Goal: Information Seeking & Learning: Find specific page/section

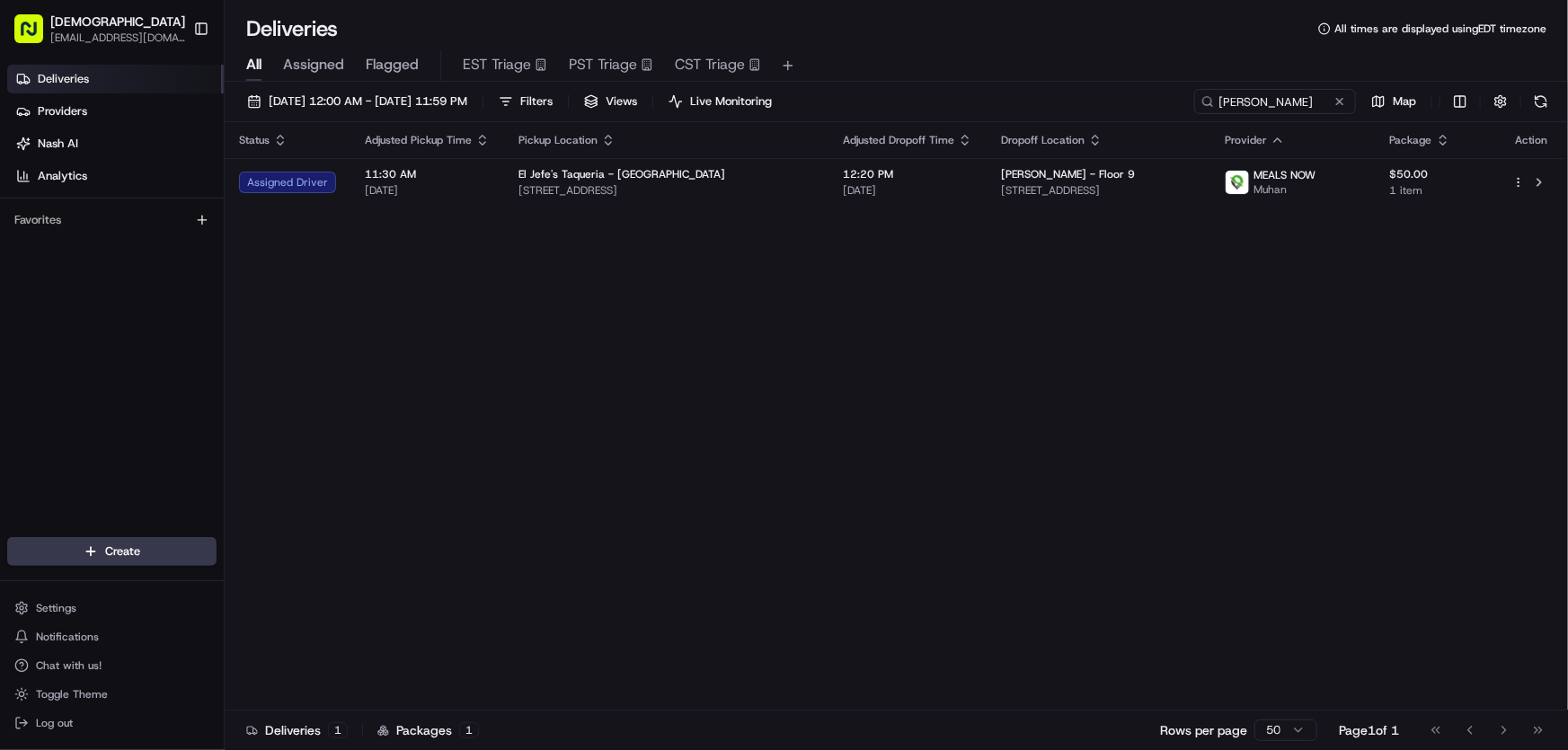
click at [862, 386] on div "Status Adjusted Pickup Time Pickup Location Adjusted Dropoff Time Dropoff Locat…" at bounding box center [895, 416] width 1340 height 588
click at [859, 466] on div "Status Adjusted Pickup Time Pickup Location Adjusted Dropoff Time Dropoff Locat…" at bounding box center [895, 416] width 1340 height 588
click at [1028, 362] on div "Status Adjusted Pickup Time Pickup Location Adjusted Dropoff Time Dropoff Locat…" at bounding box center [895, 416] width 1340 height 588
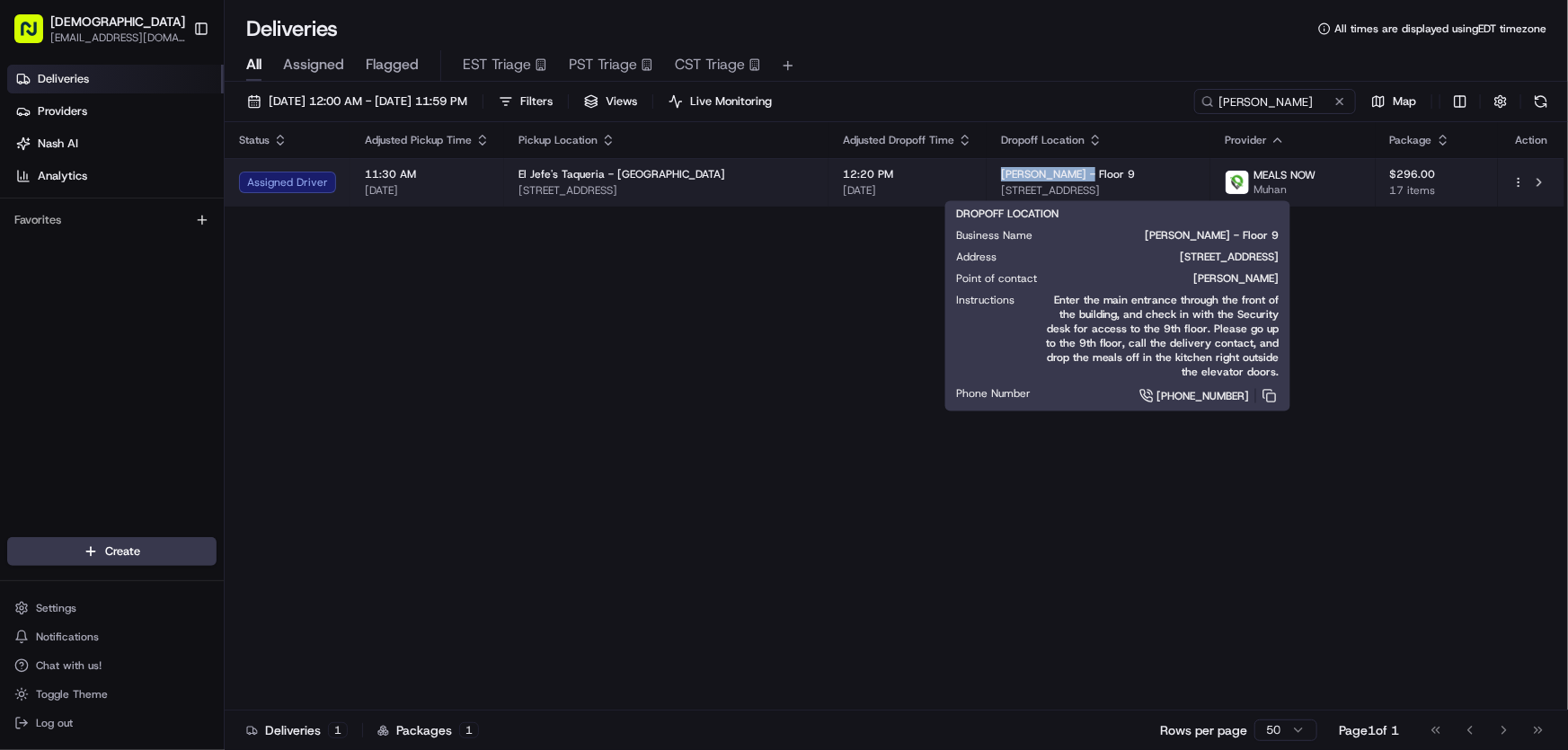
drag, startPoint x: 996, startPoint y: 170, endPoint x: 1083, endPoint y: 170, distance: 87.0
click at [1083, 170] on span "Simpson Thacher - Floor 9" at bounding box center [1068, 174] width 134 height 14
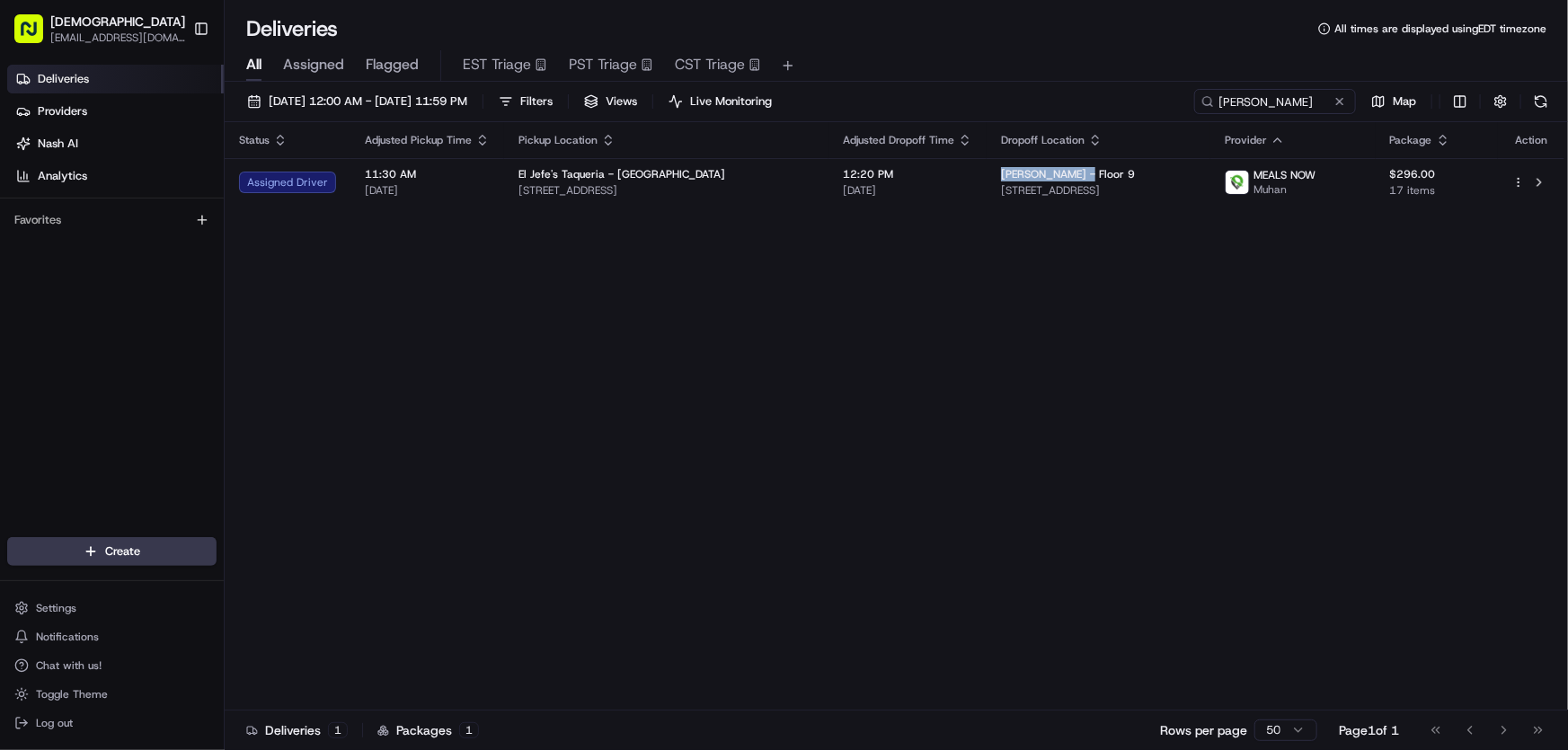
copy span "Simpson Thacher"
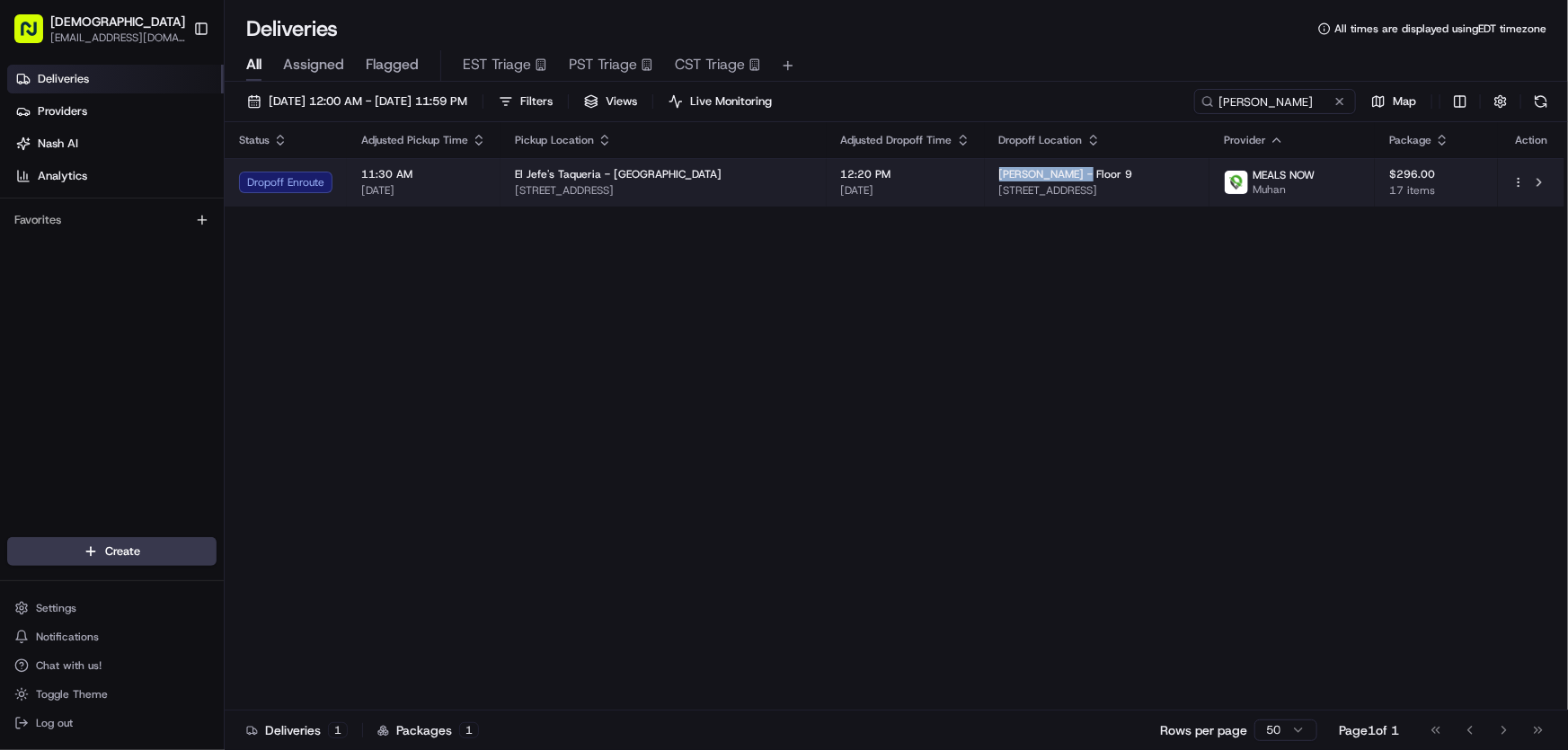
drag, startPoint x: 755, startPoint y: 188, endPoint x: 508, endPoint y: 188, distance: 247.0
click at [508, 188] on td "El Jefe's Taqueria - Back Bay 957 Commonwealth Ave, Boston, MA 02215, USA" at bounding box center [663, 182] width 326 height 48
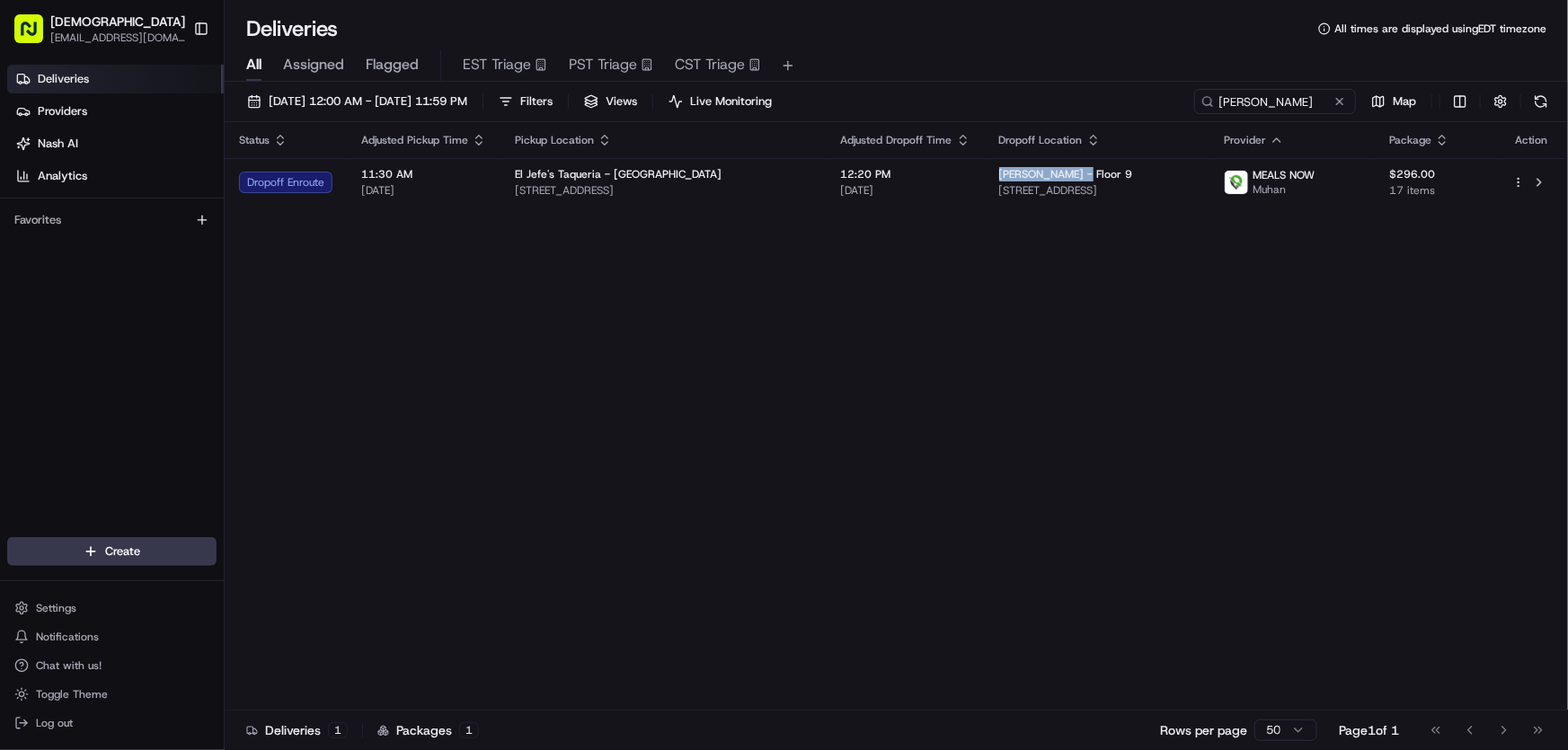
copy span "957 Commonwealth Ave, Boston, MA 02215, USA"
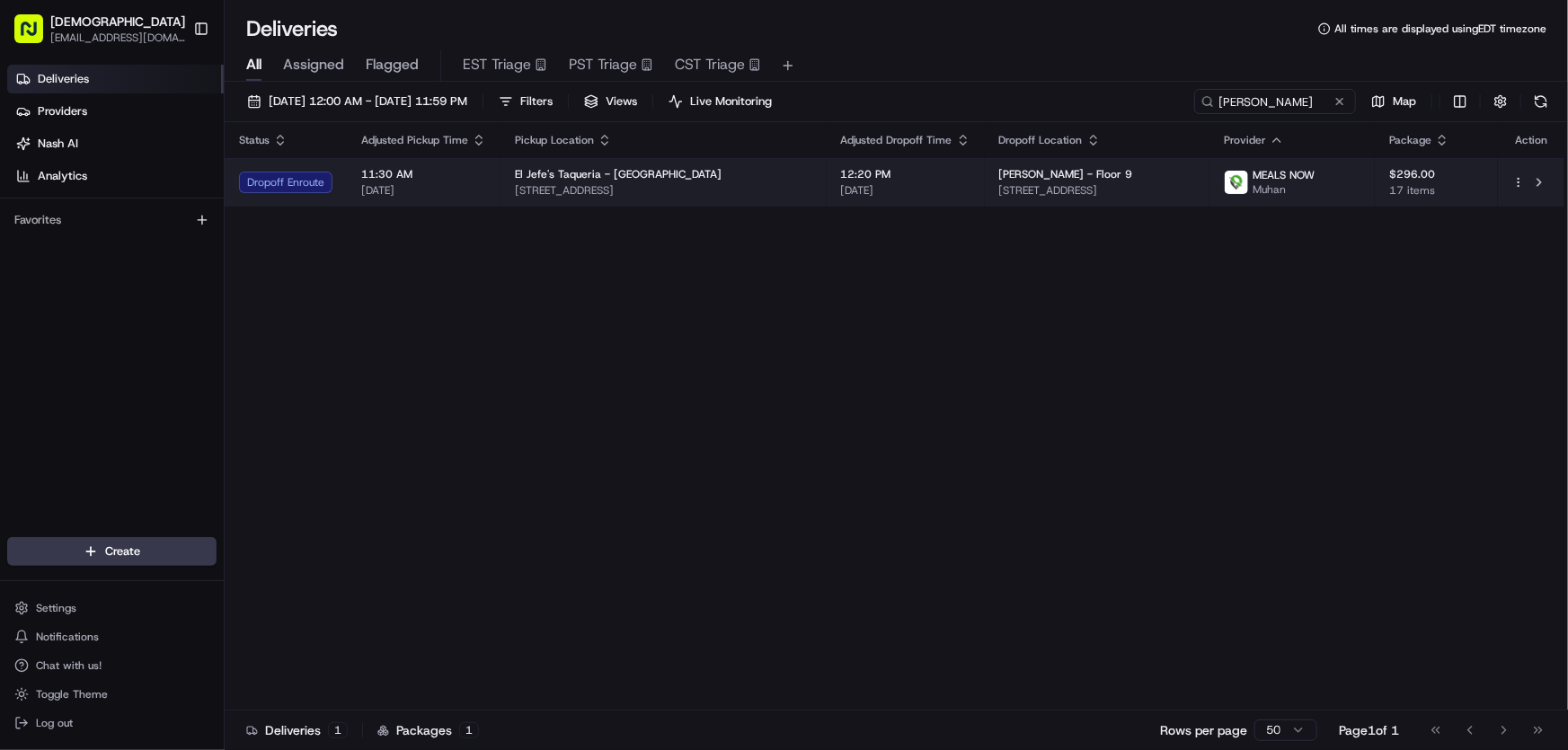
click at [935, 186] on span "[DATE]" at bounding box center [905, 190] width 130 height 14
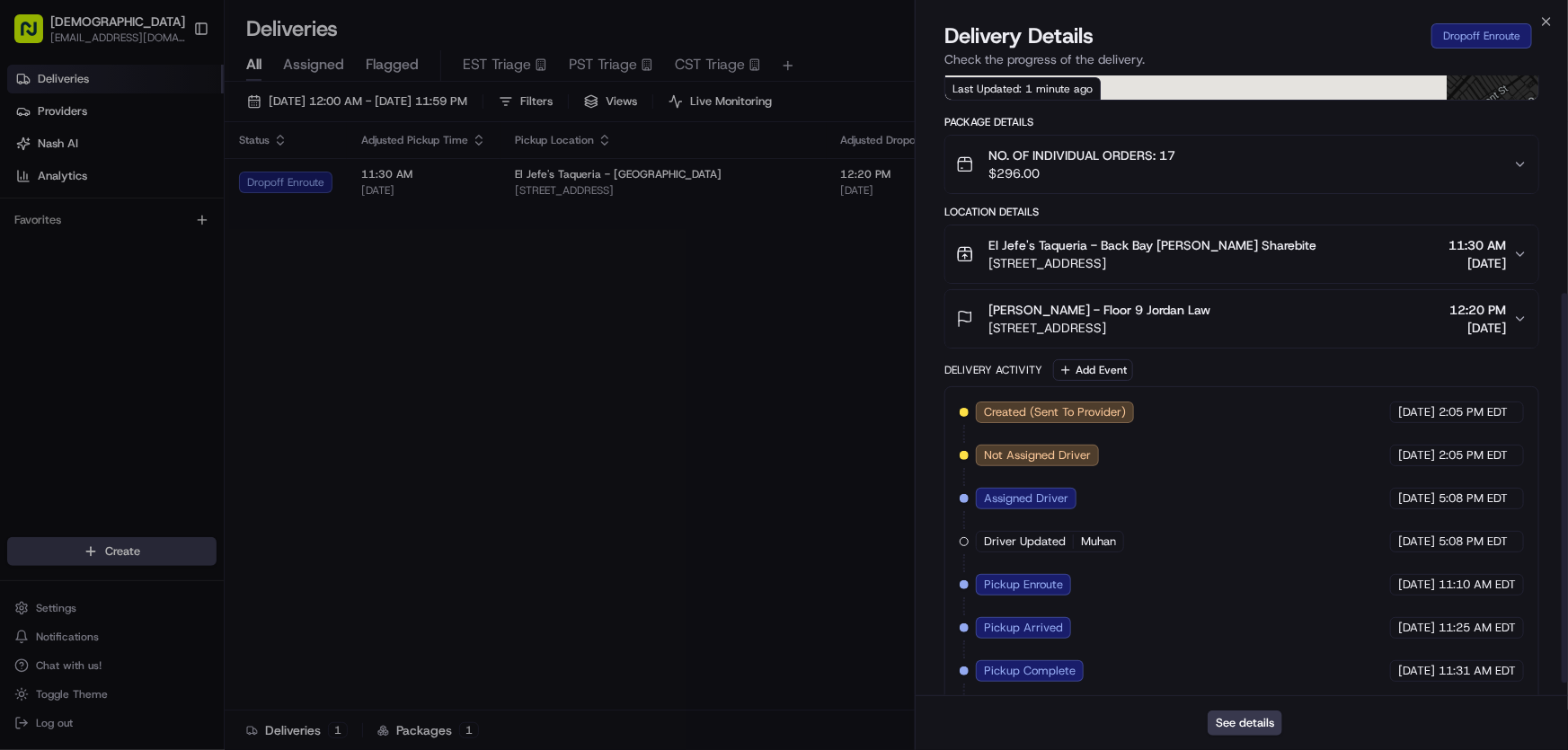
scroll to position [366, 0]
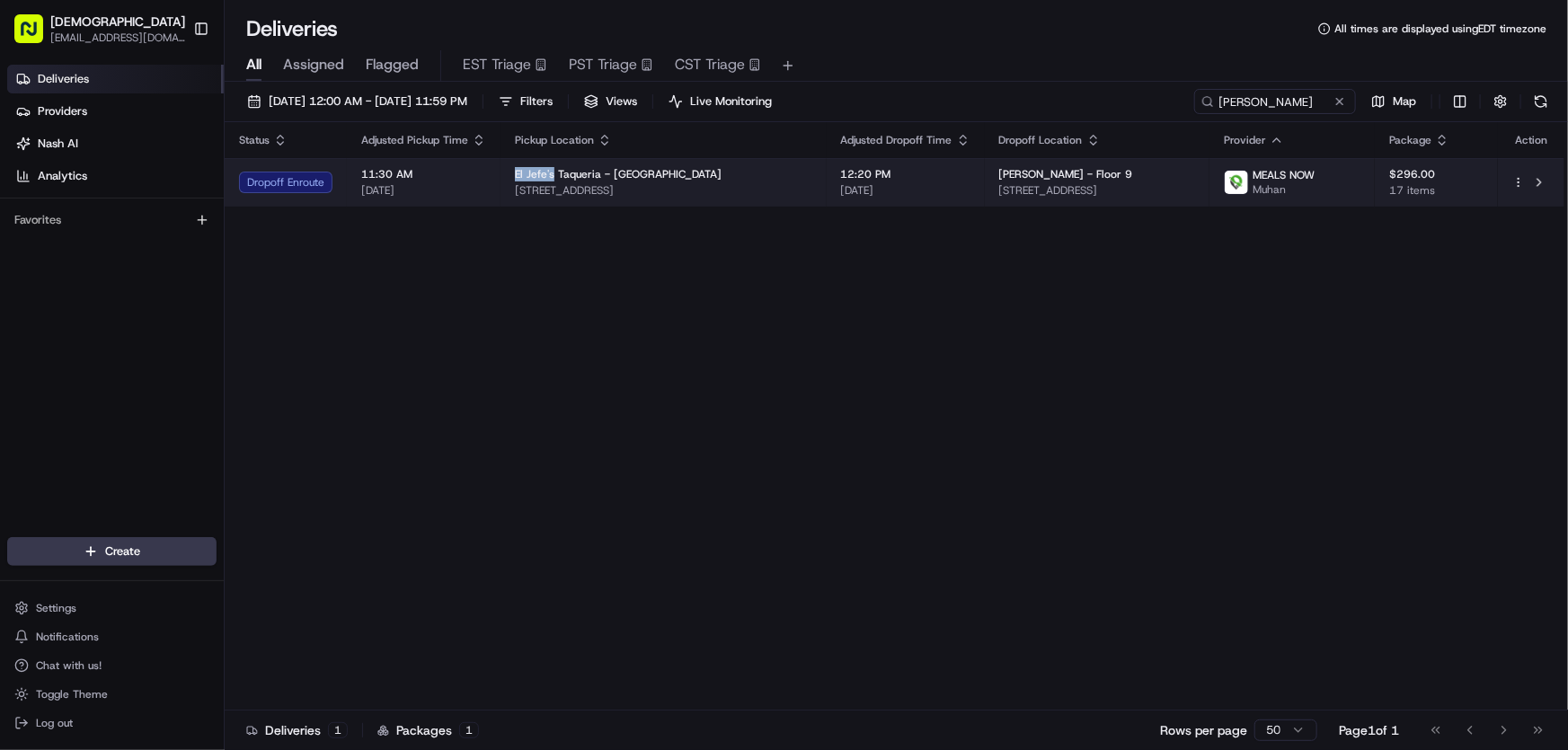
drag, startPoint x: 512, startPoint y: 170, endPoint x: 552, endPoint y: 170, distance: 40.0
click at [552, 170] on td "El Jefe's Taqueria - Back Bay 957 Commonwealth Ave, Boston, MA 02215, USA" at bounding box center [663, 182] width 326 height 48
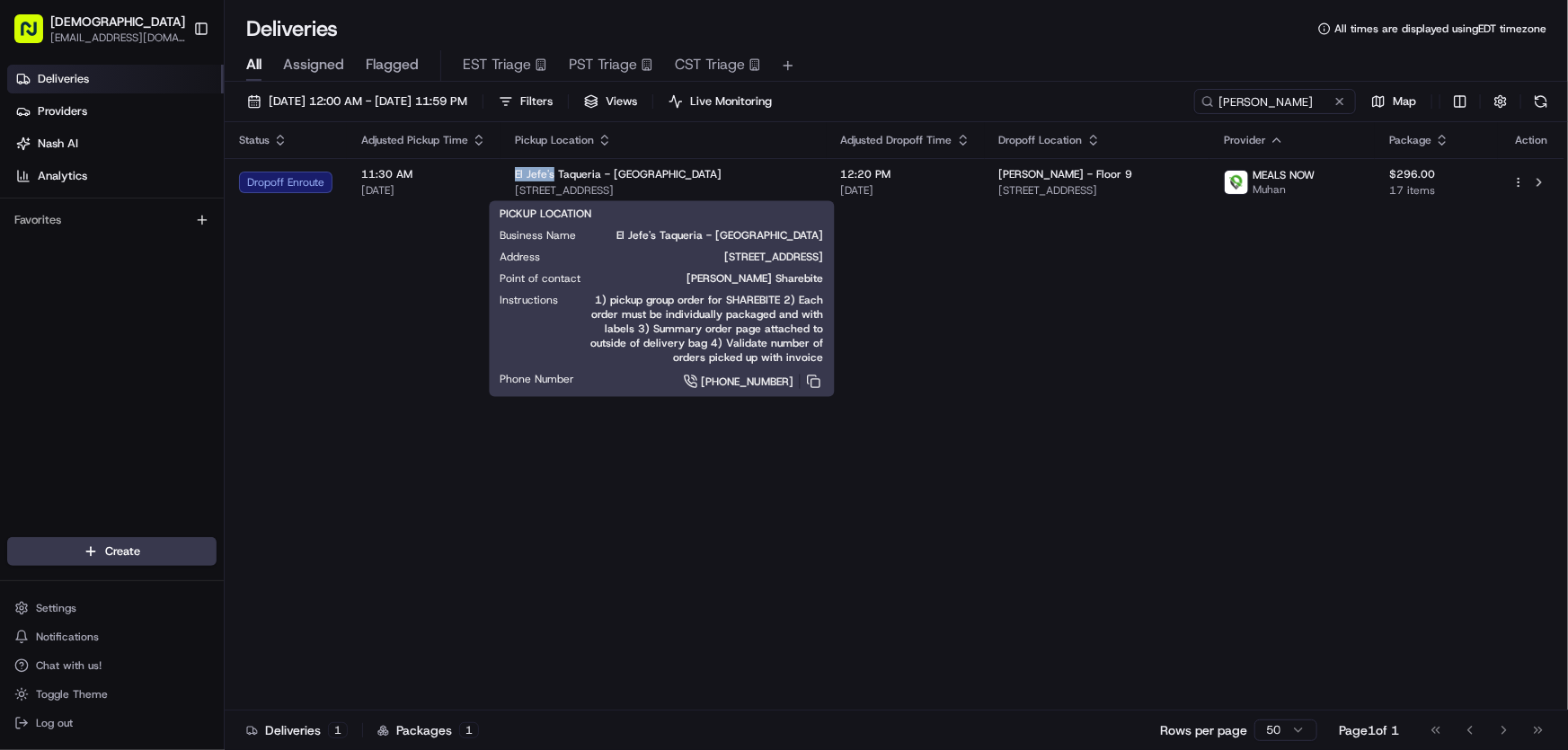
copy span "El Jefe's"
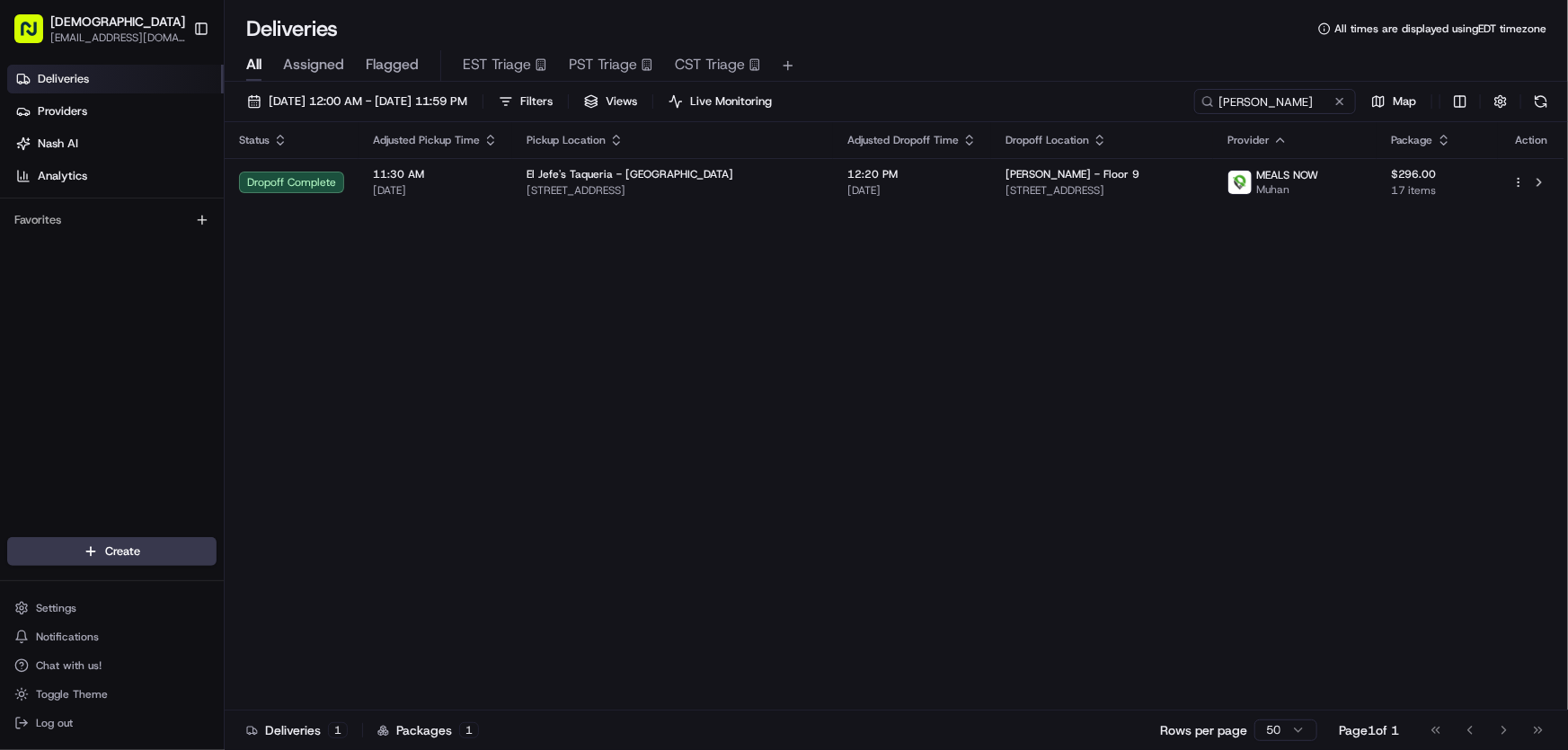
click at [739, 259] on div "Status Adjusted Pickup Time Pickup Location Adjusted Dropoff Time Dropoff Locat…" at bounding box center [895, 416] width 1340 height 588
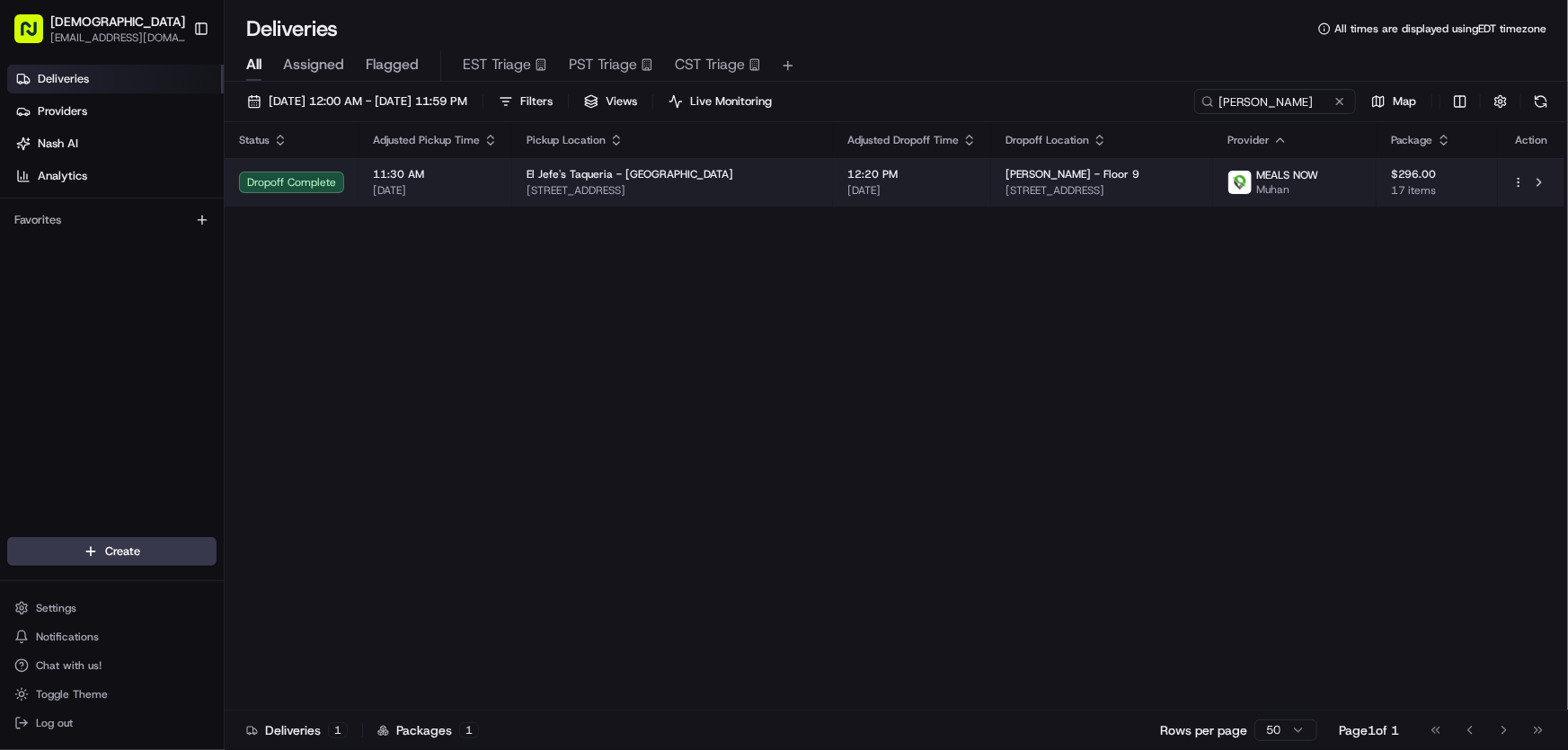
click at [693, 188] on span "957 Commonwealth Ave, Boston, MA 02215, USA" at bounding box center [672, 190] width 292 height 14
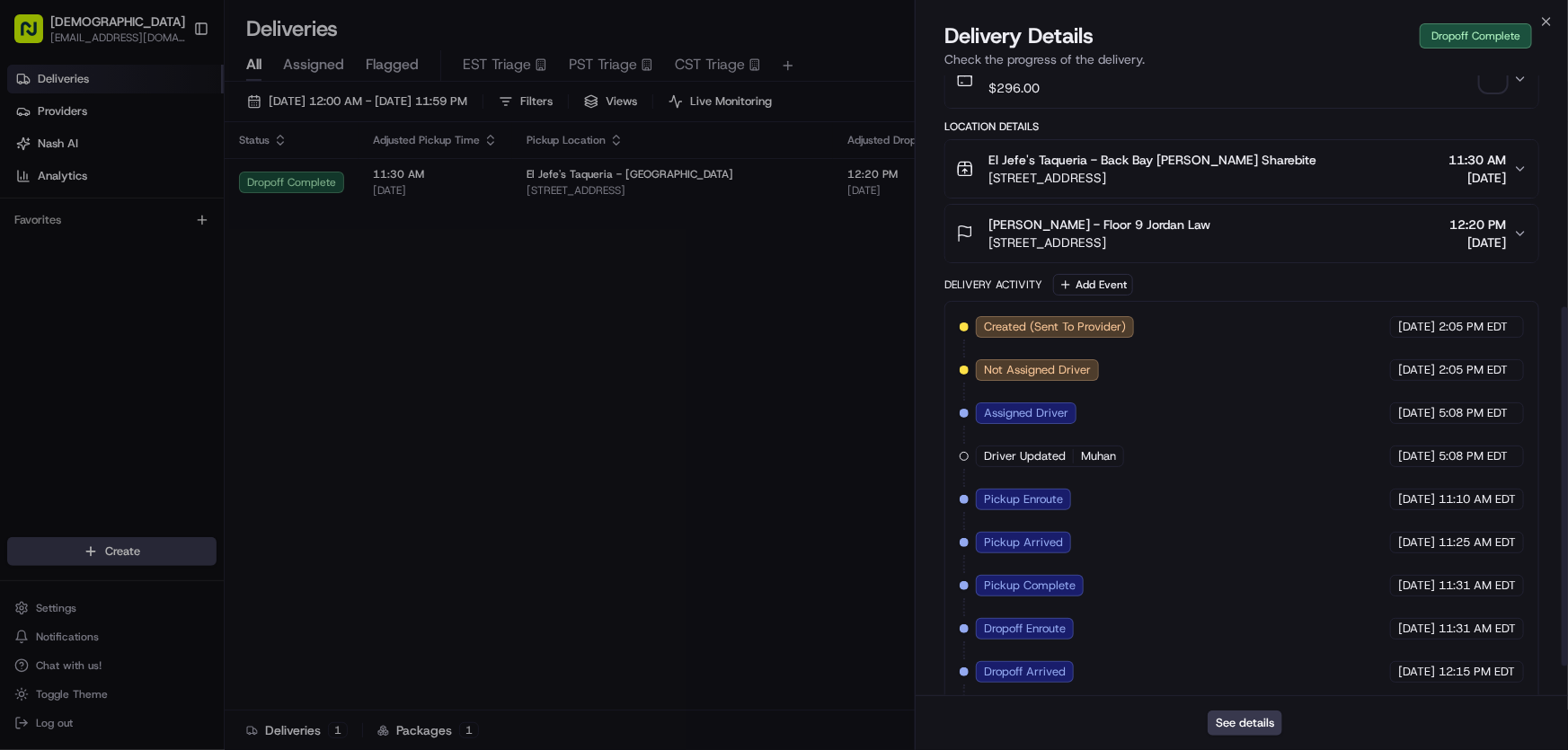
scroll to position [452, 0]
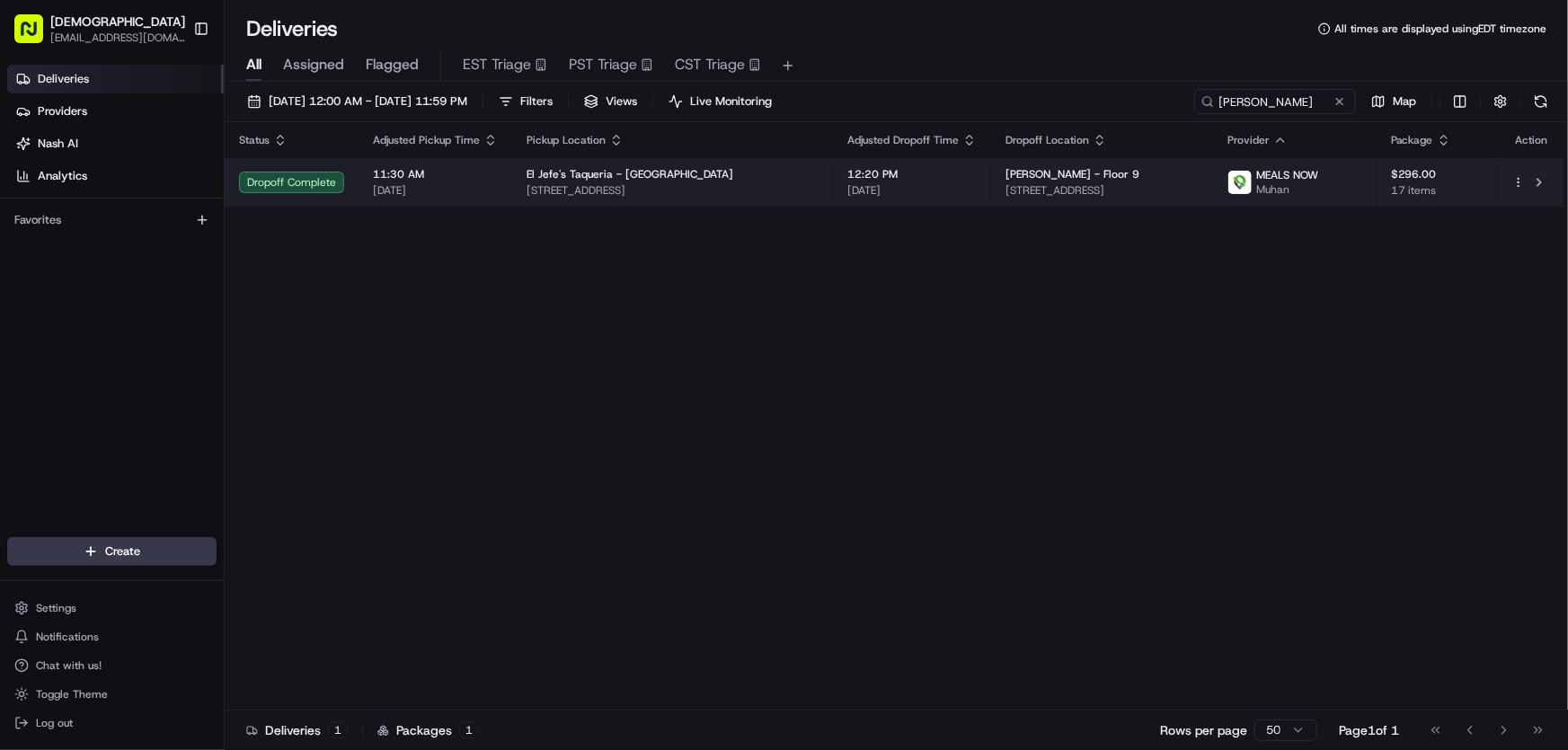
click at [719, 185] on span "957 Commonwealth Ave, Boston, MA 02215, USA" at bounding box center [672, 190] width 292 height 14
click at [618, 188] on span "957 Commonwealth Ave, Boston, MA 02215, USA" at bounding box center [672, 190] width 292 height 14
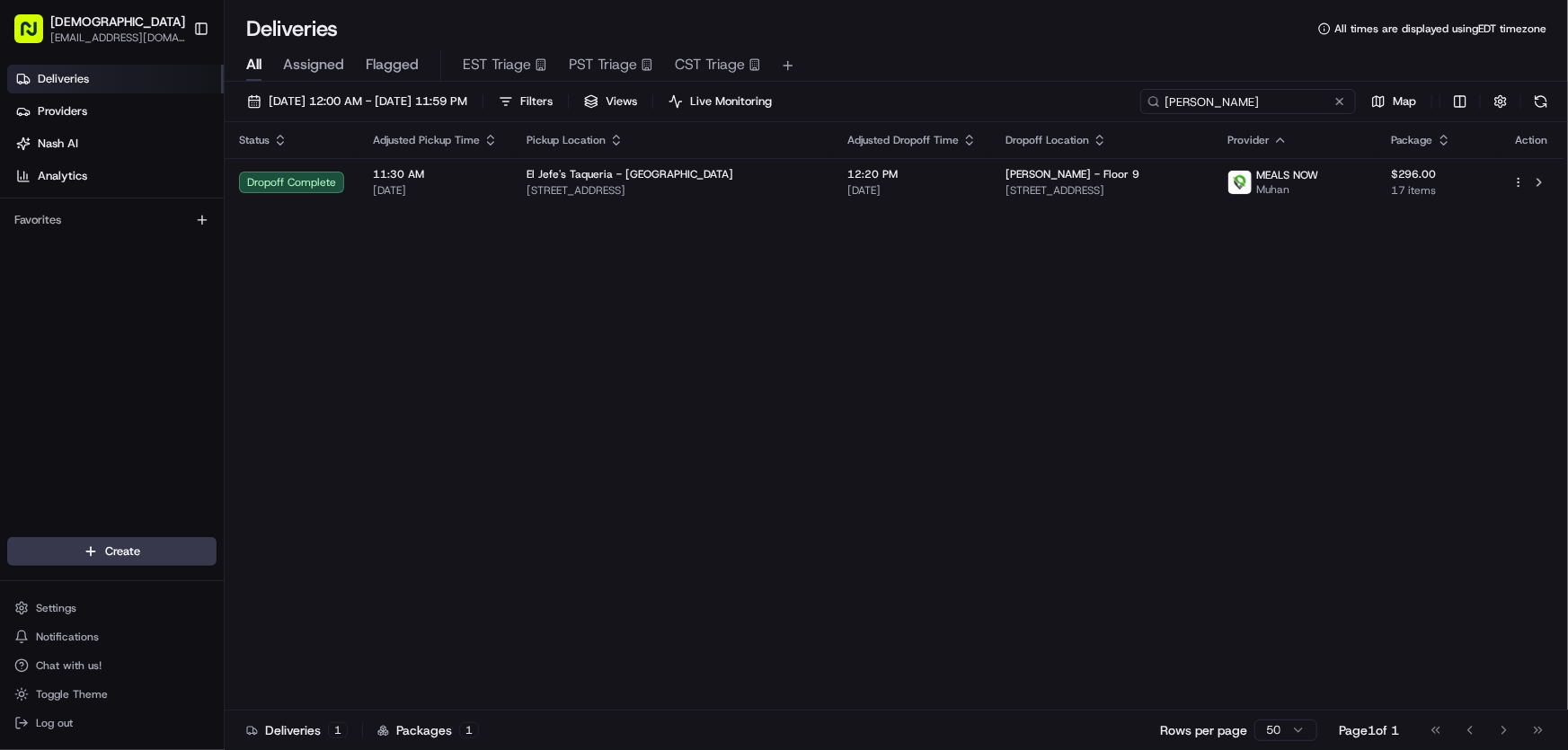
drag, startPoint x: 1316, startPoint y: 105, endPoint x: 1091, endPoint y: 105, distance: 225.0
click at [1092, 105] on div "08/21/2025 12:00 AM - 08/21/2025 11:59 PM Filters Views Live Monitoring simpson…" at bounding box center [897, 105] width 1343 height 34
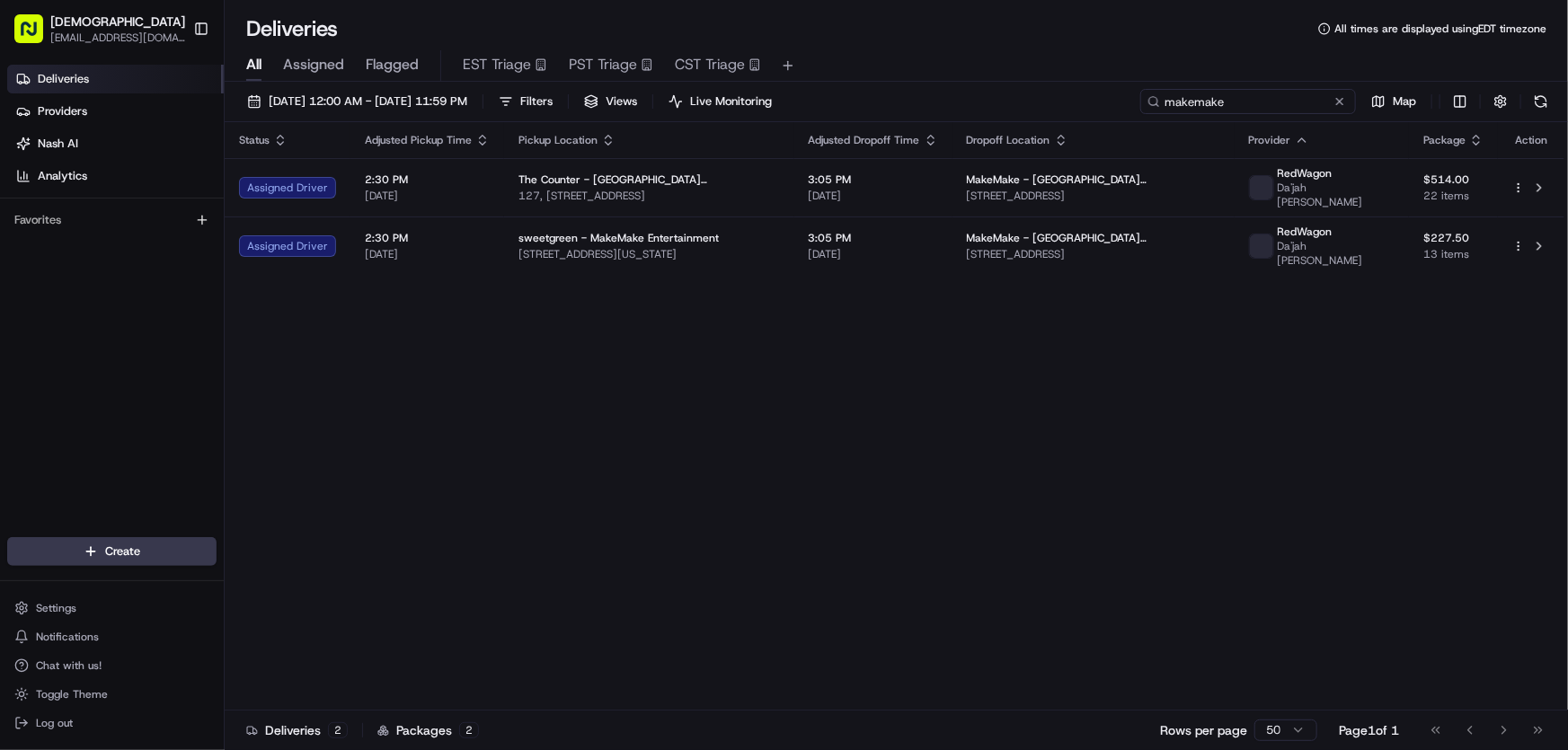
type input "makemake"
click at [348, 93] on span "[DATE] 12:00 AM - [DATE] 11:59 PM" at bounding box center [367, 101] width 198 height 16
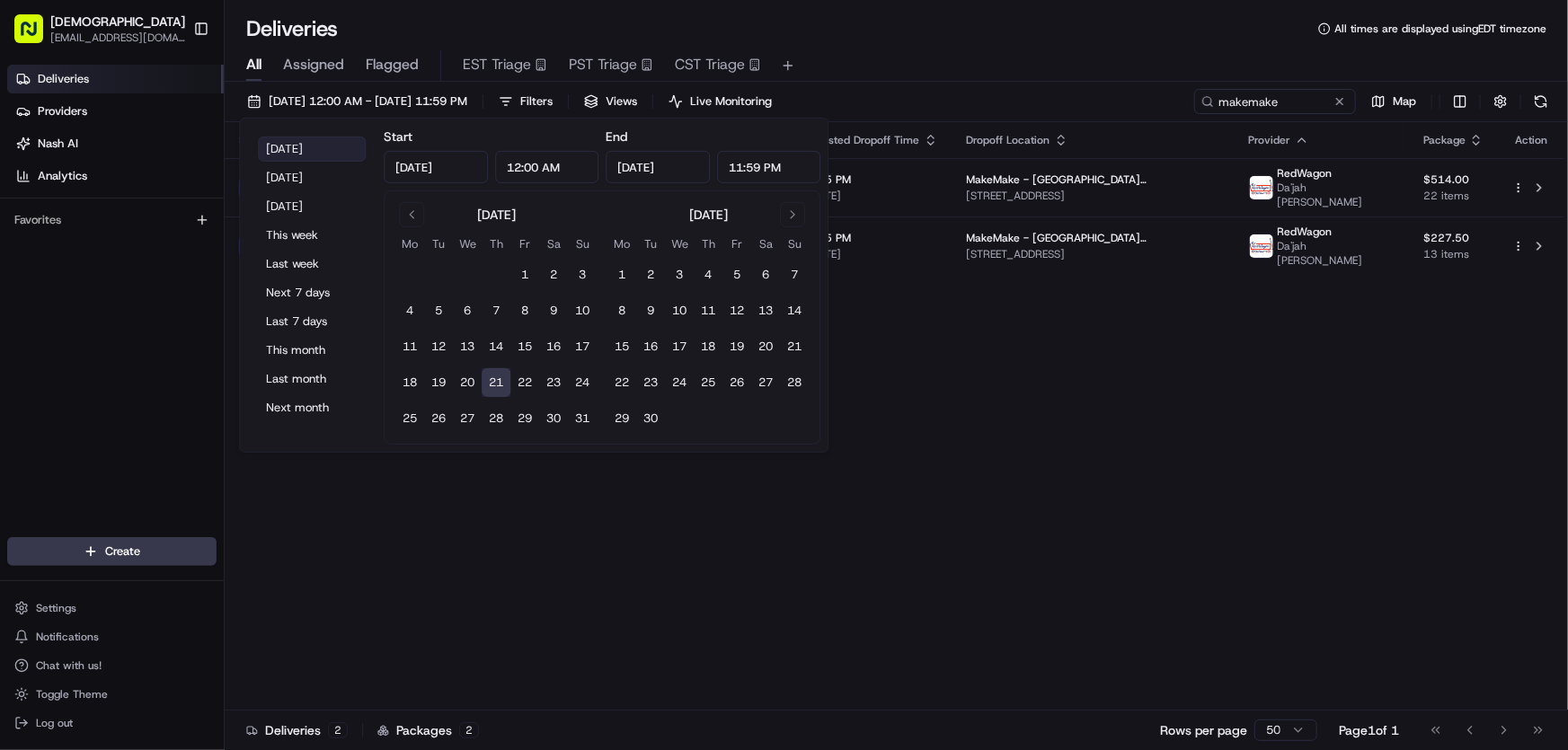
click at [285, 138] on button "Today" at bounding box center [312, 149] width 108 height 25
click at [1094, 448] on div "Status Adjusted Pickup Time Pickup Location Adjusted Dropoff Time Dropoff Locat…" at bounding box center [895, 416] width 1340 height 588
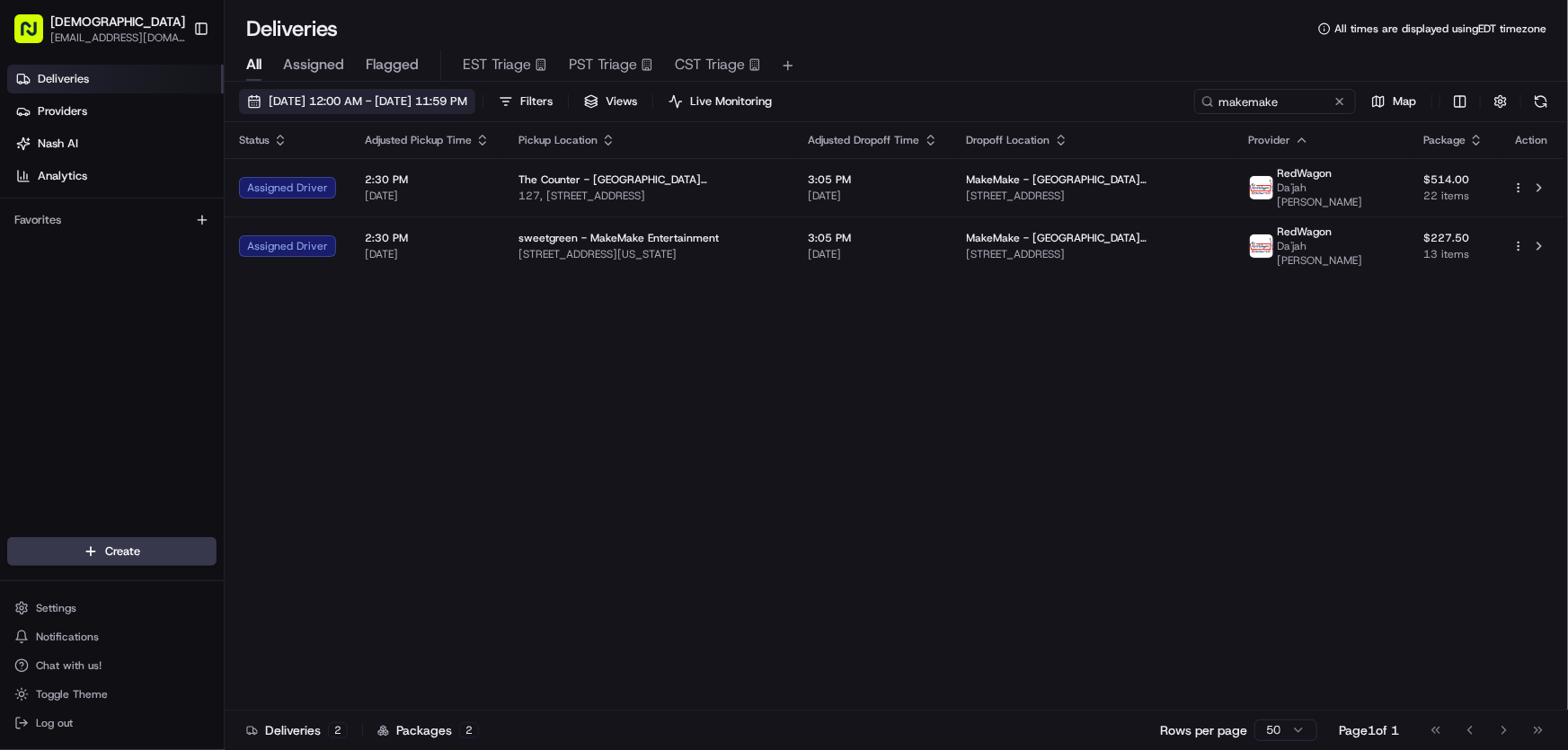
click at [397, 101] on span "[DATE] 12:00 AM - [DATE] 11:59 PM" at bounding box center [367, 101] width 198 height 16
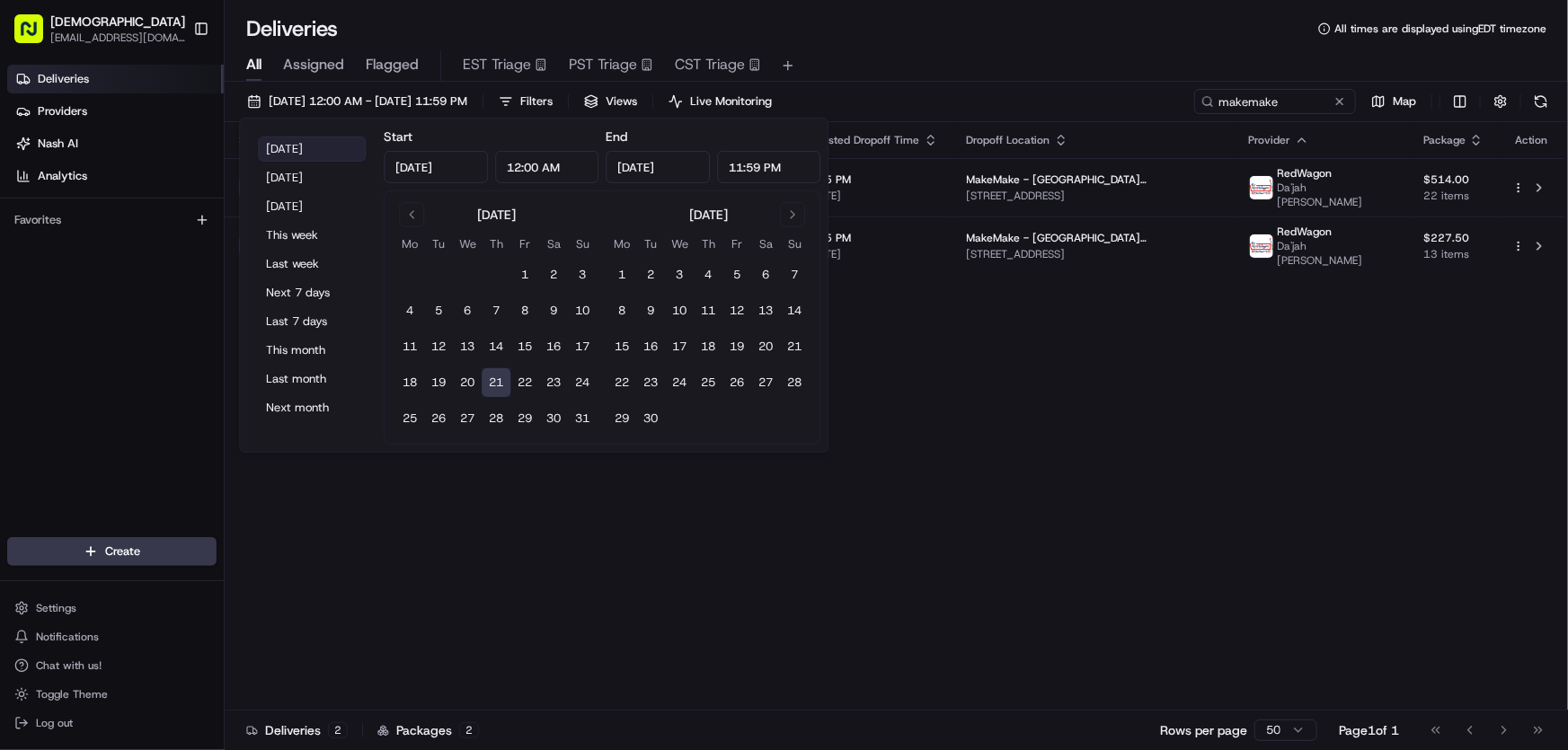
click at [299, 146] on button "Today" at bounding box center [312, 149] width 108 height 25
click at [1064, 377] on div "Status Adjusted Pickup Time Pickup Location Adjusted Dropoff Time Dropoff Locat…" at bounding box center [895, 416] width 1340 height 588
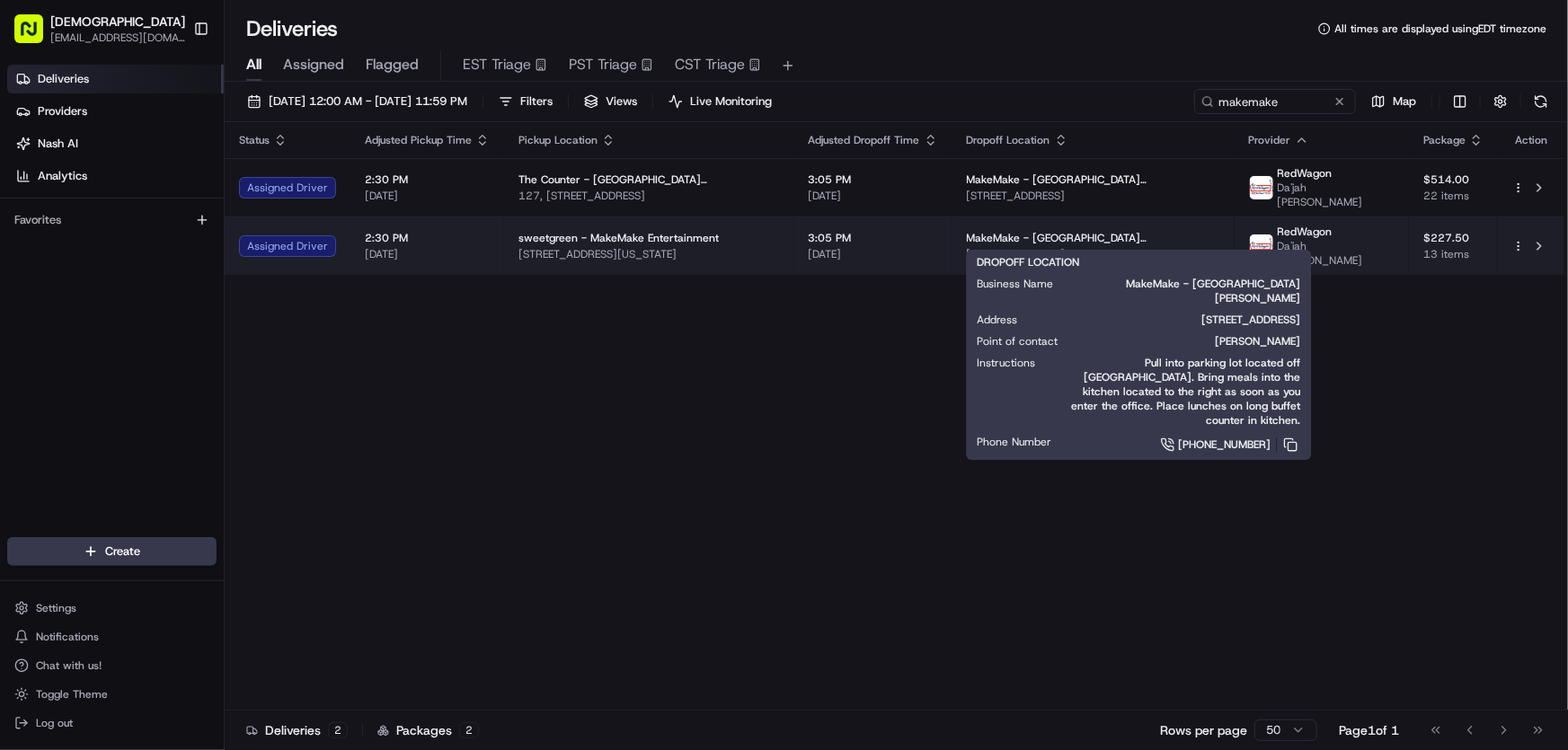
drag, startPoint x: 1015, startPoint y: 238, endPoint x: 1249, endPoint y: 245, distance: 234.1
click at [1220, 247] on span "2308 Broadway, Santa Monica, CA 90404, USA" at bounding box center [1093, 254] width 253 height 14
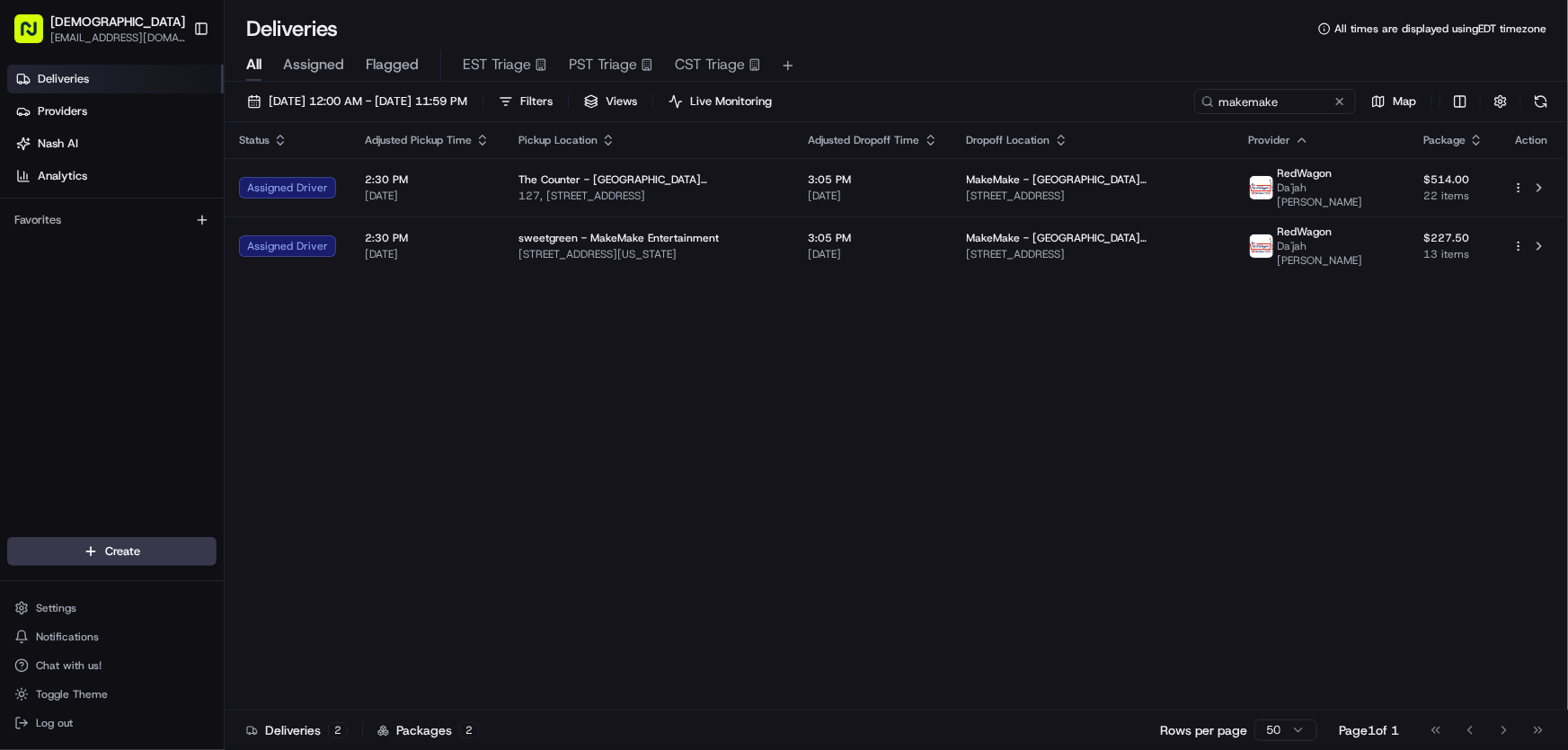
copy span "2308 Broadway, Santa Monica, CA 90404, USA"
click at [858, 383] on div "Status Adjusted Pickup Time Pickup Location Adjusted Dropoff Time Dropoff Locat…" at bounding box center [895, 416] width 1340 height 588
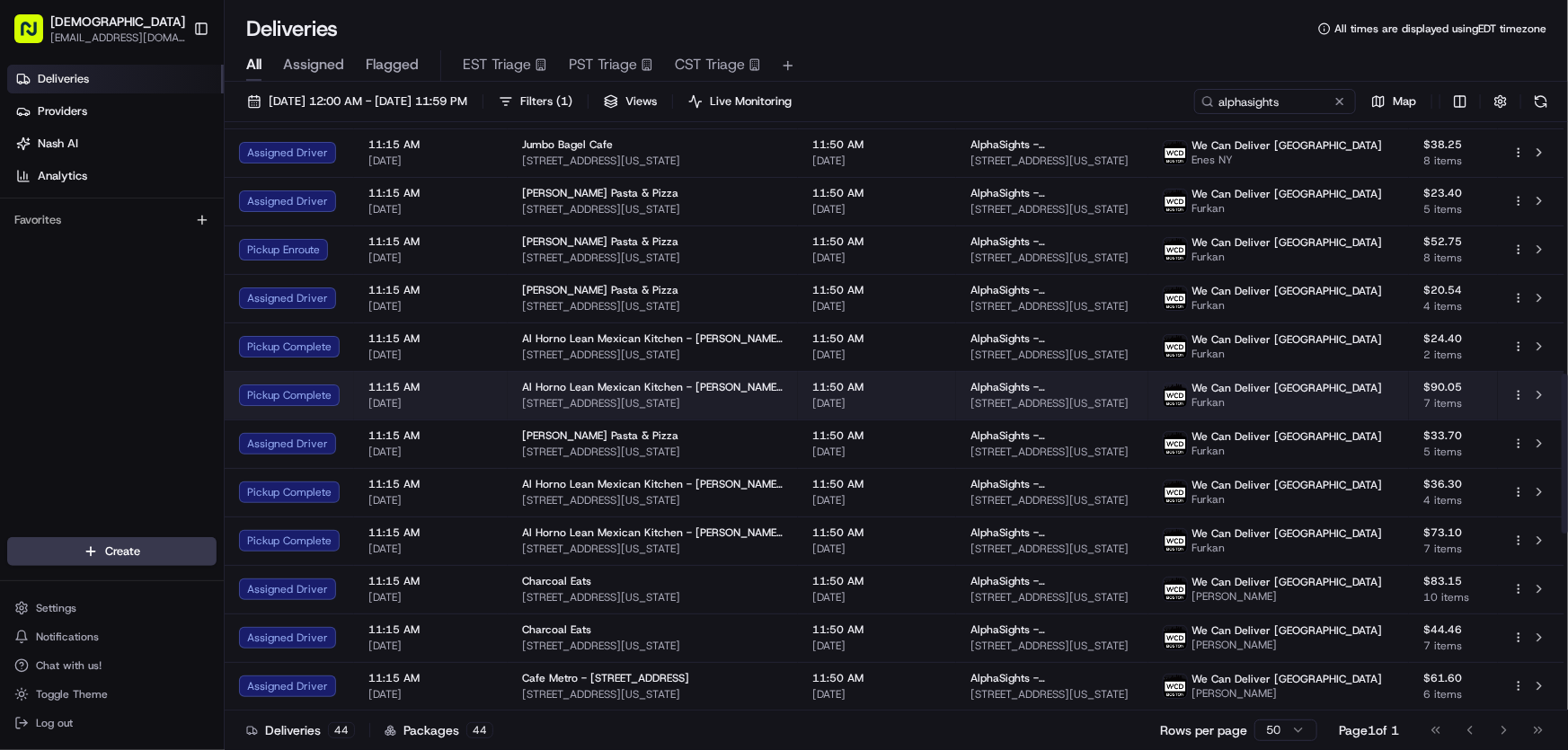
scroll to position [927, 0]
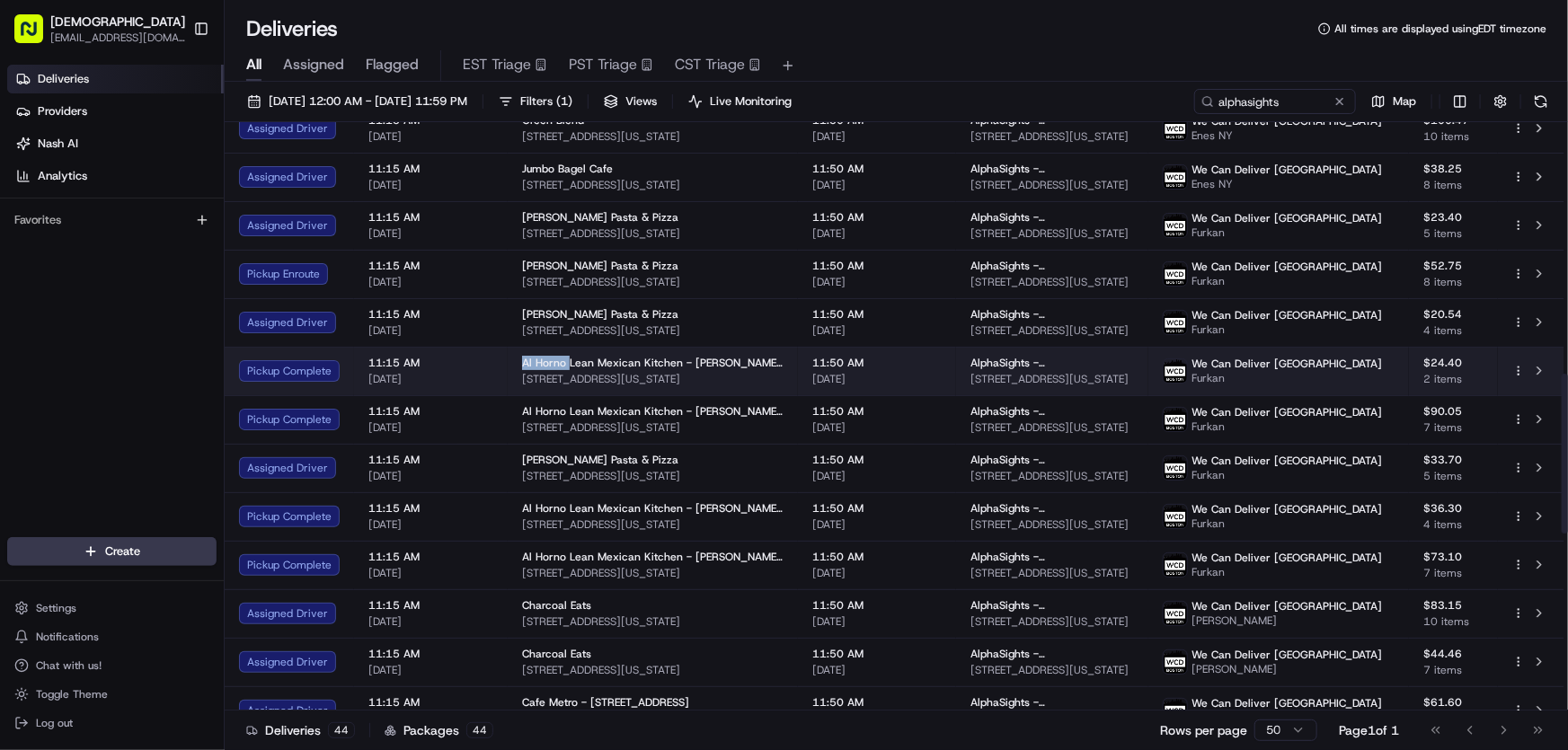
drag, startPoint x: 520, startPoint y: 359, endPoint x: 566, endPoint y: 362, distance: 46.1
click at [566, 362] on span "Al Horno Lean Mexican Kitchen - Murray Hill" at bounding box center [653, 362] width 262 height 14
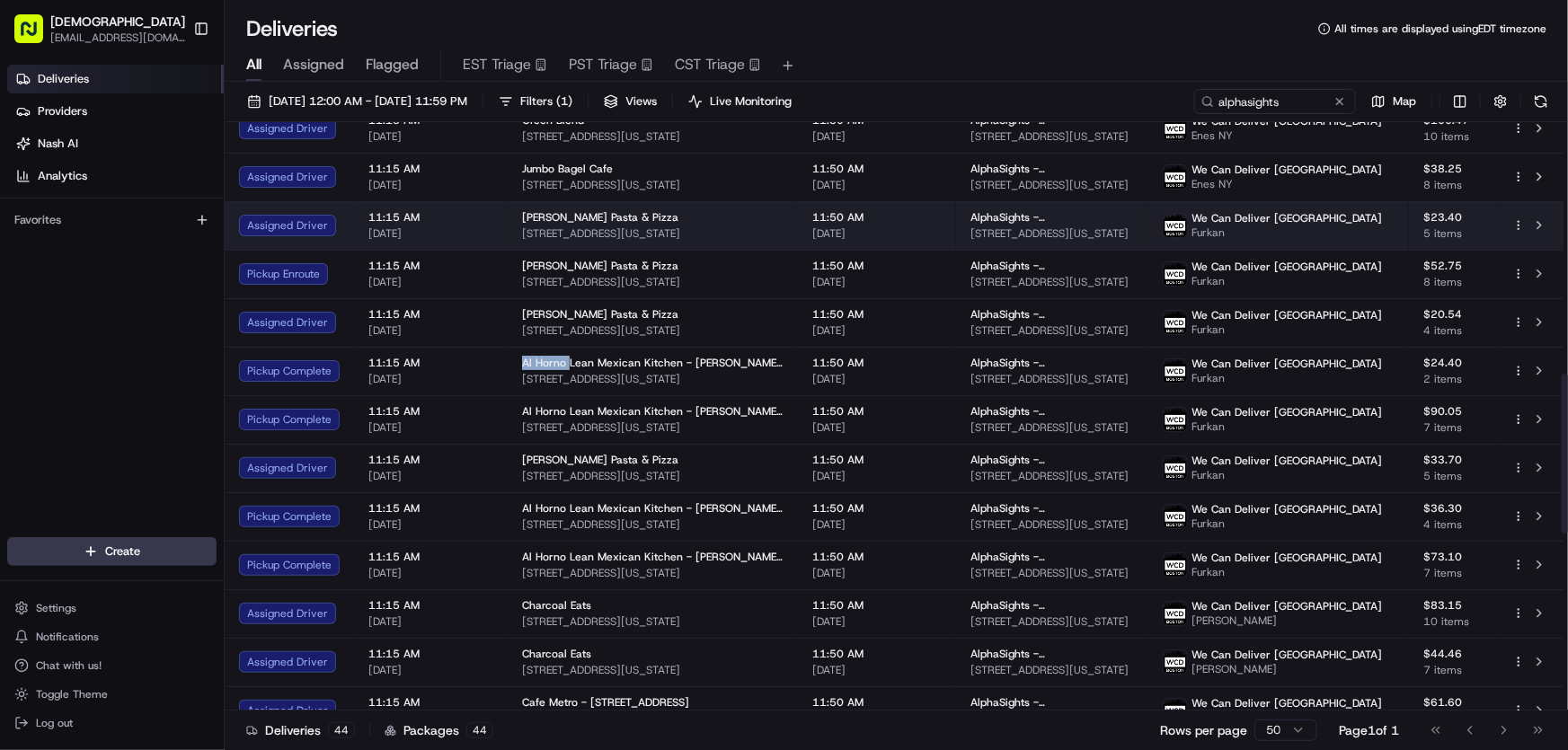
copy span "Al Horno"
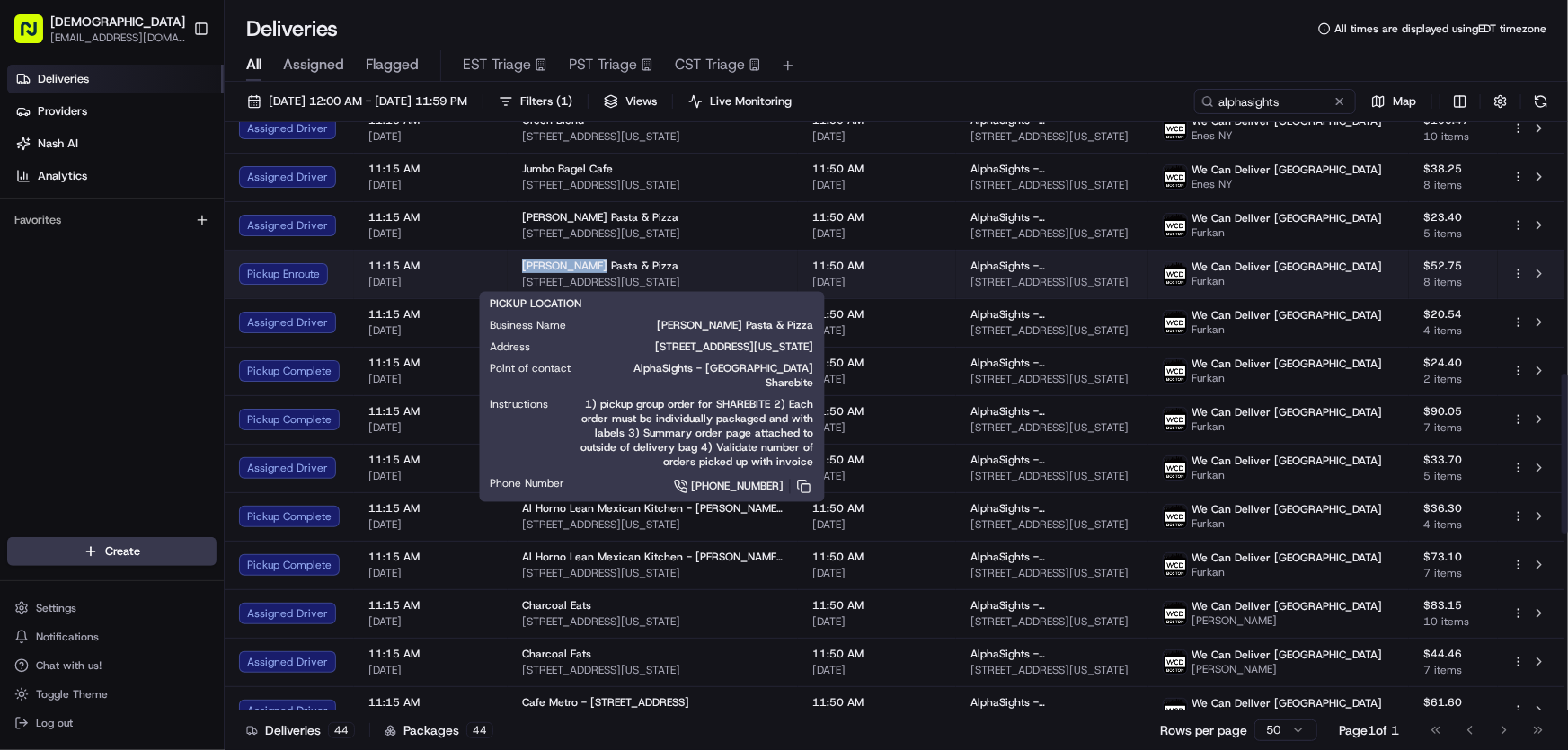
drag, startPoint x: 514, startPoint y: 261, endPoint x: 580, endPoint y: 265, distance: 66.1
click at [580, 265] on td "Previti Pasta & Pizza 341 Lexington Ave, New York, NY 10016, USA" at bounding box center [653, 274] width 291 height 48
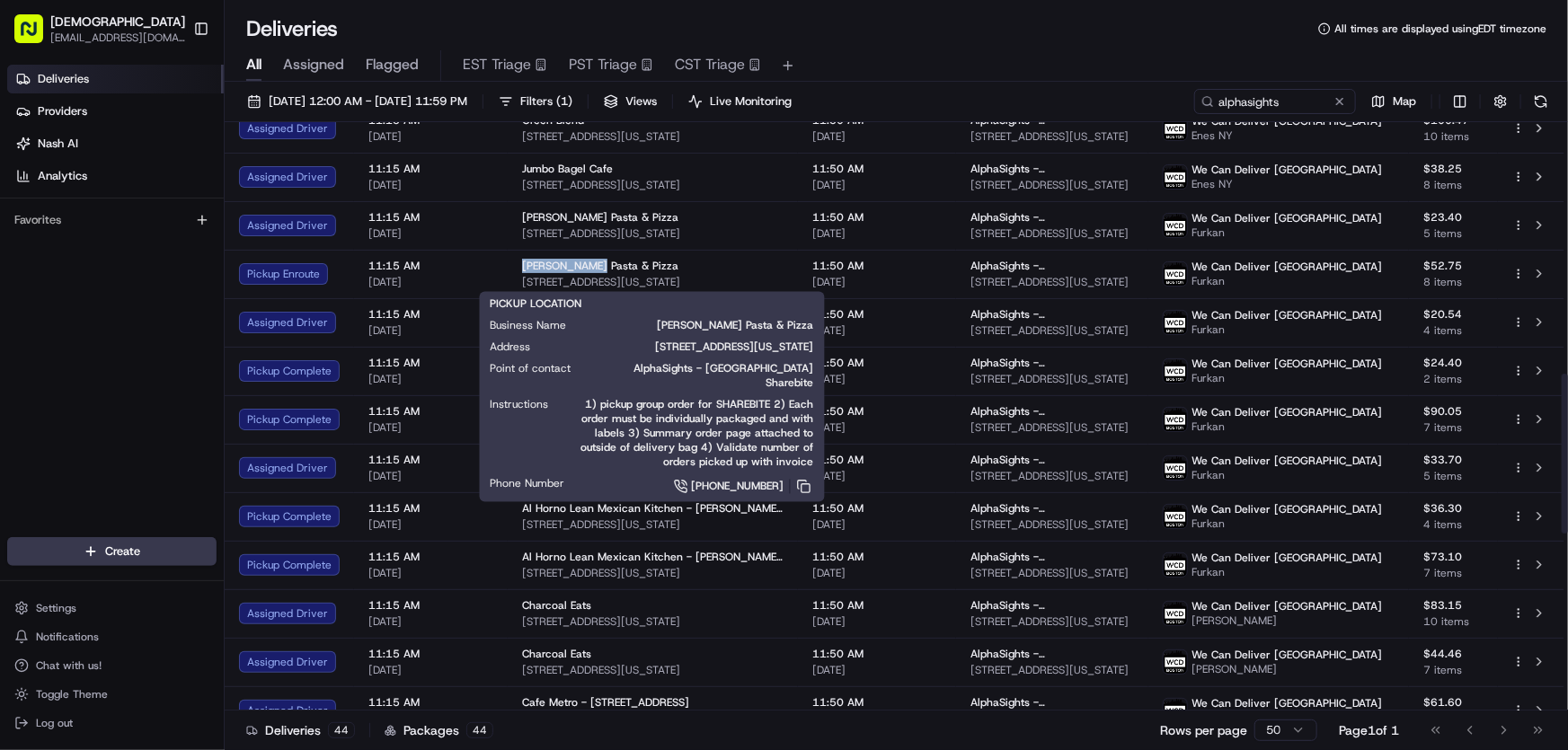
copy span "Previti Pasta"
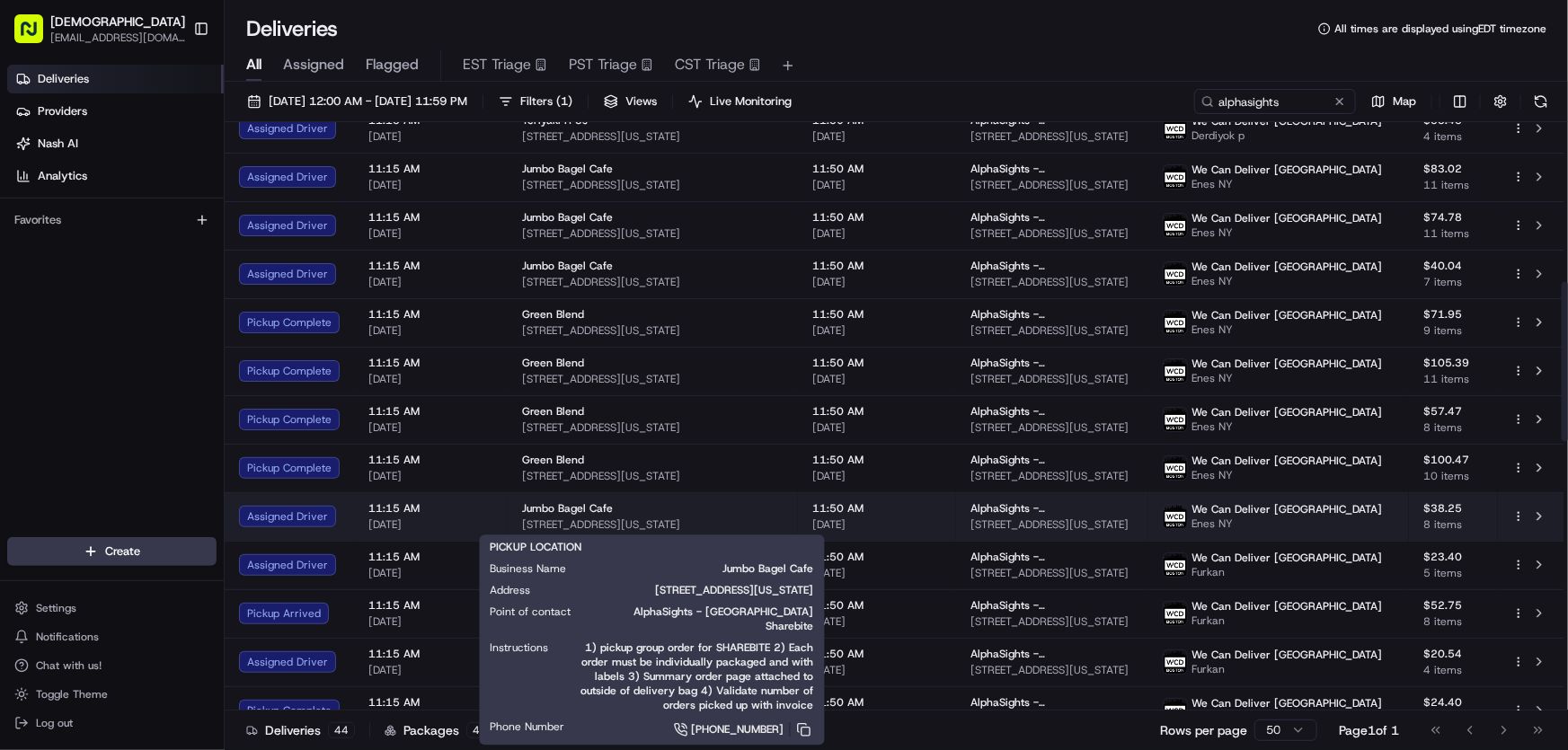
scroll to position [489, 0]
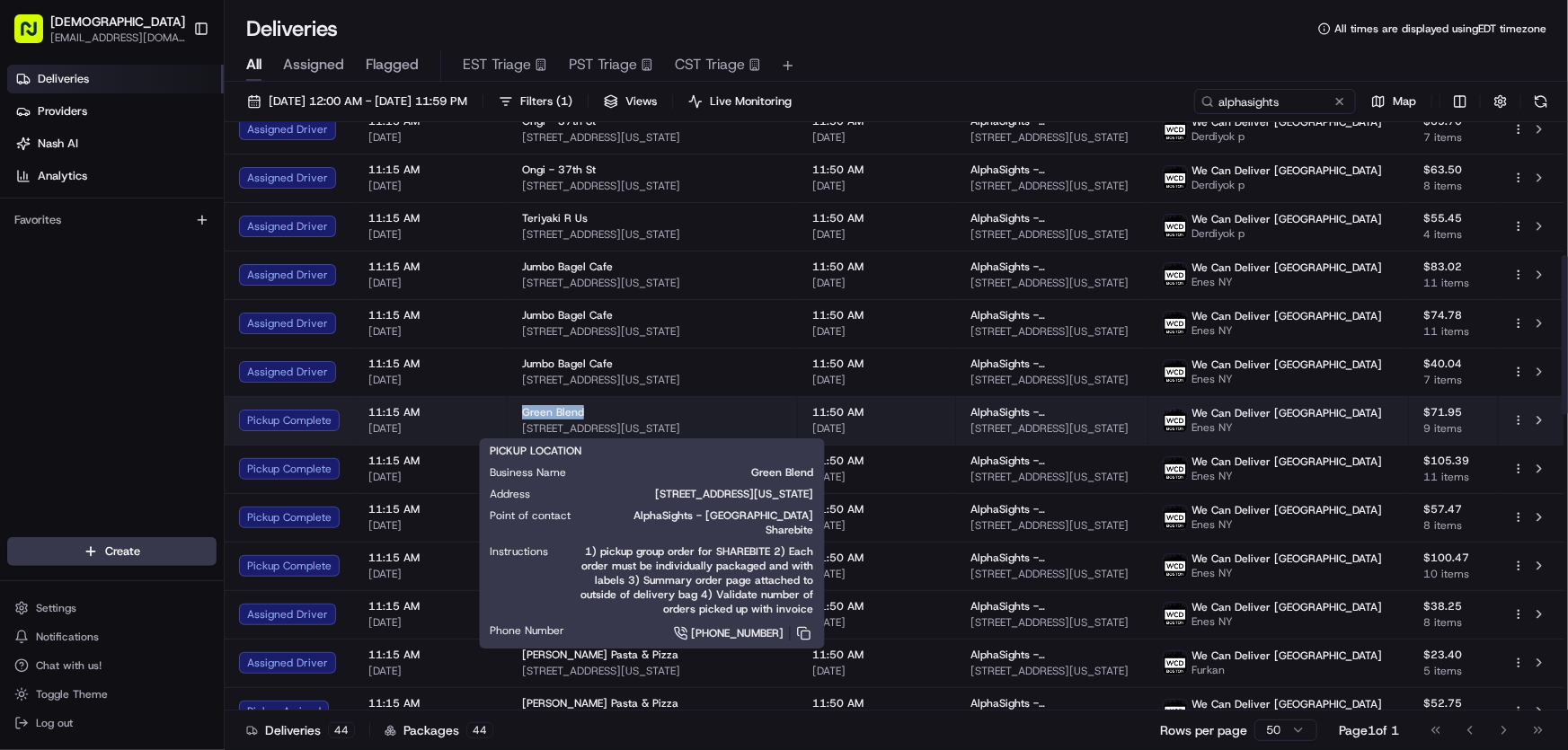
drag, startPoint x: 506, startPoint y: 406, endPoint x: 577, endPoint y: 405, distance: 71.0
click at [577, 405] on td "Green Blend 387 8th Ave, New York, NY 10001, USA" at bounding box center [653, 420] width 291 height 48
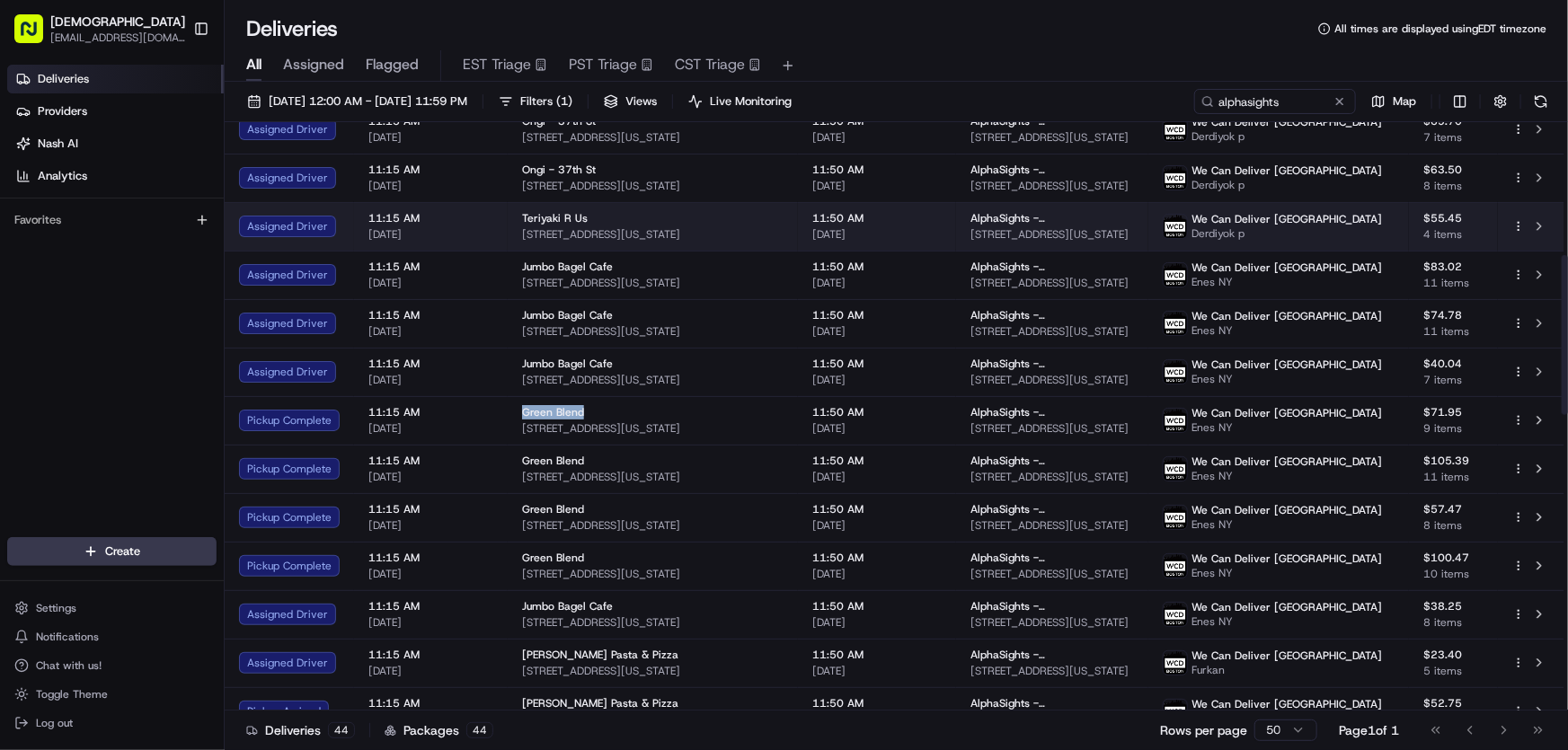
copy span "Green Blend"
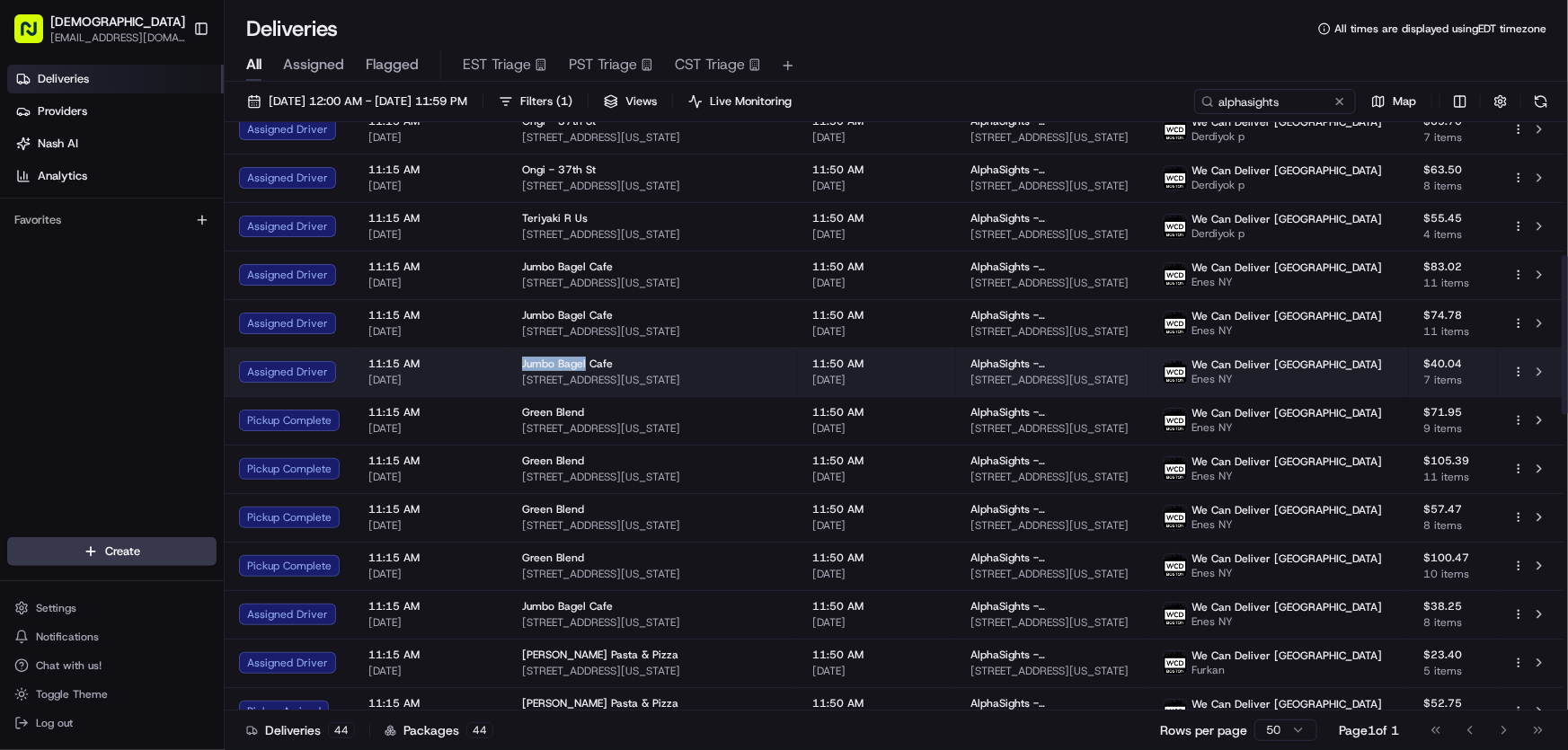
drag, startPoint x: 519, startPoint y: 360, endPoint x: 582, endPoint y: 368, distance: 63.5
click at [582, 368] on span "Jumbo Bagel Cafe" at bounding box center [568, 363] width 90 height 14
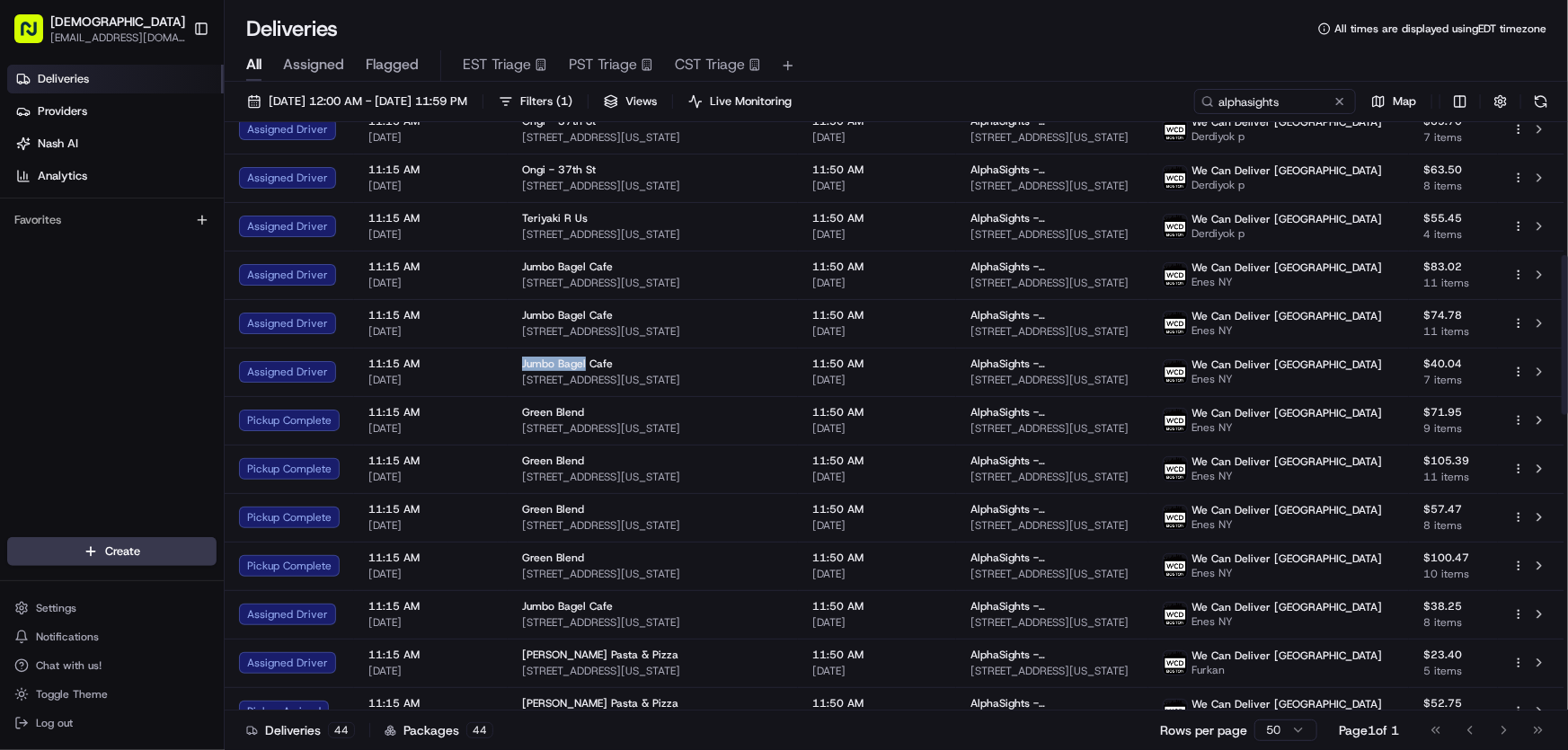
copy span "Jumbo Bagel"
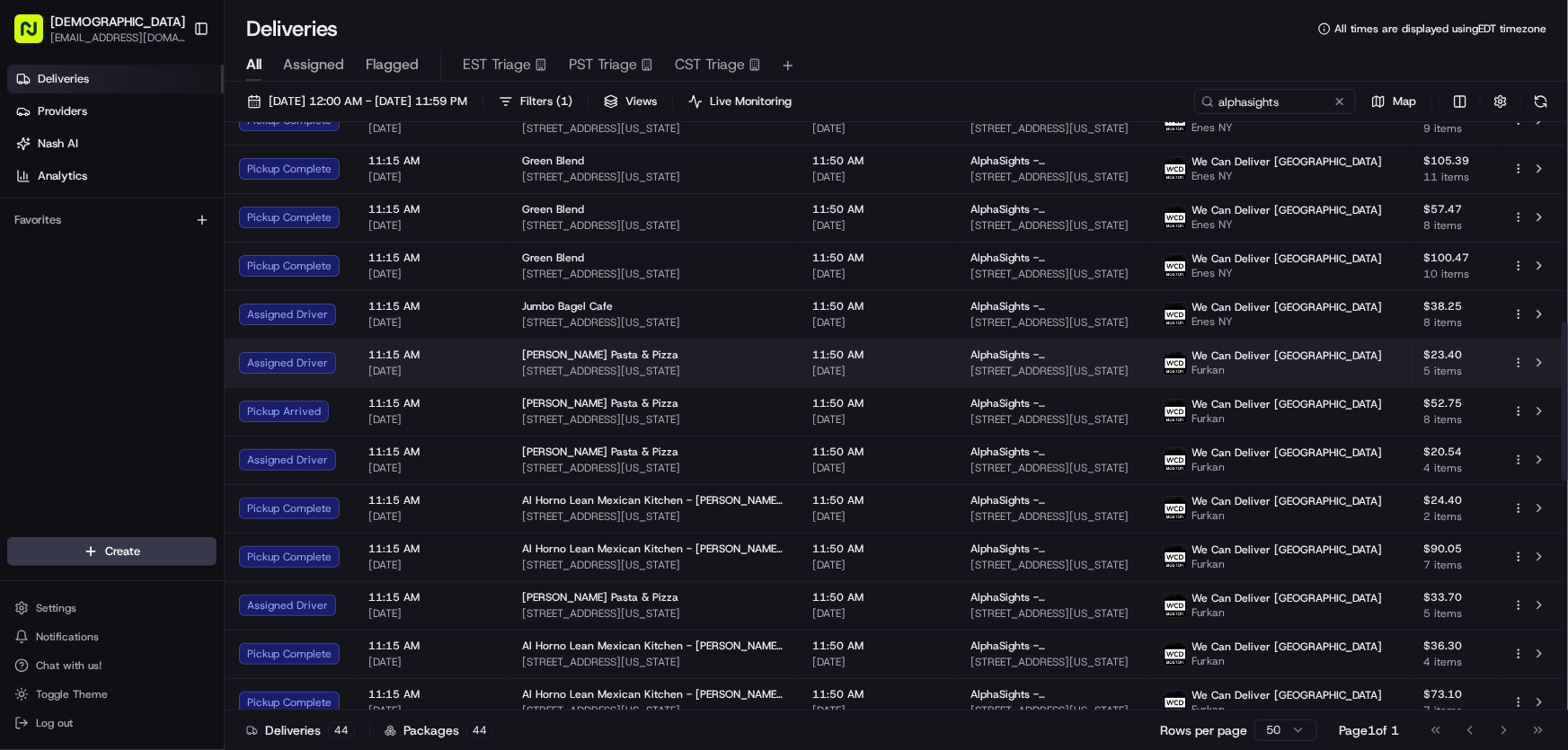
scroll to position [816, 0]
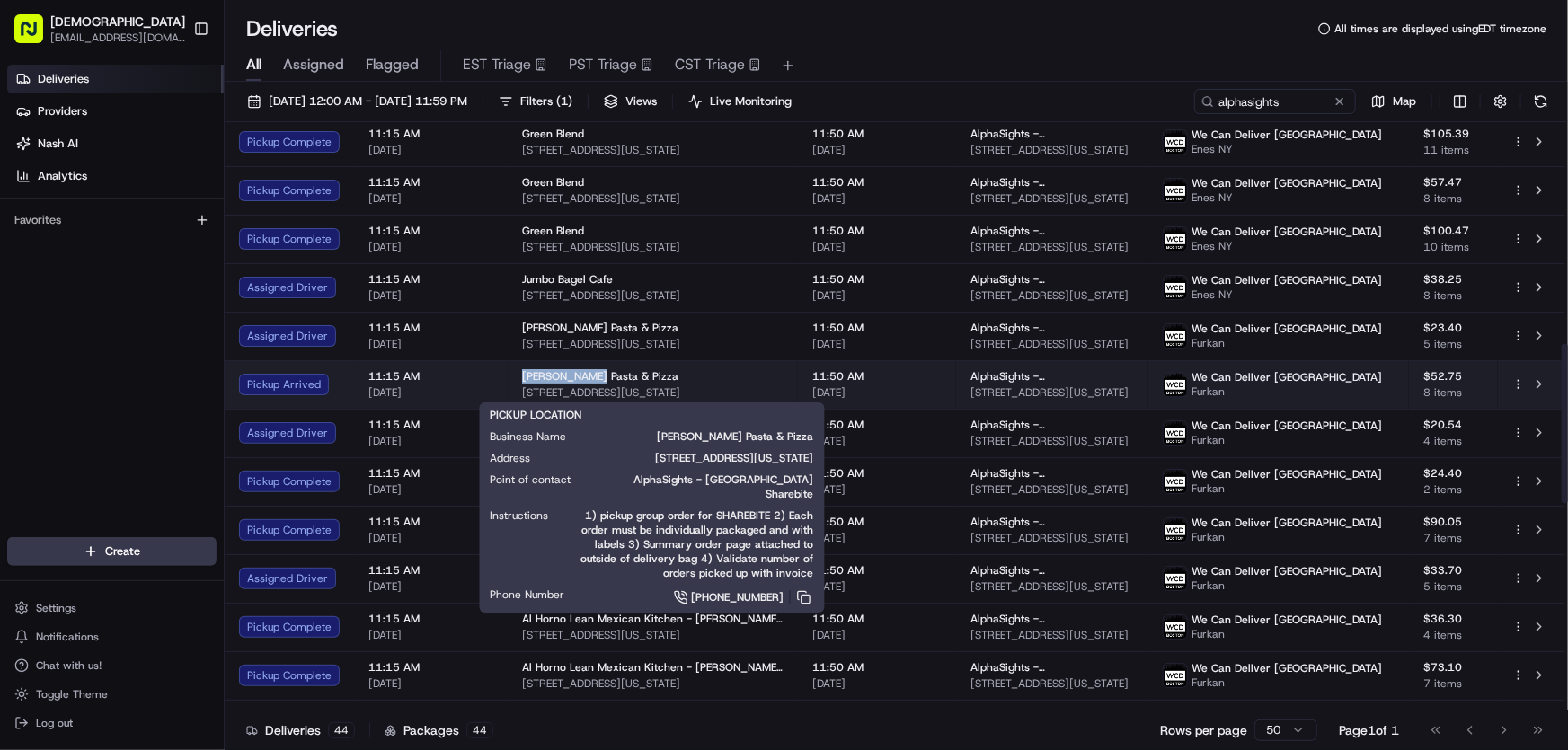
drag, startPoint x: 517, startPoint y: 376, endPoint x: 578, endPoint y: 375, distance: 61.0
click at [578, 375] on td "Previti Pasta & Pizza 341 Lexington Ave, New York, NY 10016, USA" at bounding box center [653, 385] width 291 height 48
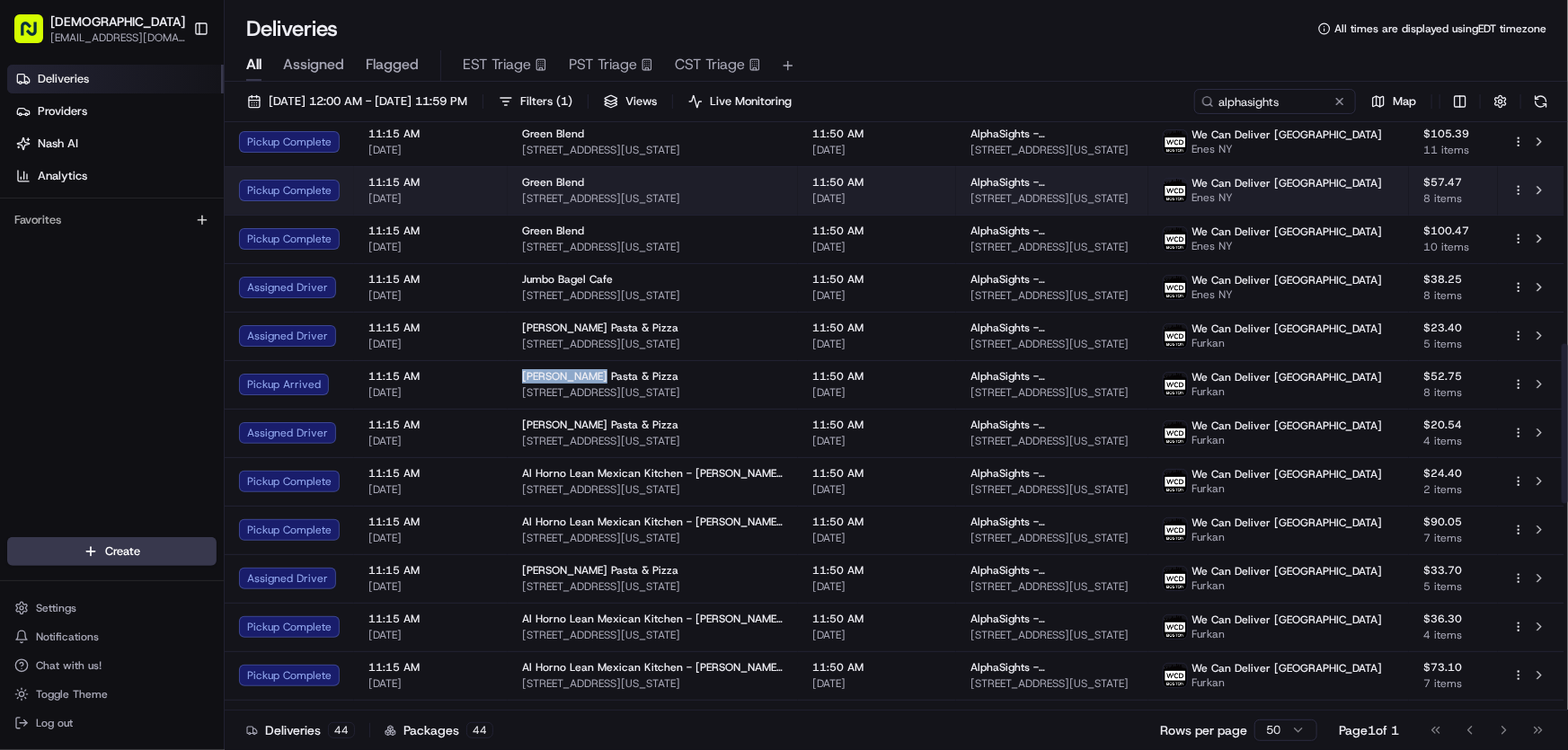
copy span "Previti Pasta"
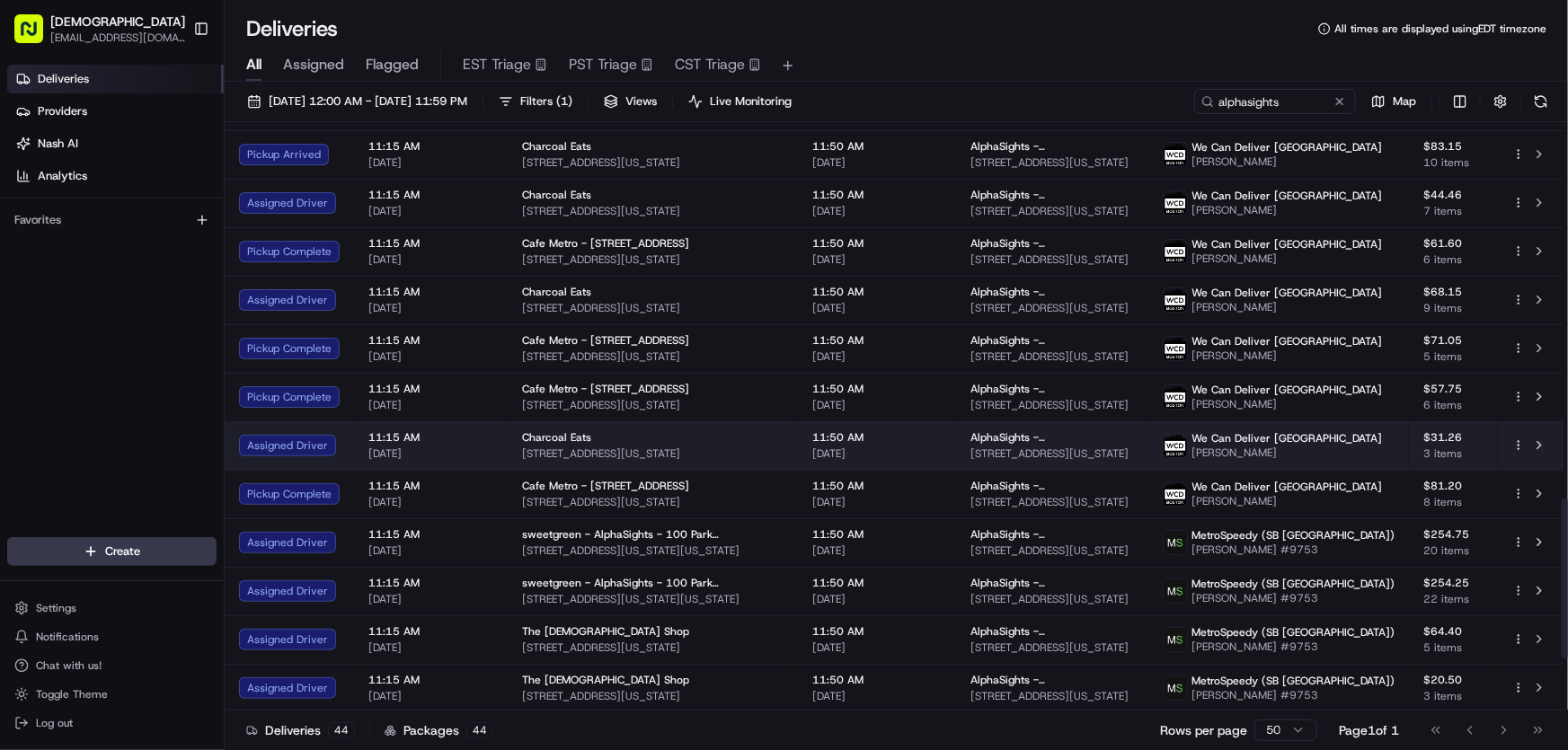
scroll to position [1388, 0]
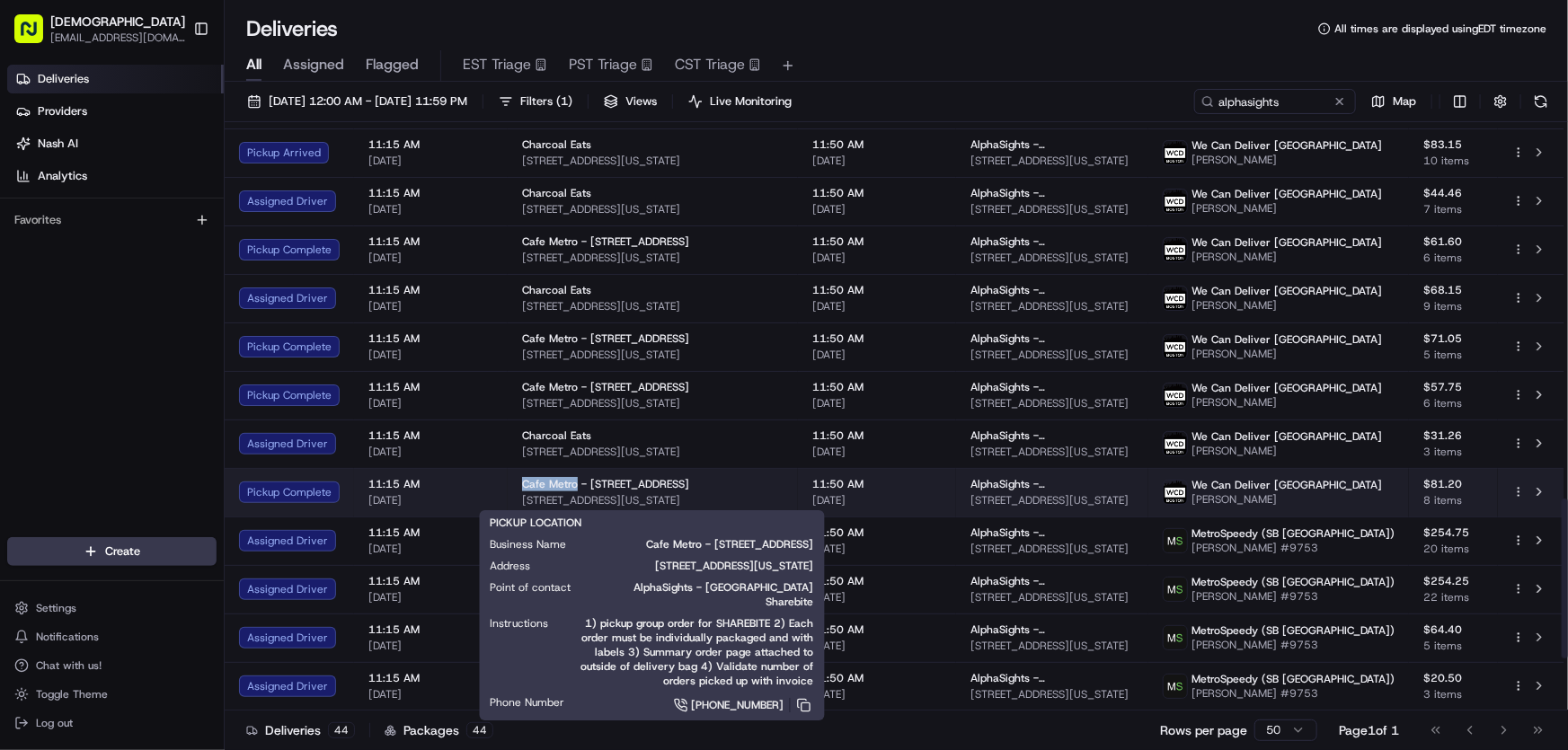
drag, startPoint x: 516, startPoint y: 485, endPoint x: 575, endPoint y: 488, distance: 59.1
click at [575, 488] on td "Cafe Metro - 475 Lexington Ave 475 Lexington Ave, New York, NY 10017, USA" at bounding box center [653, 492] width 291 height 48
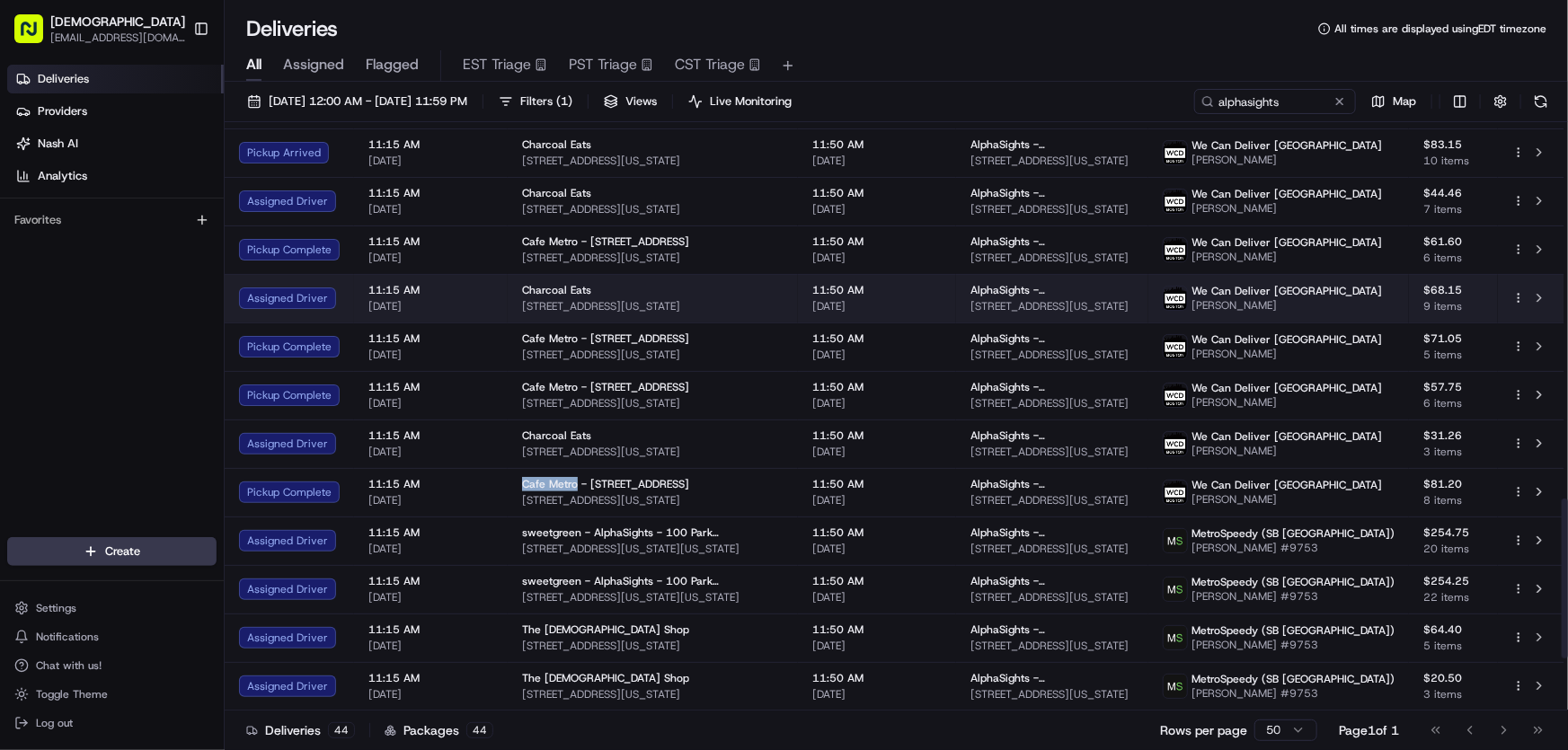
copy span "Cafe Metro"
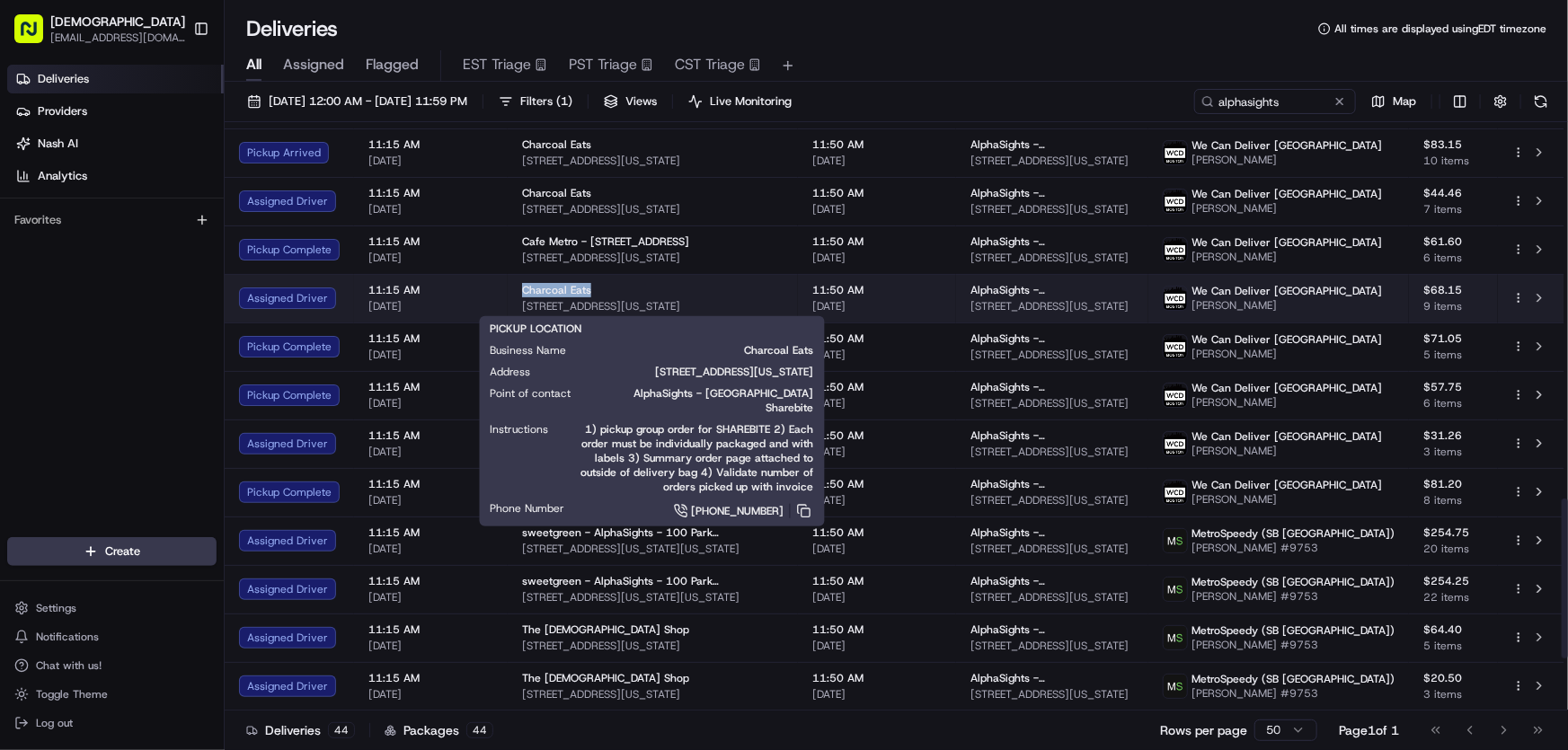
drag, startPoint x: 516, startPoint y: 288, endPoint x: 593, endPoint y: 291, distance: 77.1
click at [593, 291] on td "Charcoal Eats 370 Lexington Ave, New York, NY 10017, USA" at bounding box center [653, 298] width 291 height 48
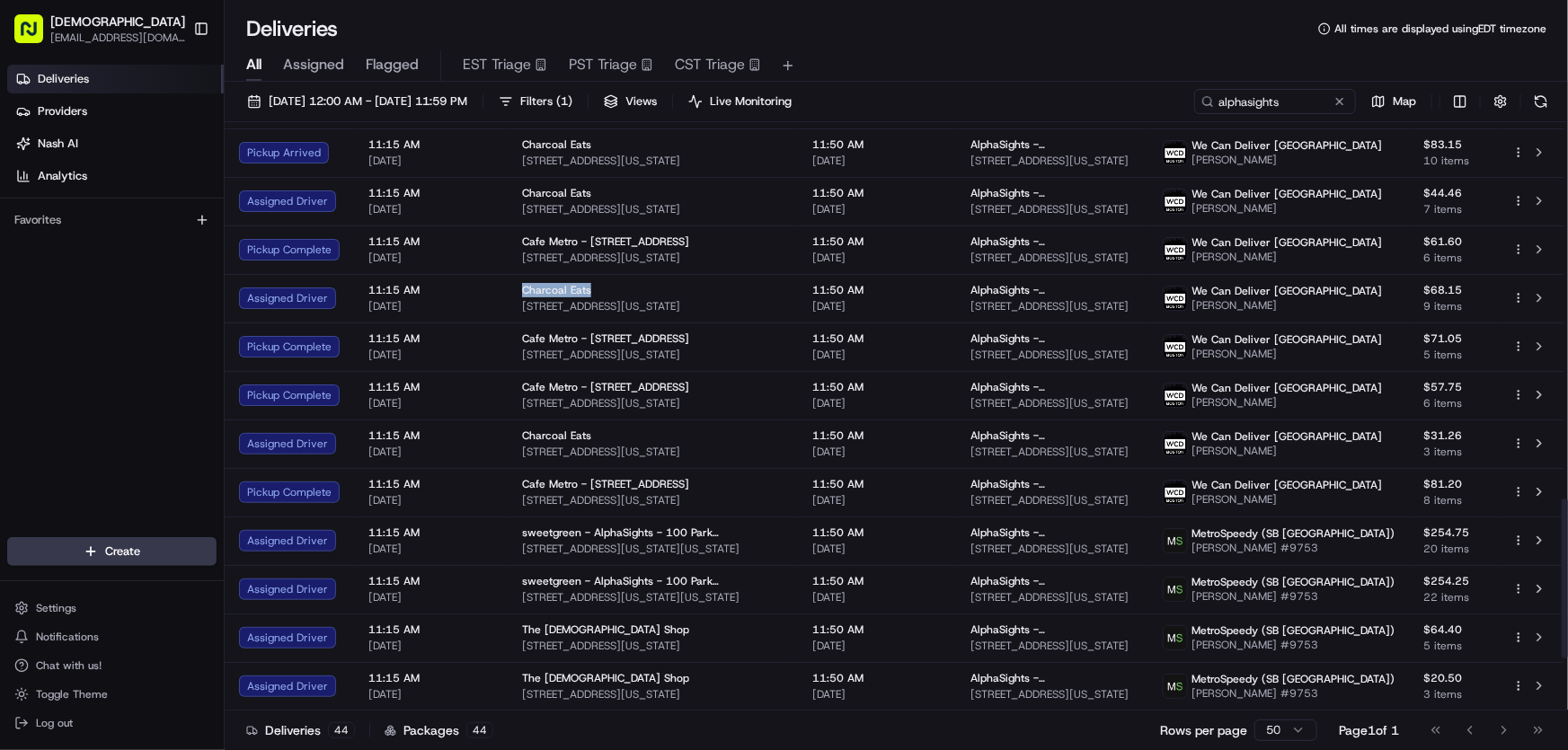
copy span "Charcoal Eats"
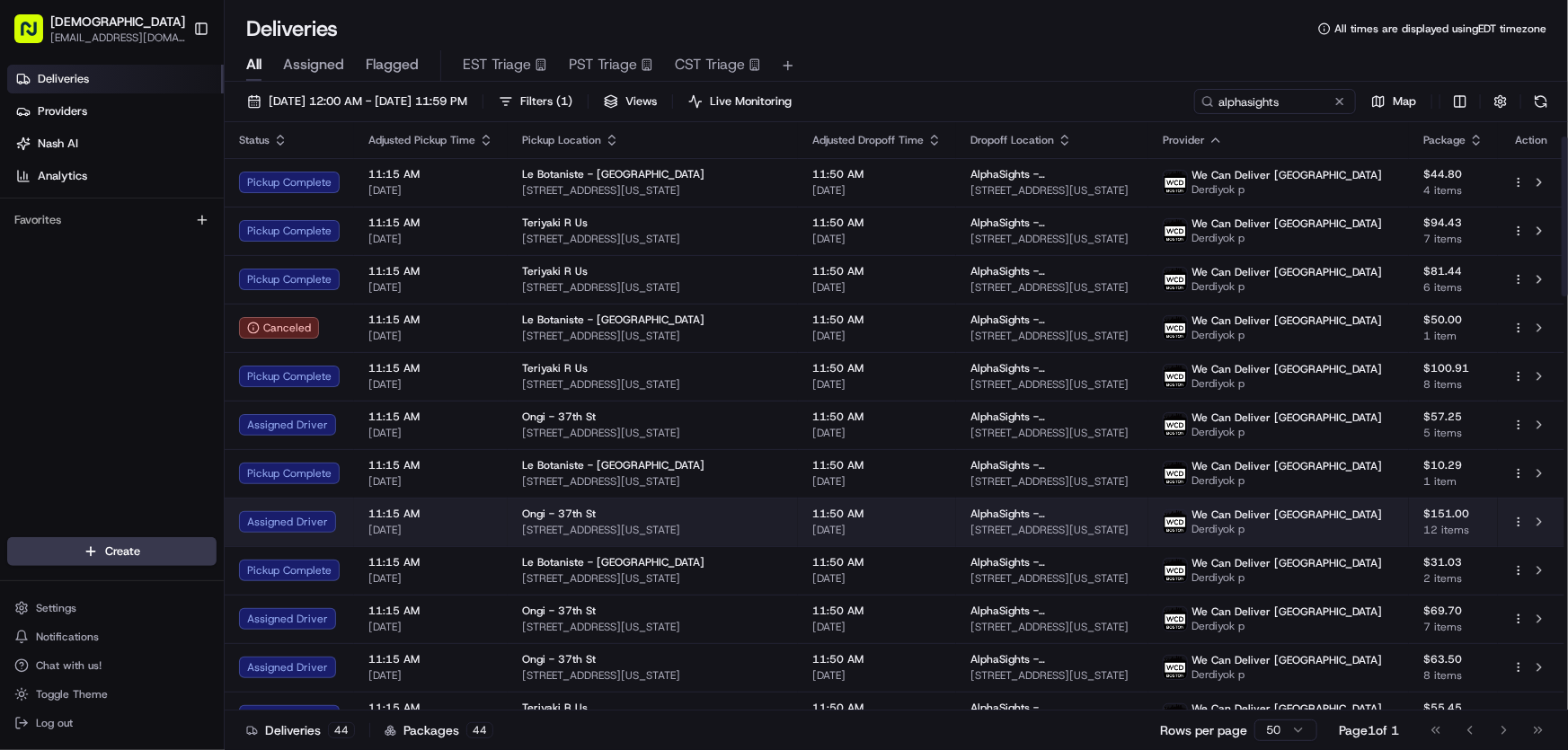
scroll to position [162, 0]
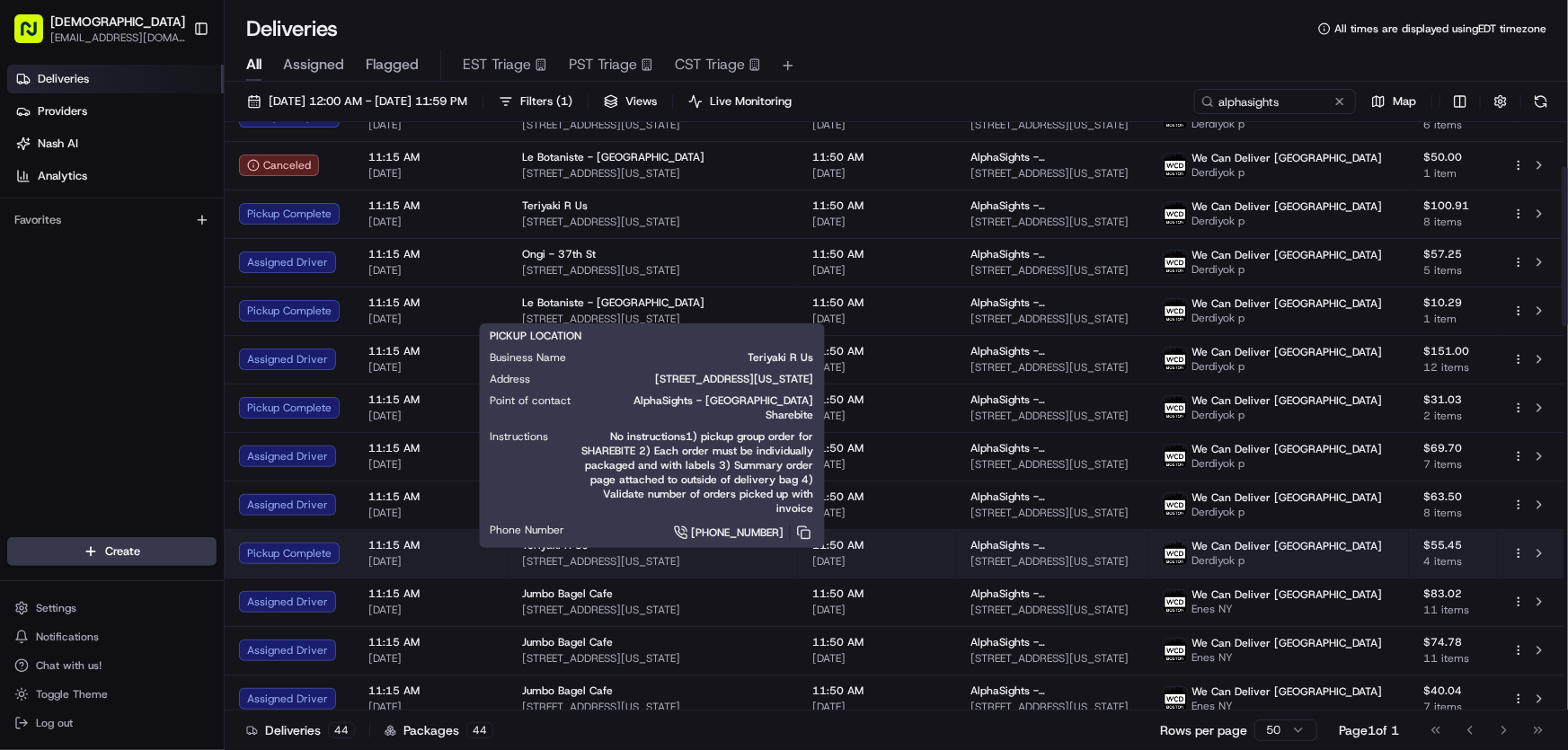
click at [551, 554] on span "150 W 49th St, New York, NY 10019, USA" at bounding box center [653, 561] width 262 height 14
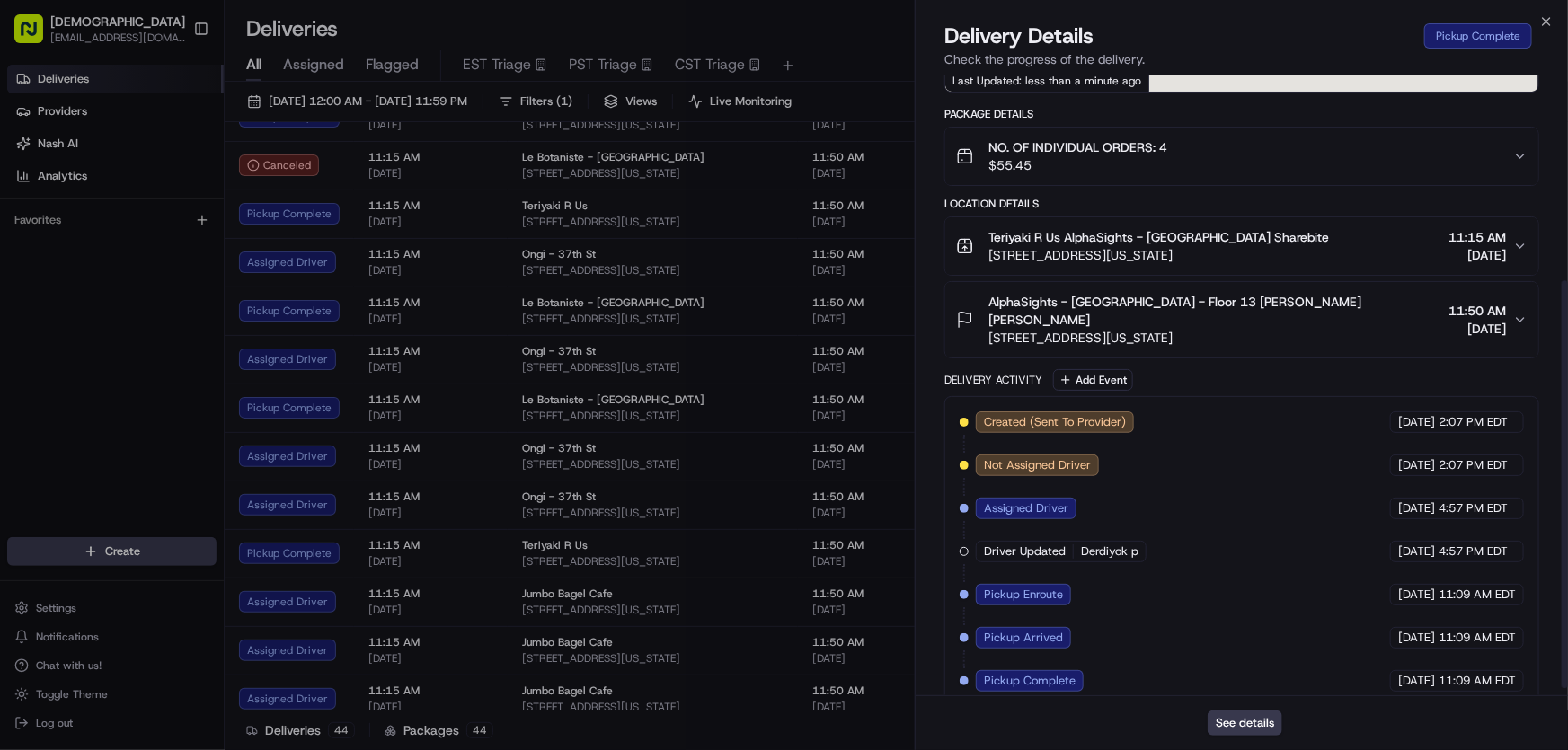
scroll to position [323, 0]
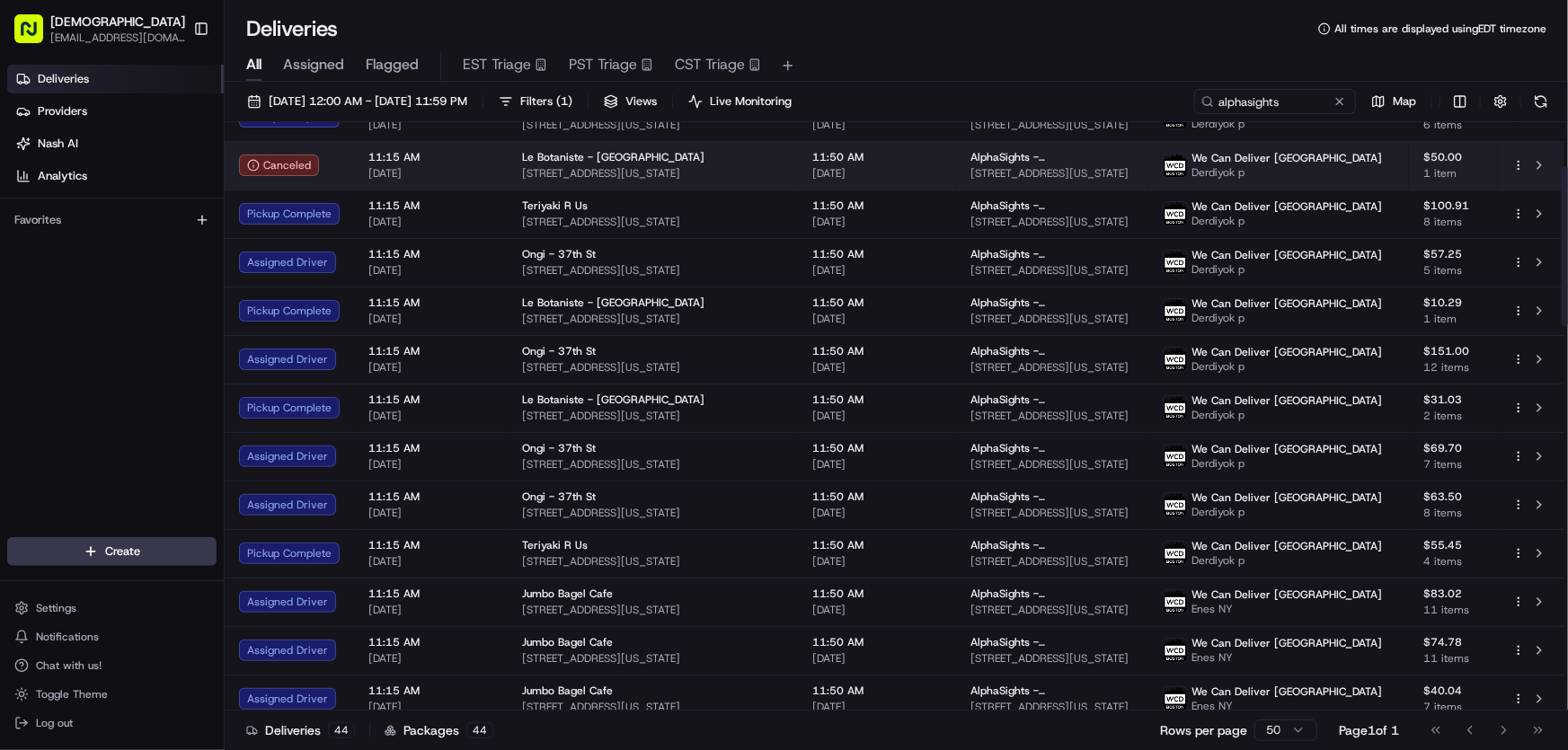
click at [566, 158] on span "Le Botaniste - Bryant Park" at bounding box center [614, 157] width 183 height 14
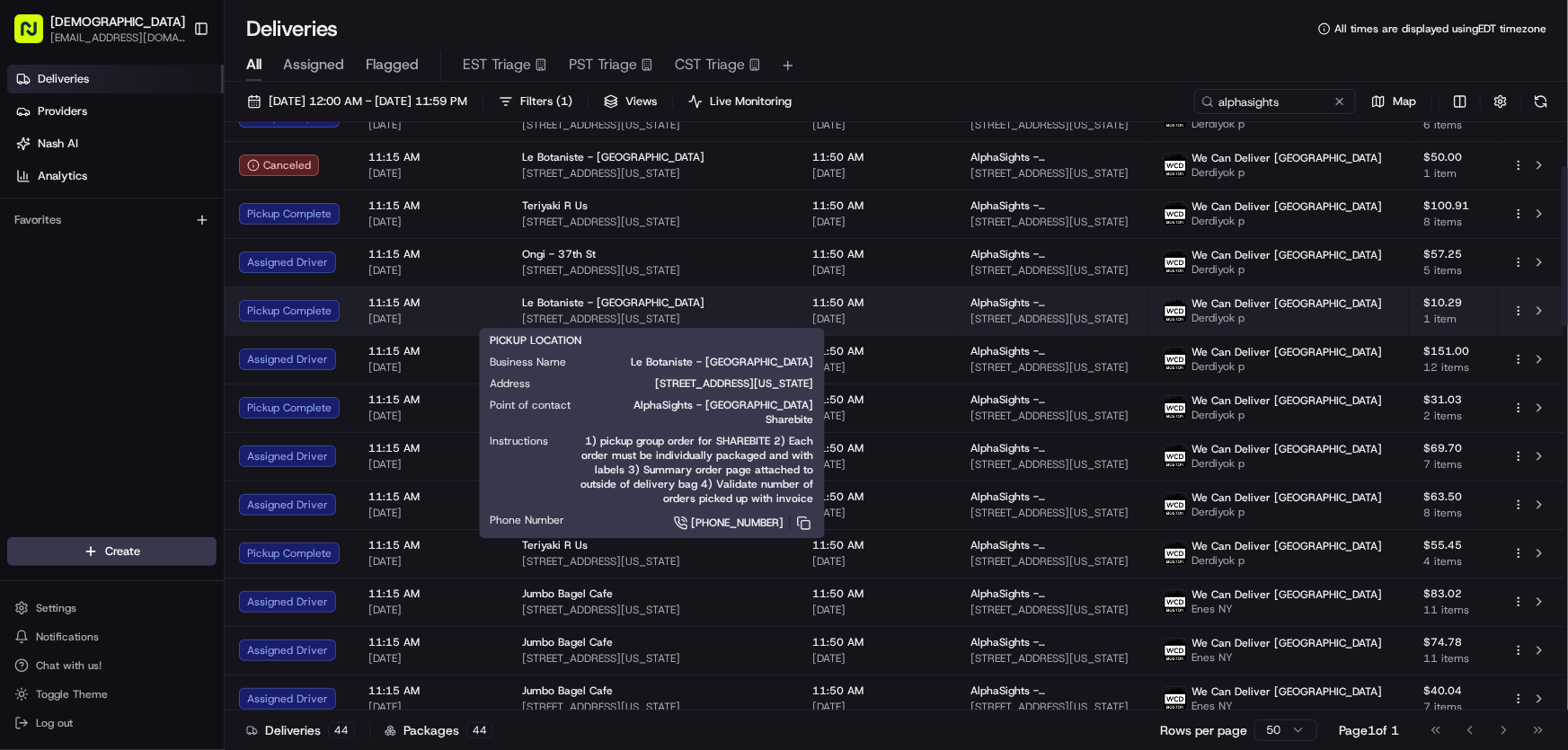
click at [591, 314] on span "11 W 42nd St, New York, NY 10036, USA" at bounding box center [653, 318] width 262 height 14
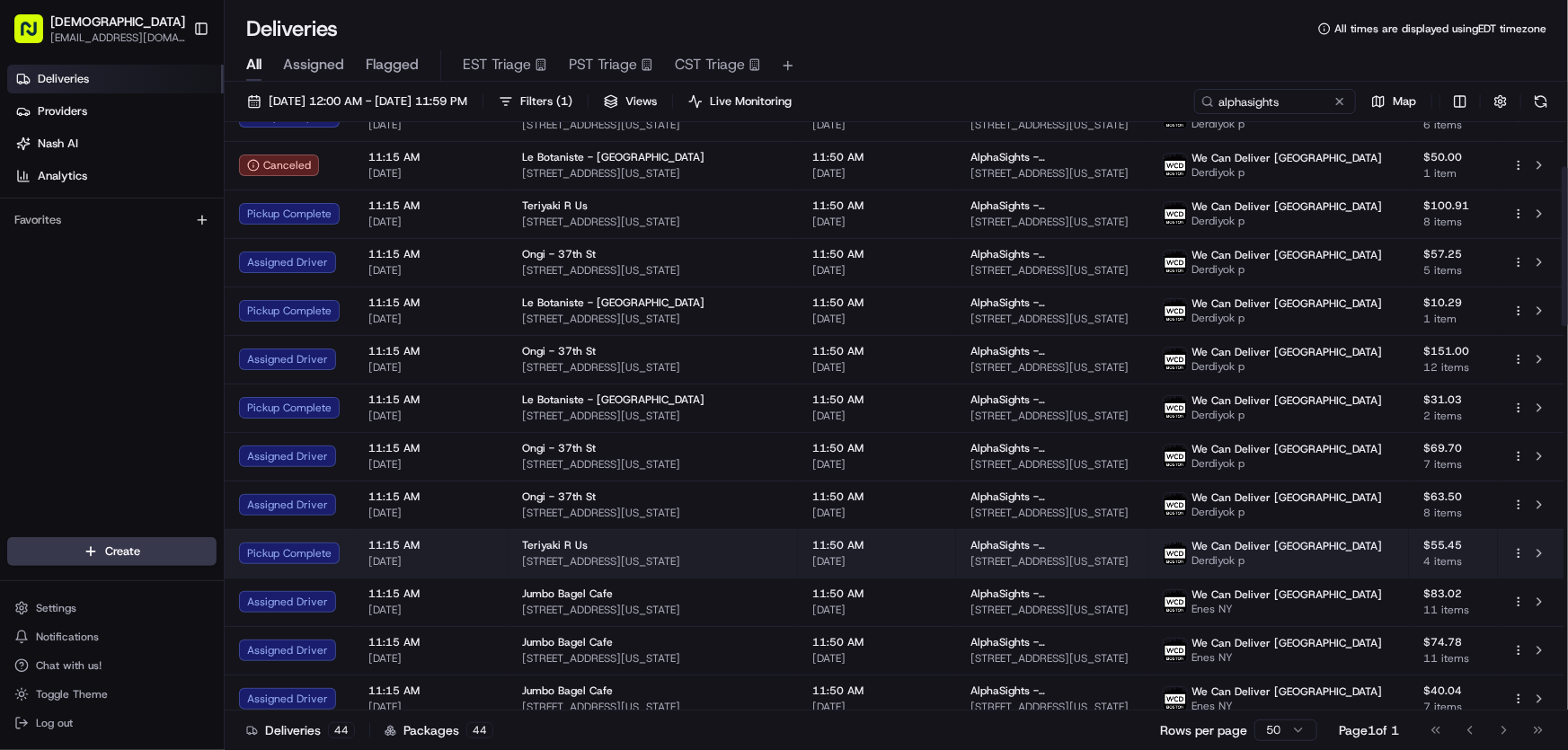
click at [558, 547] on span "Teriyaki R Us" at bounding box center [555, 544] width 65 height 14
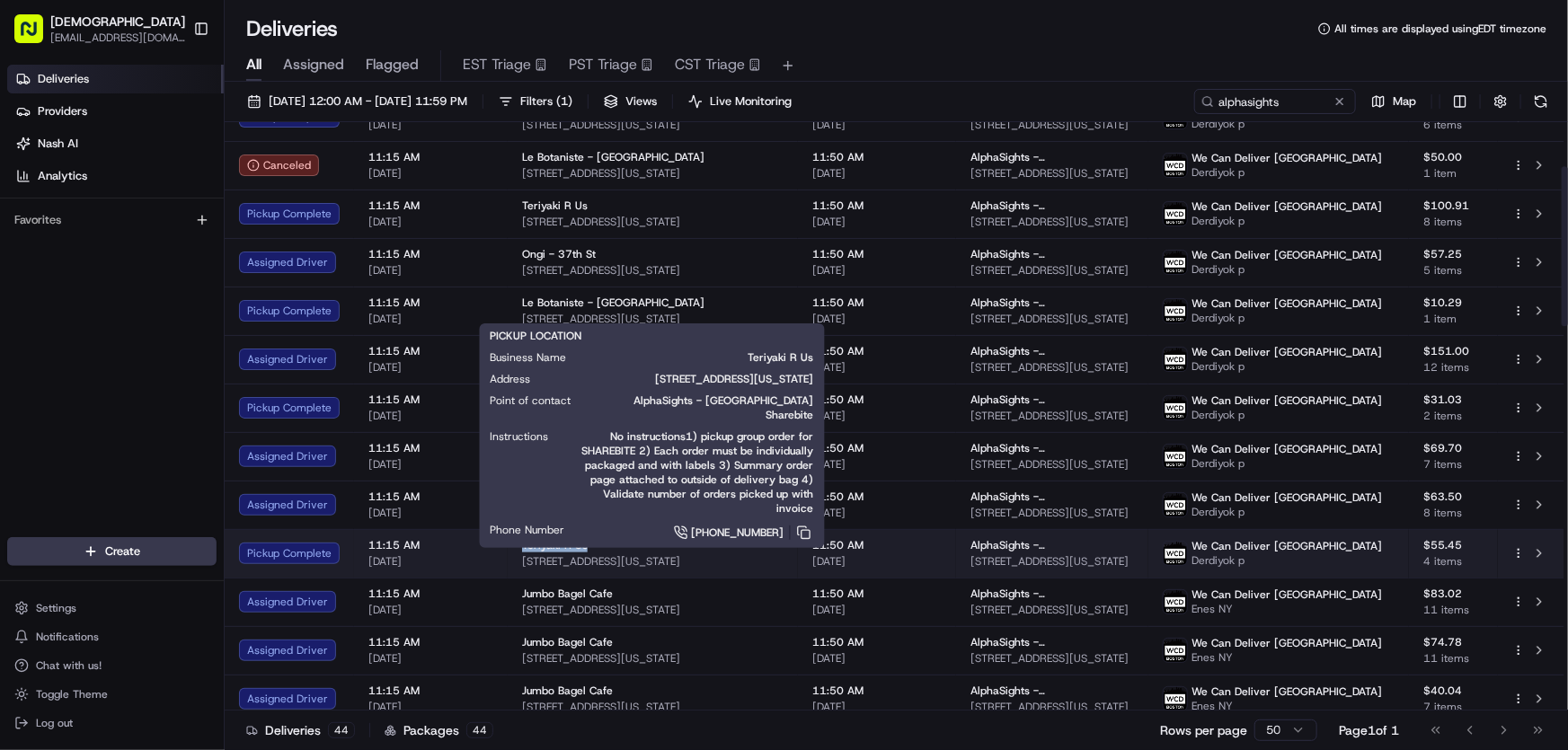
drag, startPoint x: 518, startPoint y: 538, endPoint x: 616, endPoint y: 542, distance: 98.1
click at [587, 543] on td "Teriyaki R Us 150 W 49th St, New York, NY 10019, USA" at bounding box center [653, 553] width 291 height 48
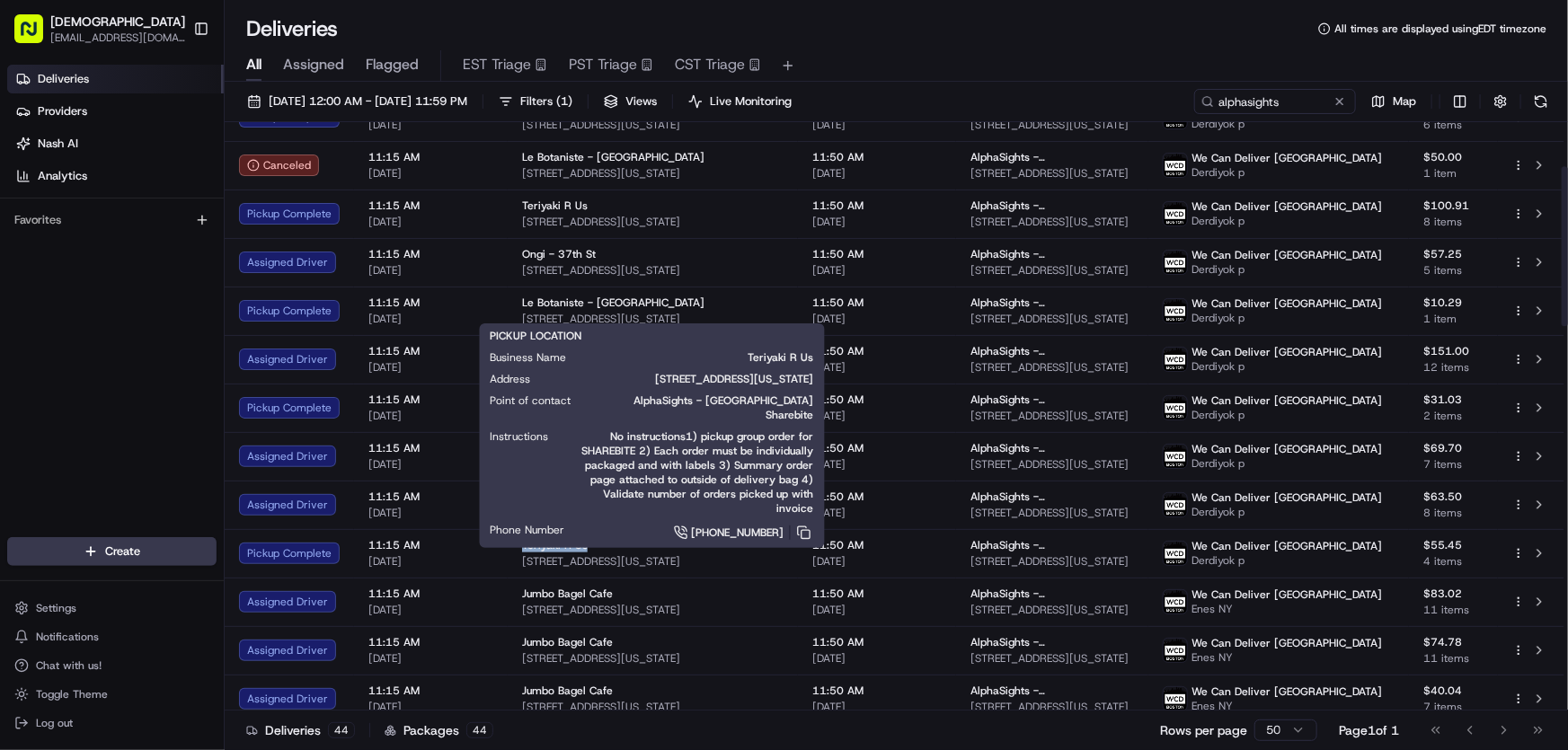
copy span "Teriyaki R Us"
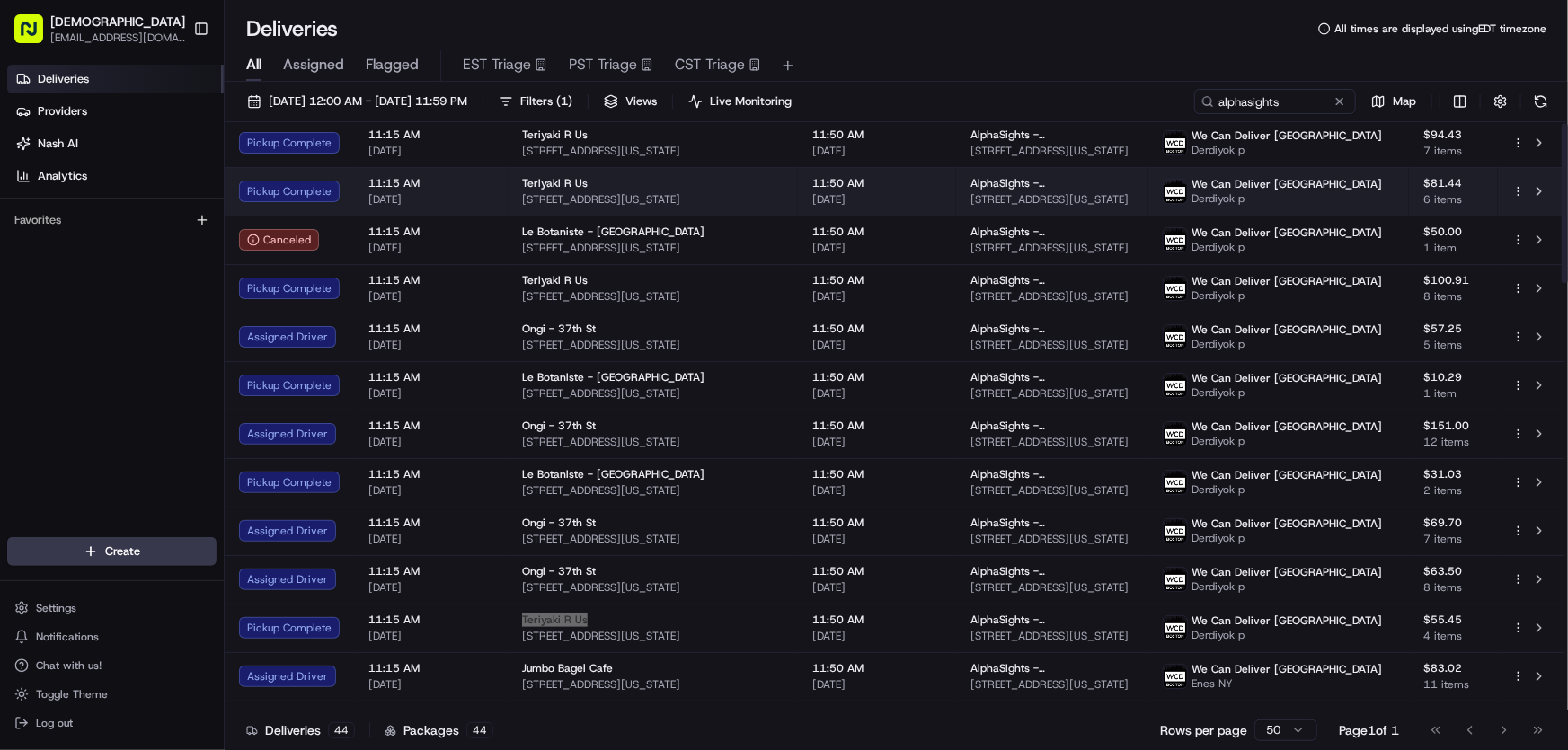
scroll to position [0, 0]
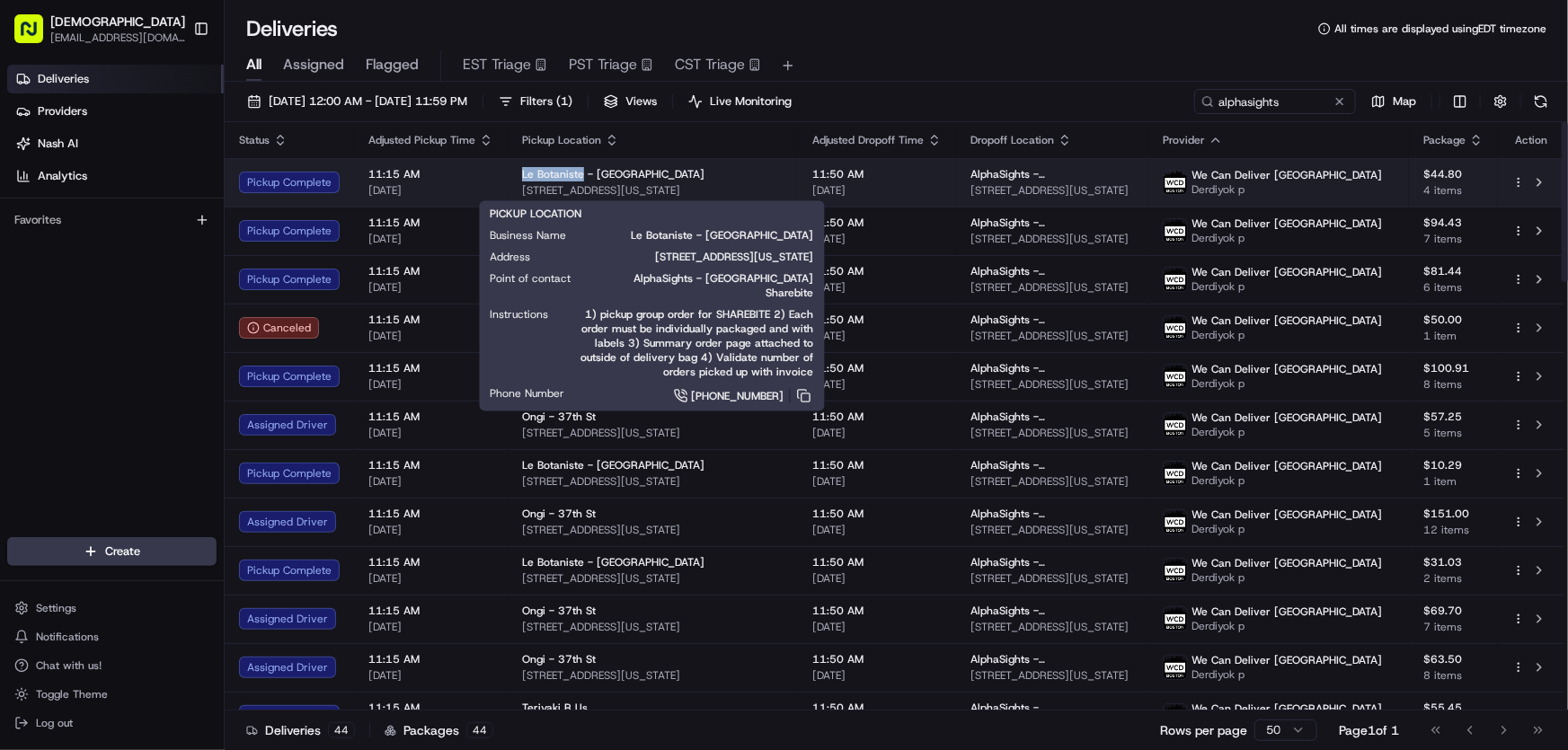
drag, startPoint x: 515, startPoint y: 170, endPoint x: 579, endPoint y: 177, distance: 64.4
click at [579, 177] on td "Le Botaniste - Bryant Park 11 W 42nd St, New York, NY 10036, USA" at bounding box center [653, 182] width 291 height 48
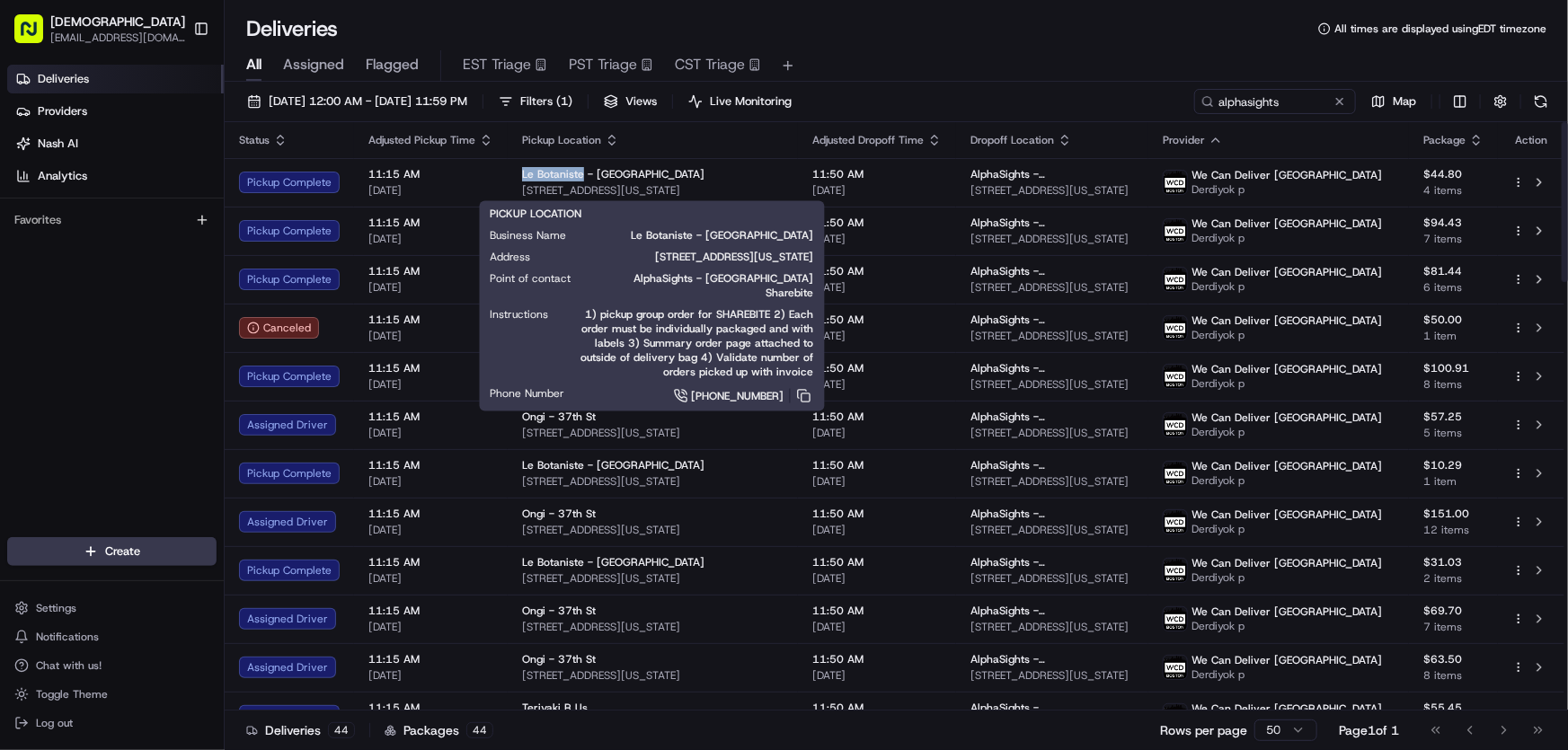
copy span "Le Botaniste"
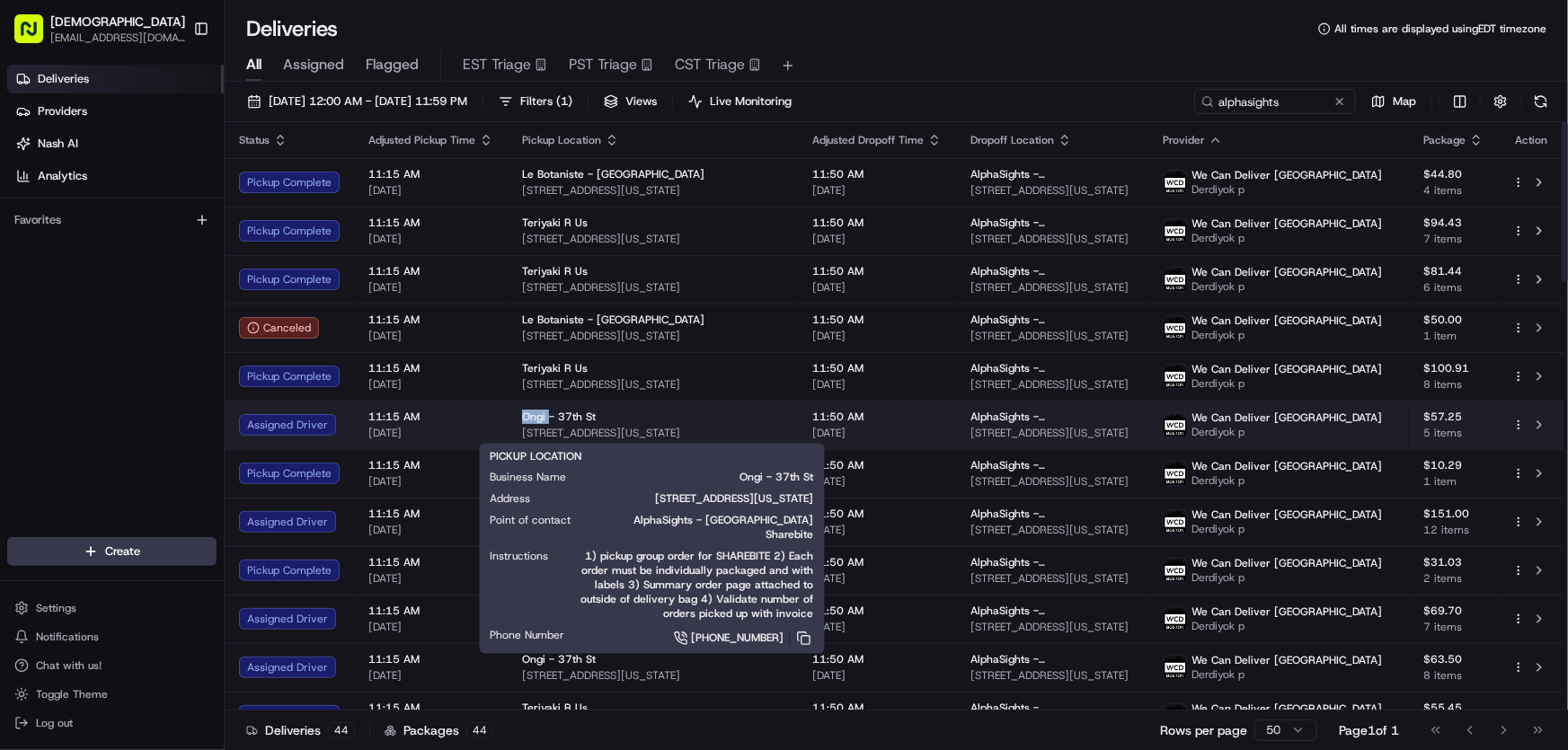
drag, startPoint x: 516, startPoint y: 419, endPoint x: 547, endPoint y: 420, distance: 31.0
click at [547, 420] on td "Ongi - 37th St 109 W 37th St, New York, NY 10018, USA" at bounding box center [653, 425] width 291 height 48
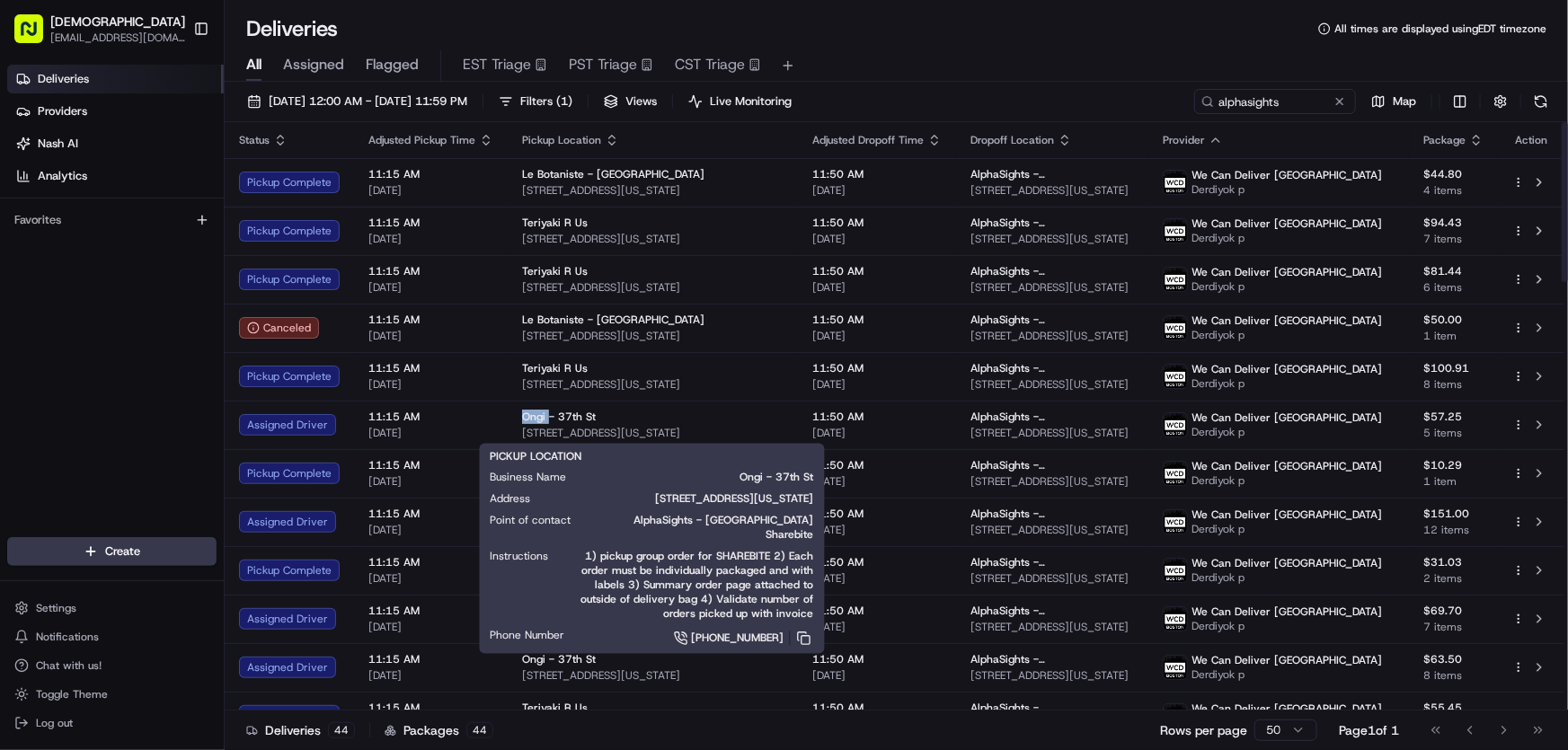
copy span "Ongi"
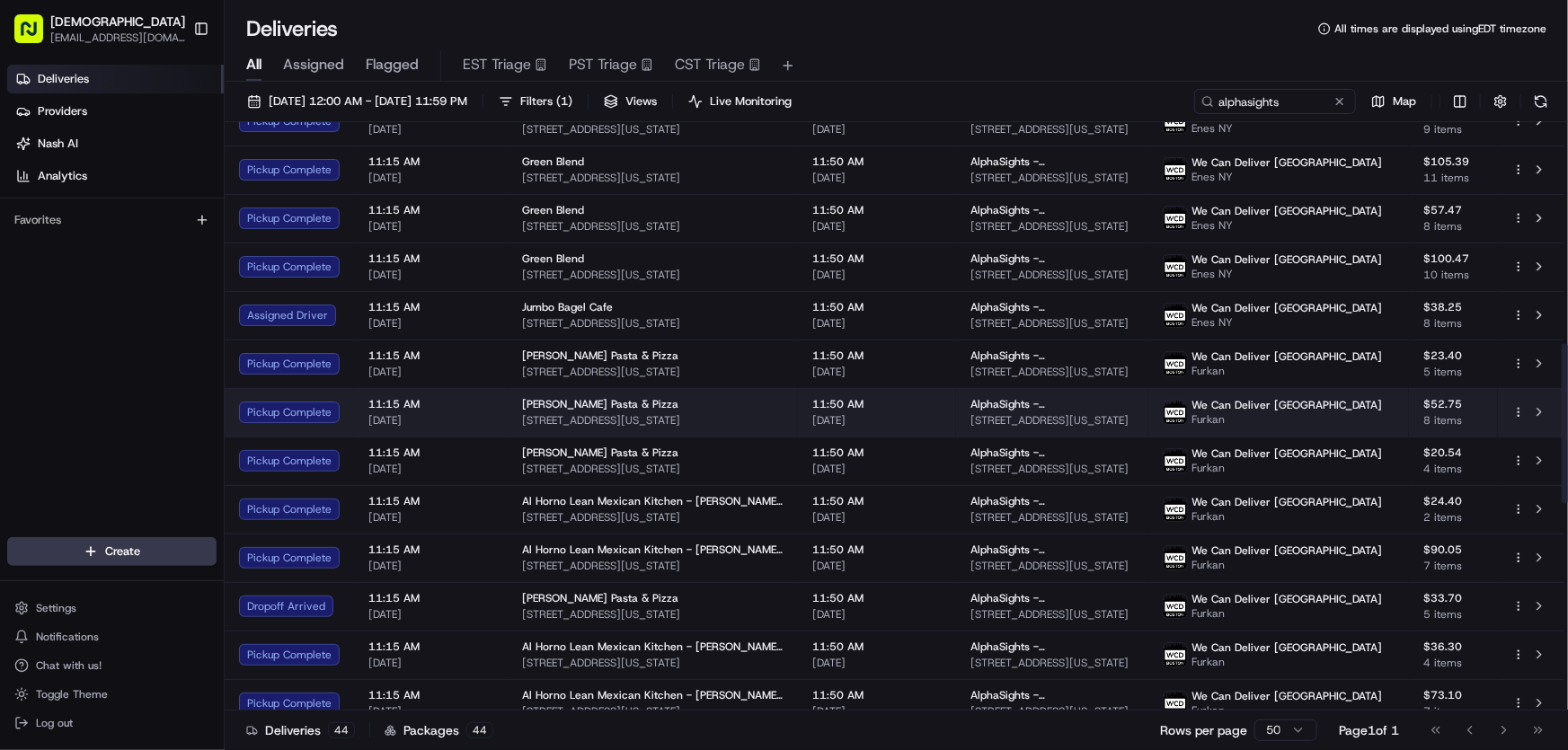
scroll to position [816, 0]
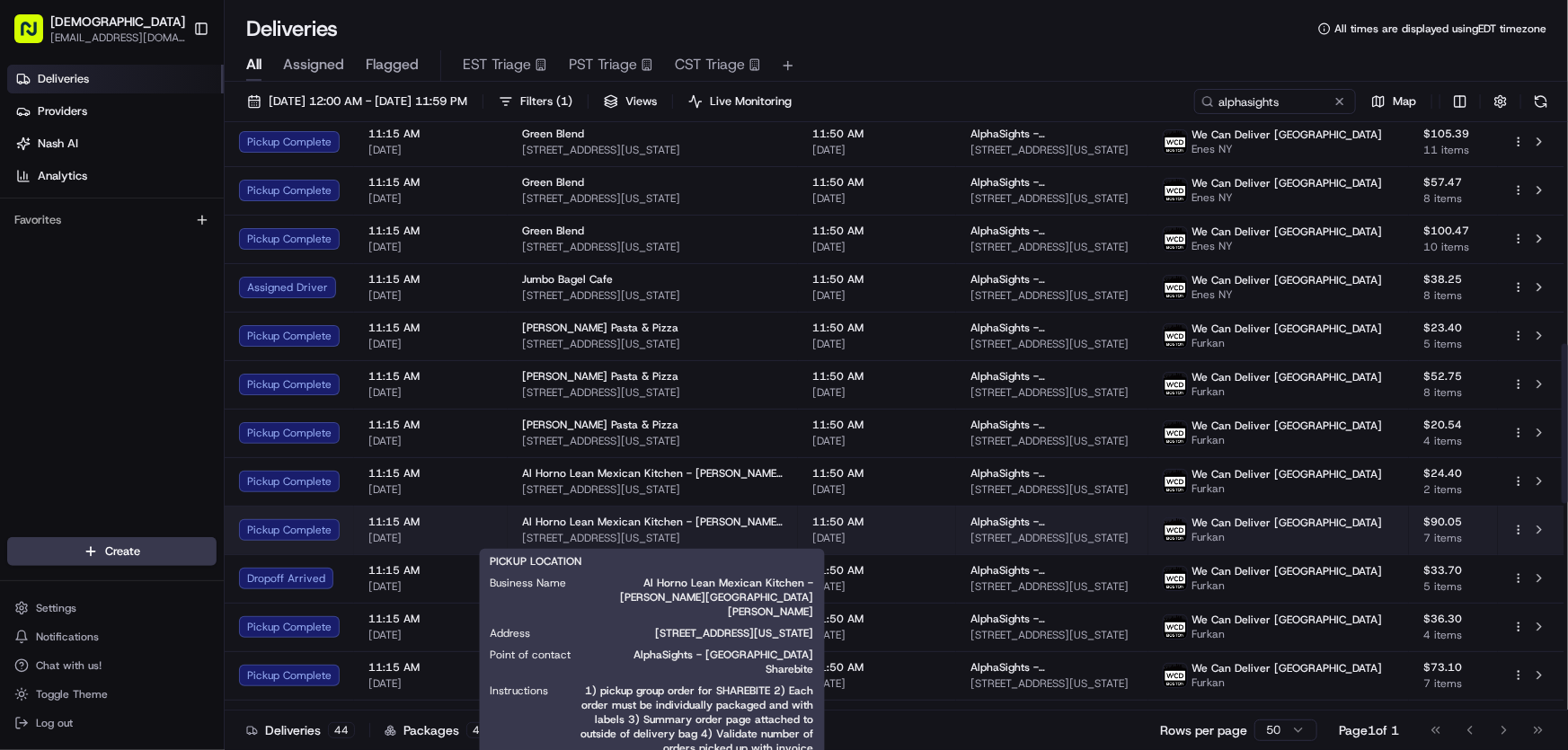
drag, startPoint x: 731, startPoint y: 538, endPoint x: 518, endPoint y: 539, distance: 213.0
click at [518, 539] on td "Al Horno Lean Mexican Kitchen - Murray Hill 156 E 33rd St, New York, NY 10016, …" at bounding box center [653, 530] width 291 height 48
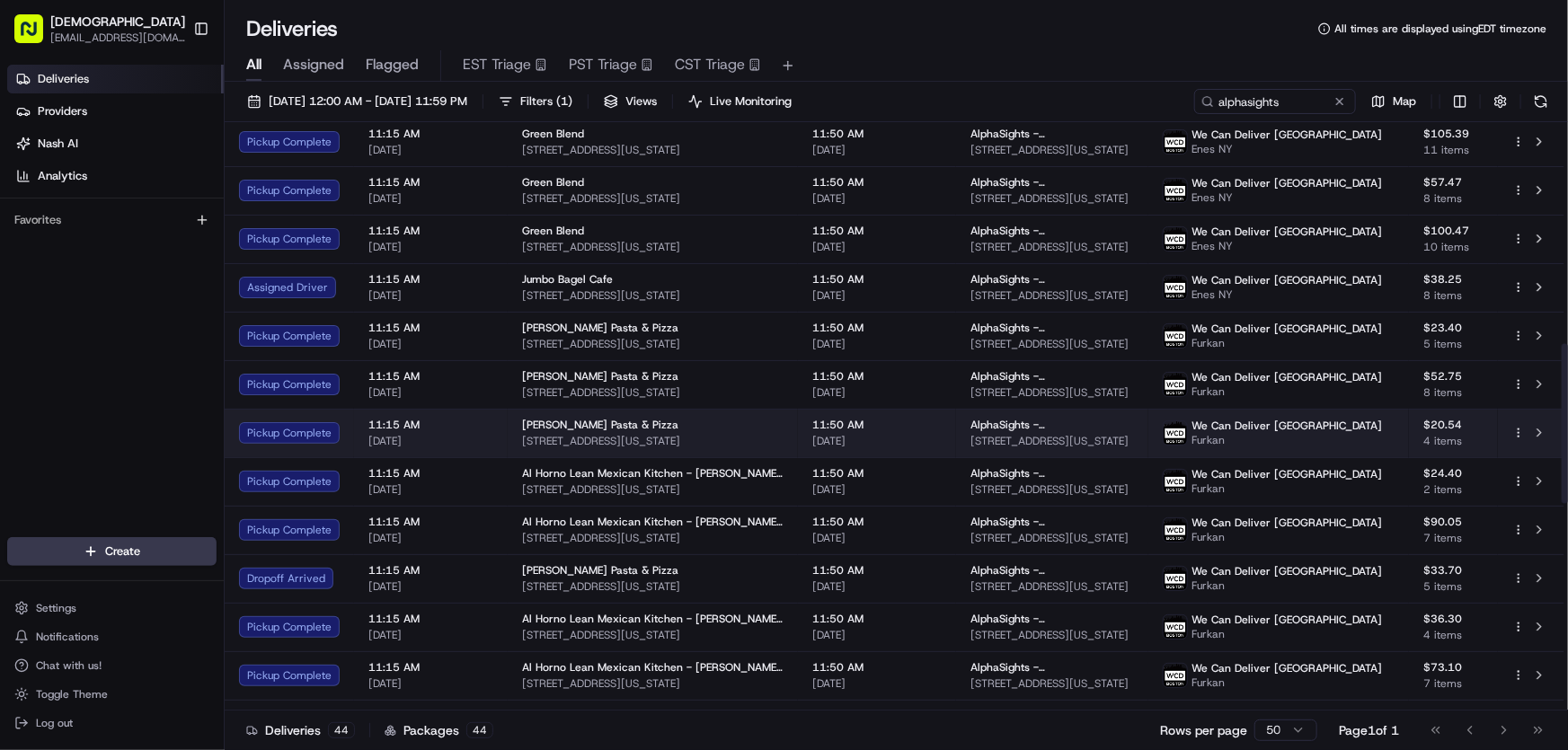
click at [575, 429] on span "Previti Pasta & Pizza" at bounding box center [600, 424] width 157 height 14
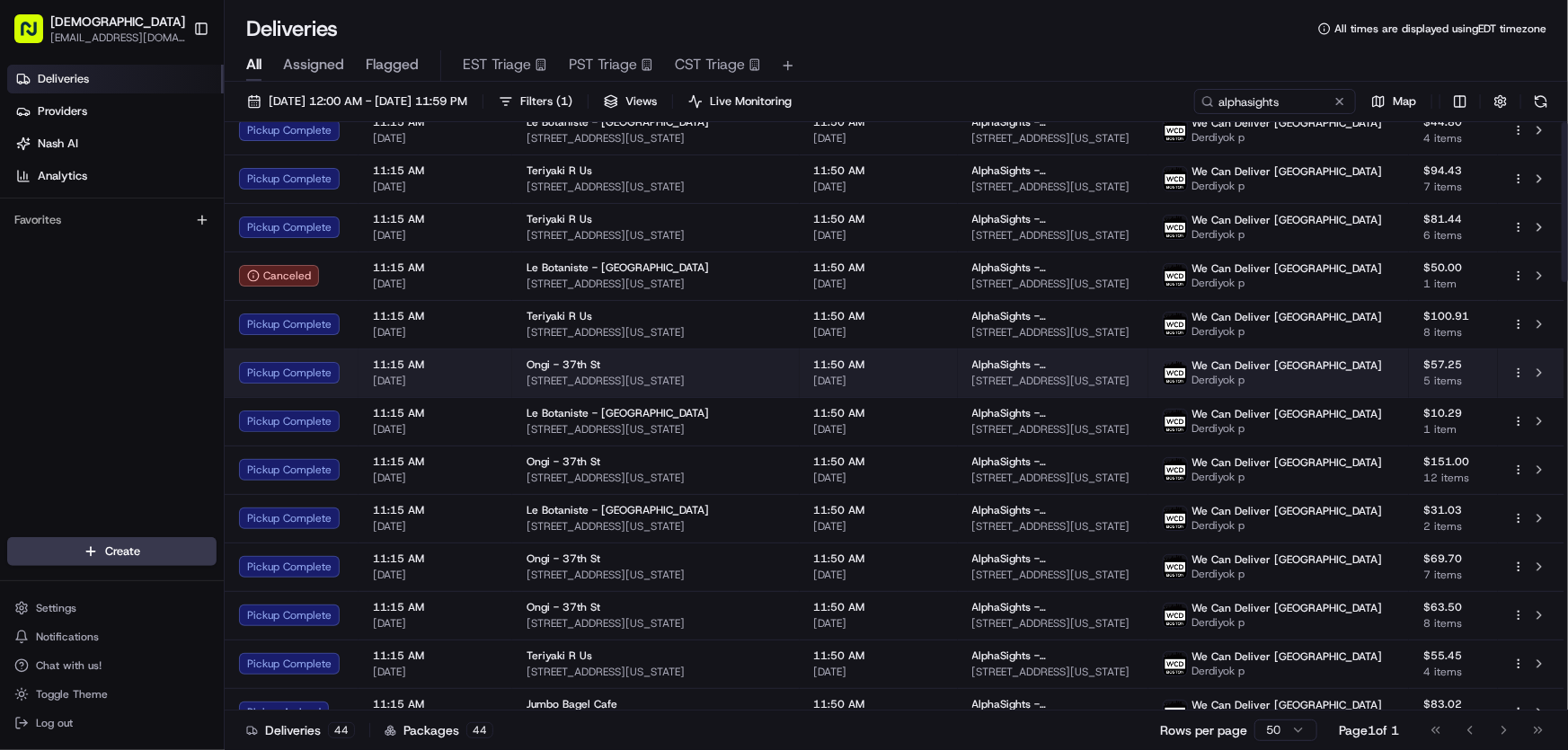
scroll to position [0, 0]
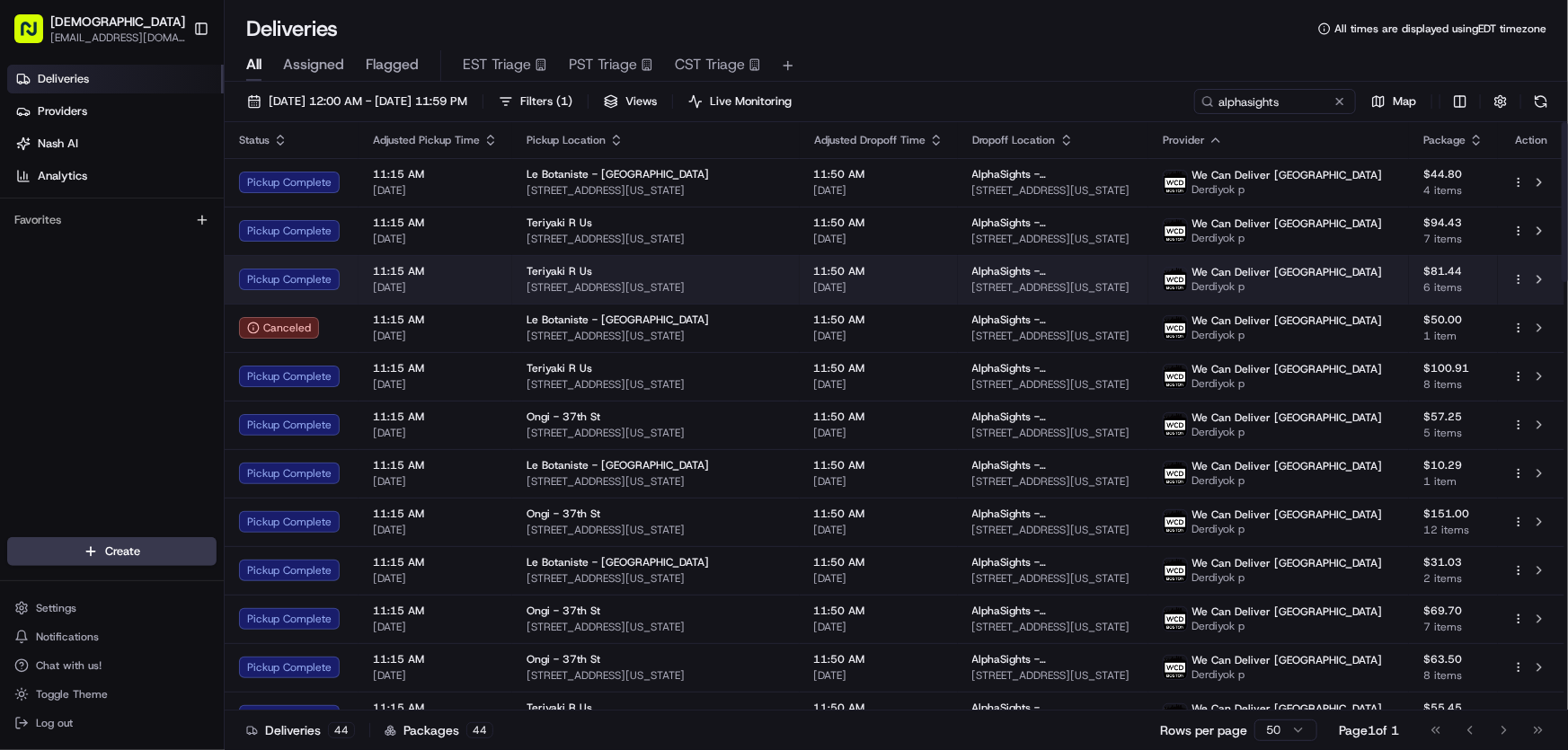
drag, startPoint x: 739, startPoint y: 282, endPoint x: 514, endPoint y: 293, distance: 225.3
click at [514, 293] on td "Teriyaki R Us 150 W 49th St, New York, NY 10019, USA" at bounding box center [655, 279] width 288 height 48
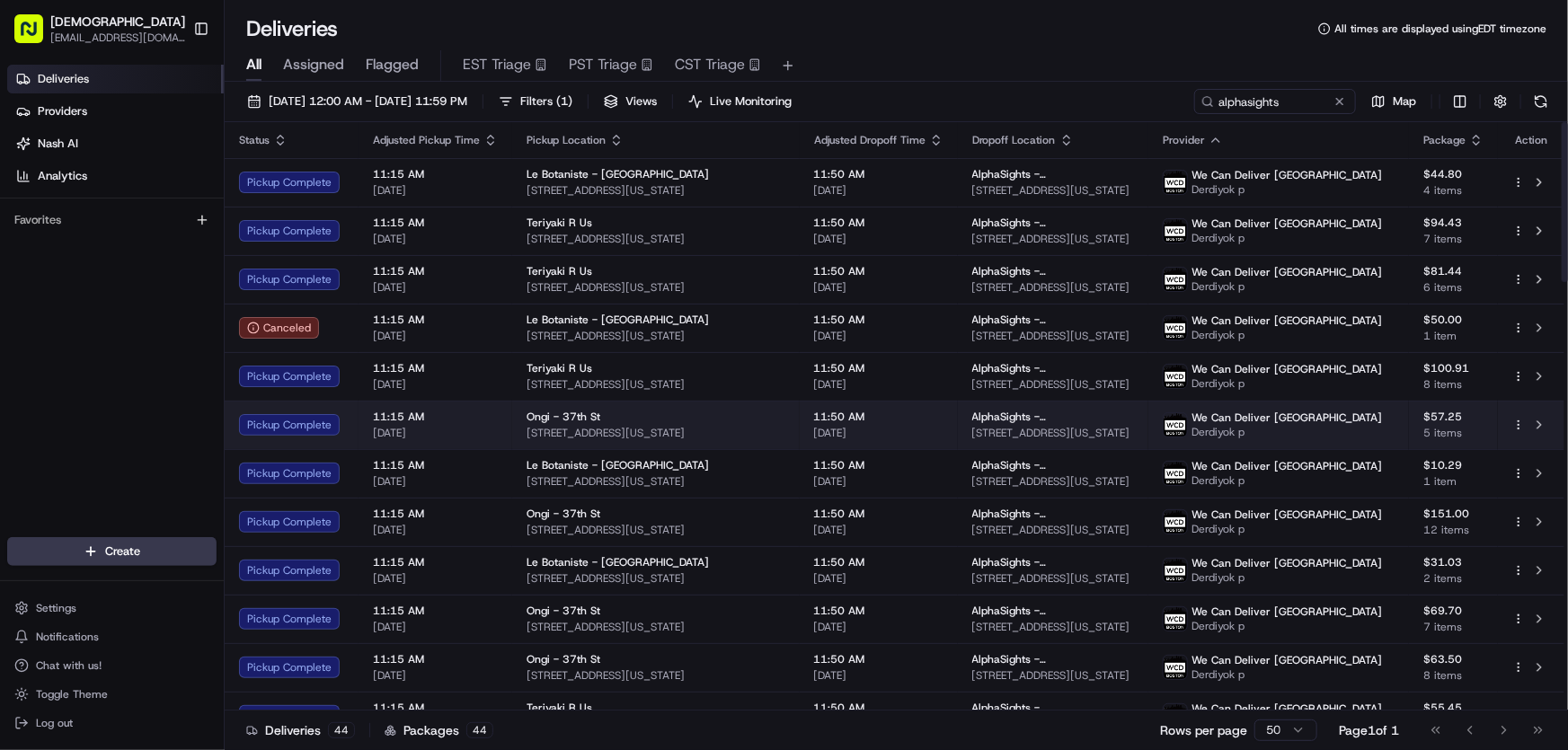
click at [562, 419] on span "Ongi - 37th St" at bounding box center [563, 416] width 74 height 14
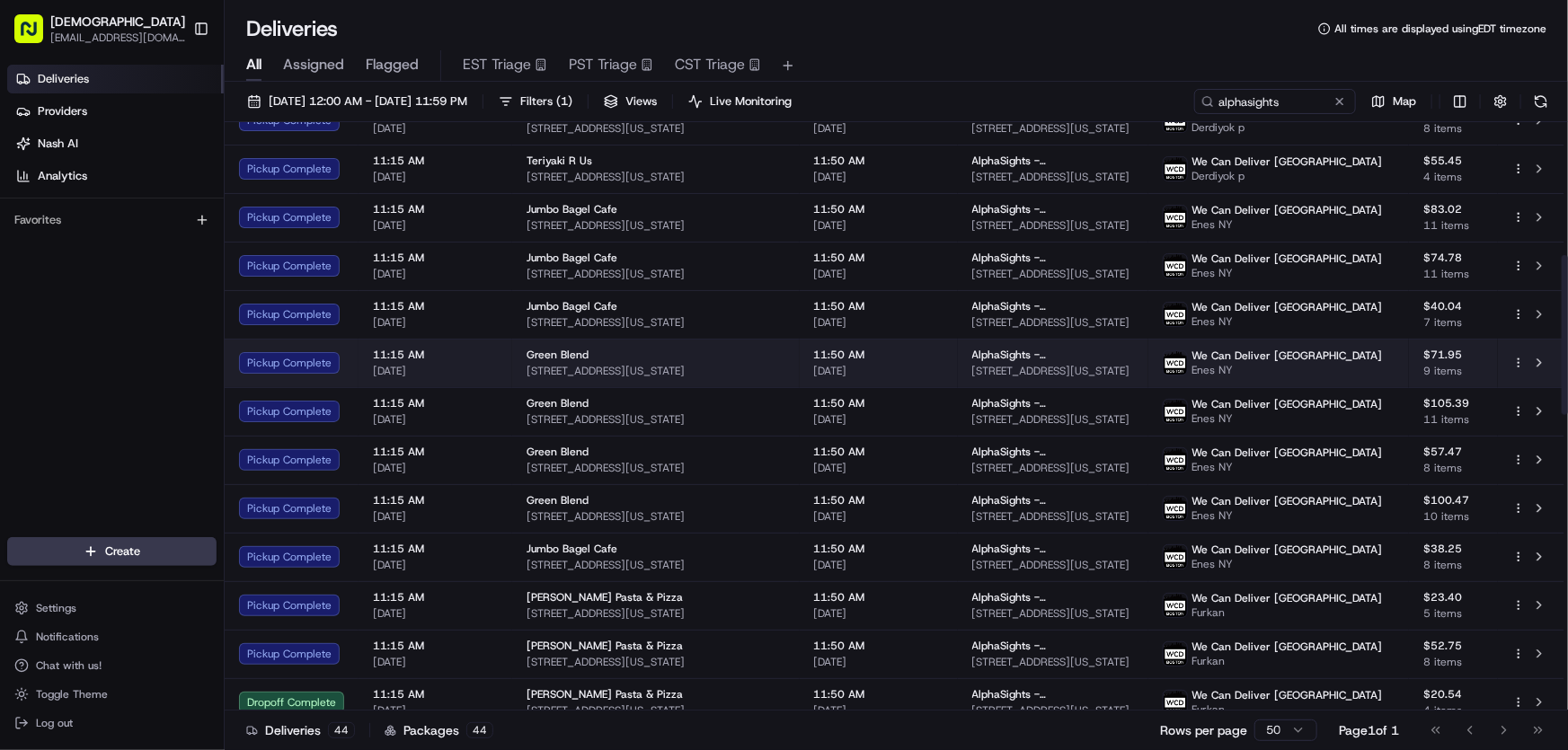
scroll to position [571, 0]
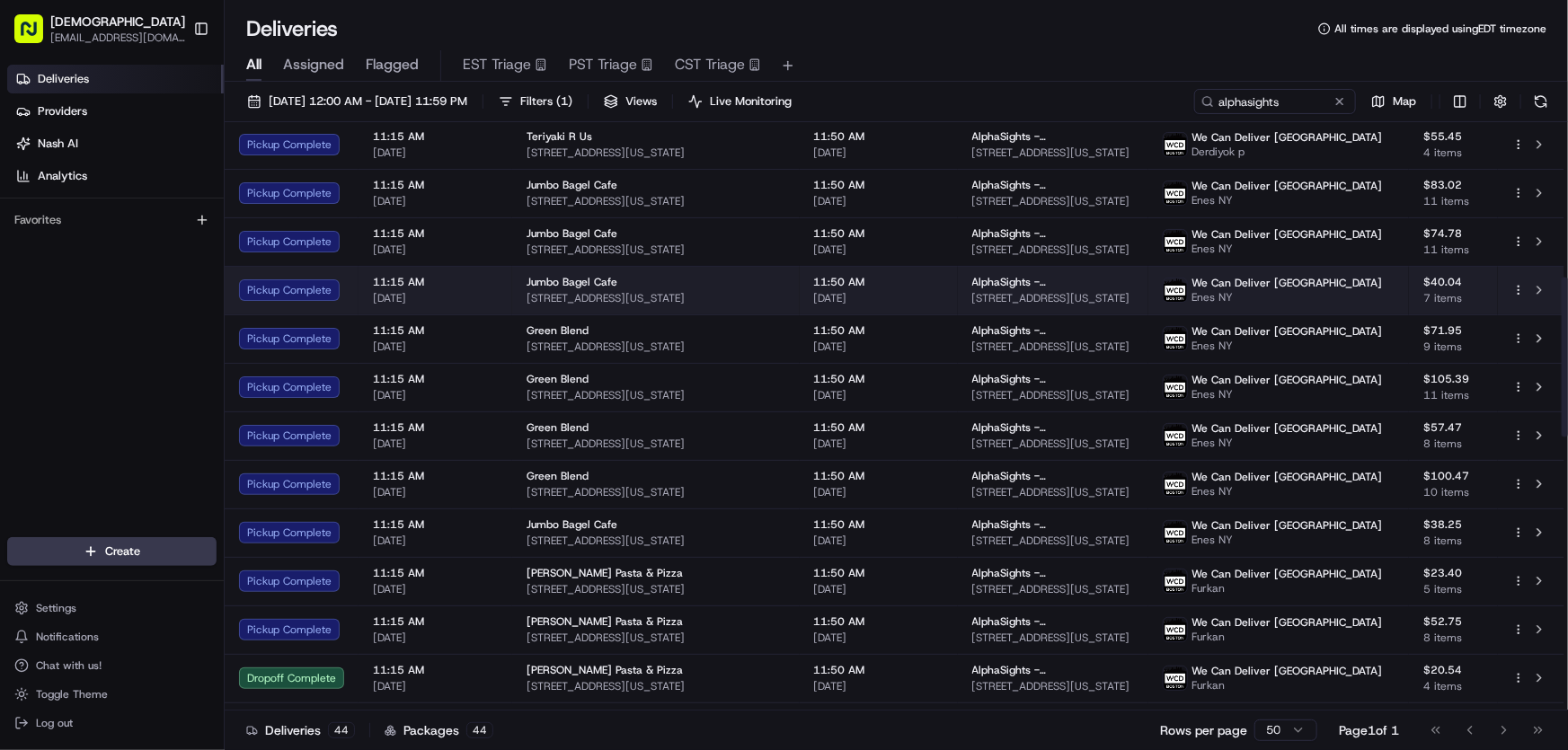
drag, startPoint x: 726, startPoint y: 293, endPoint x: 523, endPoint y: 305, distance: 203.4
click at [523, 305] on td "Jumbo Bagel Cafe 696 3rd Ave, New York, NY 10017, USA" at bounding box center [655, 289] width 288 height 48
click at [810, 288] on td "11:50 AM 08/21/2025" at bounding box center [878, 289] width 158 height 48
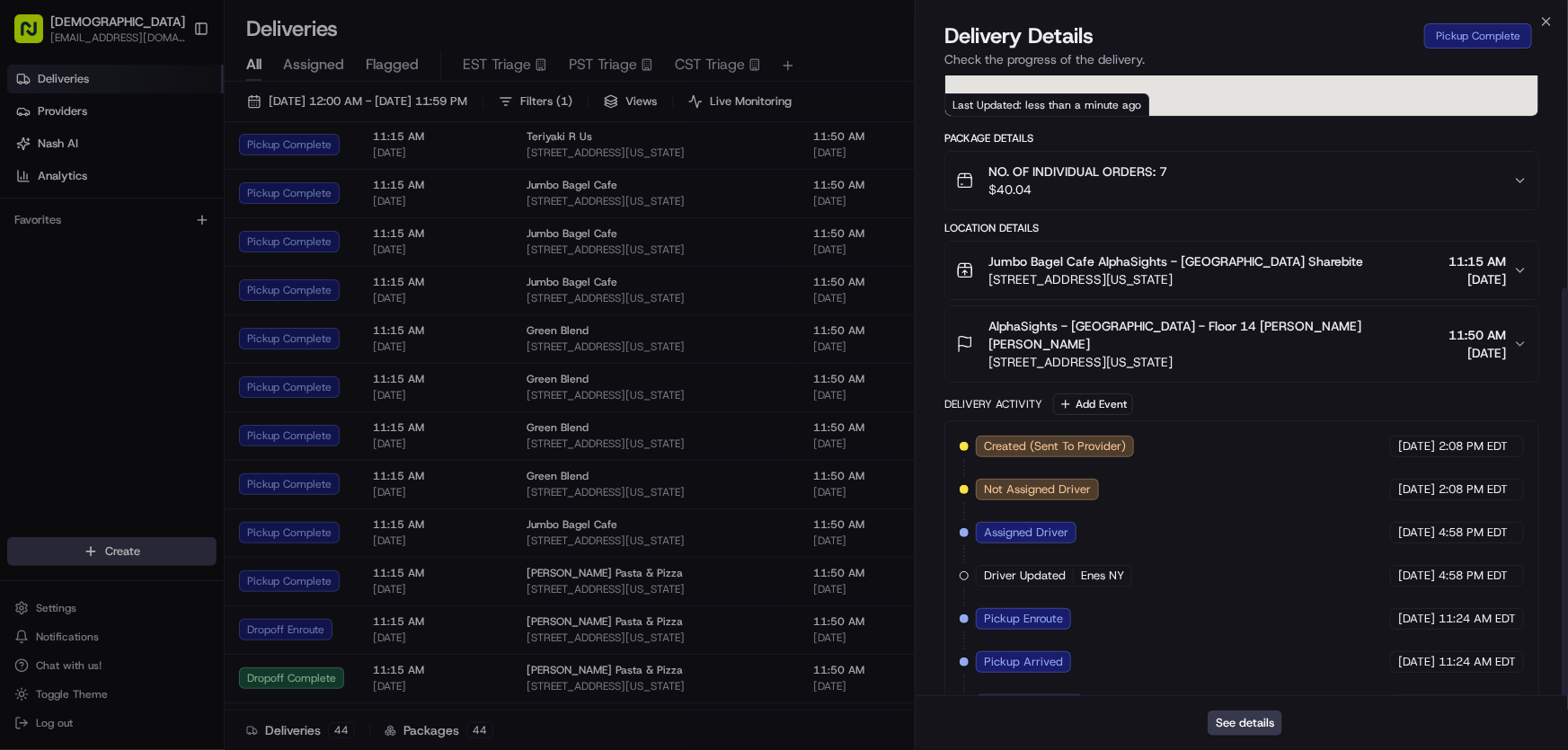
scroll to position [323, 0]
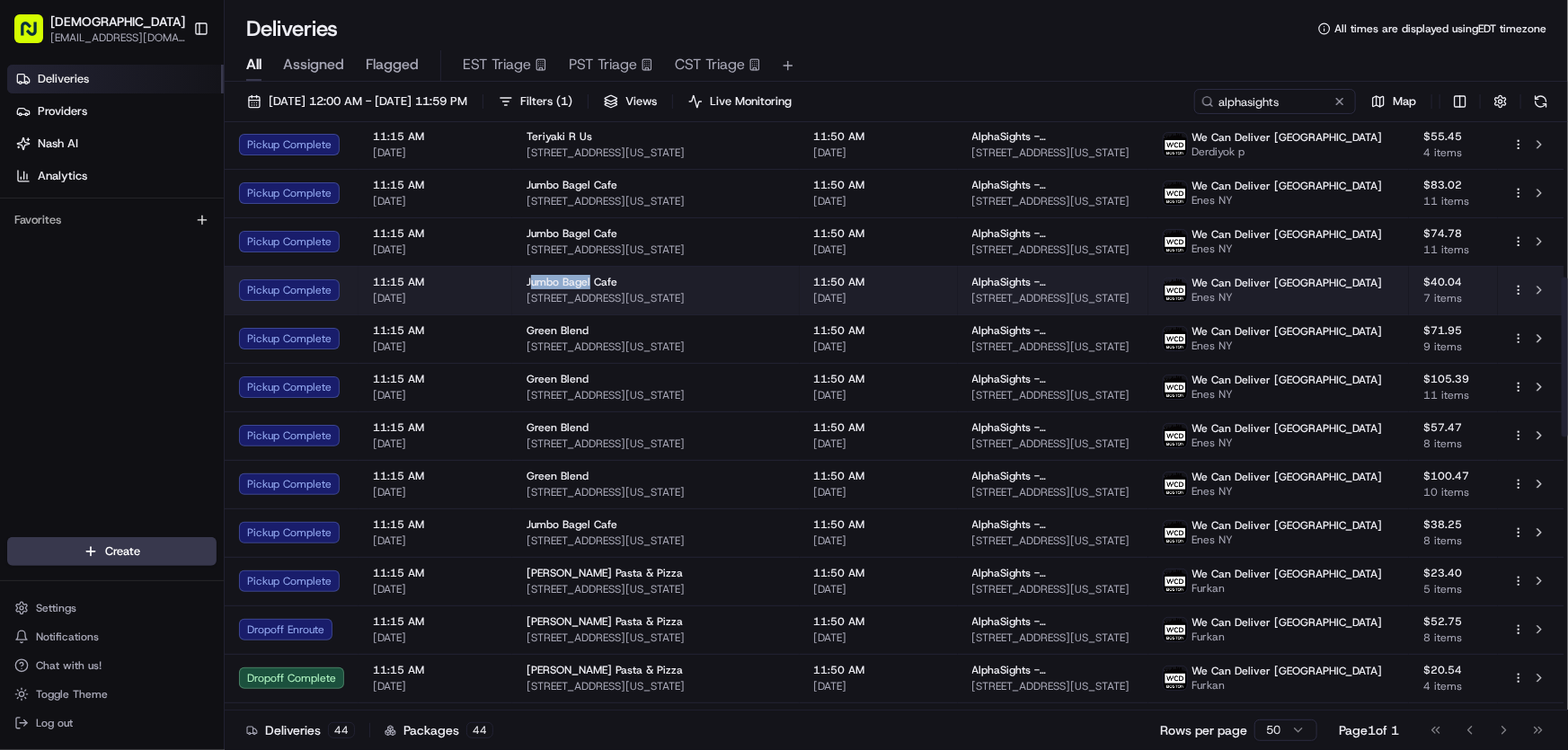
drag, startPoint x: 526, startPoint y: 279, endPoint x: 586, endPoint y: 279, distance: 60.0
click at [586, 279] on span "Jumbo Bagel Cafe" at bounding box center [571, 282] width 90 height 14
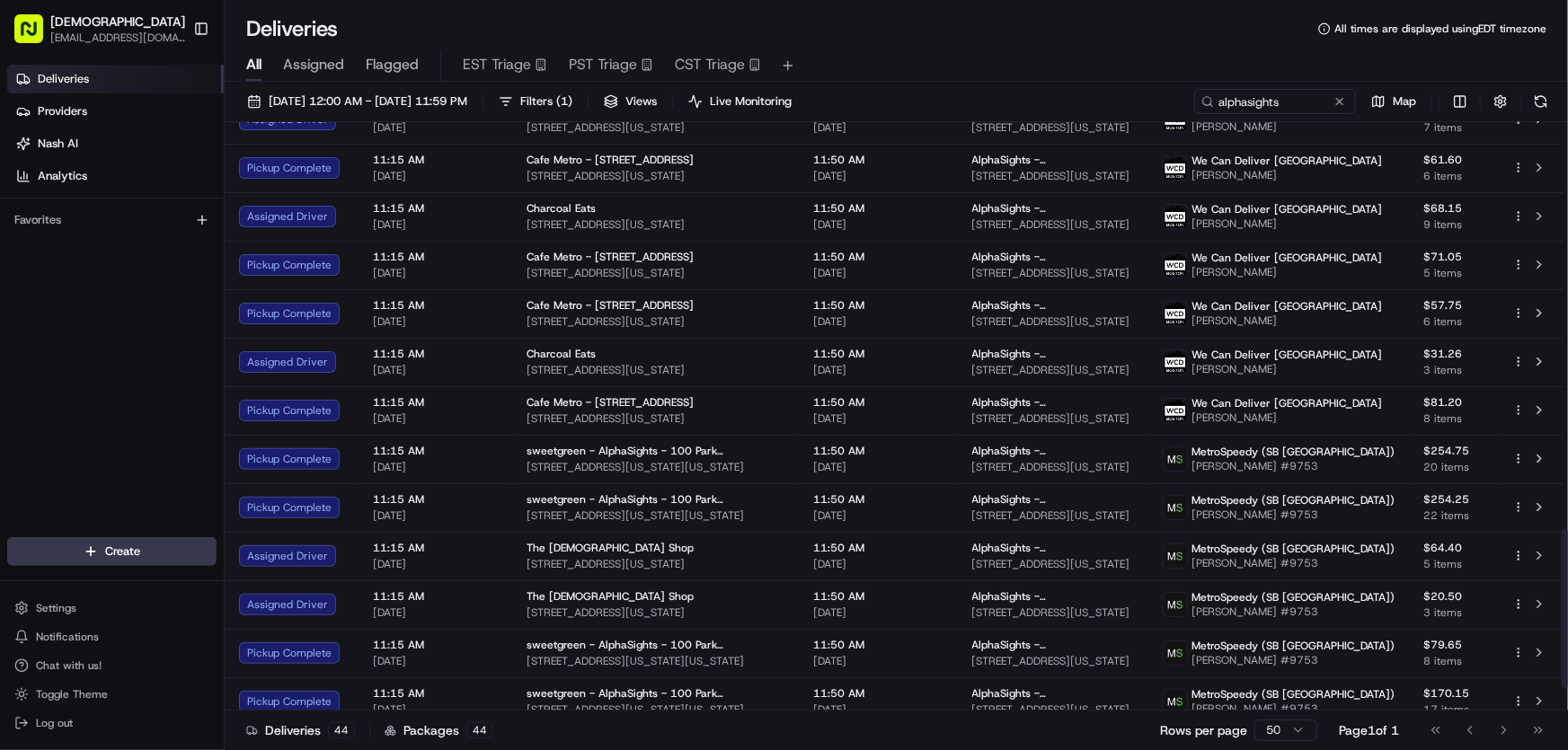
scroll to position [1581, 0]
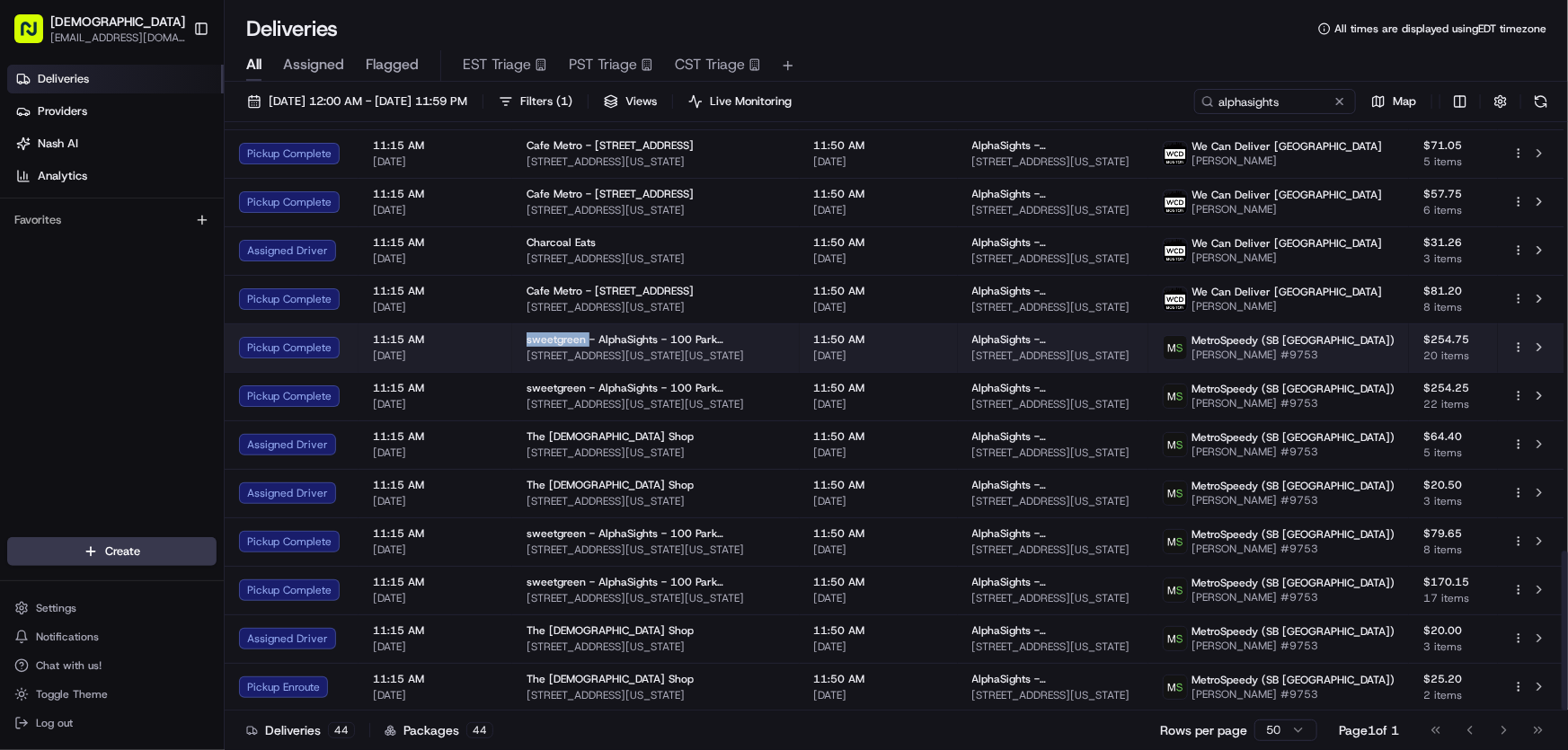
drag, startPoint x: 523, startPoint y: 337, endPoint x: 584, endPoint y: 344, distance: 61.4
click at [584, 344] on td "sweetgreen - AlphaSights - 100 Park FL 13 7 Pennsylvania Plaza, New York, NY 10…" at bounding box center [655, 347] width 288 height 48
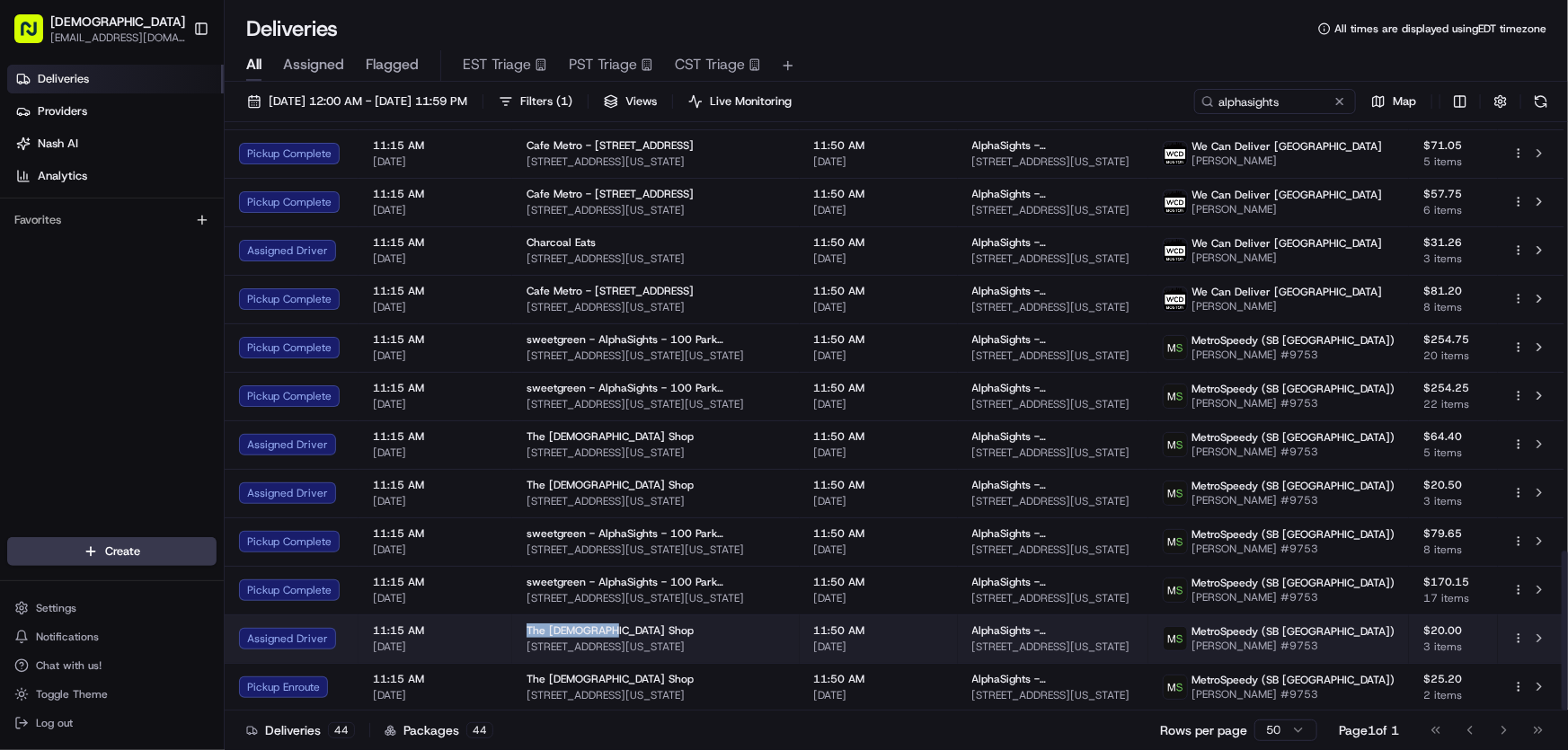
drag, startPoint x: 521, startPoint y: 620, endPoint x: 609, endPoint y: 623, distance: 88.1
click at [609, 623] on td "The Chick Shop 805 3rd Ave, New York, NY 10022, USA" at bounding box center [655, 638] width 288 height 48
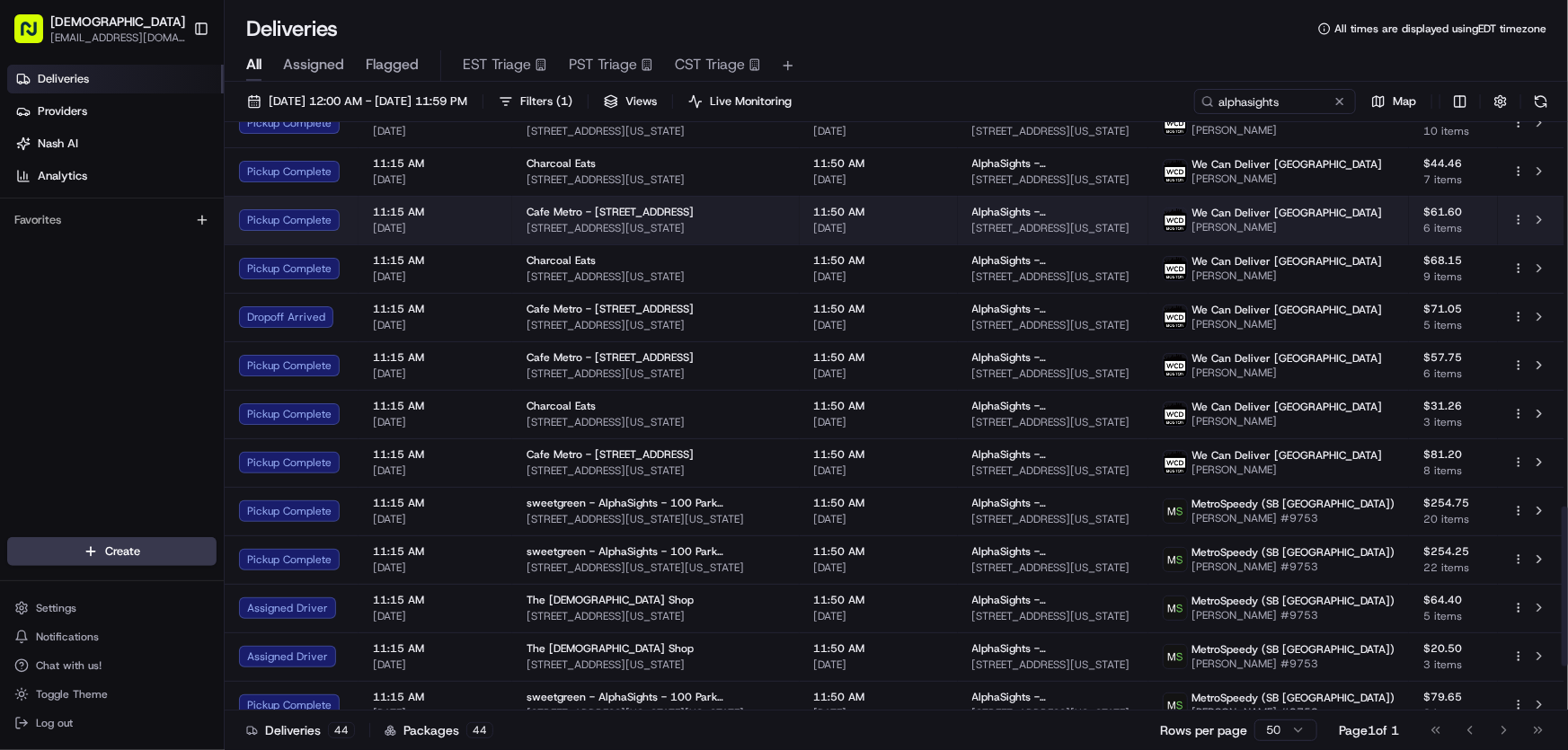
scroll to position [1254, 0]
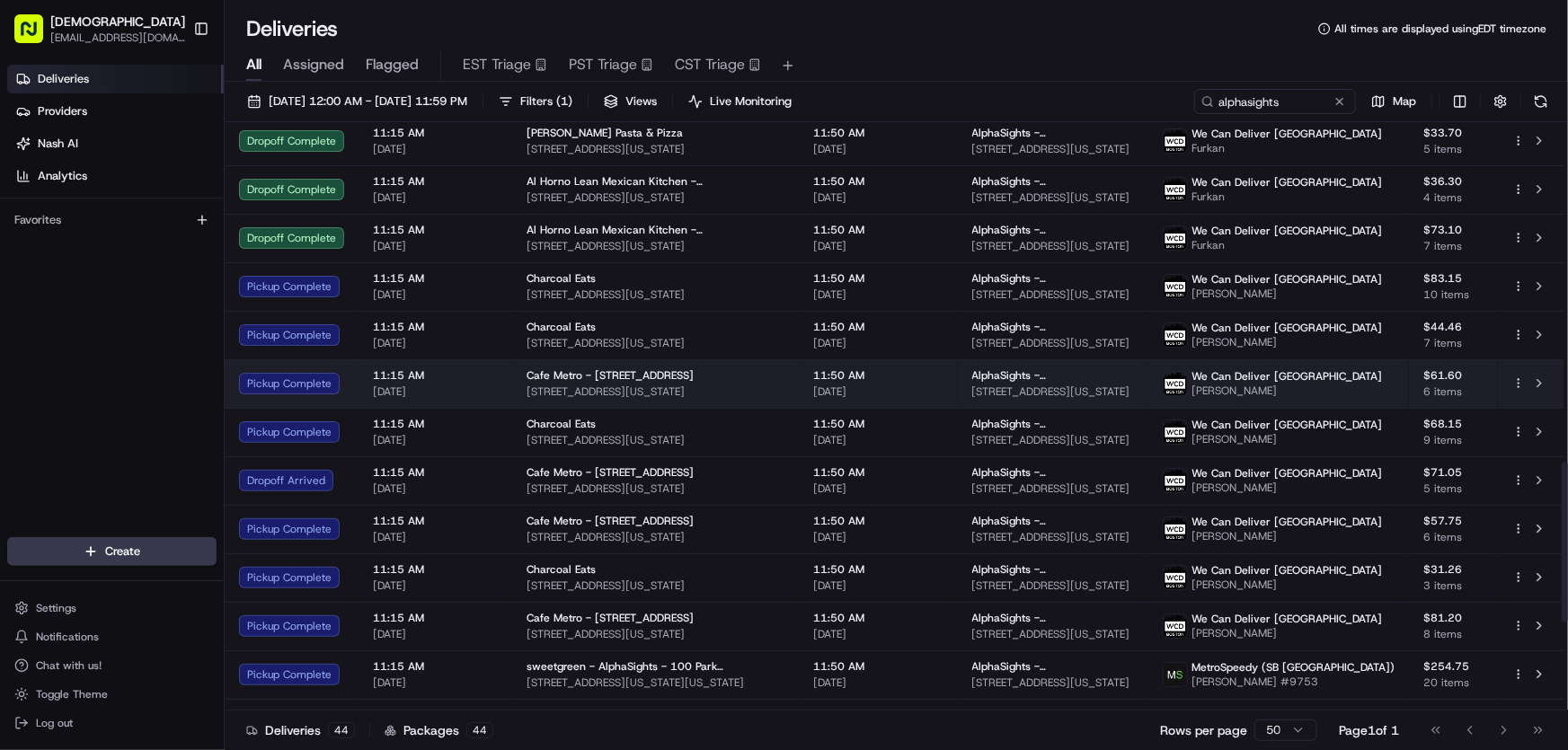
drag, startPoint x: 757, startPoint y: 388, endPoint x: 526, endPoint y: 393, distance: 231.1
click at [526, 393] on span "[STREET_ADDRESS][US_STATE]" at bounding box center [655, 391] width 259 height 14
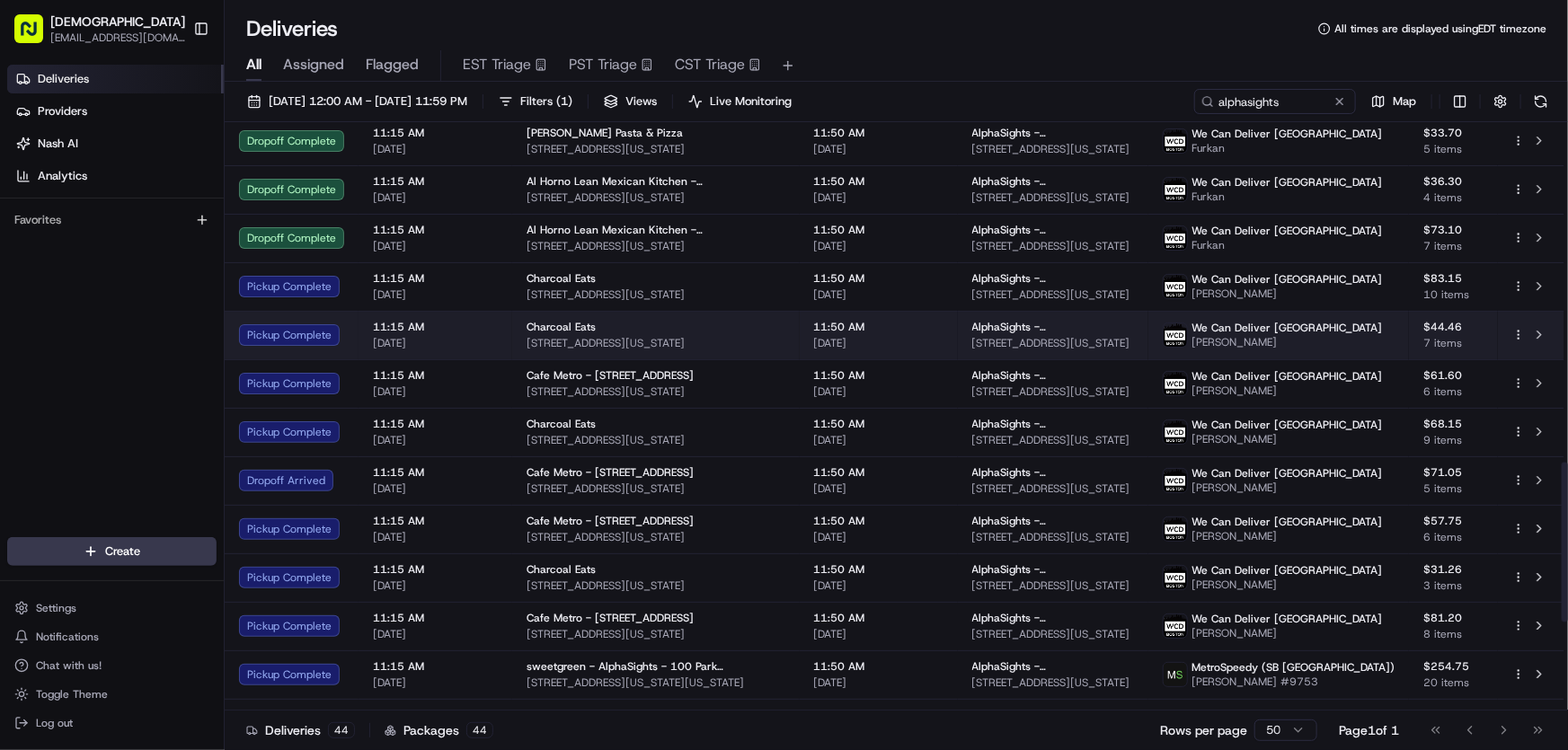
click at [600, 320] on div "Charcoal Eats" at bounding box center [655, 327] width 259 height 14
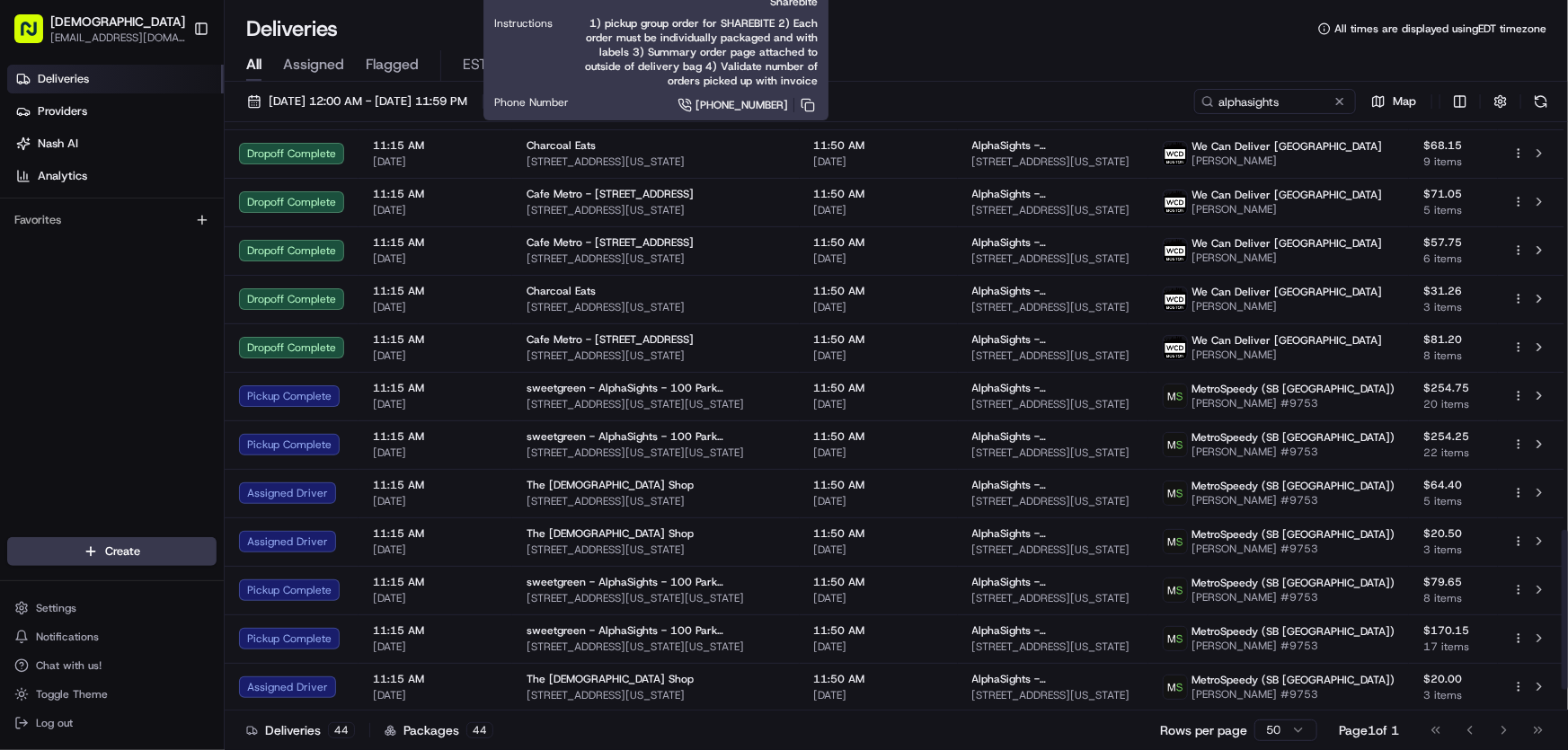
scroll to position [1581, 0]
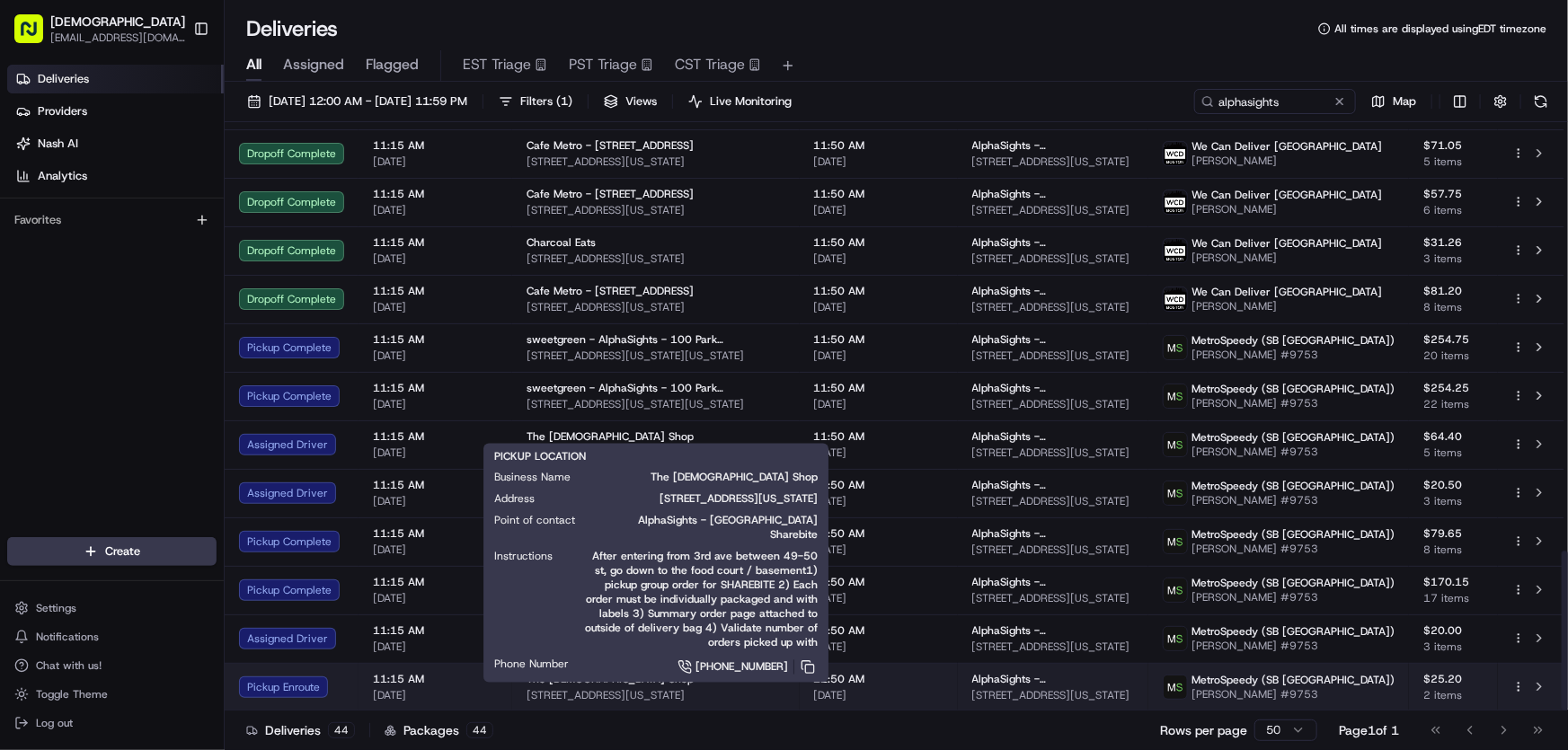
click at [561, 680] on span "The [DEMOGRAPHIC_DATA] Shop" at bounding box center [610, 679] width 167 height 14
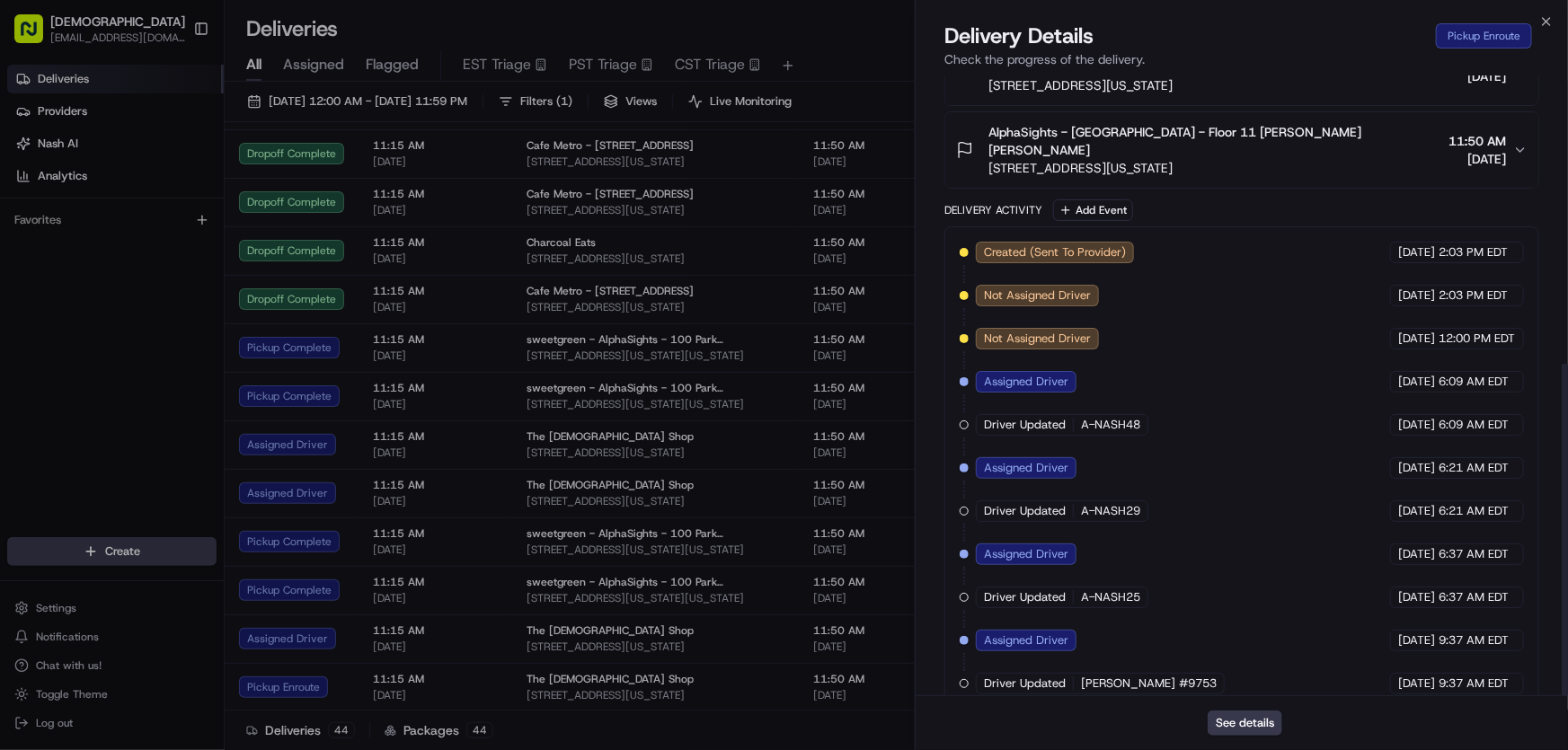
scroll to position [538, 0]
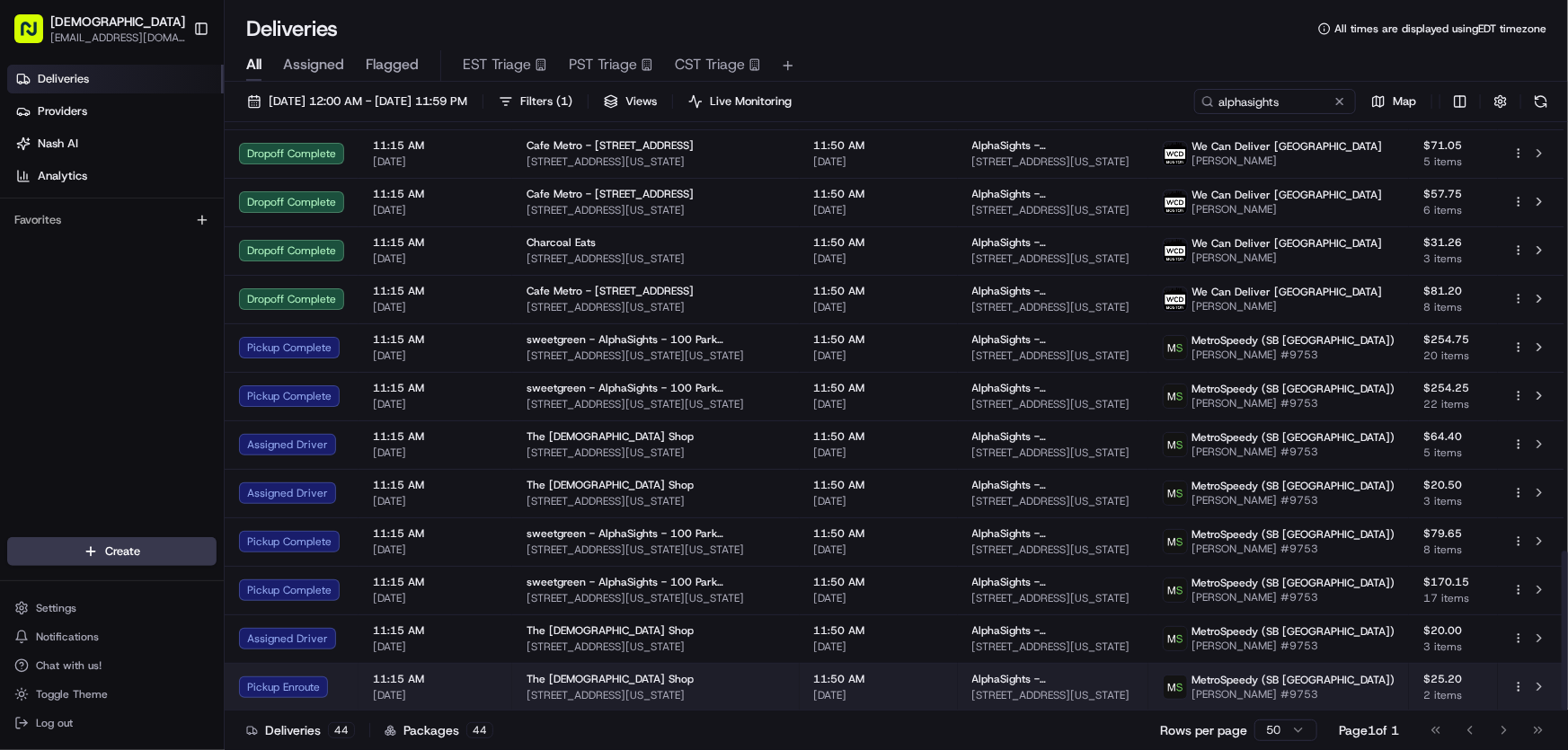
click at [540, 687] on div "The Chick Shop 805 3rd Ave, New York, NY 10022, USA" at bounding box center [655, 688] width 259 height 31
drag, startPoint x: 521, startPoint y: 673, endPoint x: 606, endPoint y: 678, distance: 85.1
click at [606, 678] on td "The Chick Shop 805 3rd Ave, New York, NY 10022, USA" at bounding box center [655, 687] width 288 height 48
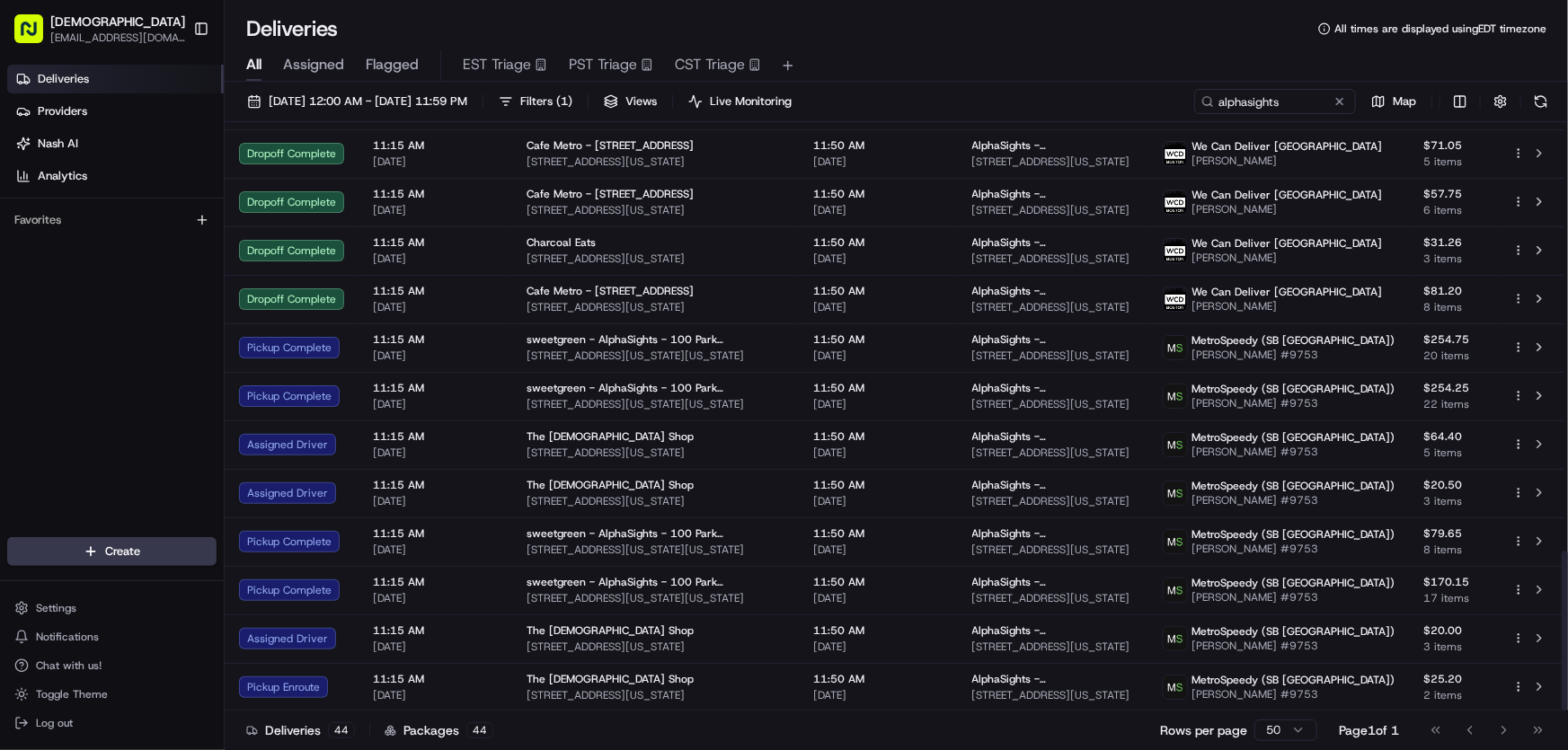
click at [930, 54] on div "All Assigned Flagged EST Triage PST Triage CST Triage" at bounding box center [897, 65] width 1343 height 32
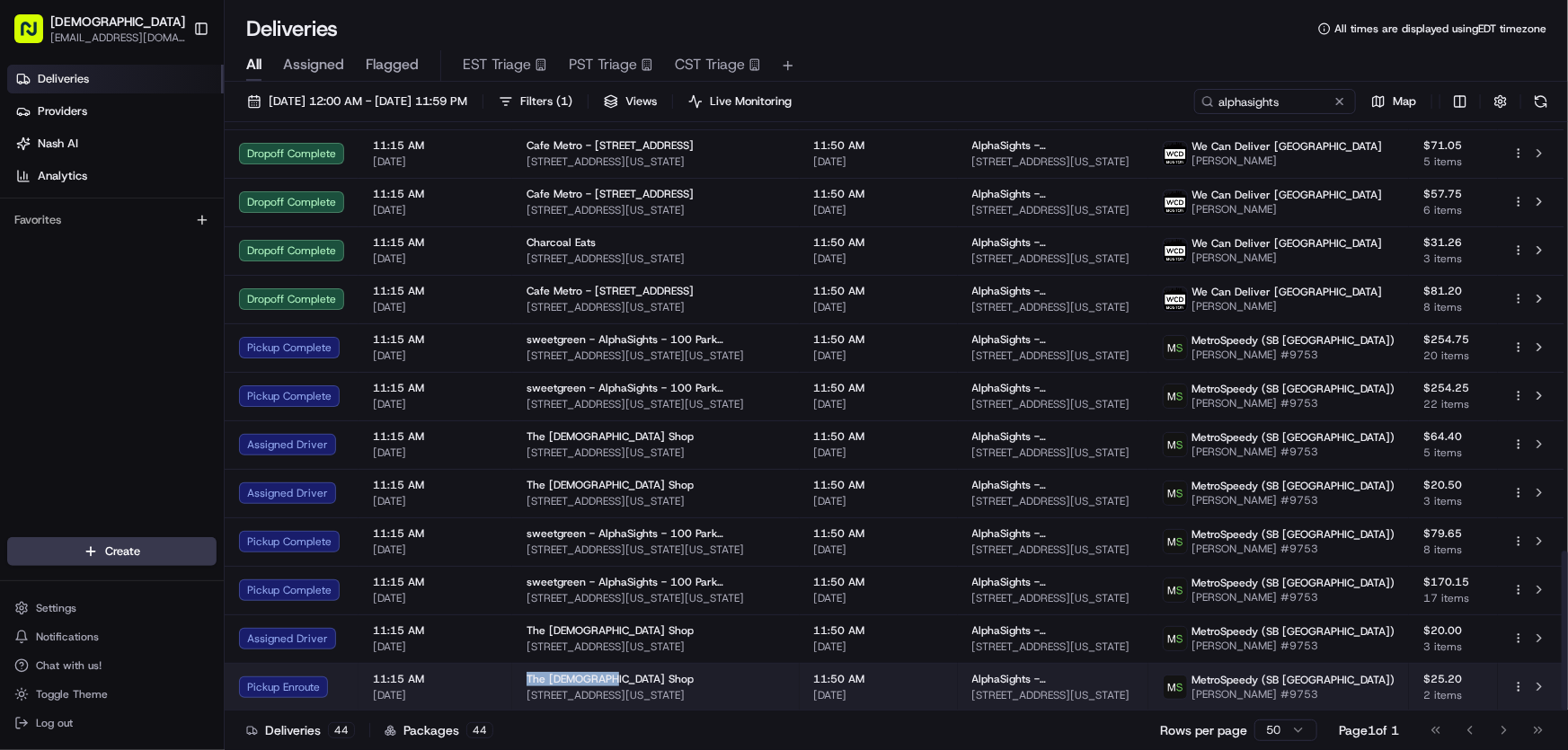
drag, startPoint x: 521, startPoint y: 679, endPoint x: 623, endPoint y: 684, distance: 102.1
click at [623, 684] on td "The Chick Shop 805 3rd Ave, New York, NY 10022, USA" at bounding box center [655, 687] width 288 height 48
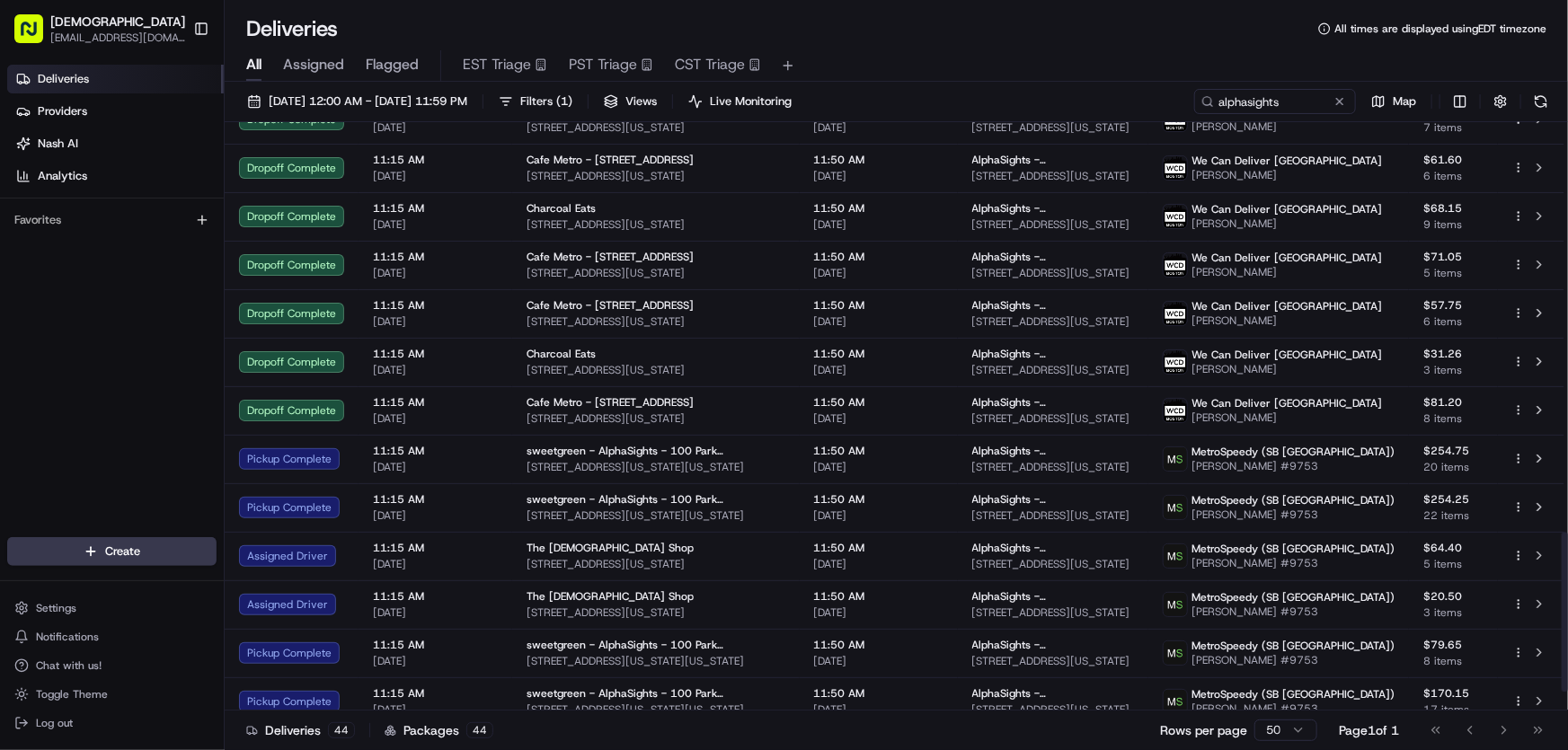
scroll to position [1581, 0]
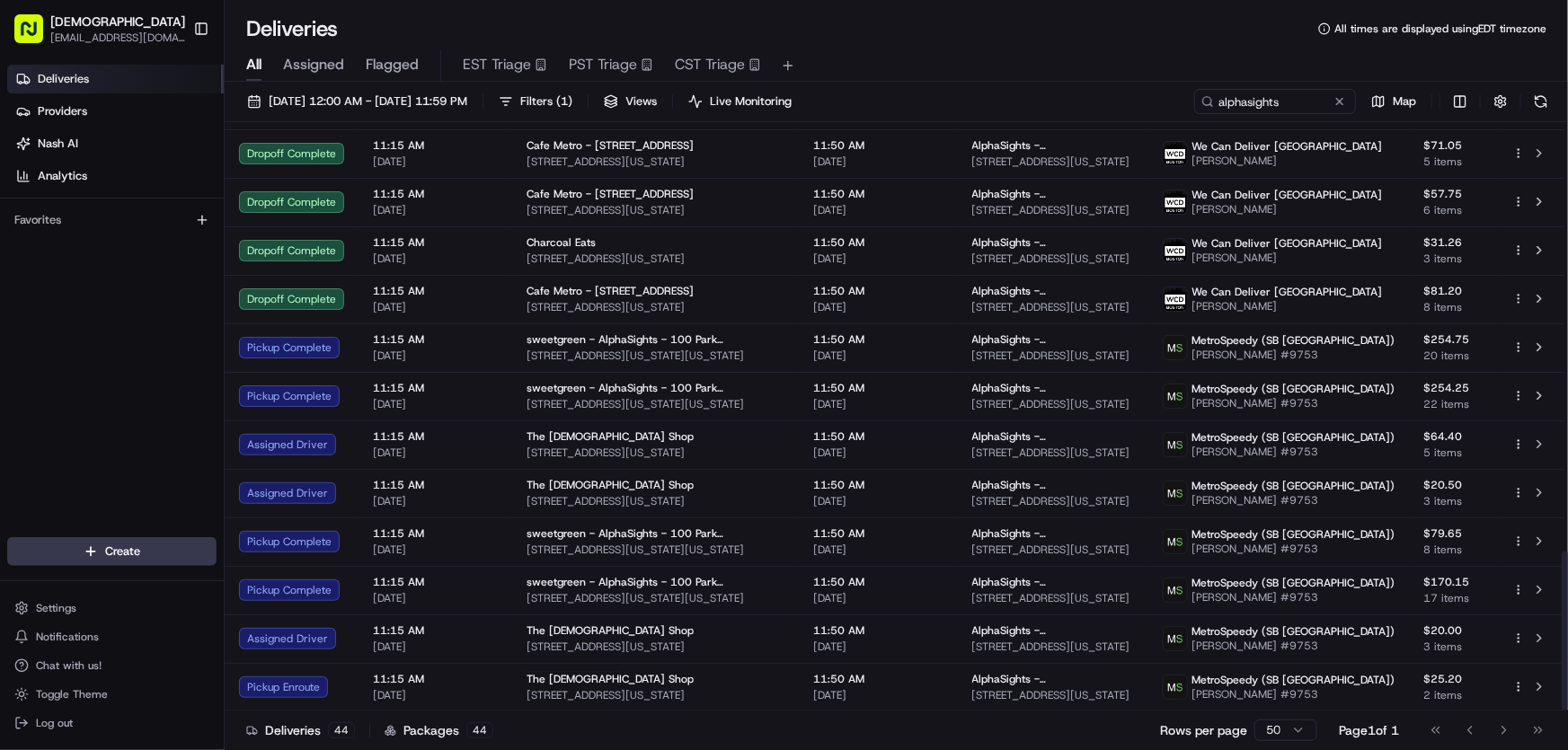
click at [1005, 31] on div "Deliveries All times are displayed using EDT timezone" at bounding box center [897, 29] width 1343 height 29
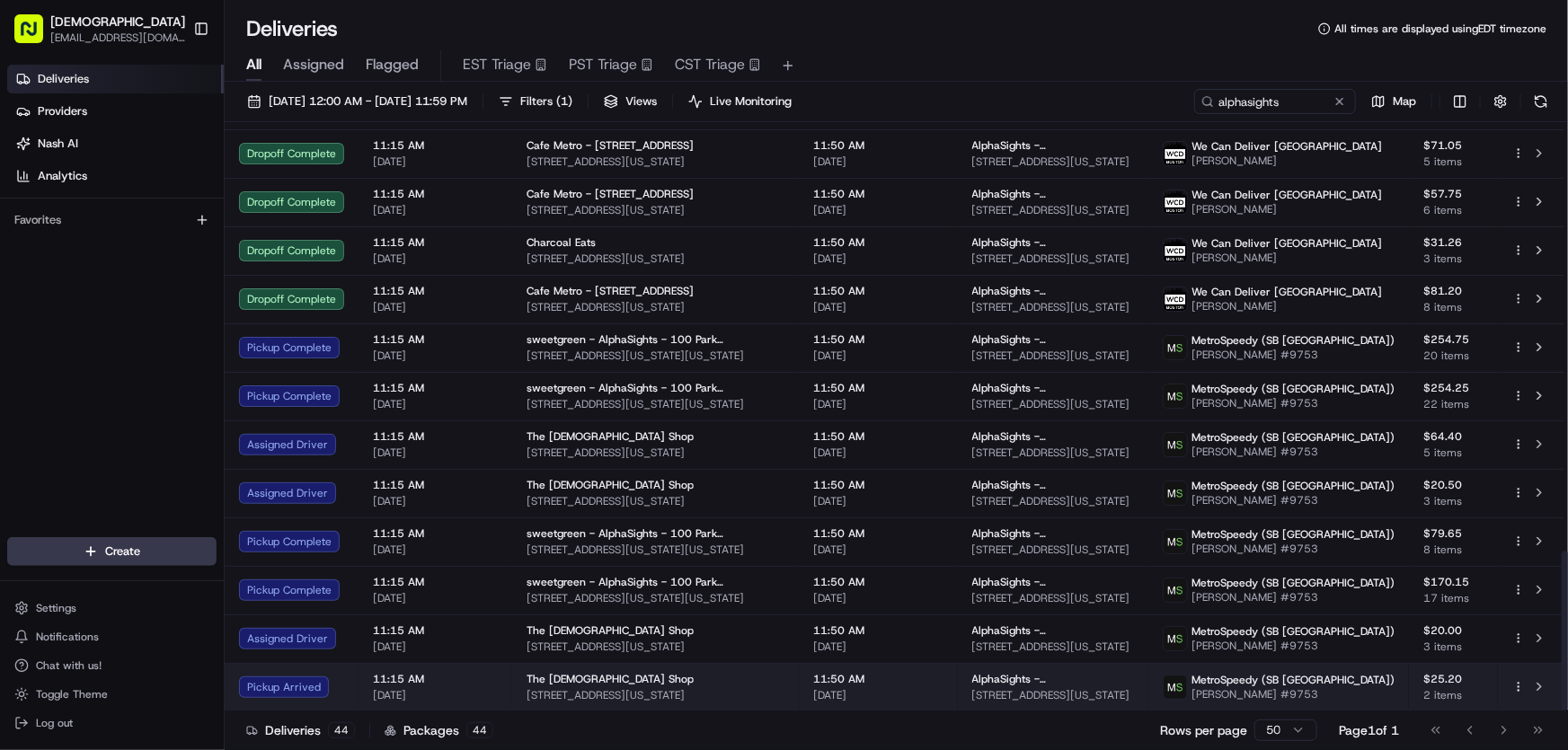
click at [566, 684] on span "The [DEMOGRAPHIC_DATA] Shop" at bounding box center [610, 679] width 167 height 14
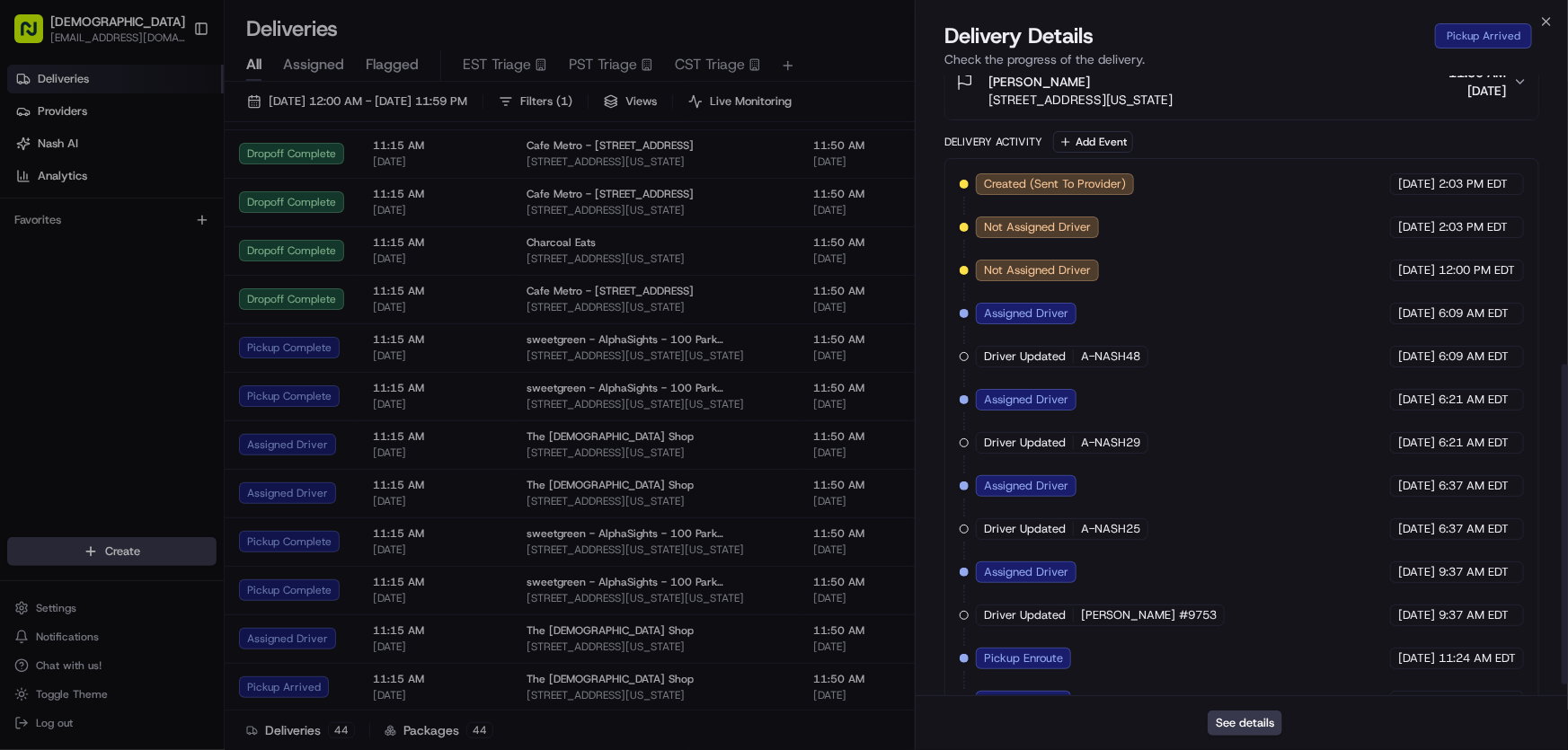
scroll to position [581, 0]
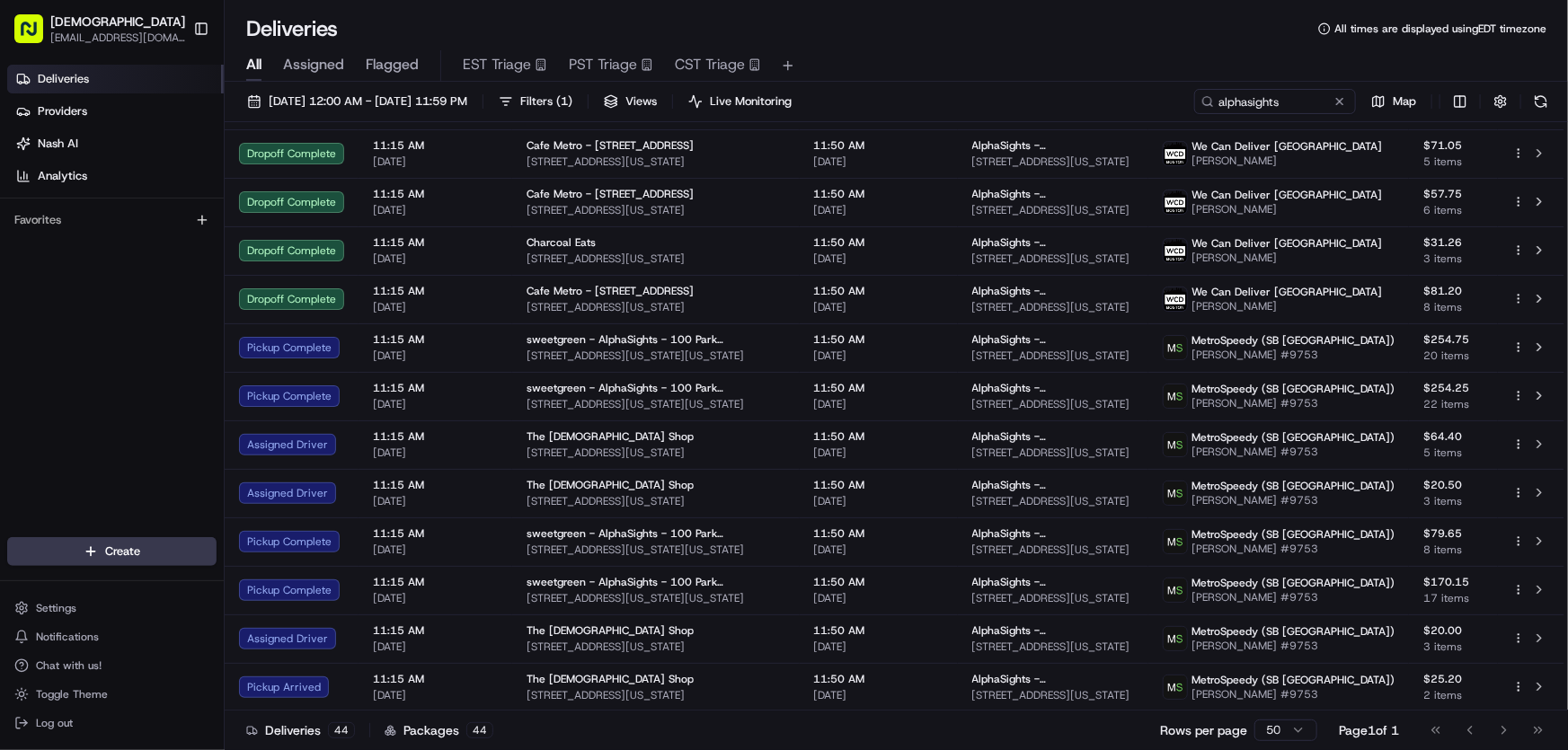
click at [806, 31] on div "Deliveries All times are displayed using EDT timezone" at bounding box center [897, 29] width 1343 height 29
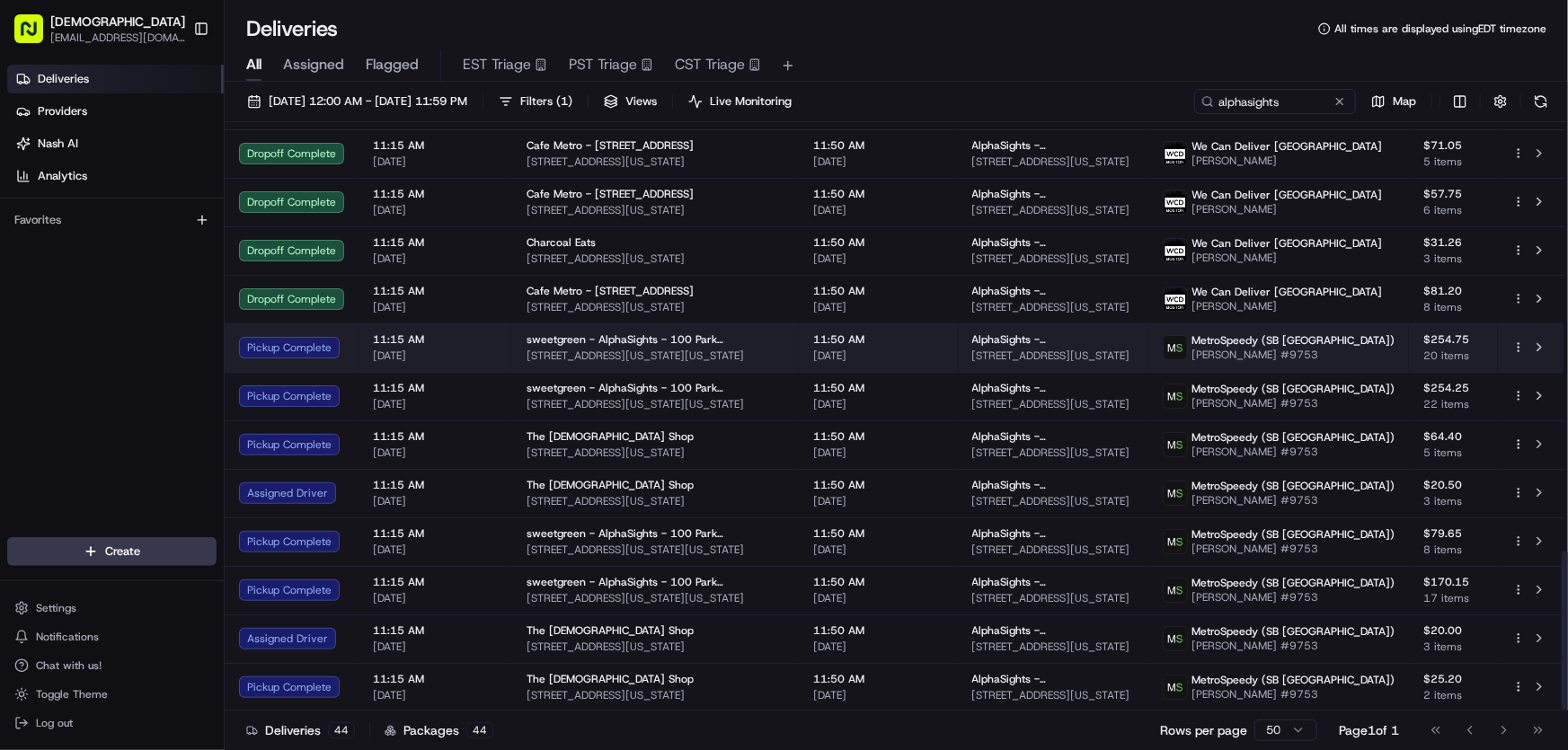
drag, startPoint x: 781, startPoint y: 351, endPoint x: 523, endPoint y: 355, distance: 258.0
click at [523, 355] on td "sweetgreen - AlphaSights - 100 Park FL 13 7 Pennsylvania Plaza, New York, NY 10…" at bounding box center [655, 347] width 288 height 48
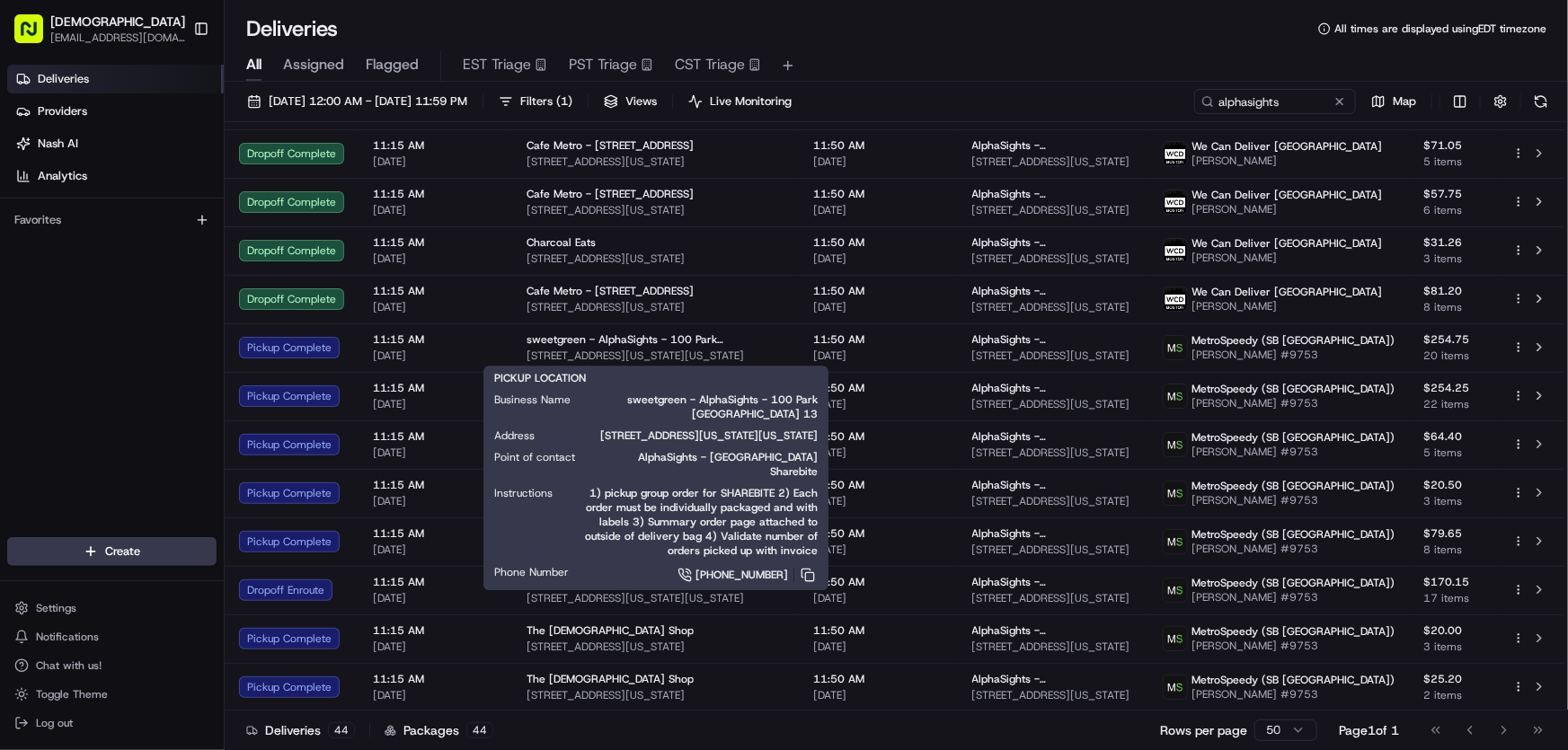
click at [846, 48] on div "All Assigned Flagged EST Triage PST Triage CST Triage" at bounding box center [897, 62] width 1343 height 38
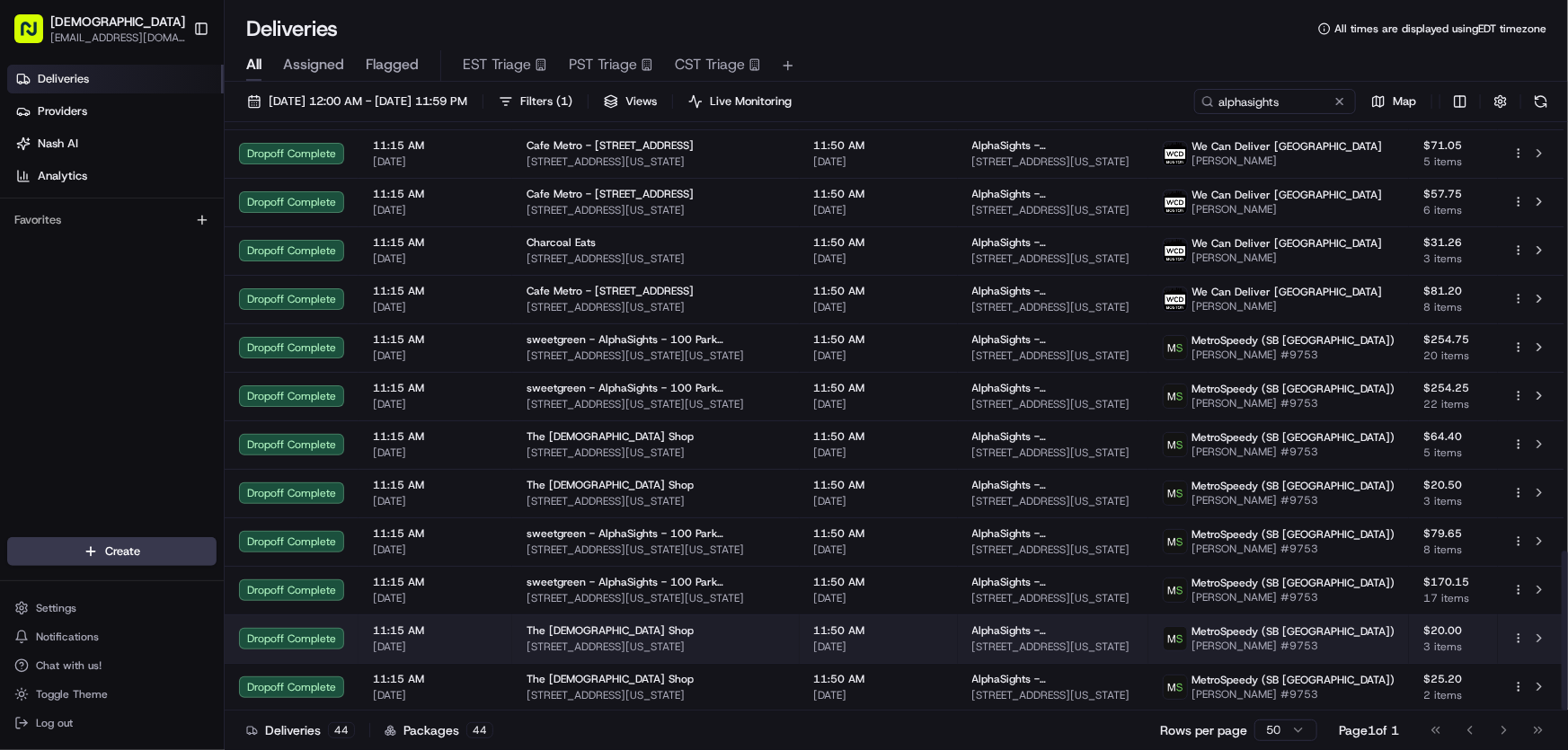
click at [558, 638] on div "The Chick Shop 805 3rd Ave, New York, NY 10022, USA" at bounding box center [655, 638] width 259 height 31
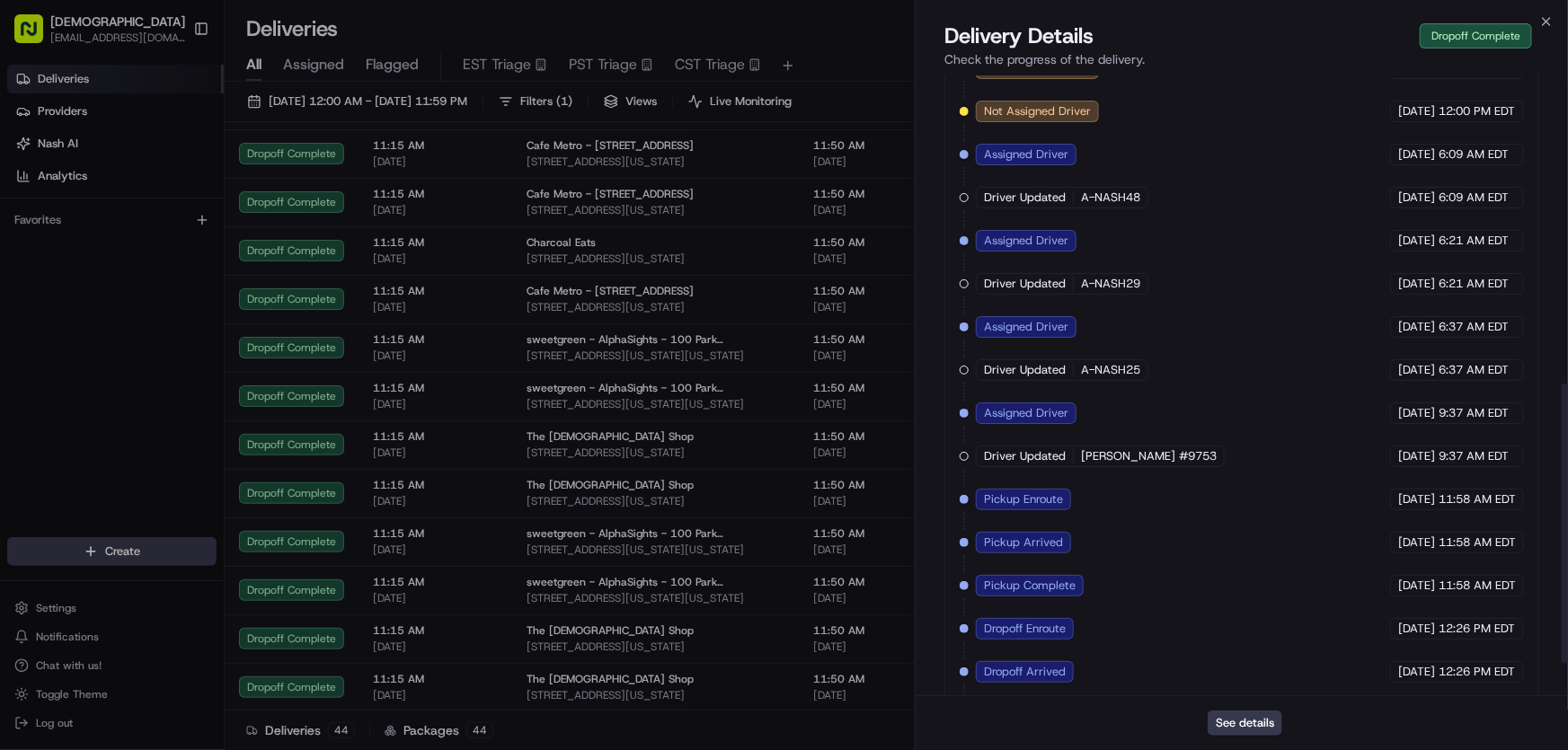
scroll to position [753, 0]
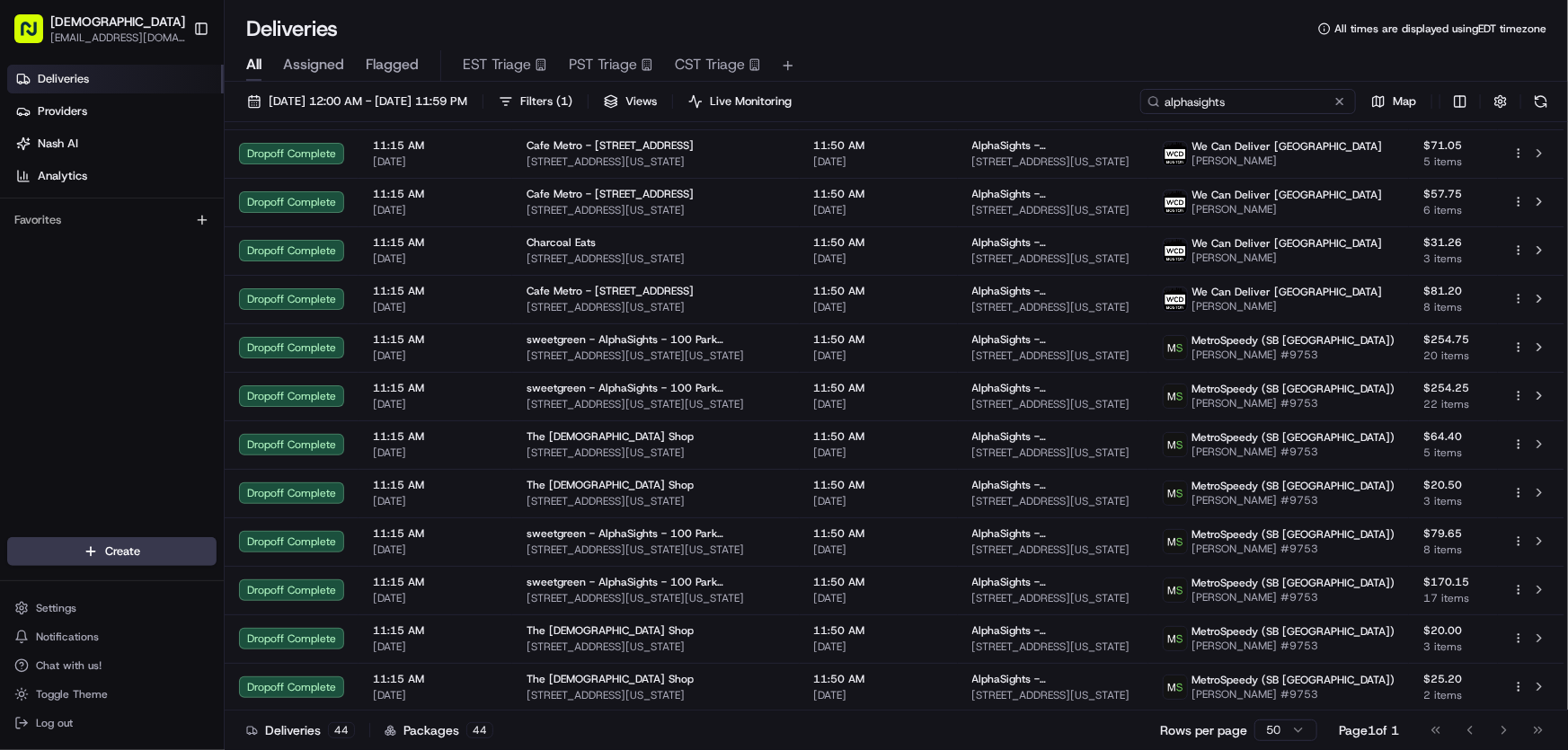
drag, startPoint x: 1283, startPoint y: 106, endPoint x: 1066, endPoint y: 117, distance: 217.3
click at [1066, 117] on div "08/21/2025 12:00 AM - 08/21/2025 11:59 PM Filters ( 1 ) Views Live Monitoring a…" at bounding box center [897, 105] width 1343 height 34
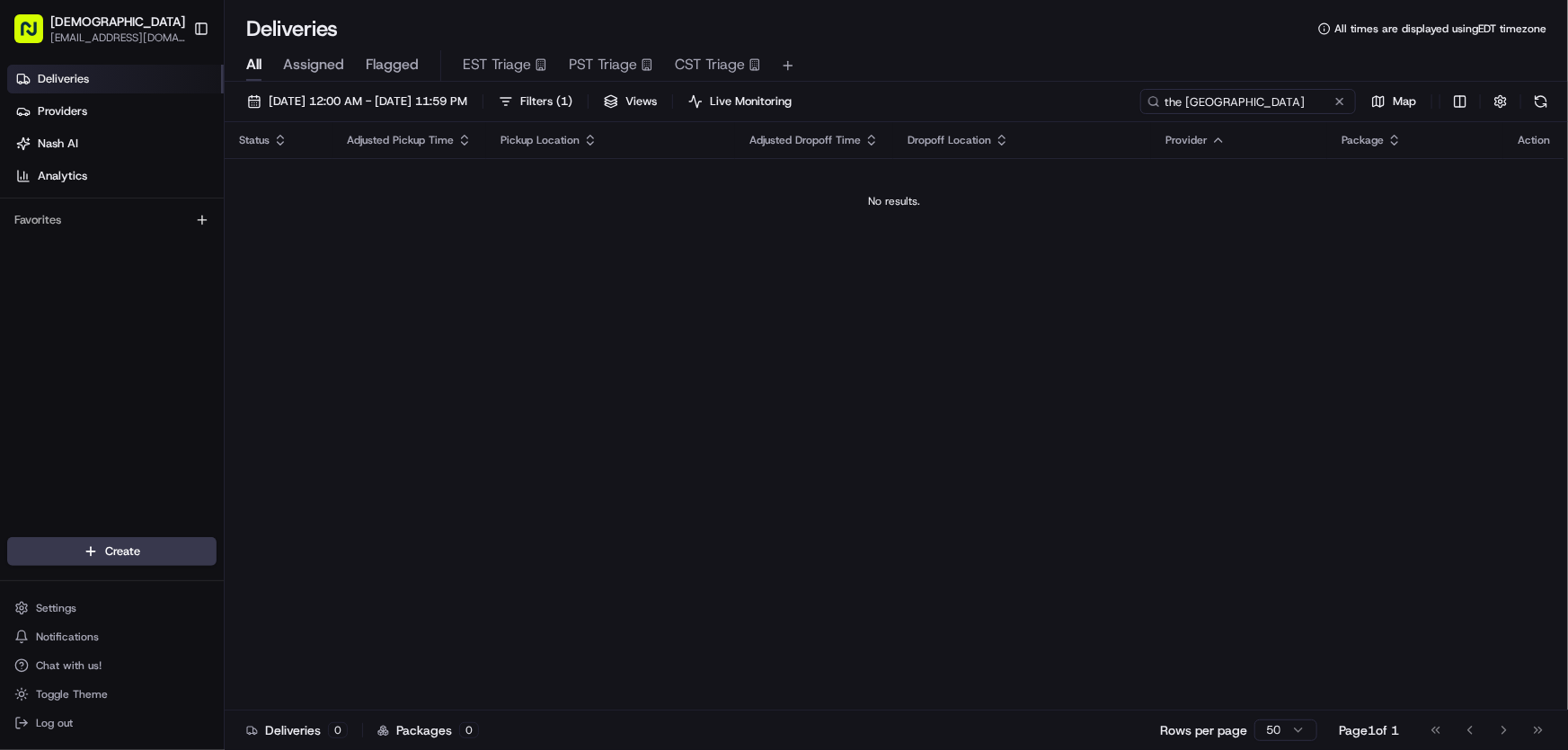
type input "the los angeles"
click at [572, 103] on span "Filters ( 1 )" at bounding box center [546, 101] width 52 height 16
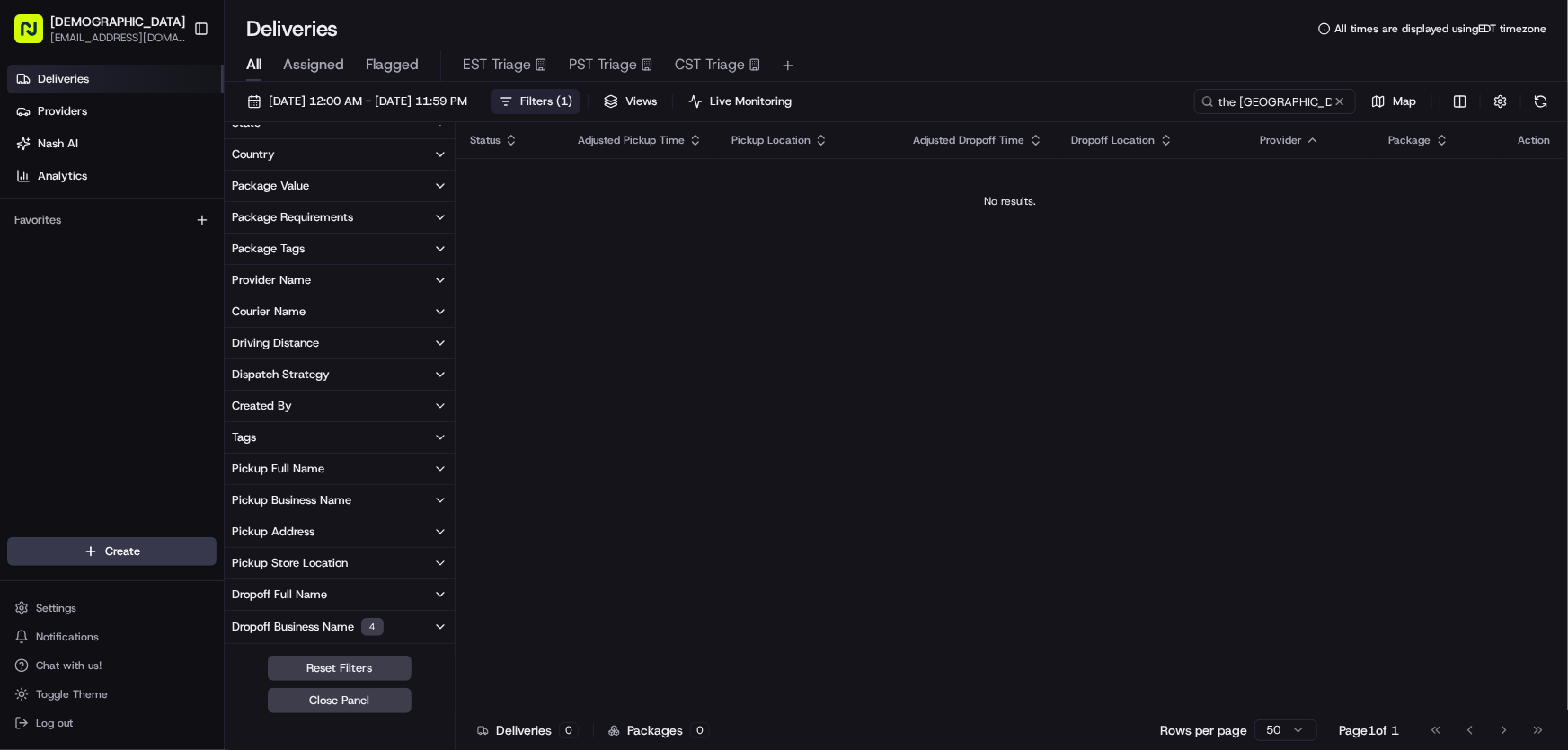
scroll to position [162, 0]
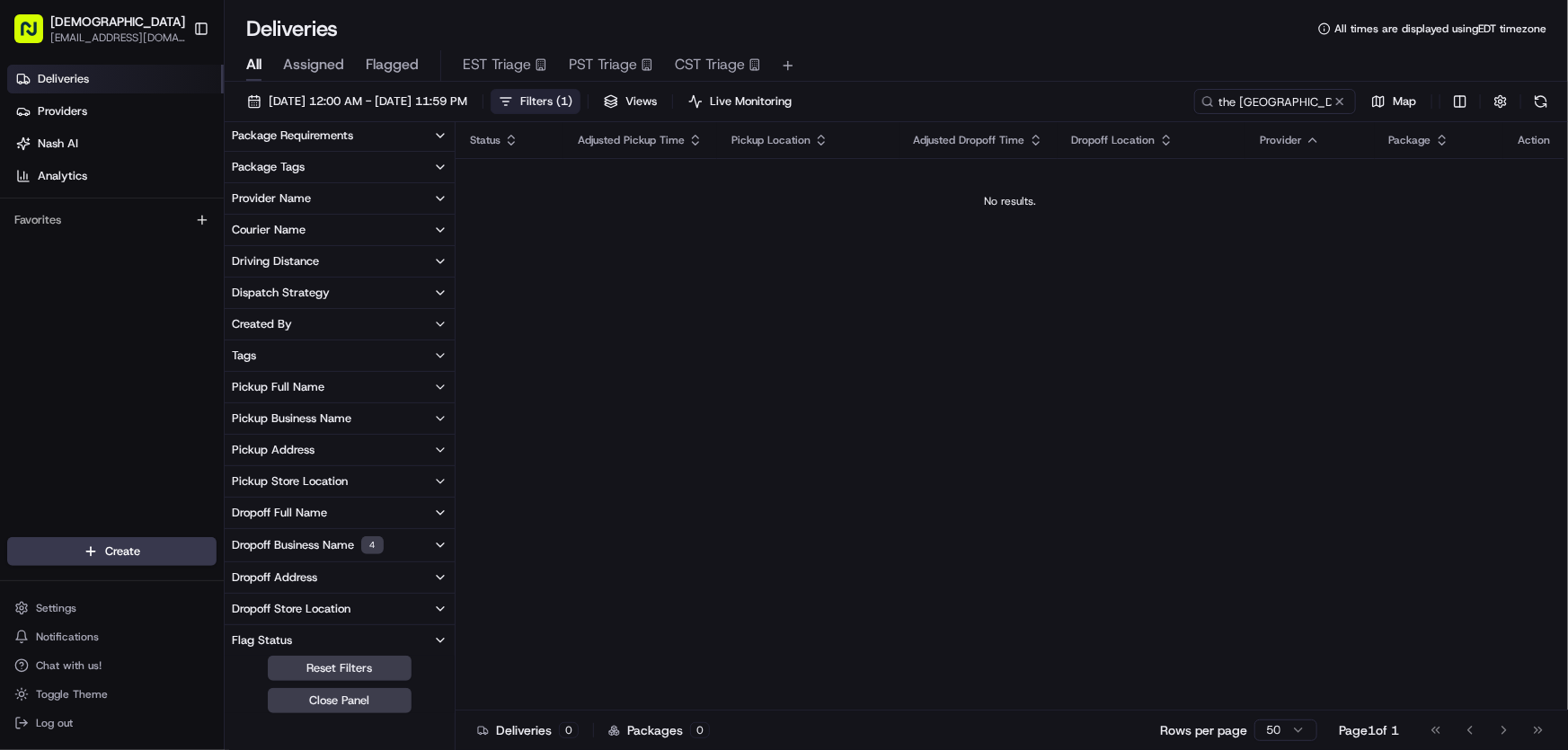
click at [307, 538] on div "Dropoff Business Name 4" at bounding box center [308, 545] width 152 height 18
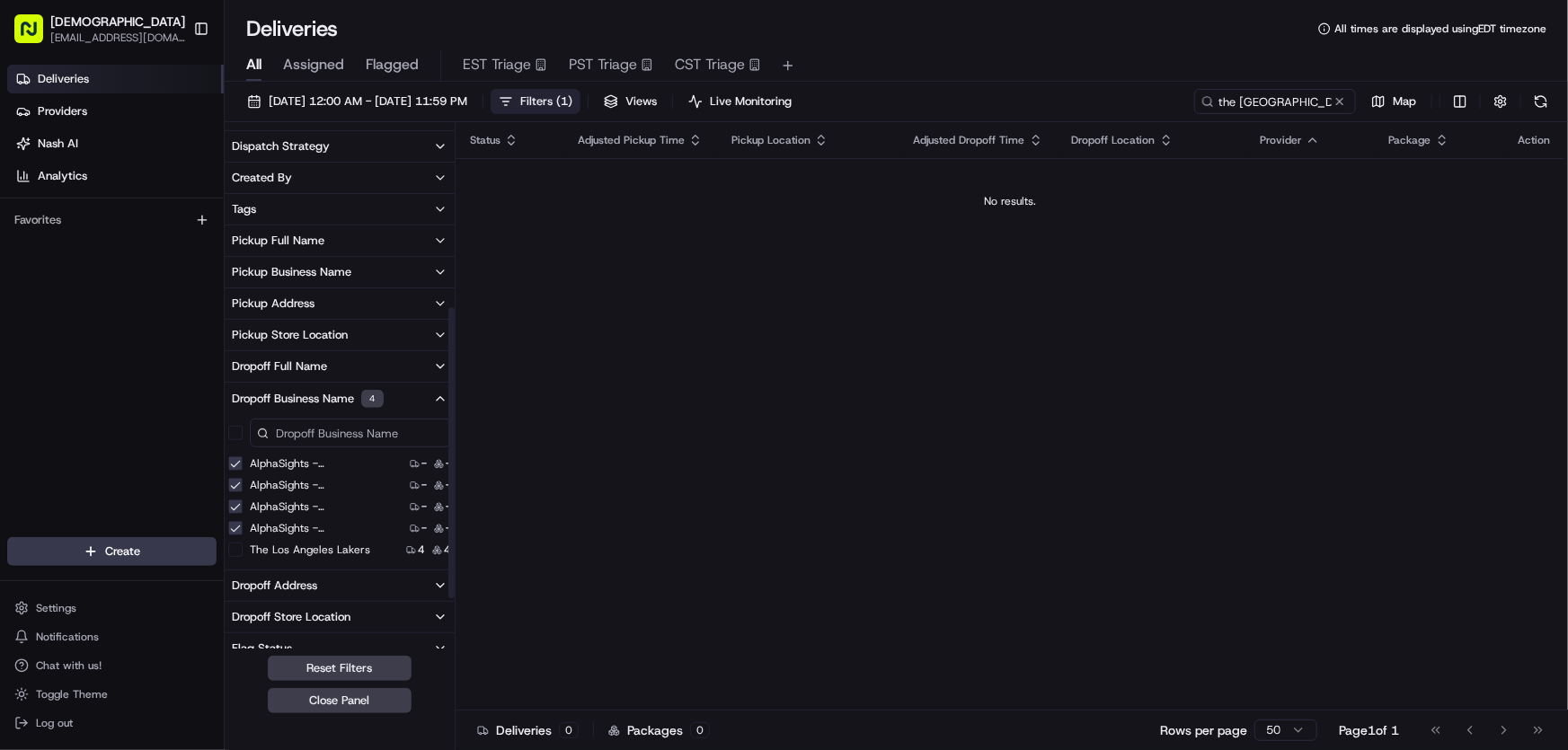
scroll to position [326, 0]
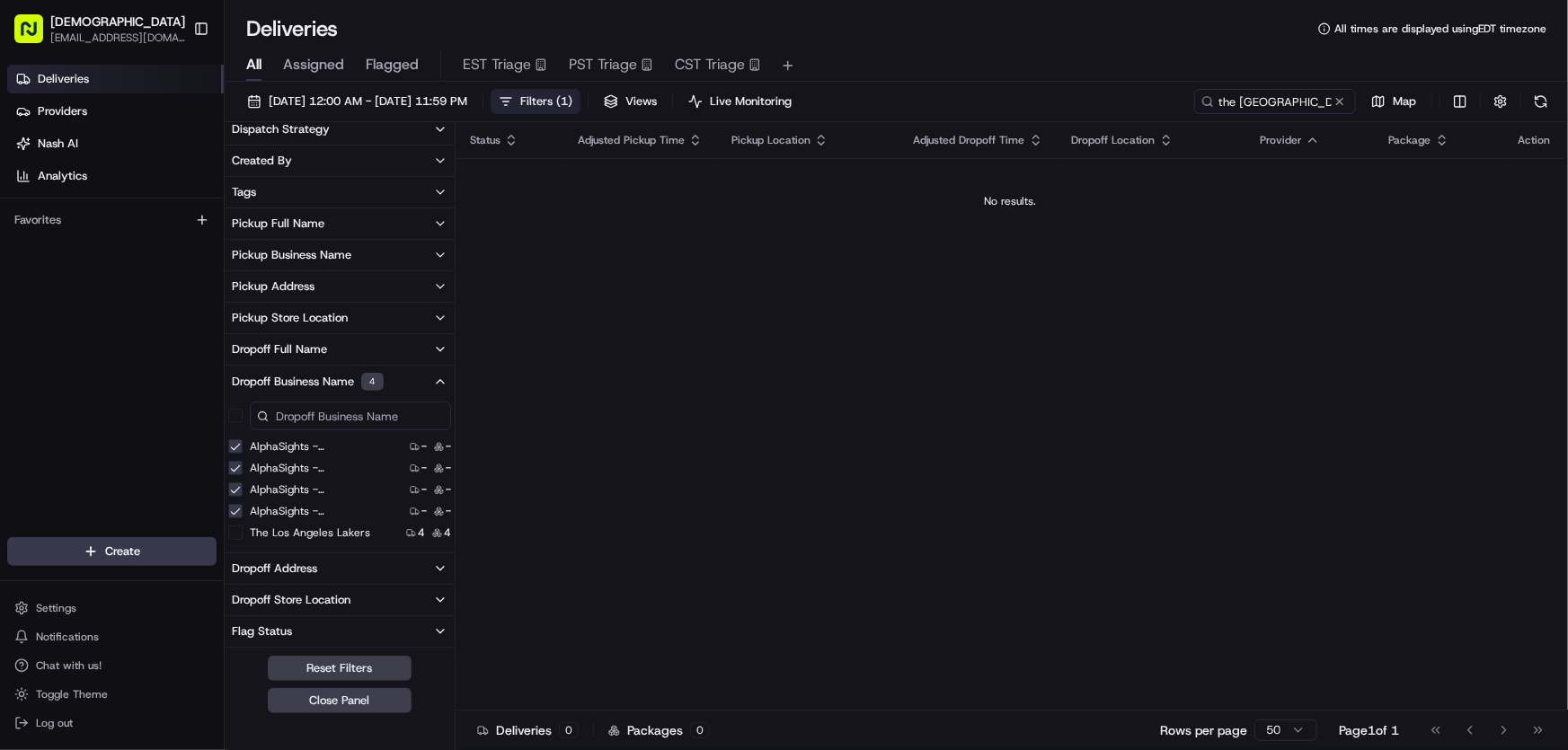
click at [234, 439] on 11 "AlphaSights - [GEOGRAPHIC_DATA] - Floor 11" at bounding box center [235, 446] width 14 height 14
click at [238, 448] on 12 "AlphaSights - [GEOGRAPHIC_DATA] - Floor 12" at bounding box center [235, 446] width 14 height 14
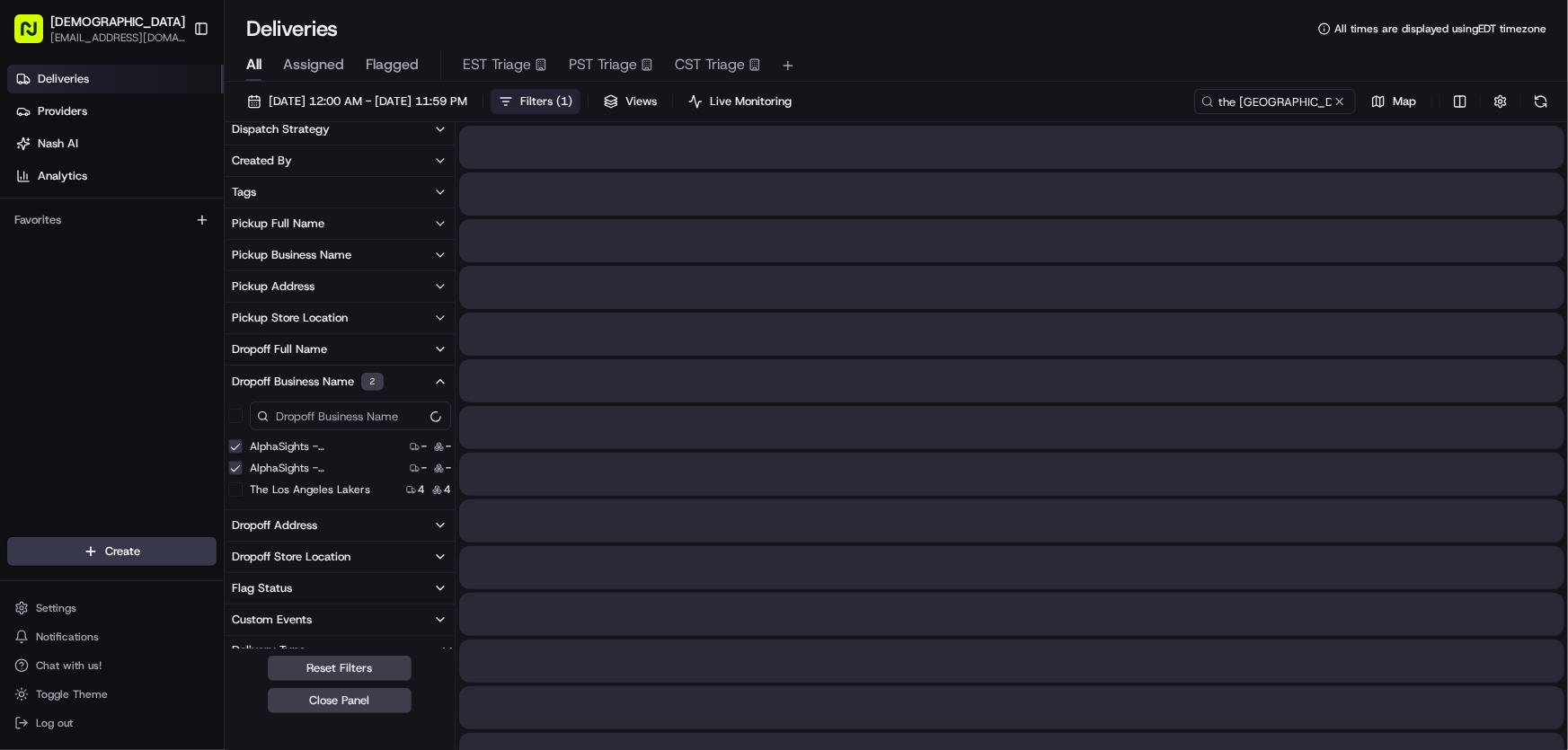
click at [238, 448] on 13 "AlphaSights - [GEOGRAPHIC_DATA] - Floor 13" at bounding box center [235, 446] width 14 height 14
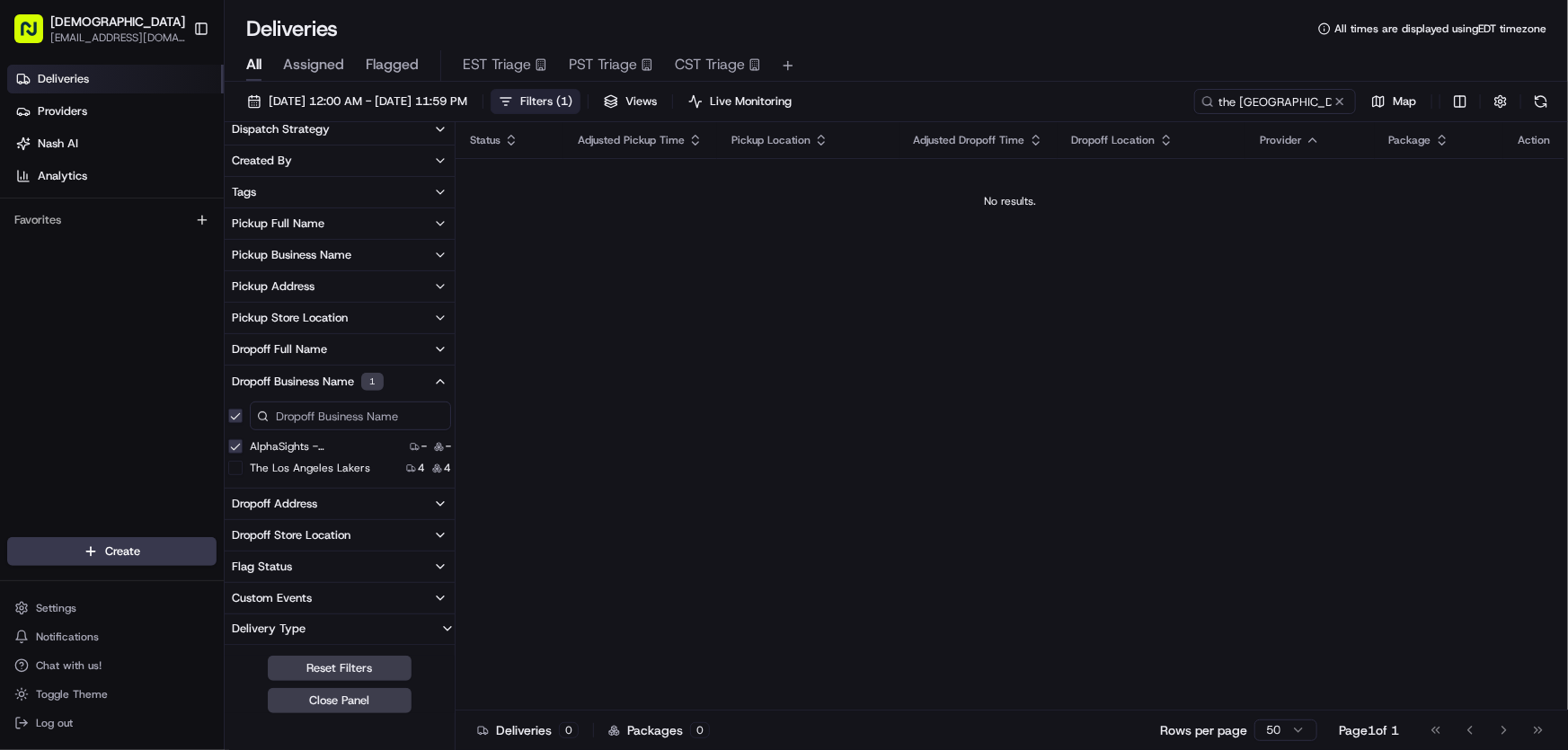
click at [238, 448] on 14 "AlphaSights - [GEOGRAPHIC_DATA] - Floor 14" at bounding box center [235, 446] width 14 height 14
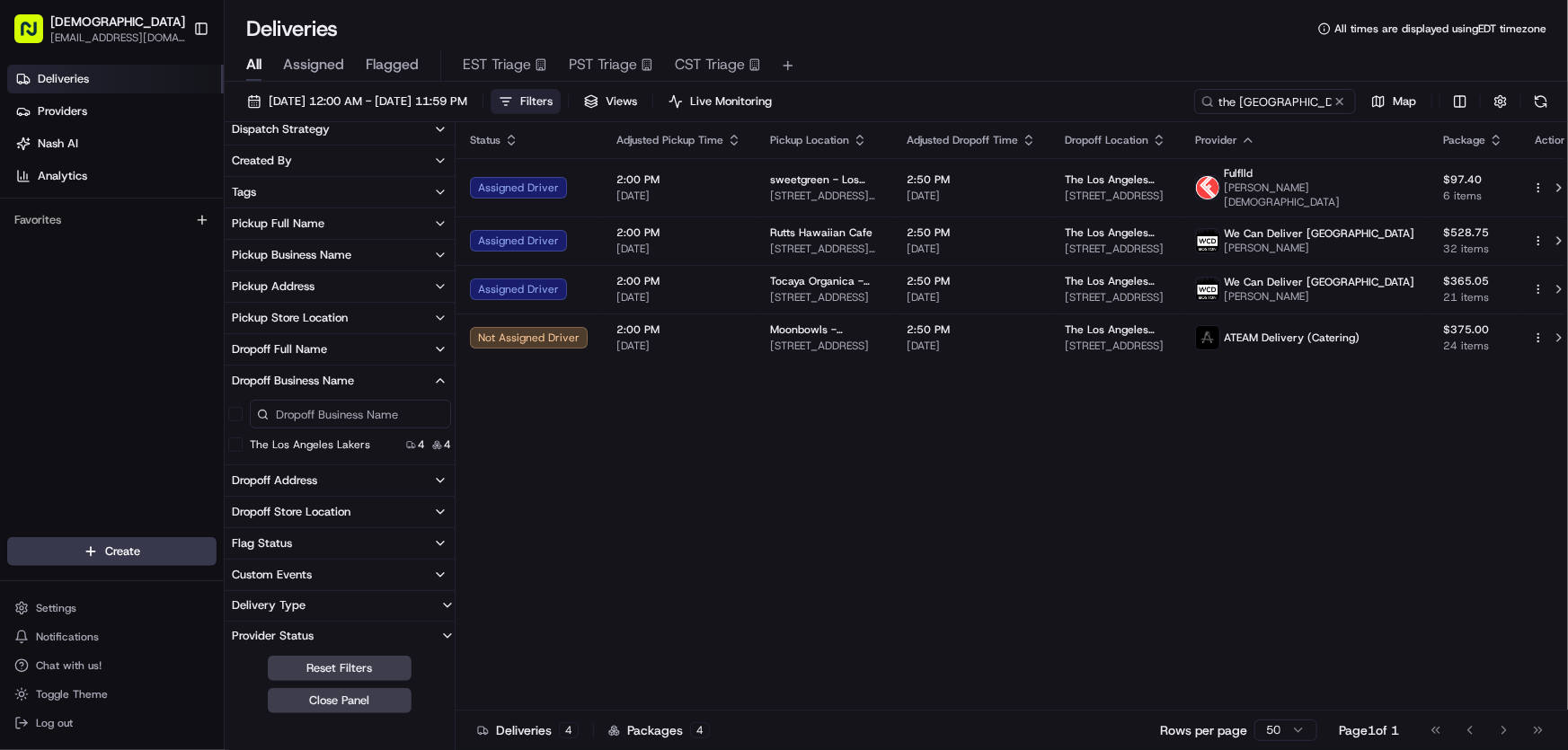
click at [552, 98] on span "Filters" at bounding box center [537, 101] width 33 height 16
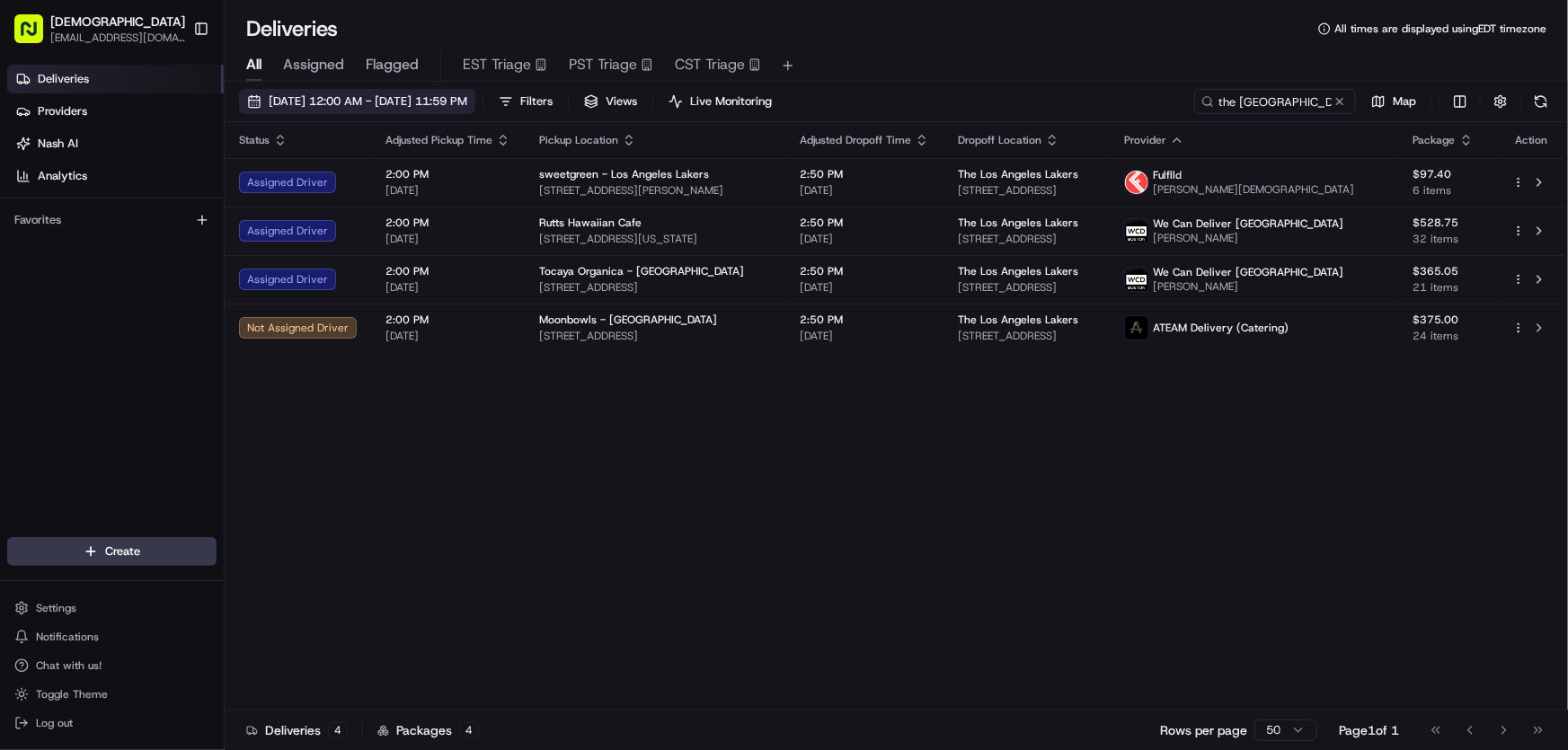
click at [448, 95] on span "[DATE] 12:00 AM - [DATE] 11:59 PM" at bounding box center [367, 101] width 198 height 16
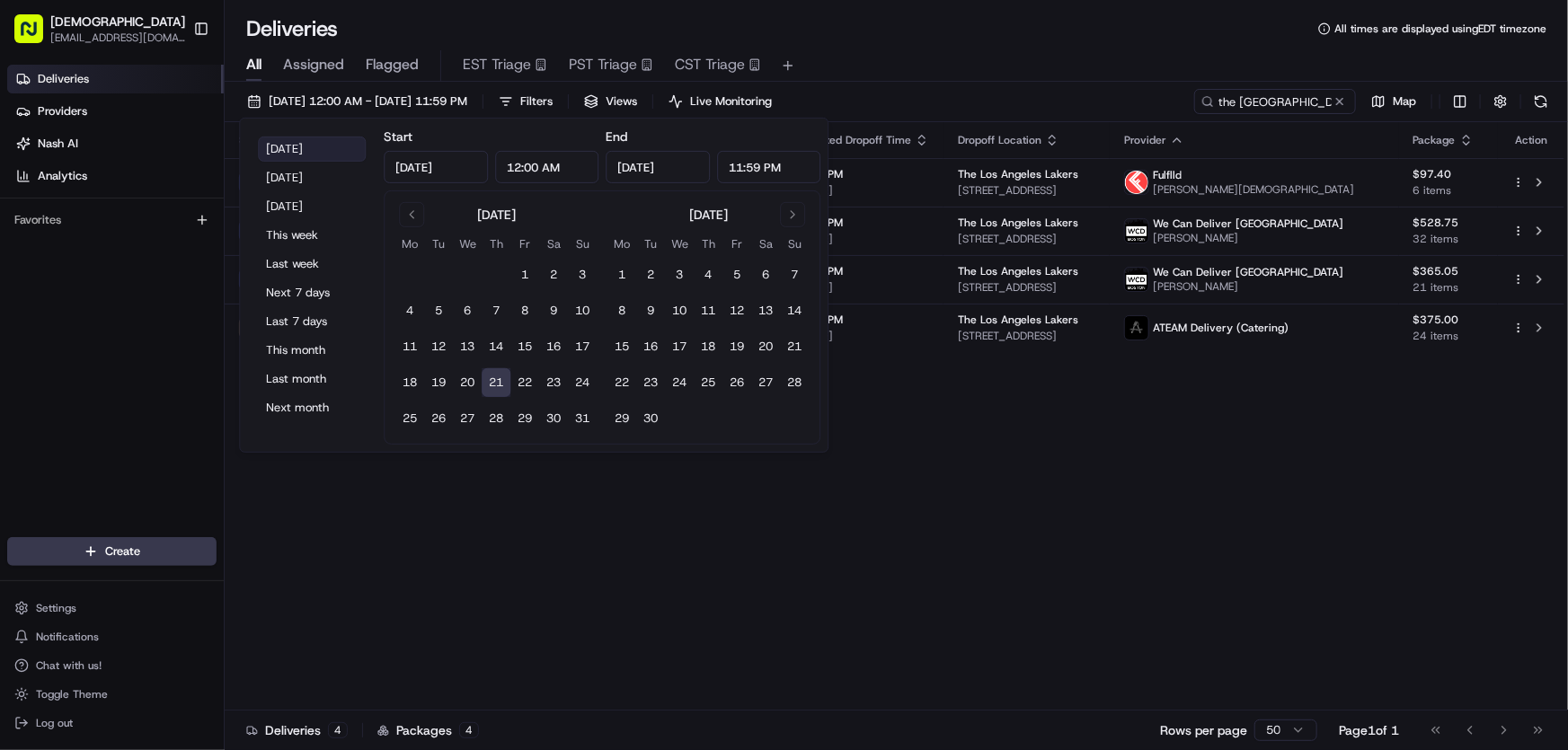
click at [292, 139] on button "[DATE]" at bounding box center [312, 149] width 108 height 25
click at [1014, 538] on div "Status Adjusted Pickup Time Pickup Location Adjusted Dropoff Time Dropoff Locat…" at bounding box center [895, 416] width 1340 height 588
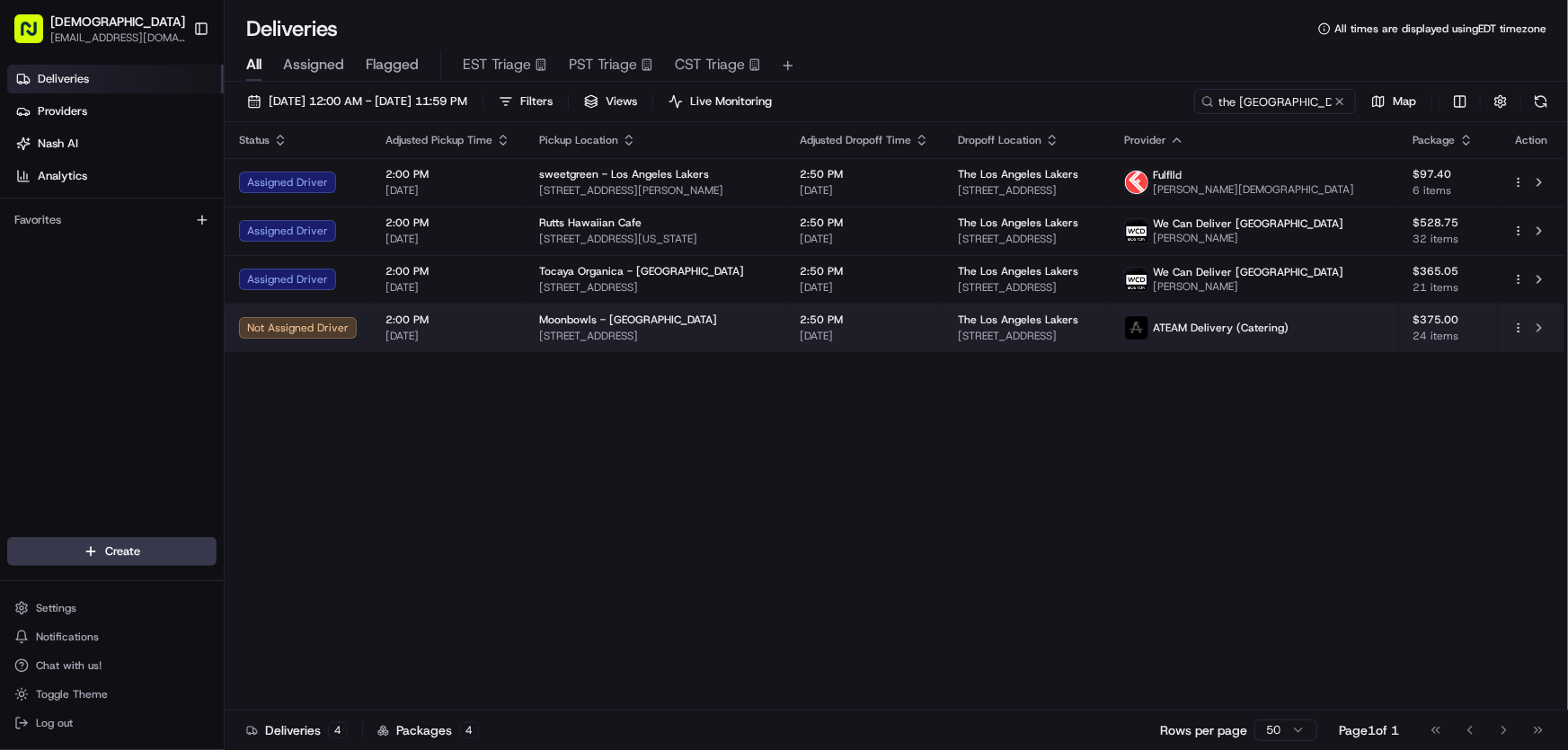
drag, startPoint x: 975, startPoint y: 338, endPoint x: 1168, endPoint y: 334, distance: 193.0
click at [1110, 334] on td "The Los Angeles Lakers 2275 E Mariposa Ave, El Segundo, CA 90245, USA" at bounding box center [1026, 328] width 166 height 48
click at [1044, 327] on div "The Los Angeles Lakers 2275 E Mariposa Ave, El Segundo, CA 90245, USA" at bounding box center [1026, 328] width 138 height 31
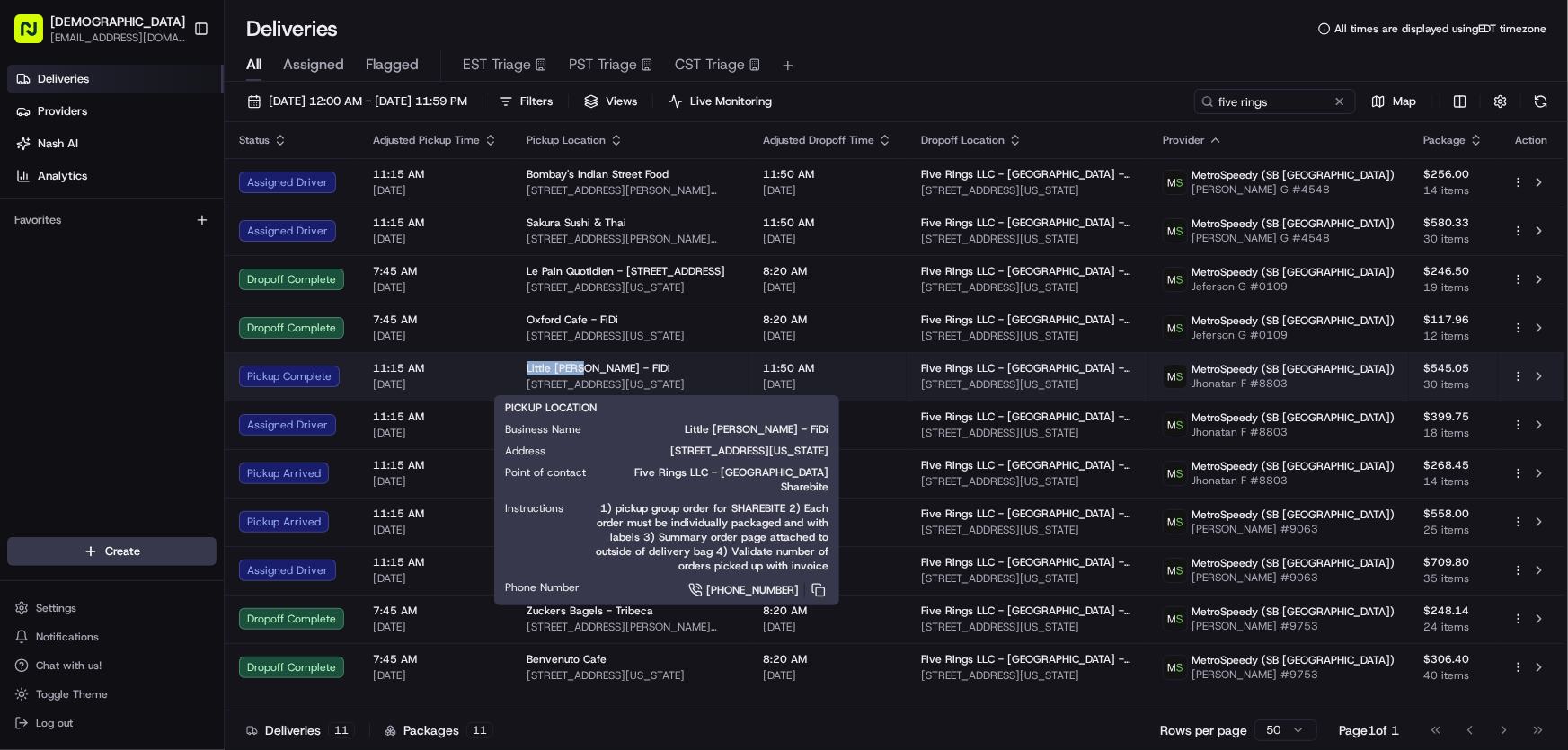
drag, startPoint x: 512, startPoint y: 368, endPoint x: 578, endPoint y: 367, distance: 66.0
click at [578, 367] on td "Little [PERSON_NAME] - FiDi [STREET_ADDRESS][US_STATE]" at bounding box center [630, 376] width 237 height 48
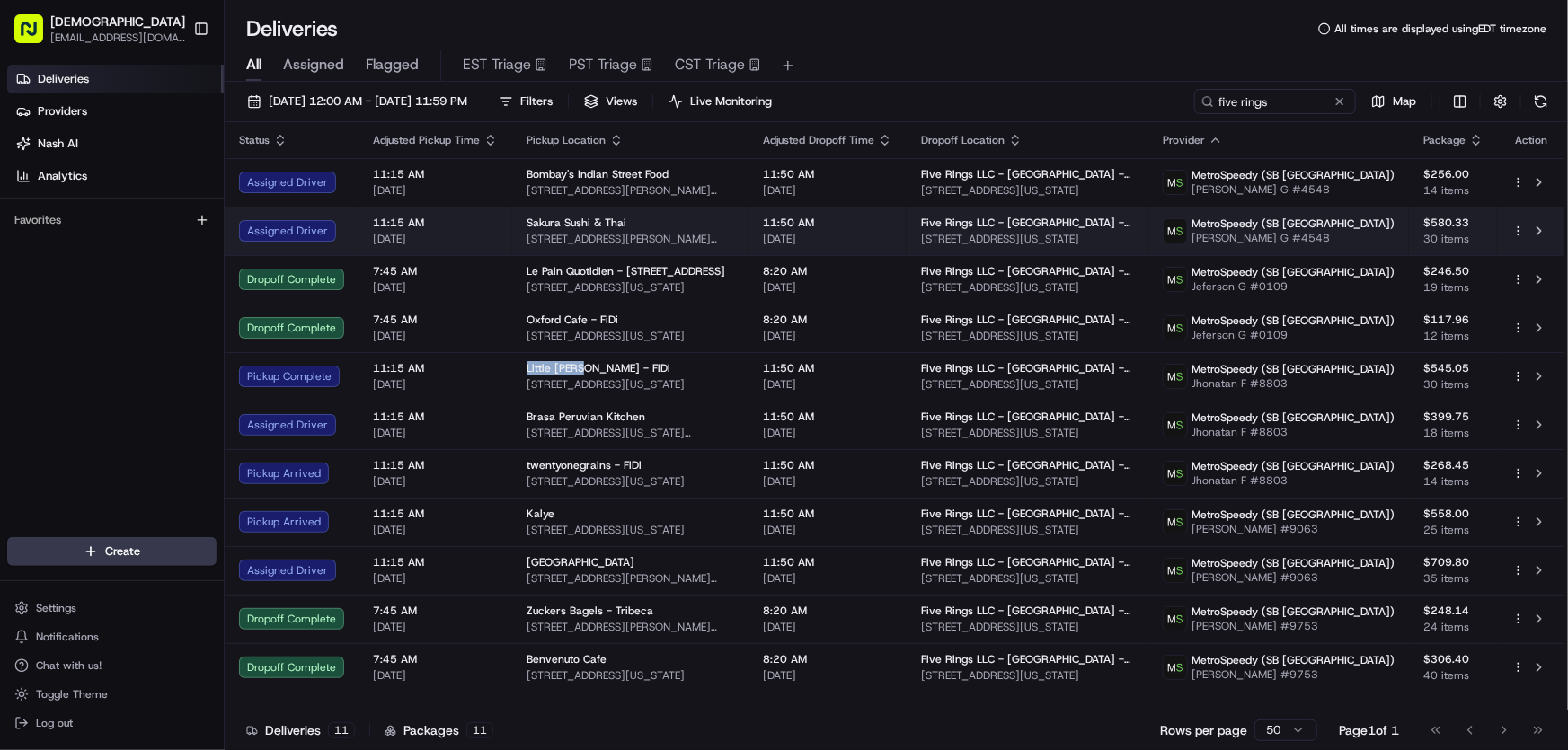
copy span "Little [PERSON_NAME]"
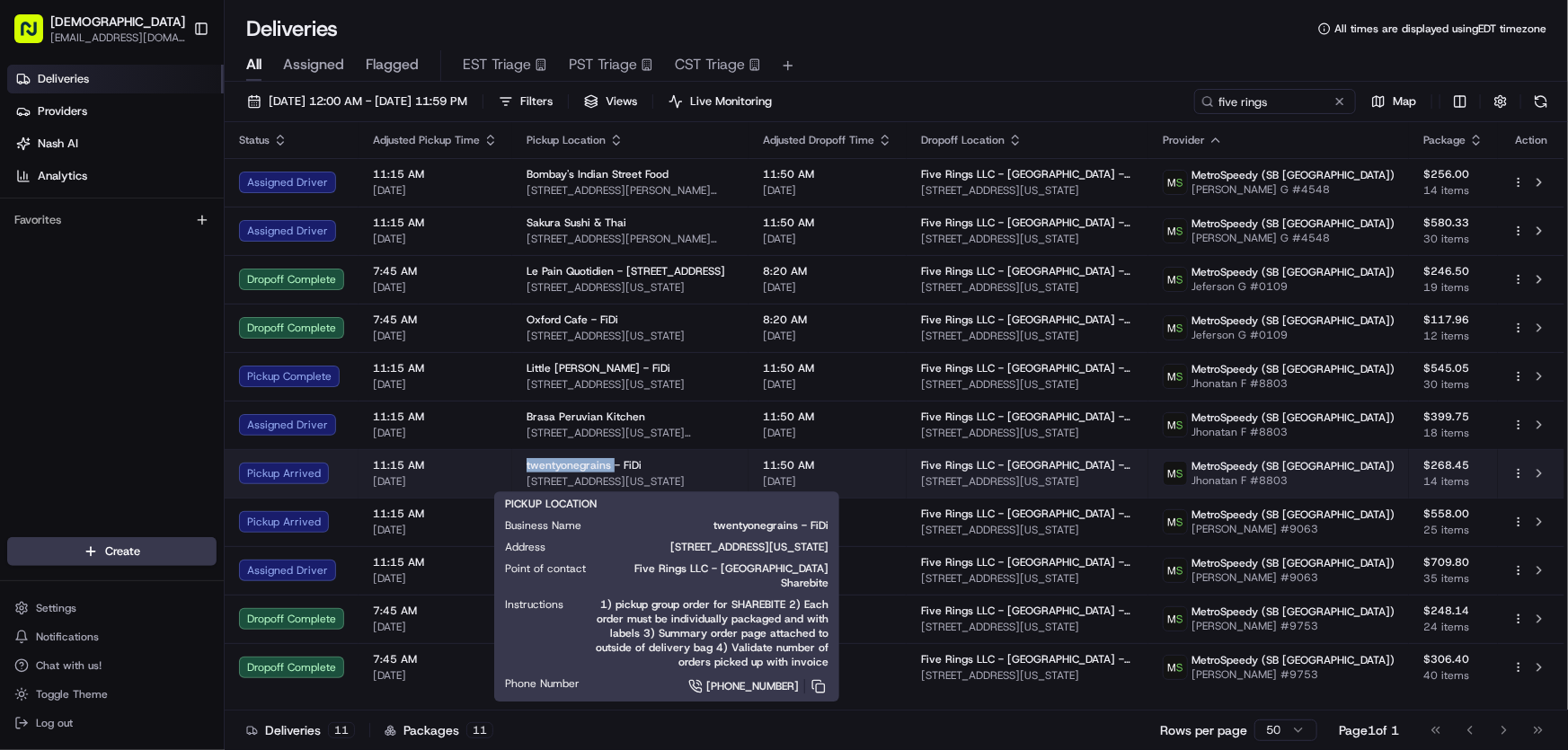
drag, startPoint x: 519, startPoint y: 461, endPoint x: 610, endPoint y: 466, distance: 91.1
click at [610, 466] on td "twentyonegrains - FiDi 100 Pearl St, New York, NY 10004, USA" at bounding box center [630, 473] width 237 height 48
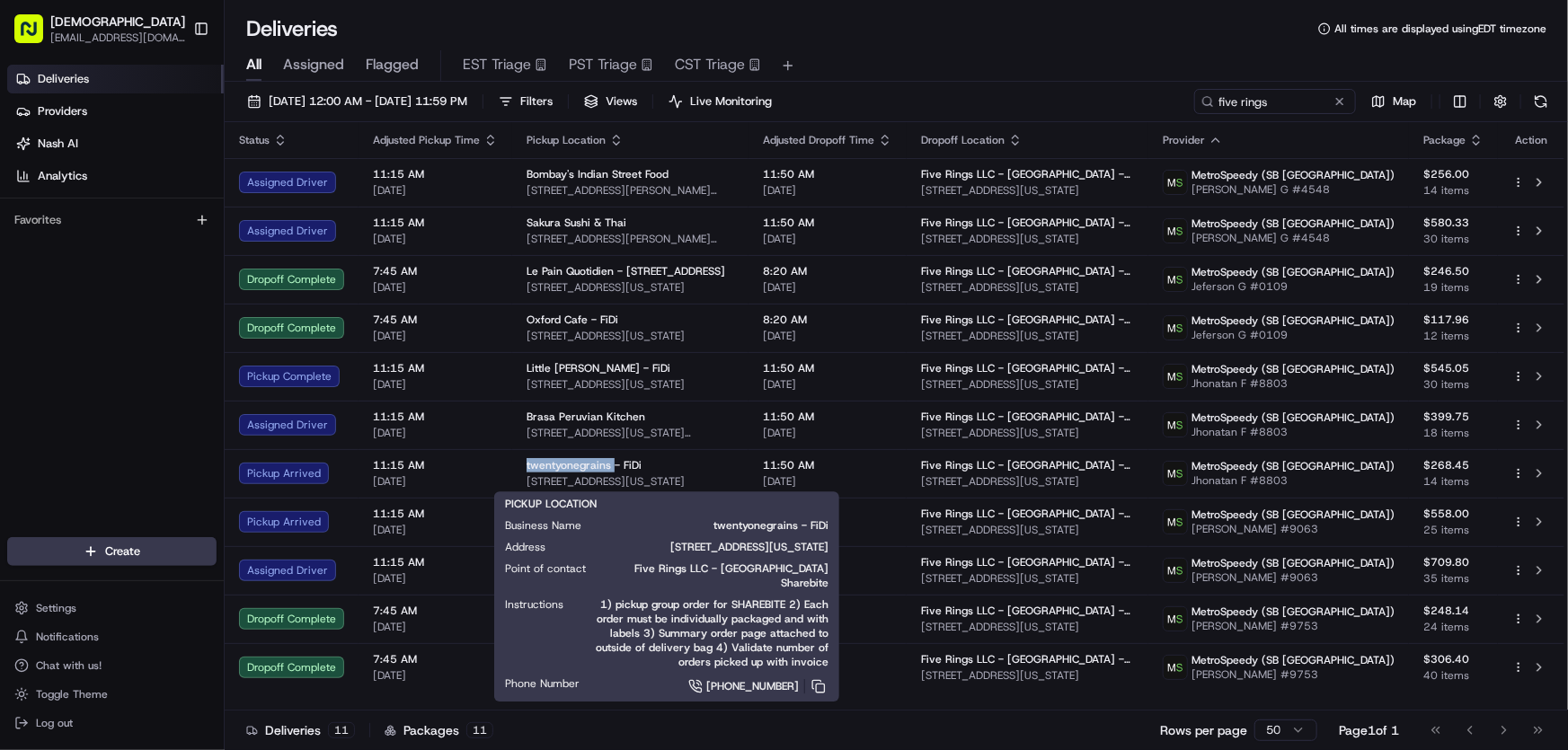
copy span "twentyonegrains"
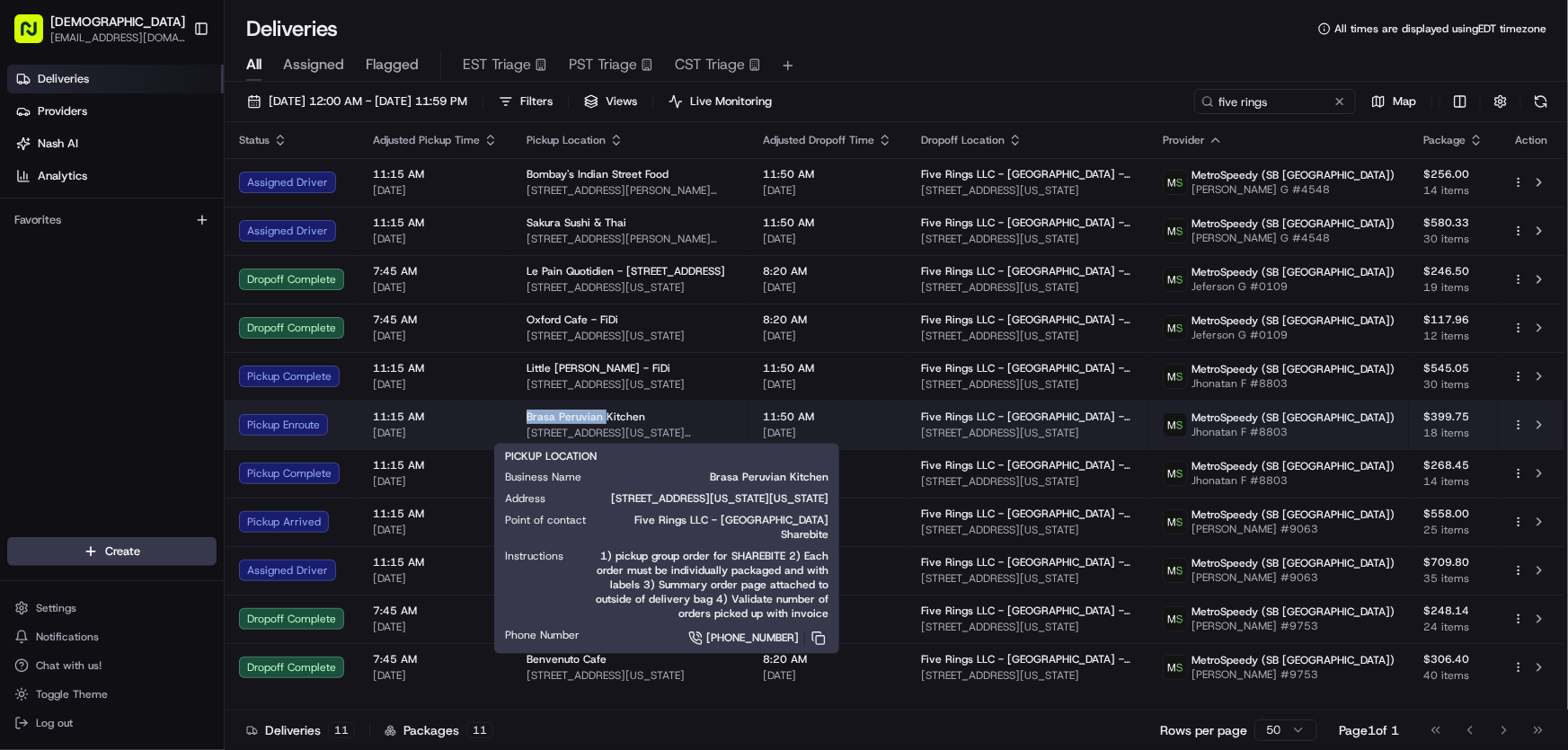
drag, startPoint x: 521, startPoint y: 415, endPoint x: 599, endPoint y: 419, distance: 78.1
click at [599, 419] on td "Brasa Peruvian Kitchen 1 New York Plaza, 1 FDR Dr, New York, NY 10004, USA" at bounding box center [630, 425] width 237 height 48
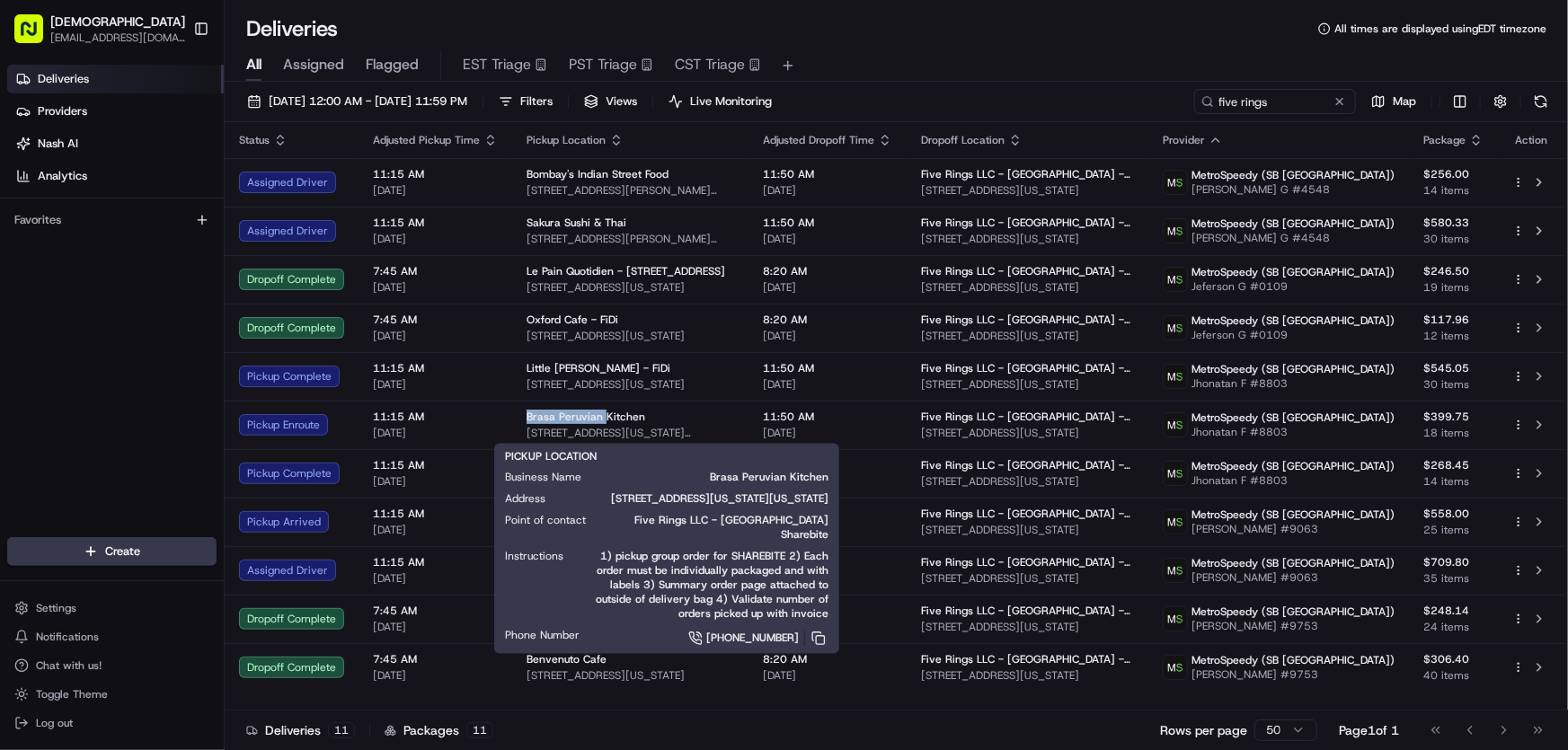
copy span "Brasa Peruvian"
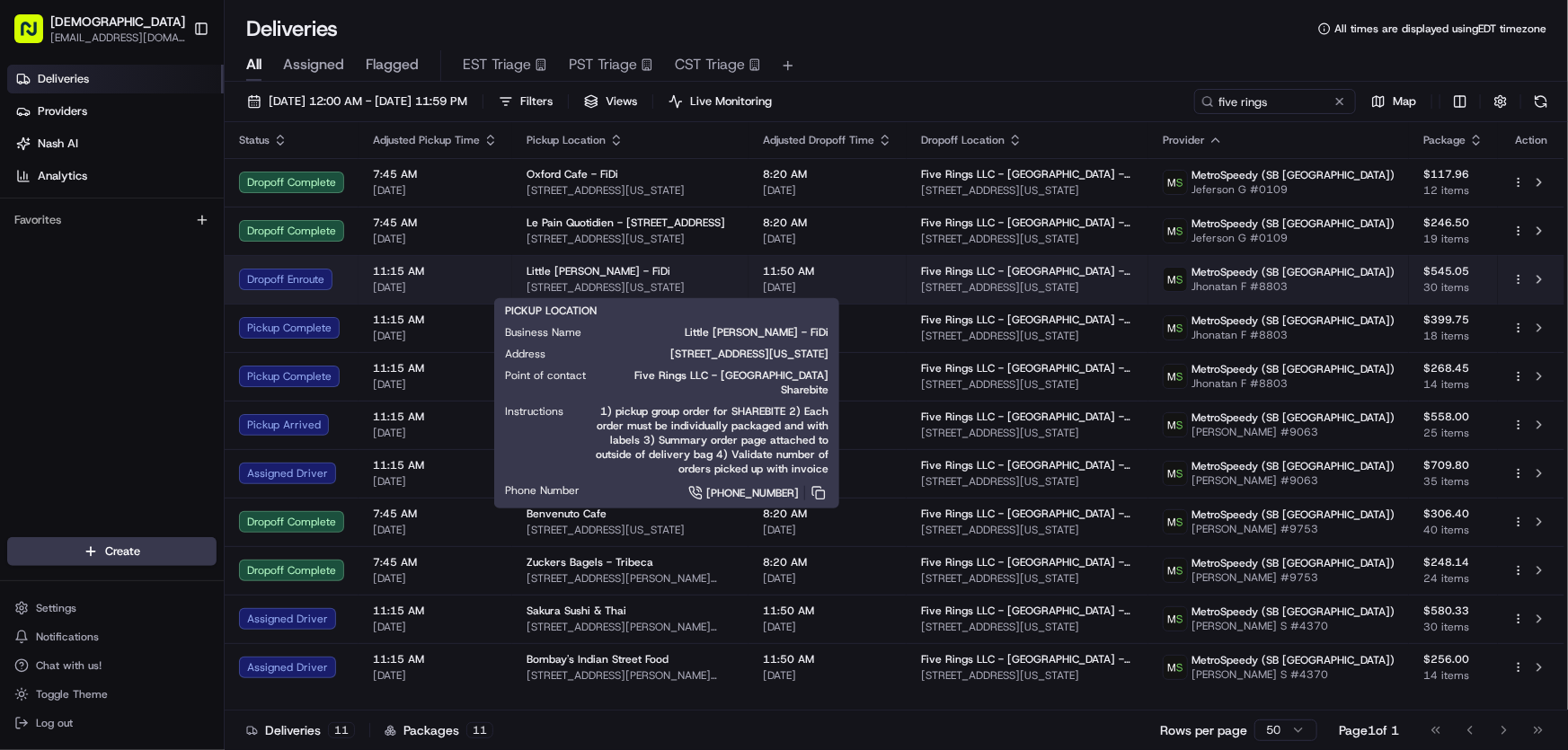
drag, startPoint x: 733, startPoint y: 285, endPoint x: 519, endPoint y: 285, distance: 214.0
click at [519, 285] on td "Little Biggs - FiDi 100 Pearl St, New York, NY 10004, USA" at bounding box center [630, 279] width 237 height 48
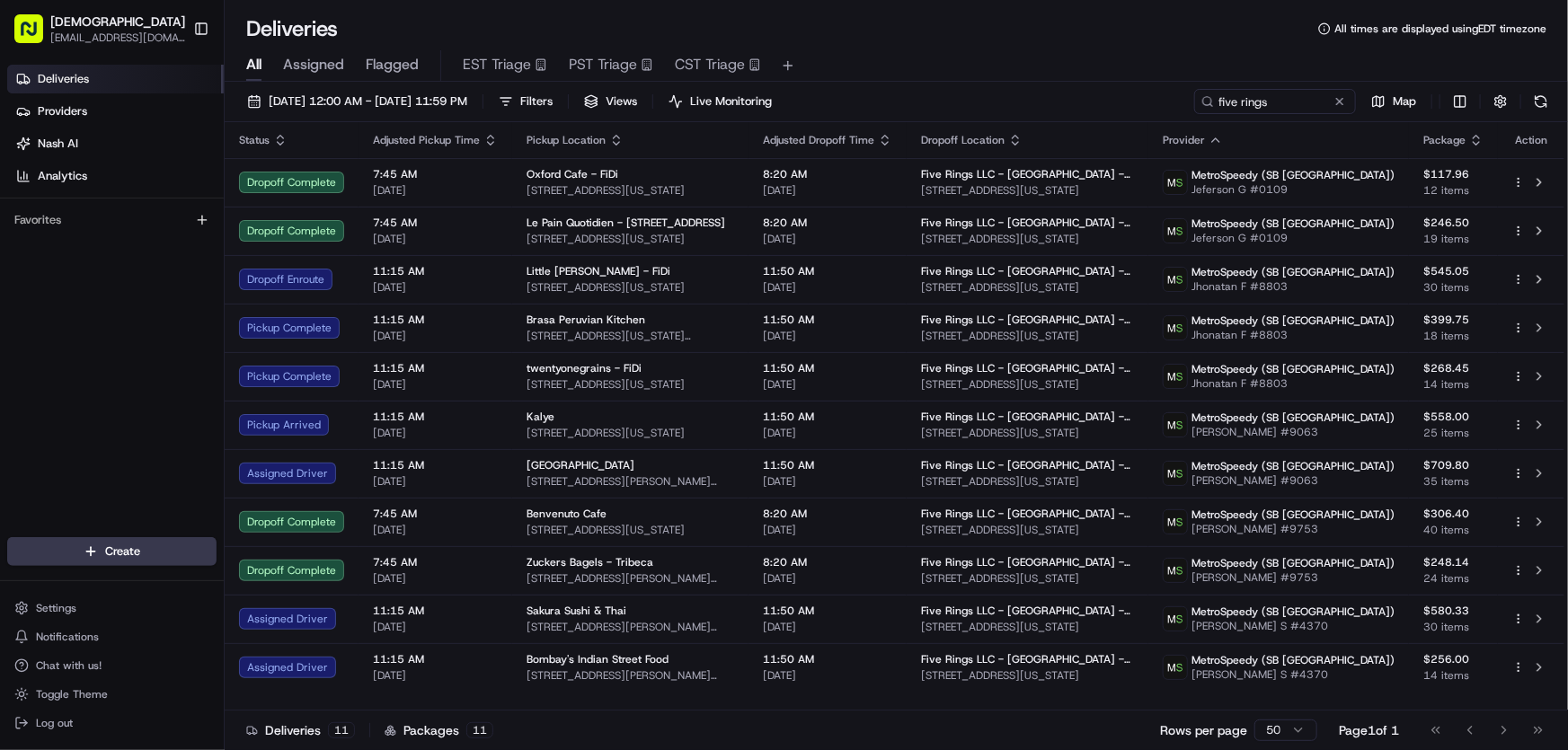
copy span "[STREET_ADDRESS][US_STATE]"
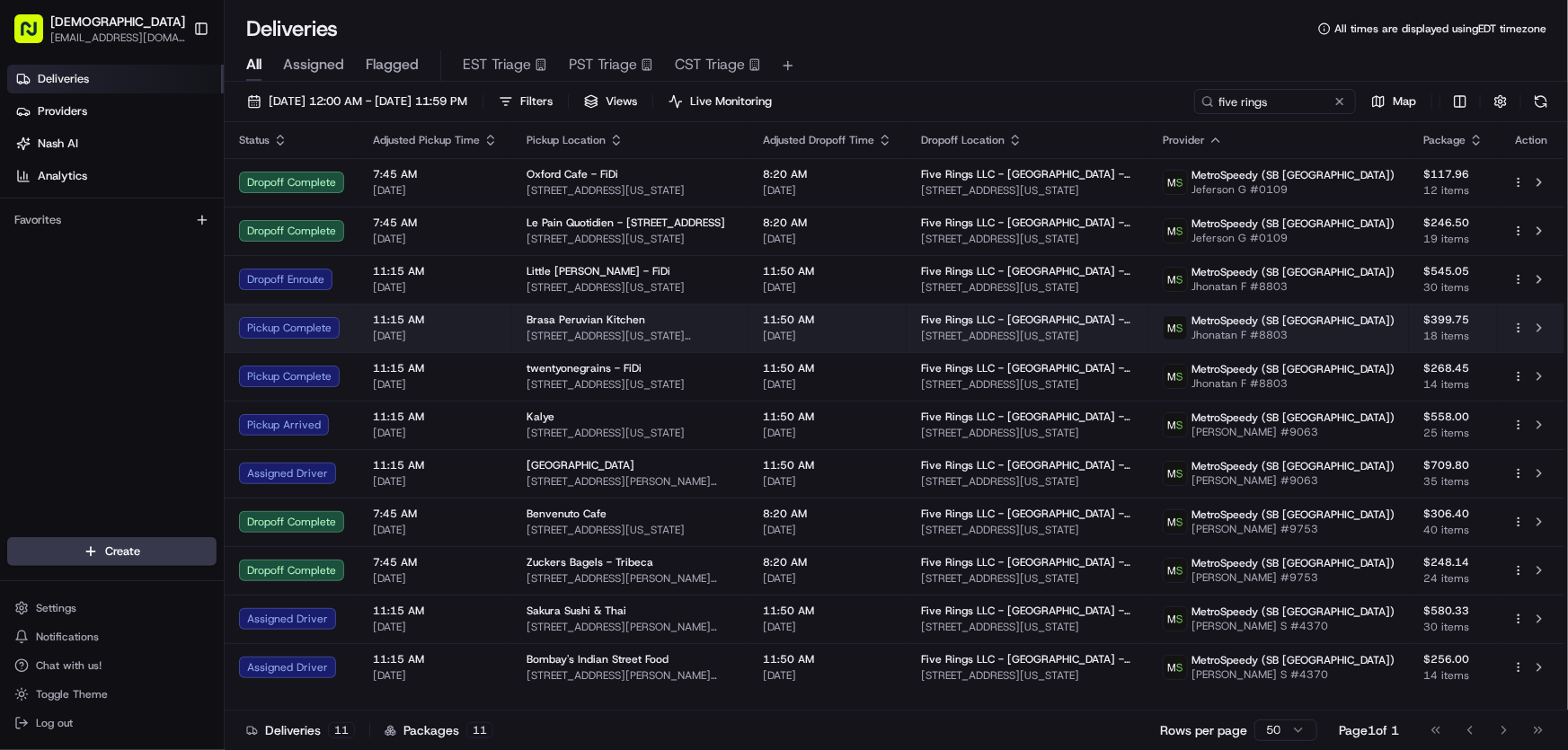
click at [620, 326] on span "Brasa Peruvian Kitchen" at bounding box center [585, 319] width 118 height 14
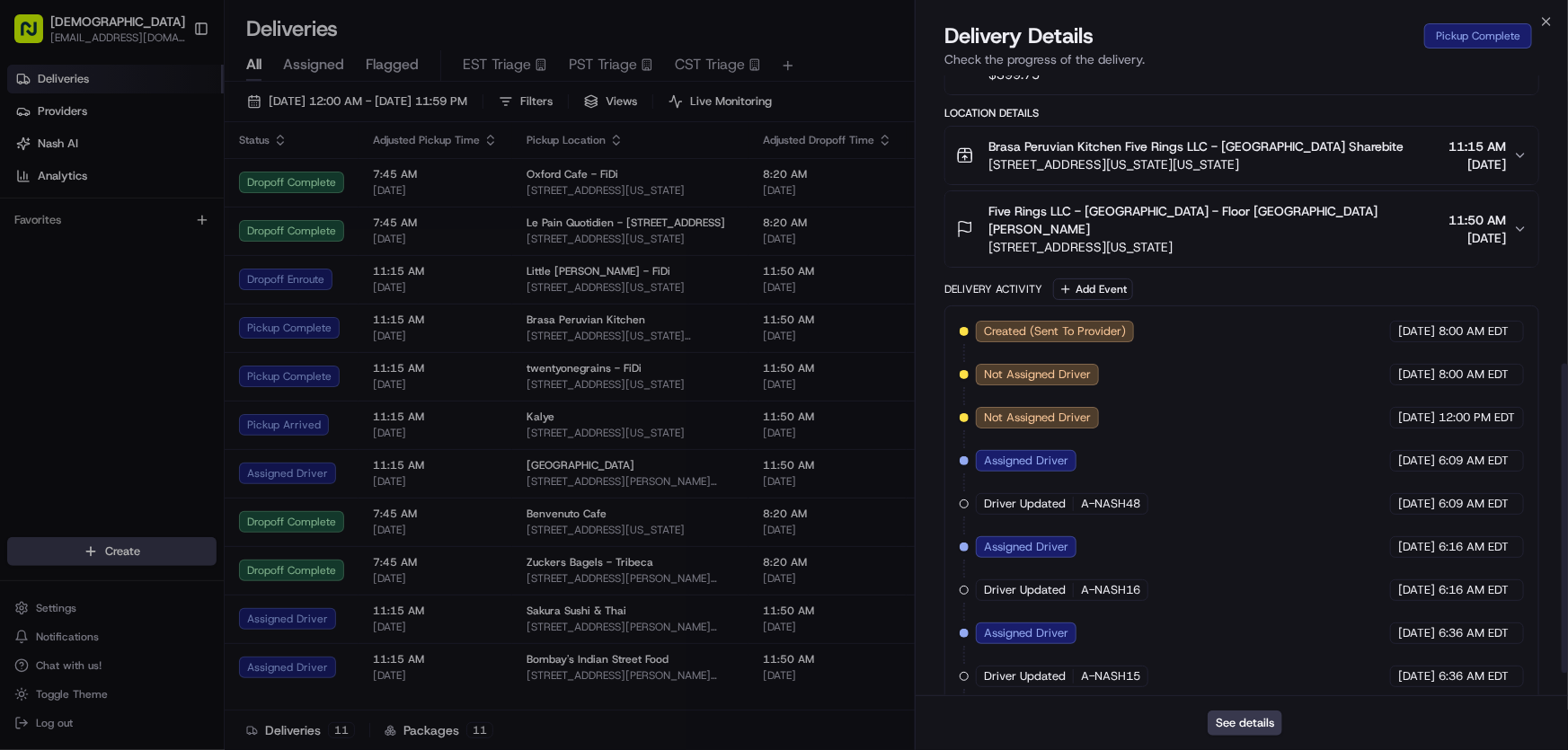
scroll to position [623, 0]
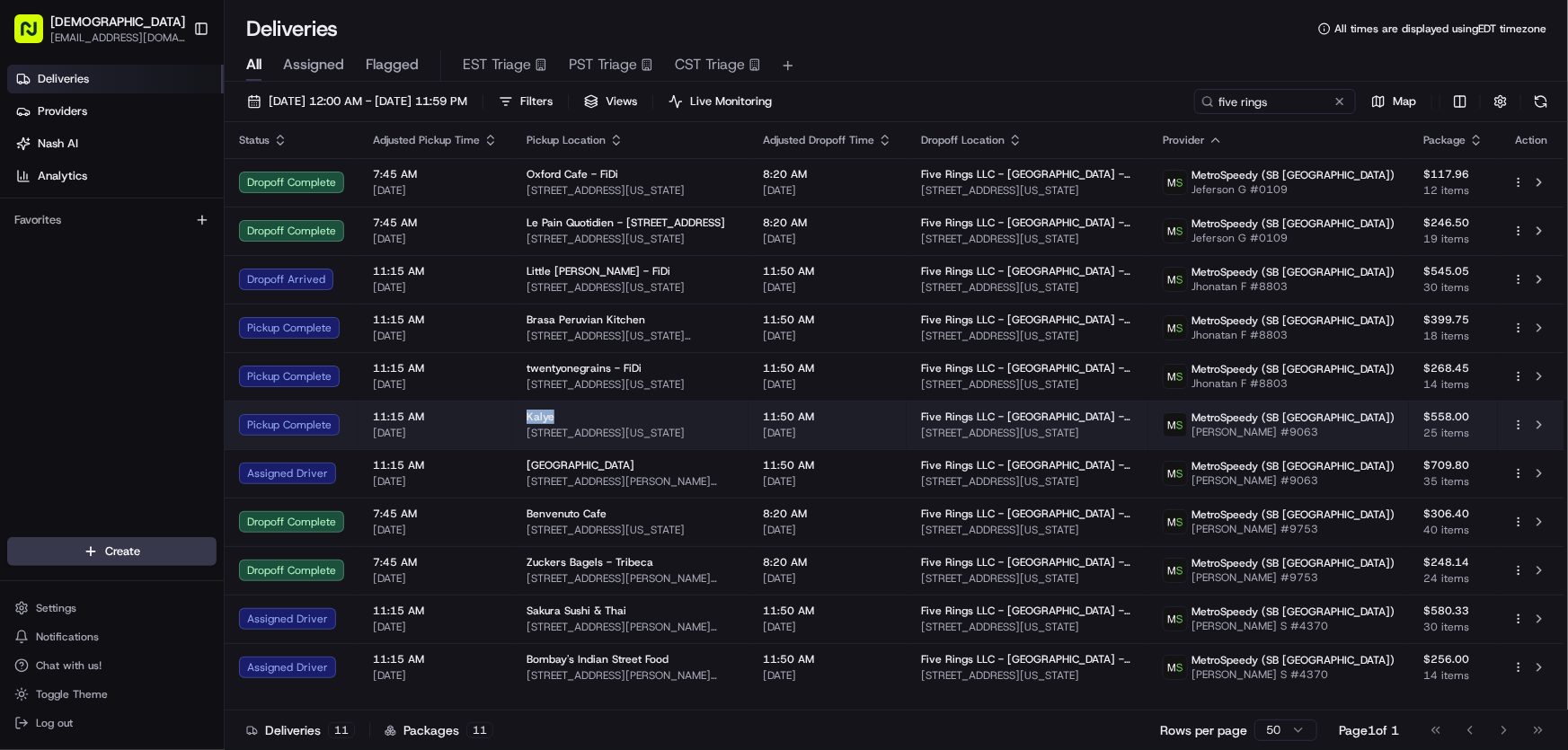
drag, startPoint x: 523, startPoint y: 413, endPoint x: 565, endPoint y: 416, distance: 42.1
click at [565, 416] on td "Kalye 111 Rivington St, New York, NY 10002, USA" at bounding box center [630, 425] width 237 height 48
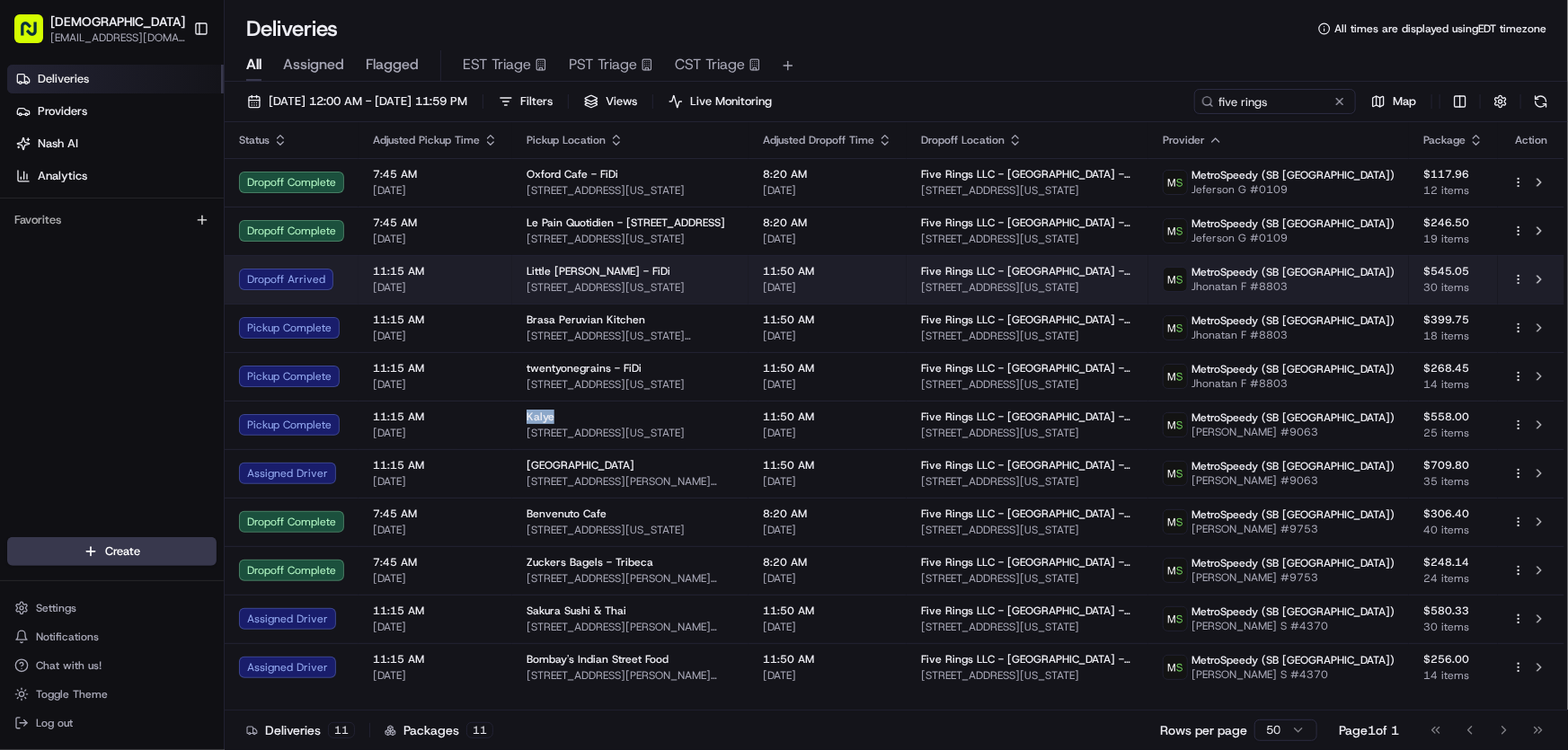
copy span "Kalye"
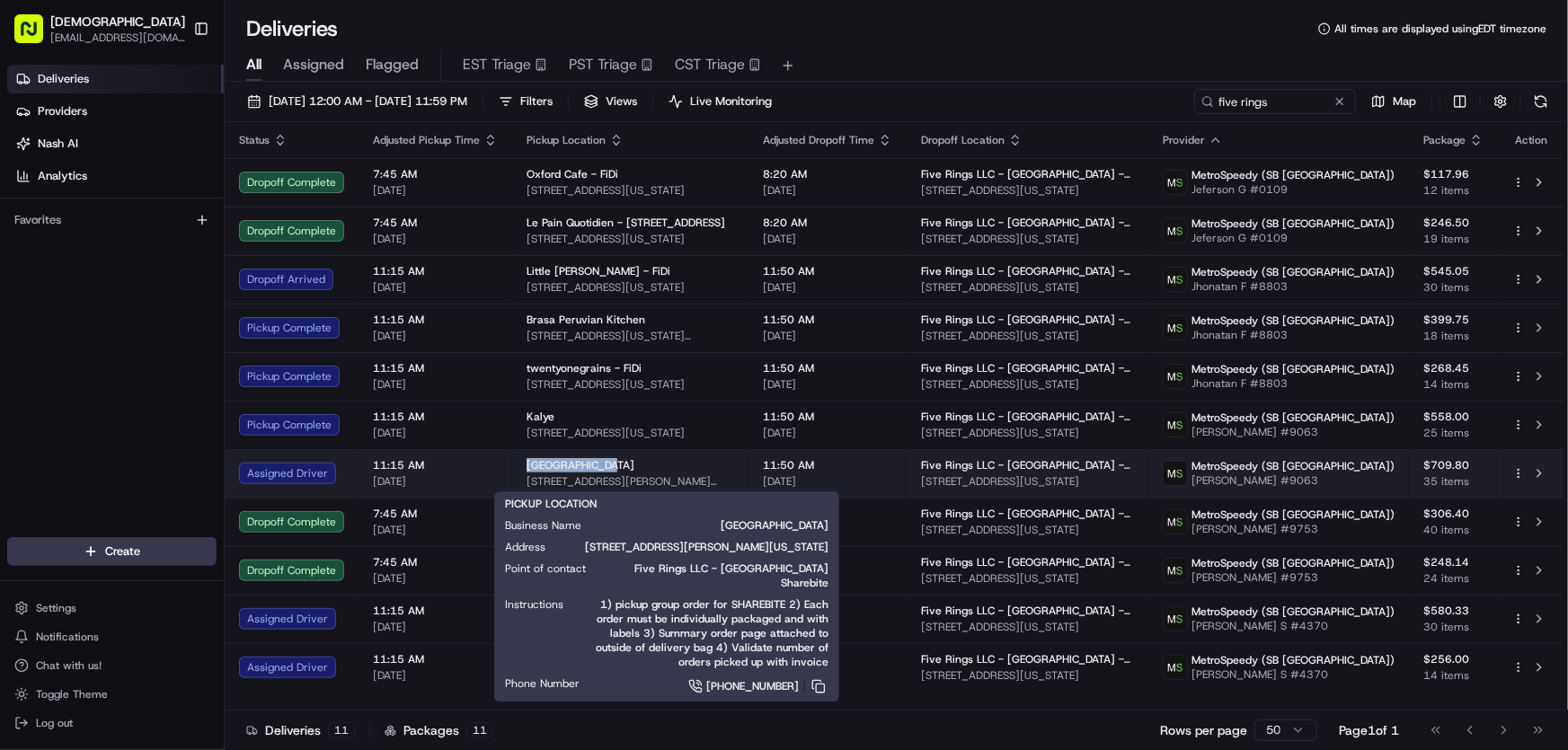
drag, startPoint x: 525, startPoint y: 461, endPoint x: 597, endPoint y: 461, distance: 72.0
click at [597, 461] on div "[GEOGRAPHIC_DATA]" at bounding box center [630, 464] width 208 height 14
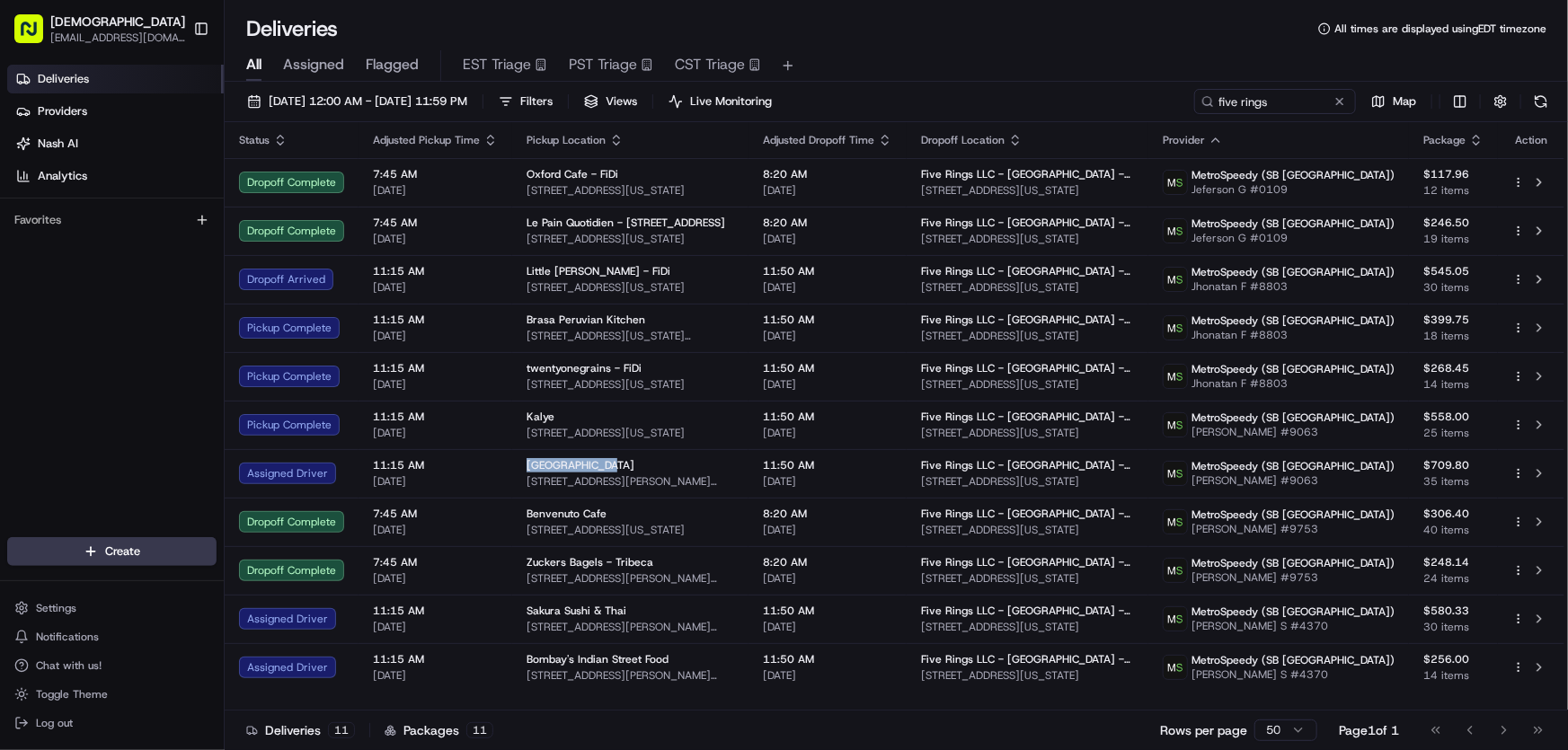
copy span "Noodle Village"
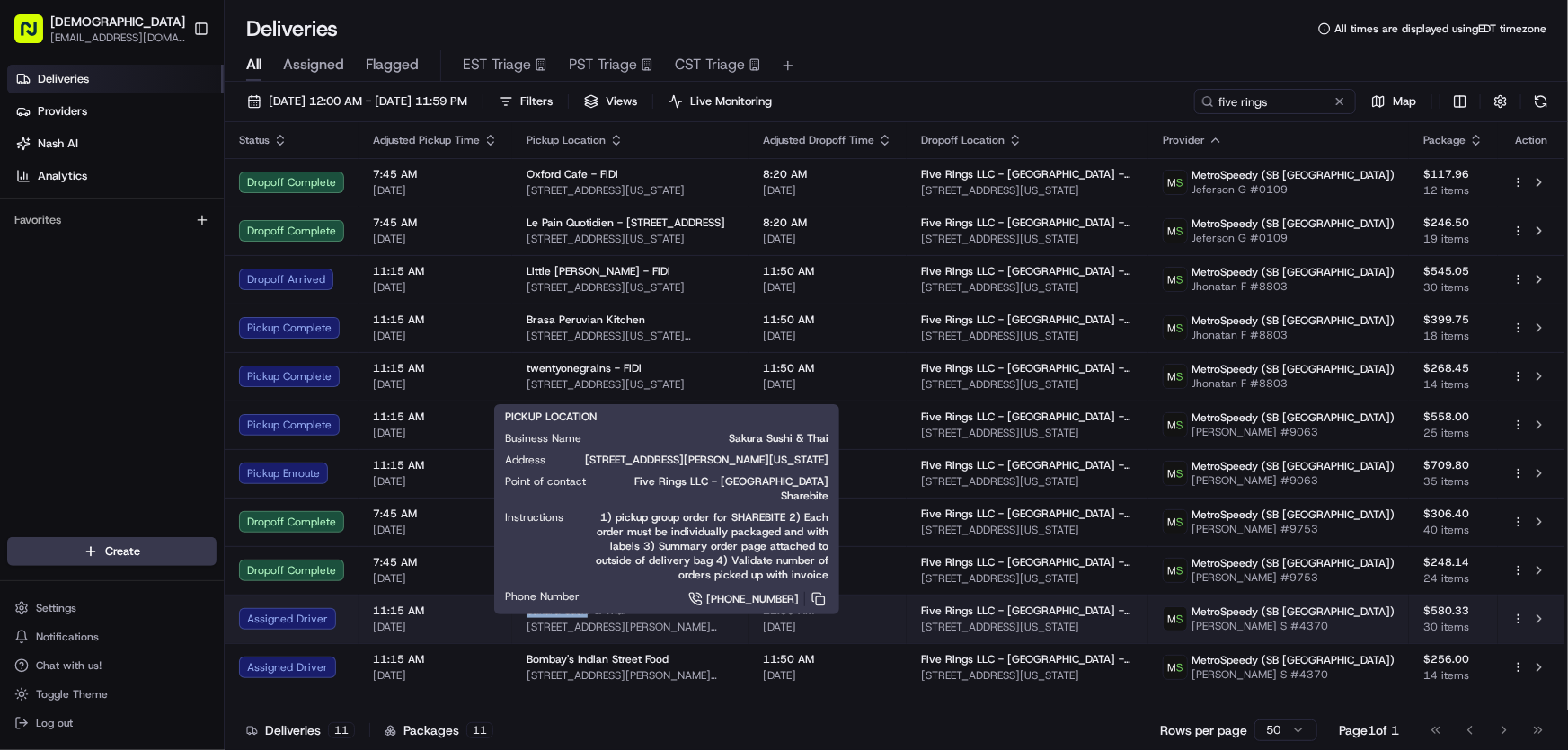
drag, startPoint x: 521, startPoint y: 610, endPoint x: 585, endPoint y: 612, distance: 64.0
click at [585, 612] on td "Sakura Sushi & Thai 273 Mott St, New York, NY 10012, USA" at bounding box center [630, 618] width 237 height 48
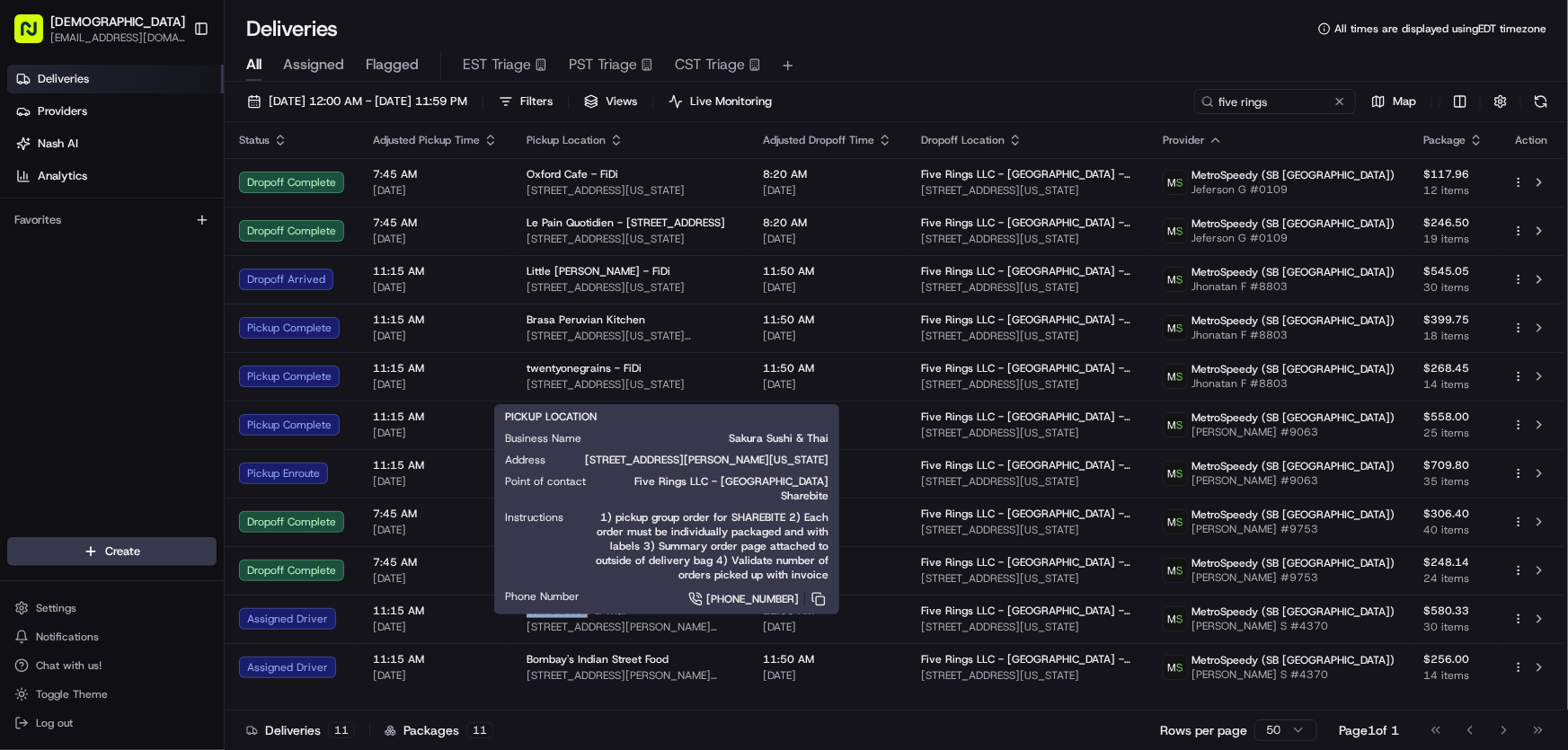
copy span "Sakura Sush"
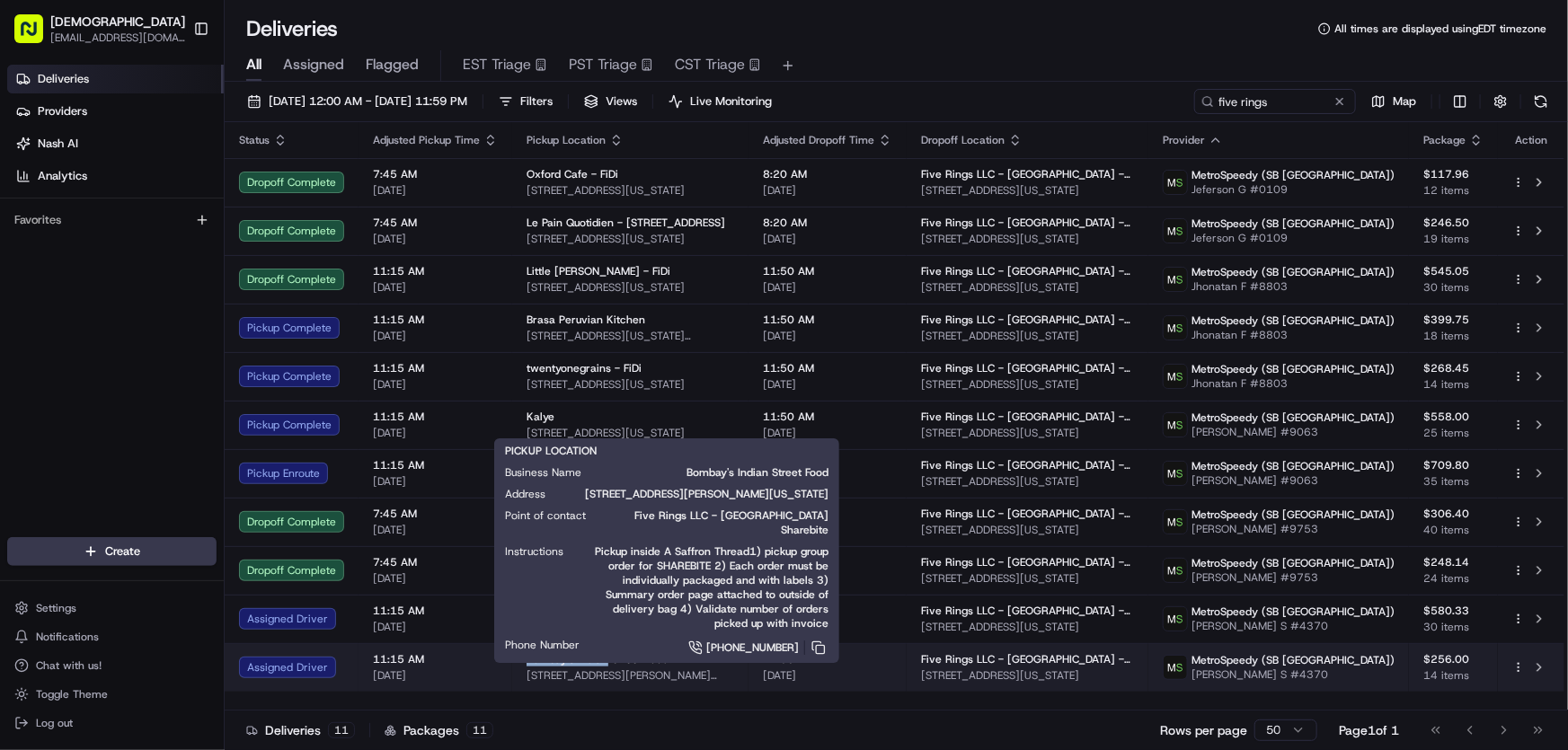
drag, startPoint x: 522, startPoint y: 661, endPoint x: 602, endPoint y: 662, distance: 80.0
click at [602, 662] on td "Bombay's Indian Street Food 98 Chambers St, New York, NY 10007, USA" at bounding box center [630, 667] width 237 height 48
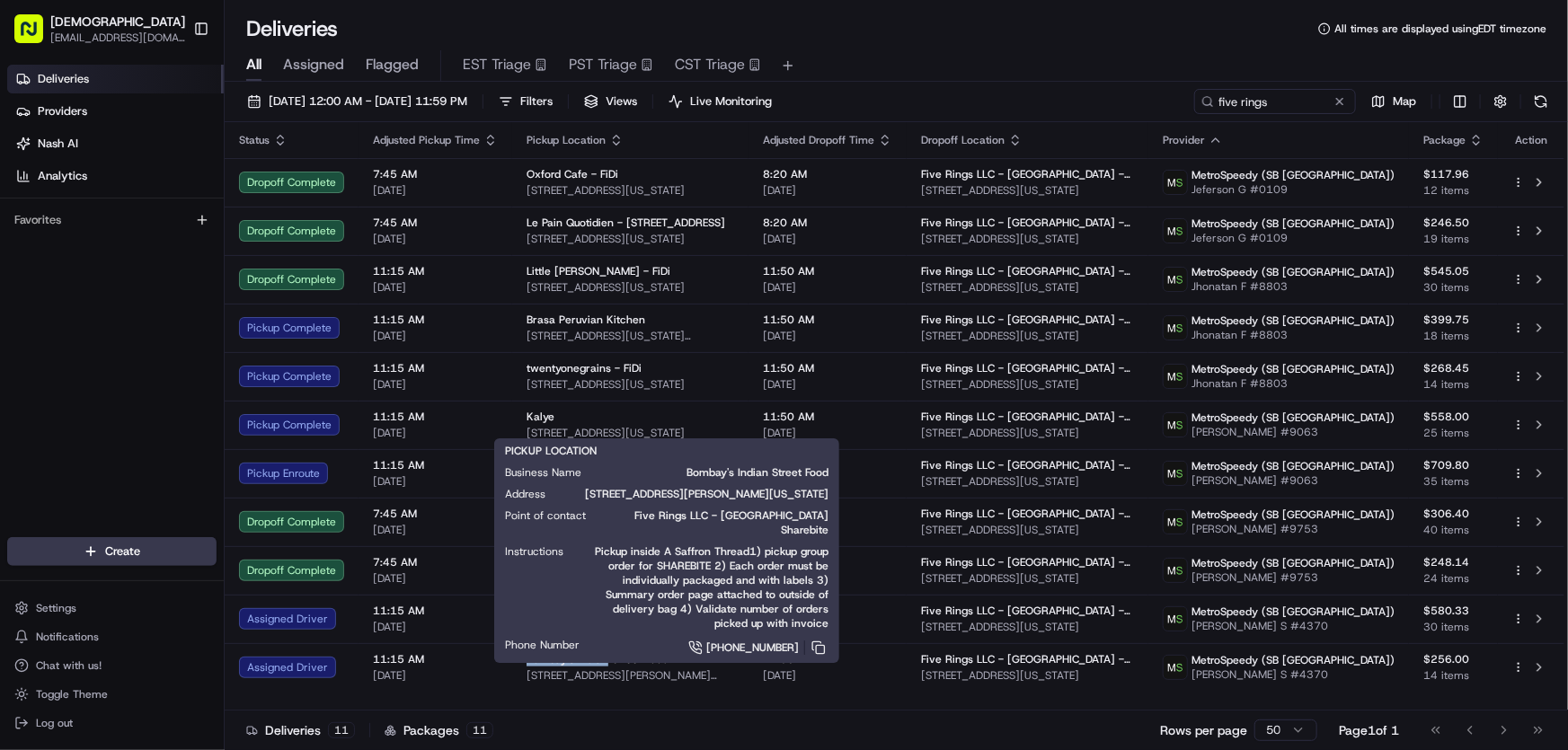
copy span "Bombay's Indian"
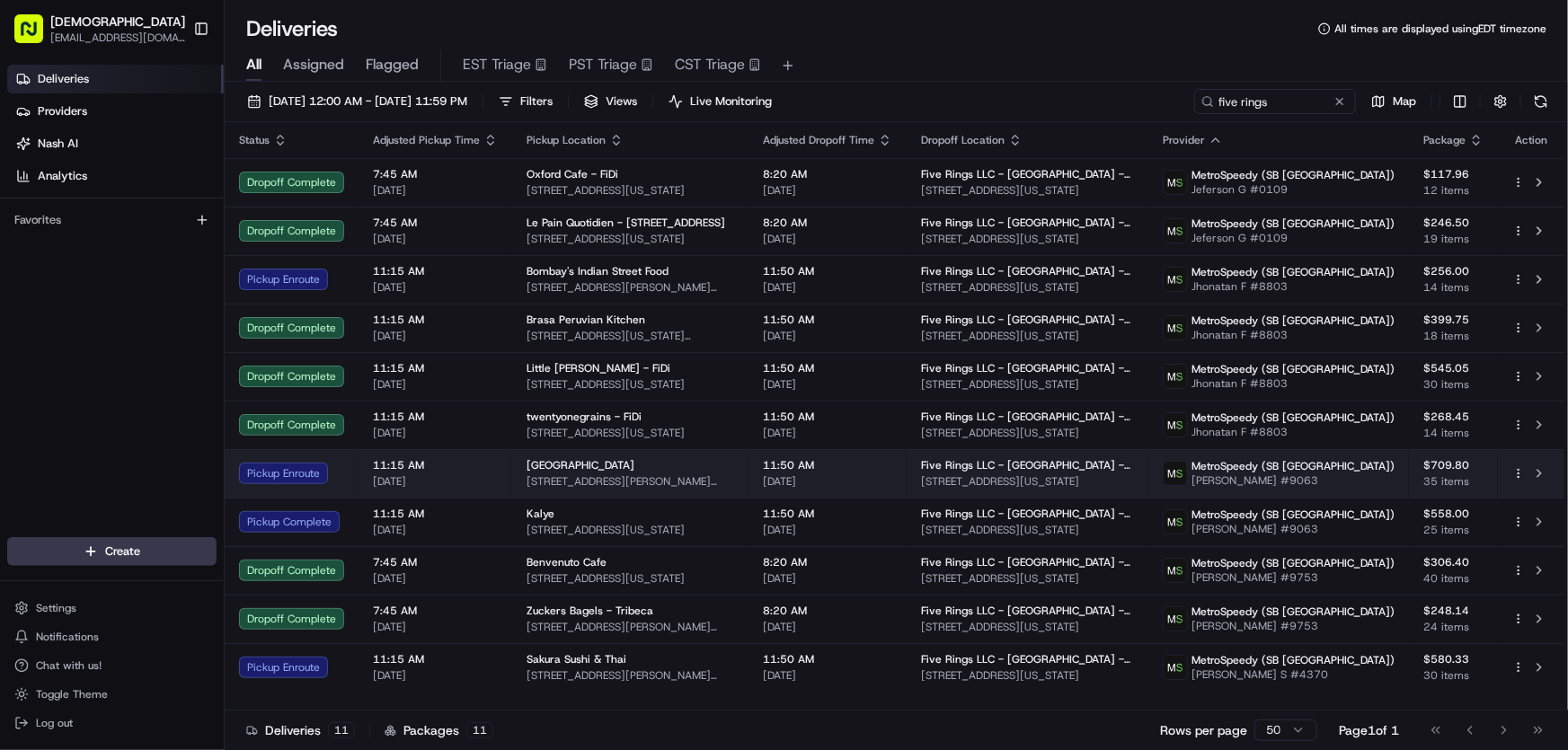
click at [554, 472] on div "Noodle Village 70 Mott St, New York, NY 10013, USA" at bounding box center [630, 473] width 208 height 31
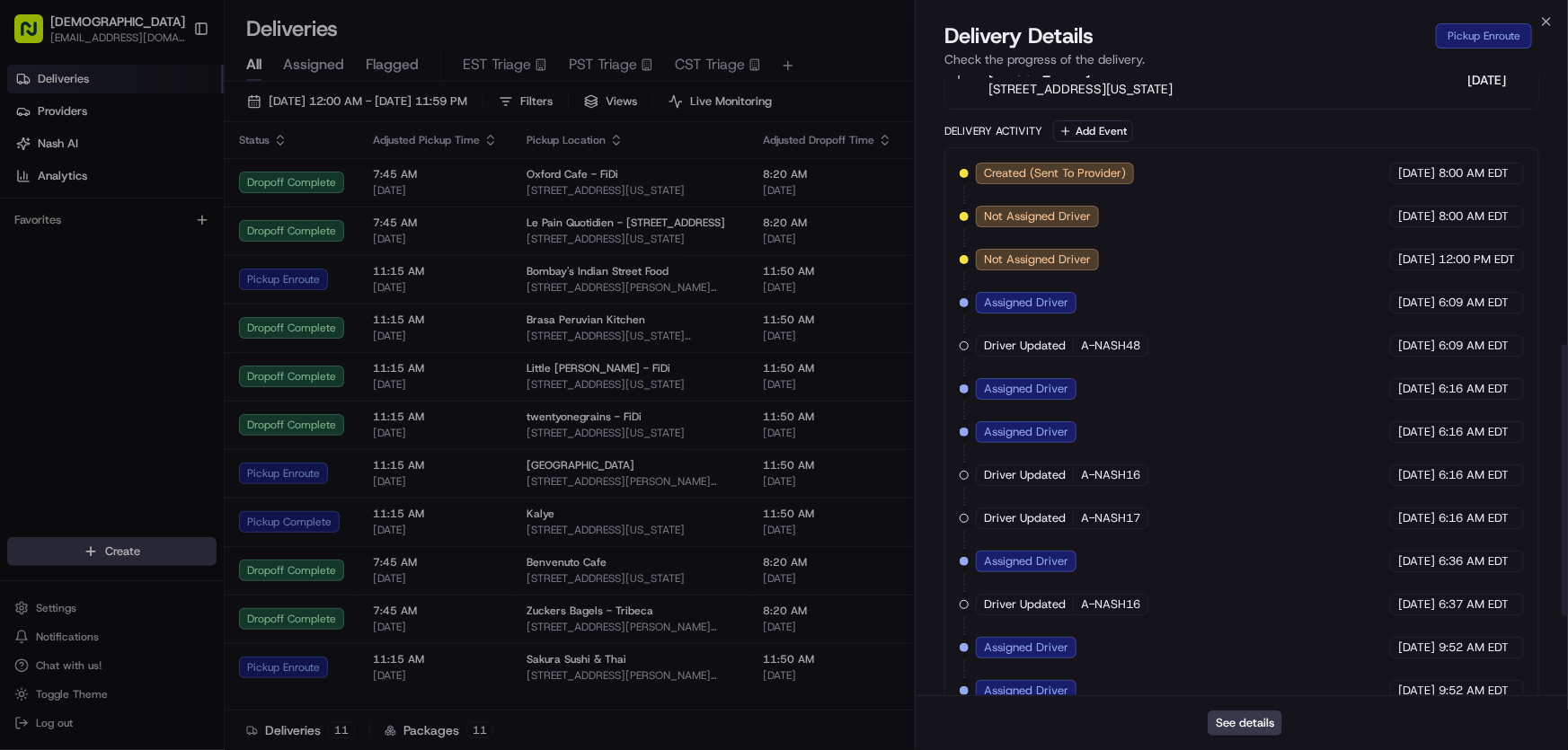
scroll to position [796, 0]
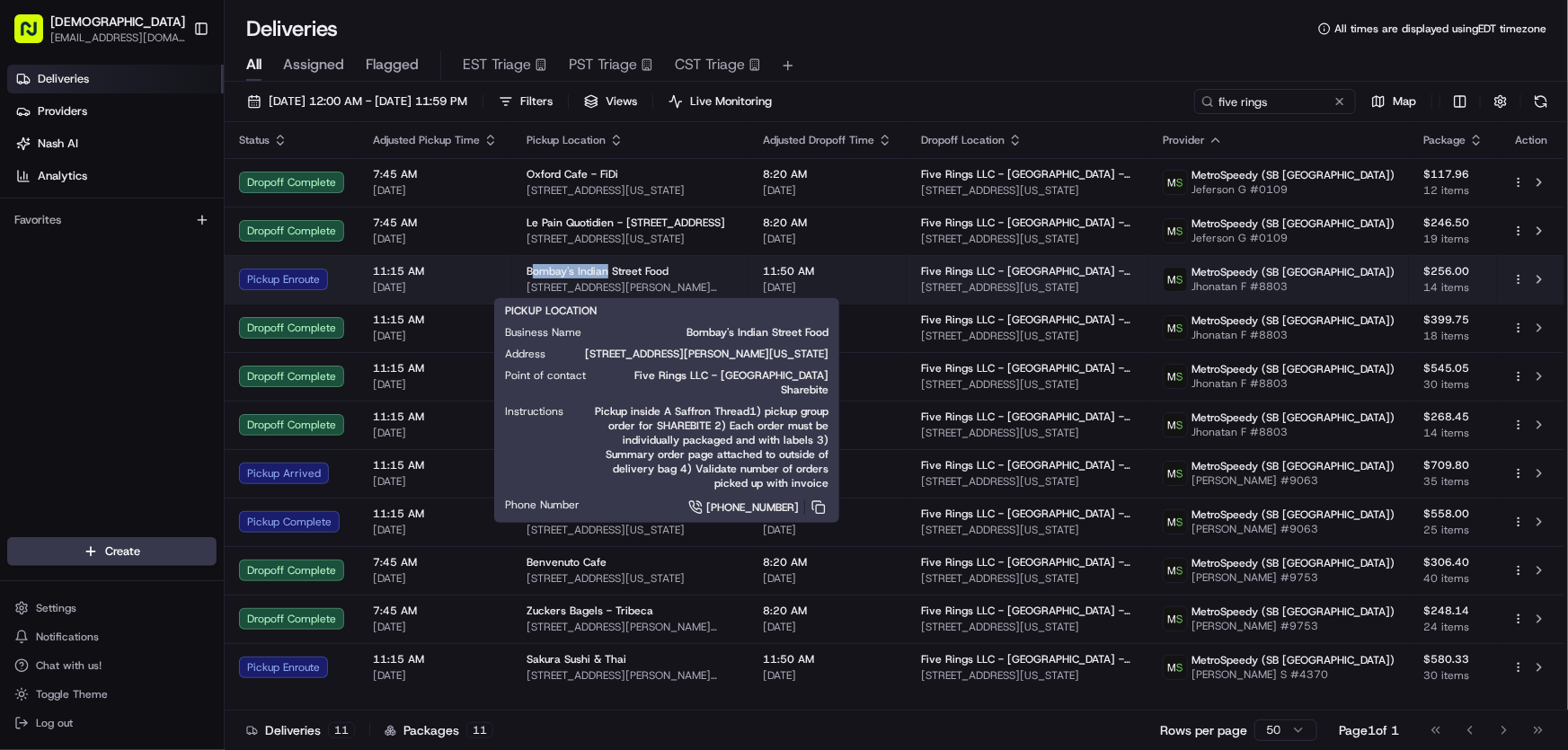
drag, startPoint x: 528, startPoint y: 267, endPoint x: 605, endPoint y: 275, distance: 77.4
click at [605, 275] on span "Bombay's Indian Street Food" at bounding box center [597, 271] width 142 height 14
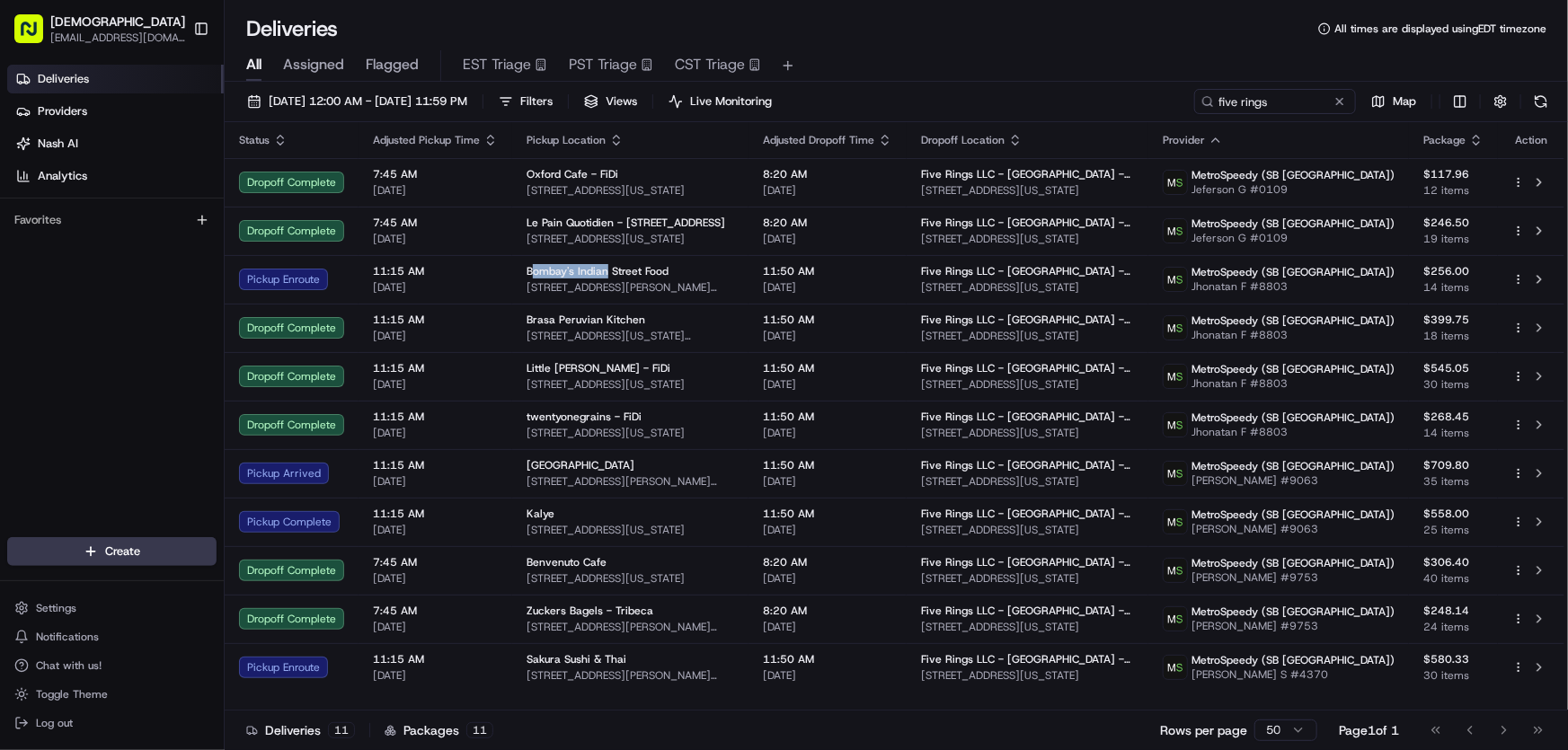
copy span "ombay's Indian"
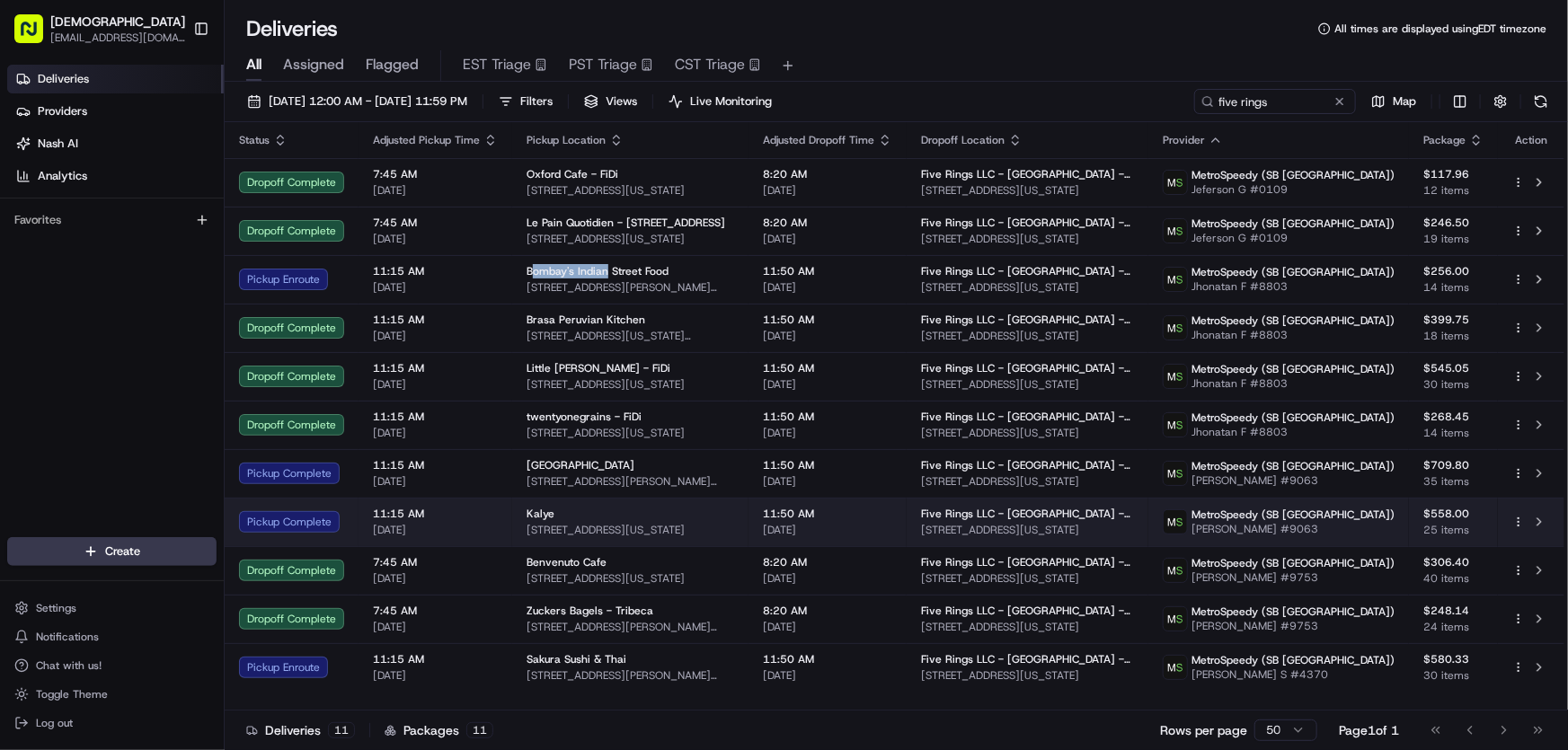
drag, startPoint x: 746, startPoint y: 524, endPoint x: 519, endPoint y: 531, distance: 227.1
click at [519, 531] on td "Kalye 111 Rivington St, New York, NY 10002, USA" at bounding box center [630, 521] width 237 height 48
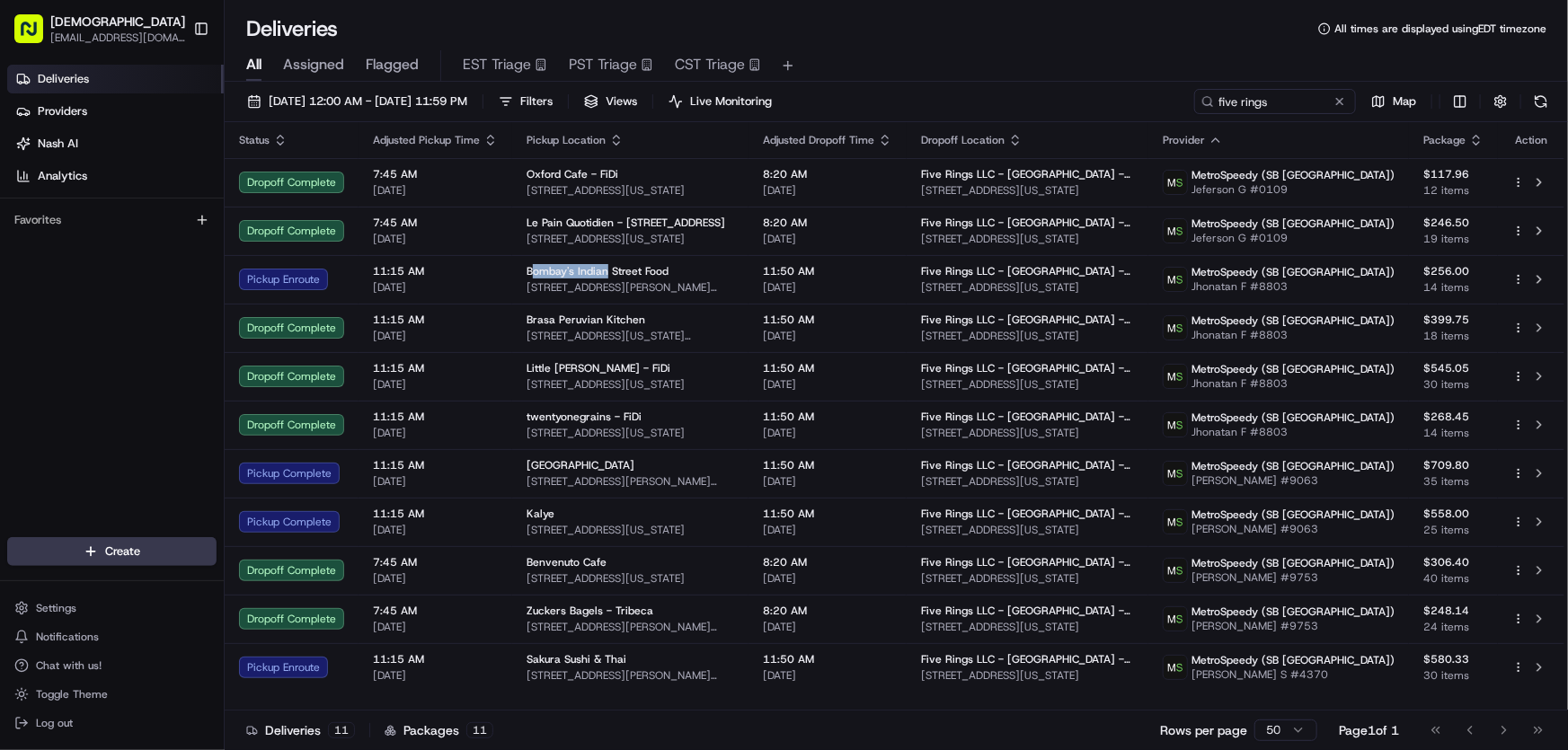
copy span "111 Rivington St, New York, NY 10002, USA"
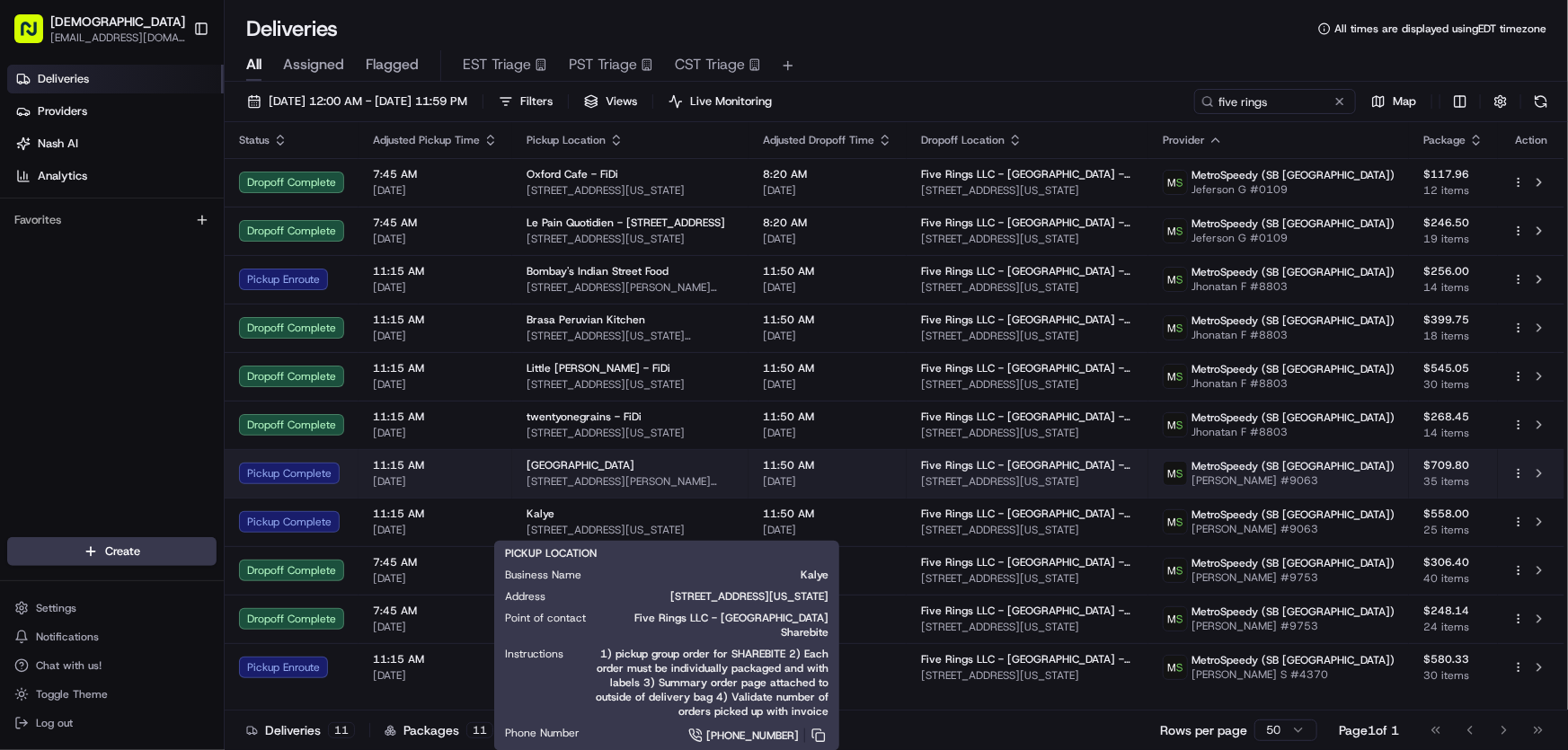
click at [622, 465] on div "Noodle Village" at bounding box center [630, 464] width 208 height 14
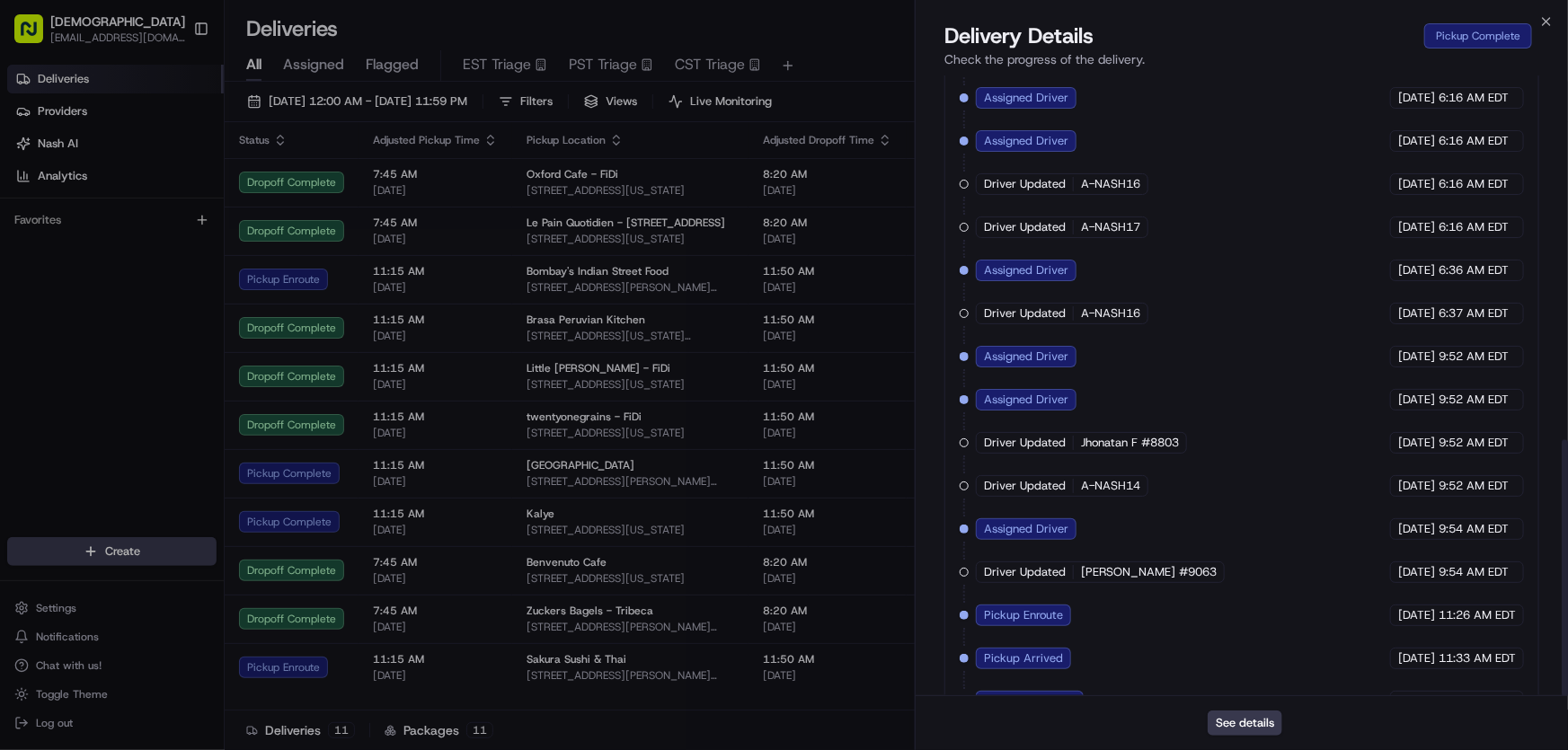
scroll to position [881, 0]
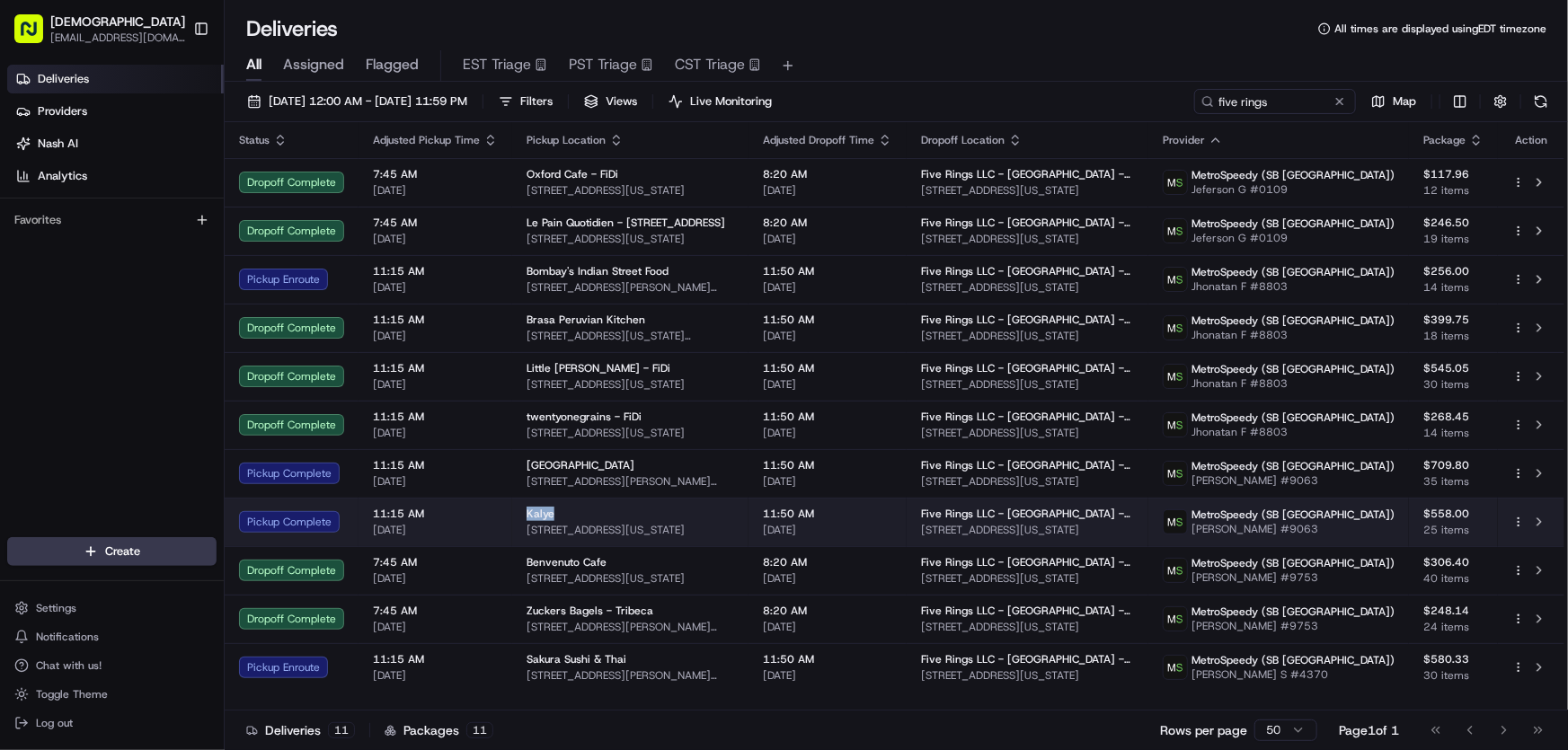
drag, startPoint x: 520, startPoint y: 514, endPoint x: 568, endPoint y: 514, distance: 48.0
click at [568, 514] on td "Kalye 111 Rivington St, New York, NY 10002, USA" at bounding box center [630, 521] width 237 height 48
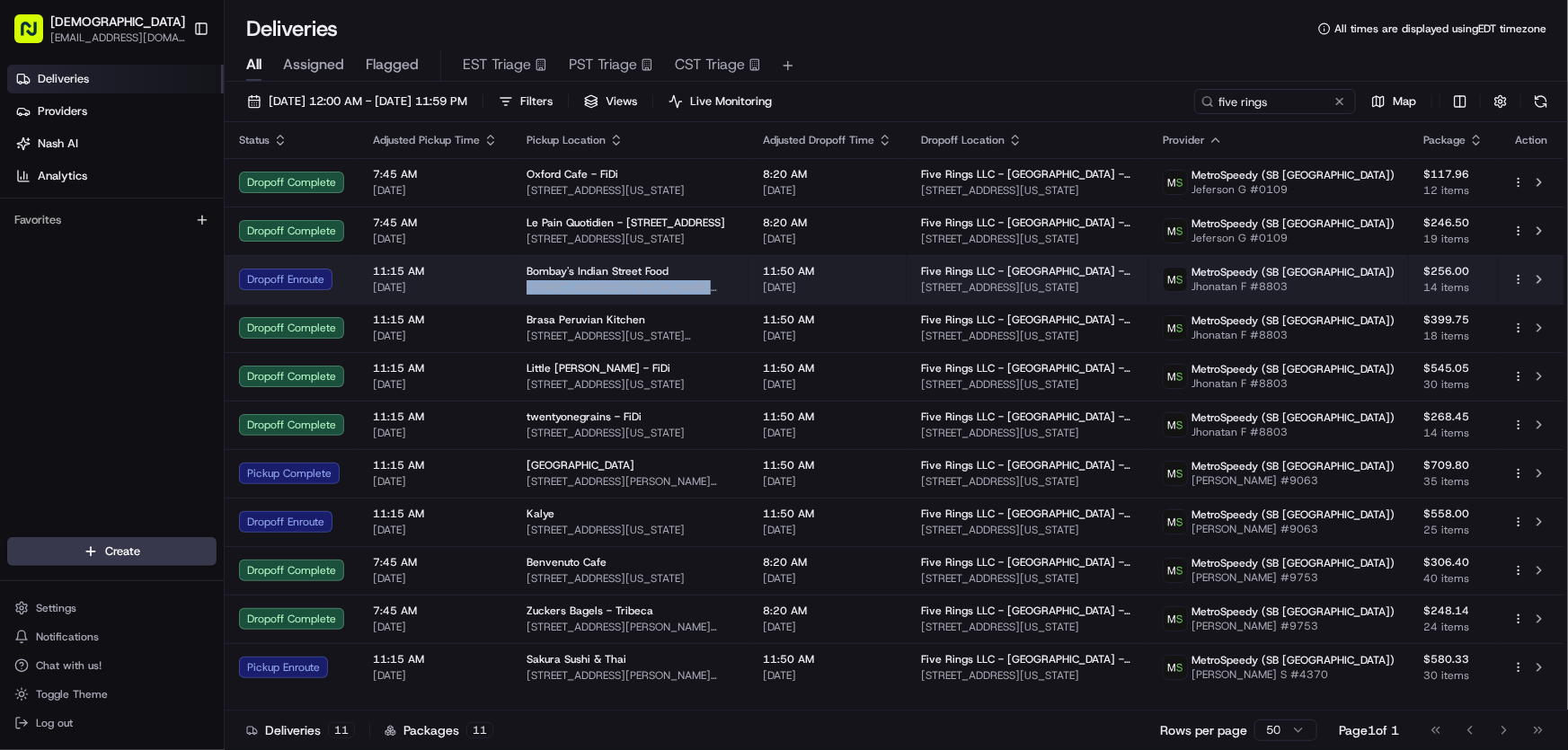
drag, startPoint x: 754, startPoint y: 288, endPoint x: 526, endPoint y: 293, distance: 228.1
click at [526, 293] on span "98 Chambers St, New York, NY 10007, USA" at bounding box center [630, 287] width 208 height 14
click at [878, 273] on span "11:50 AM" at bounding box center [827, 271] width 130 height 14
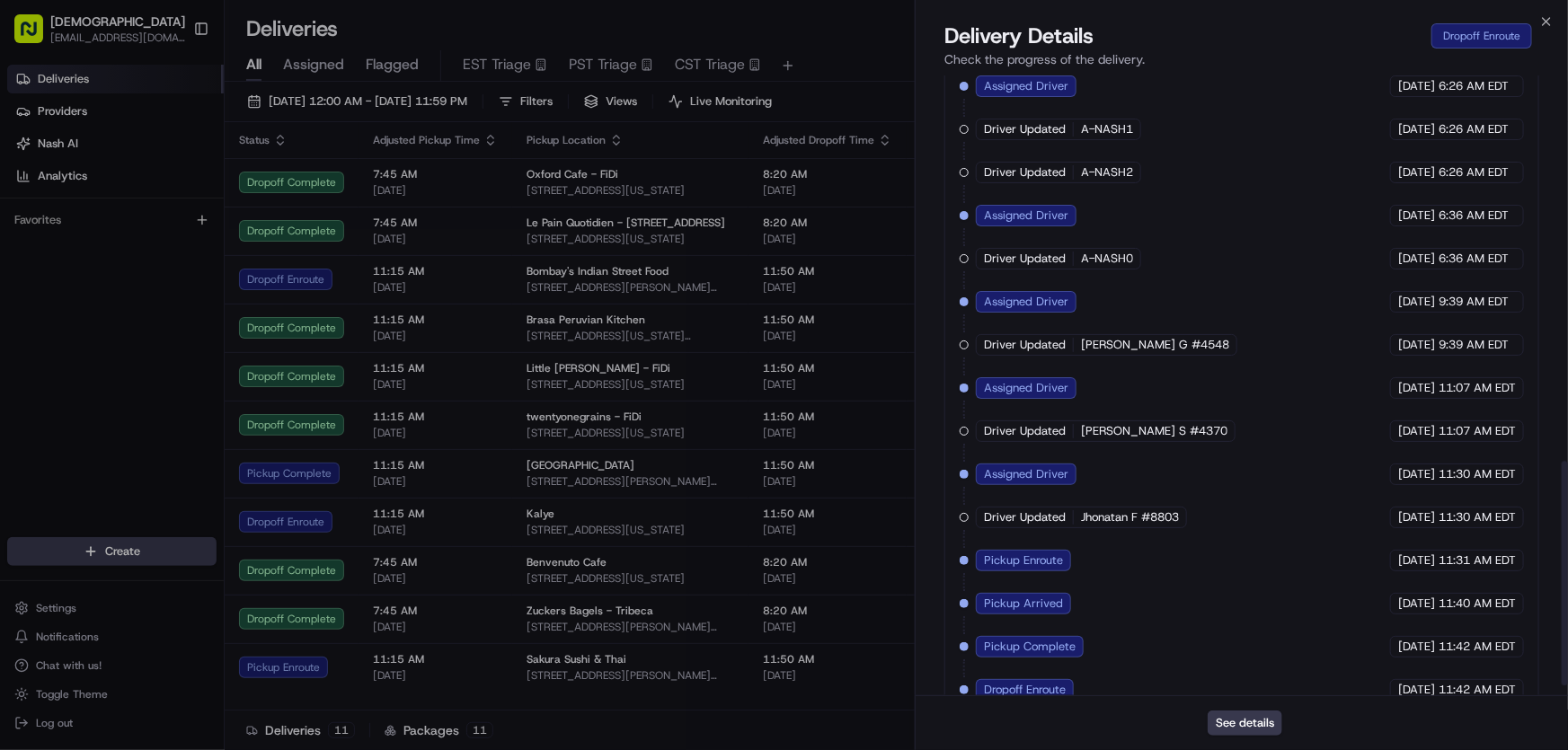
scroll to position [1096, 0]
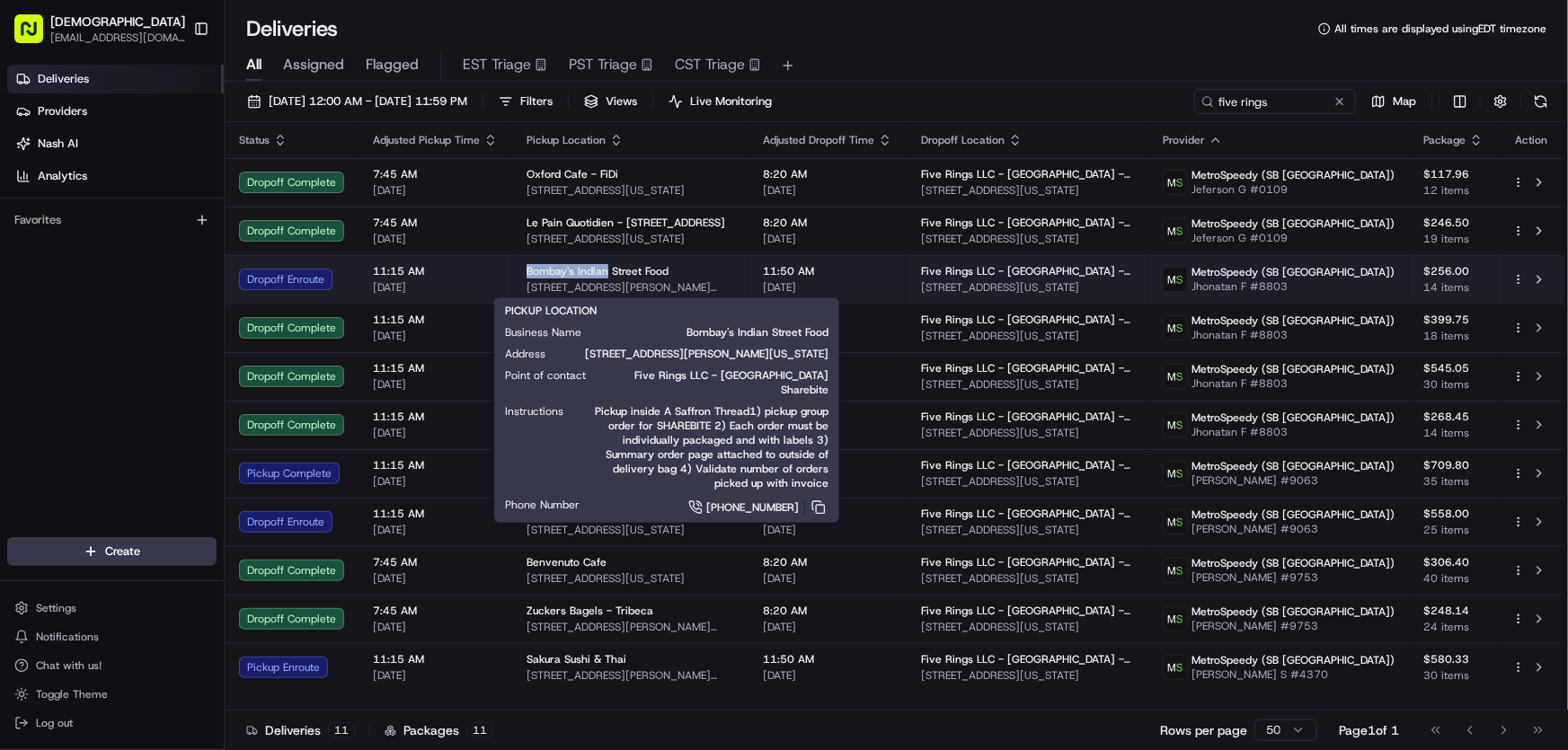
drag, startPoint x: 519, startPoint y: 266, endPoint x: 605, endPoint y: 274, distance: 86.4
click at [605, 274] on td "Bombay's Indian Street Food 98 Chambers St, New York, NY 10007, USA" at bounding box center [630, 279] width 237 height 48
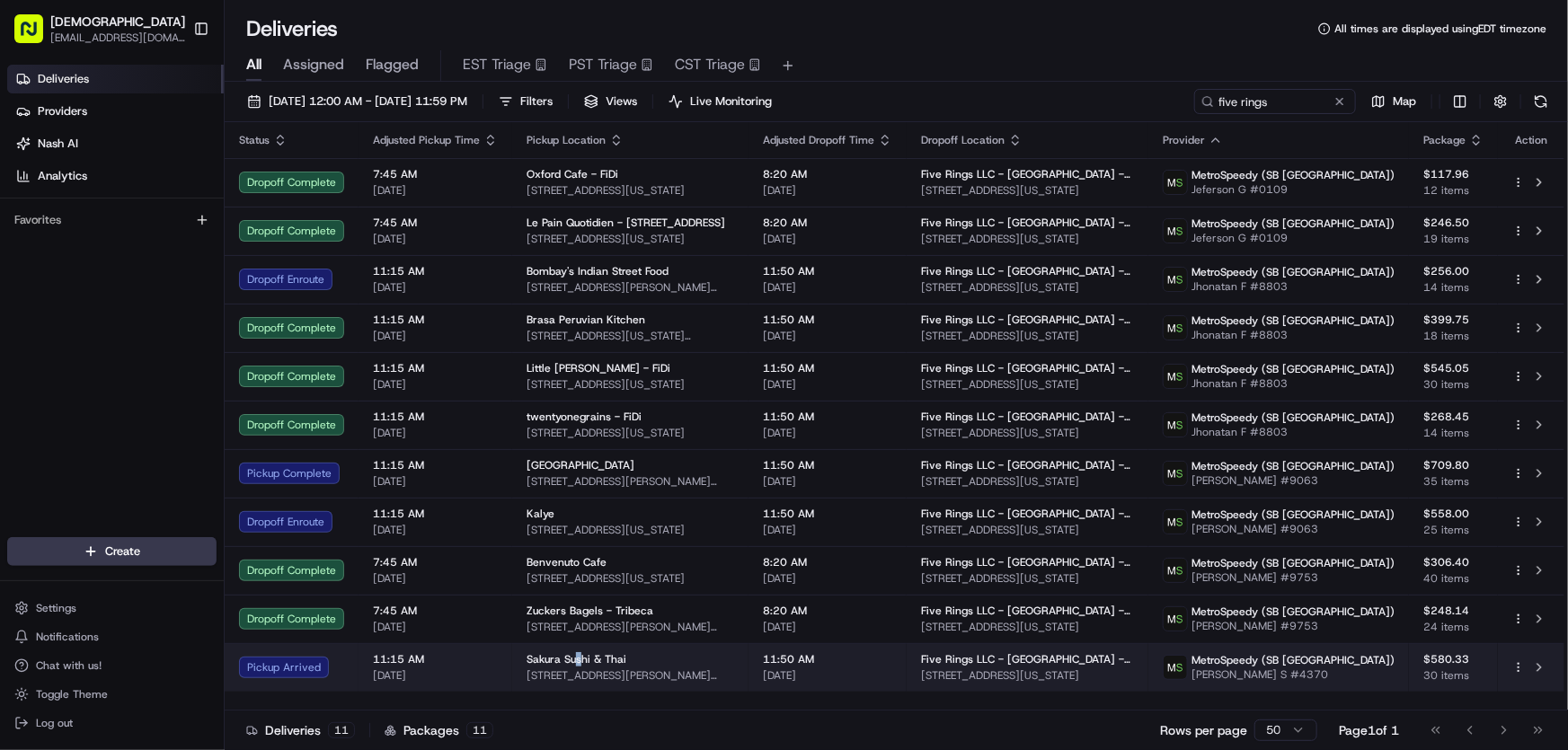
click at [578, 659] on span "Sakura Sushi & Thai" at bounding box center [576, 659] width 100 height 14
click at [549, 669] on span "273 Mott St, New York, NY 10012, USA" at bounding box center [630, 675] width 208 height 14
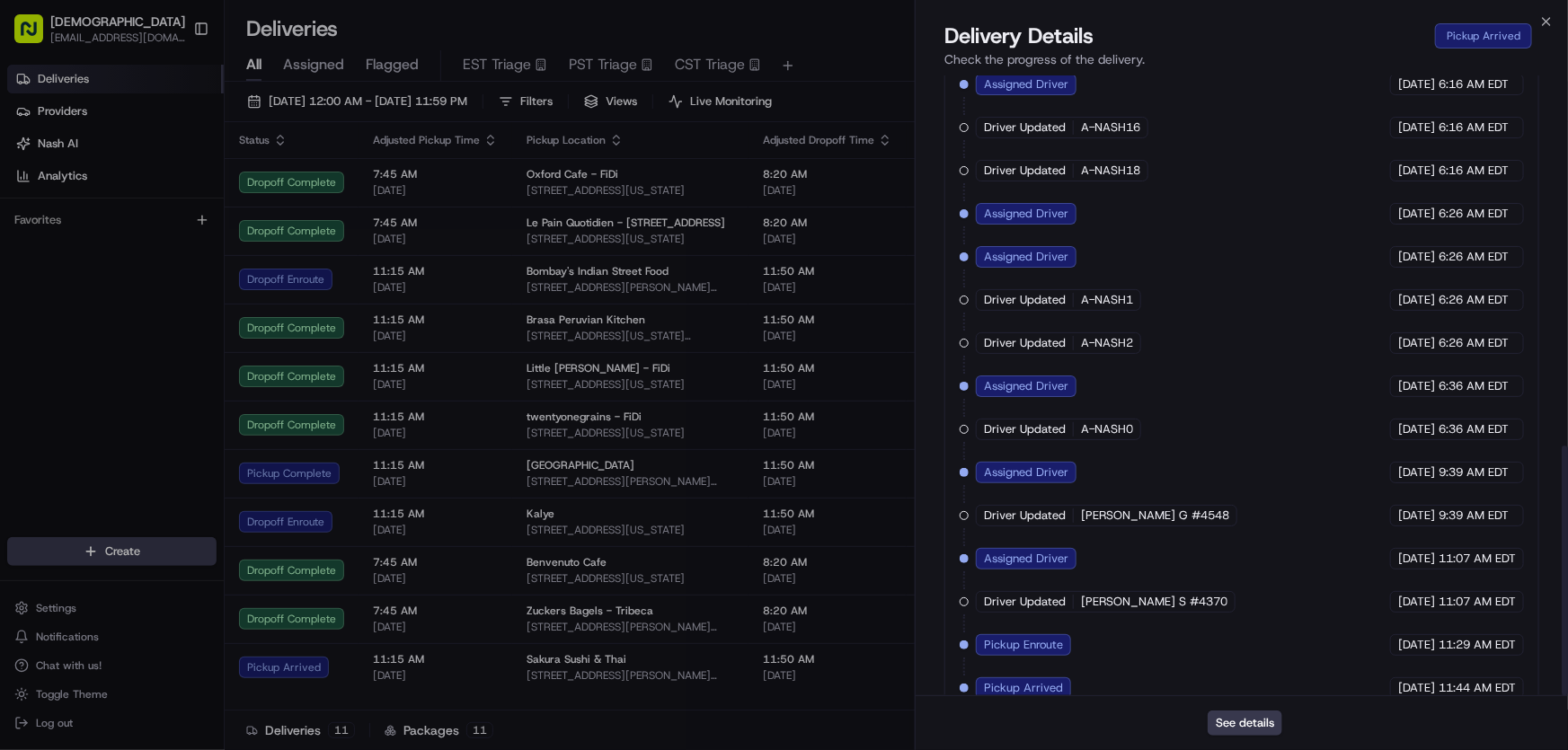
scroll to position [924, 0]
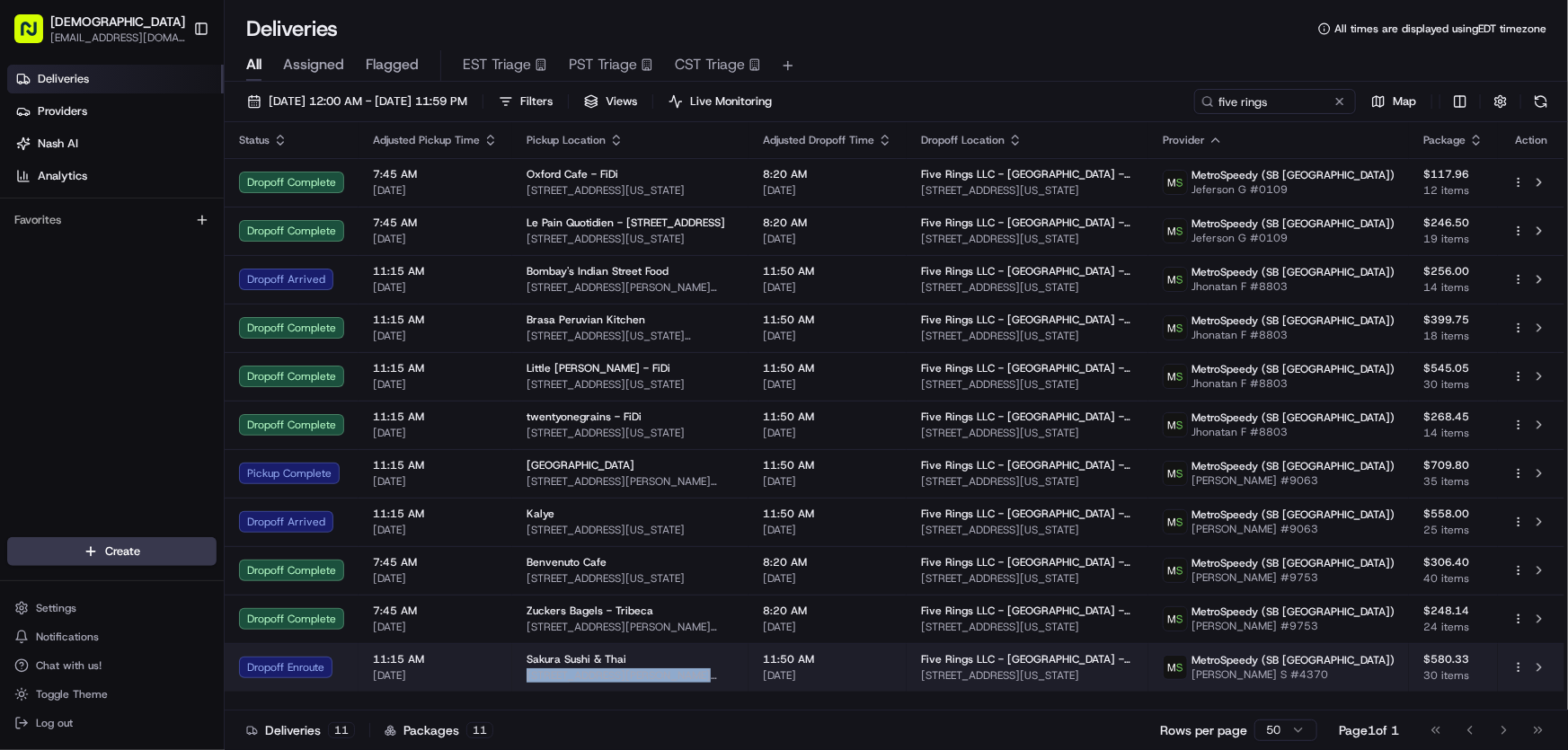
drag, startPoint x: 725, startPoint y: 672, endPoint x: 523, endPoint y: 683, distance: 202.3
click at [523, 683] on td "Sakura Sushi & Thai 273 Mott St, New York, NY 10012, USA" at bounding box center [630, 667] width 237 height 48
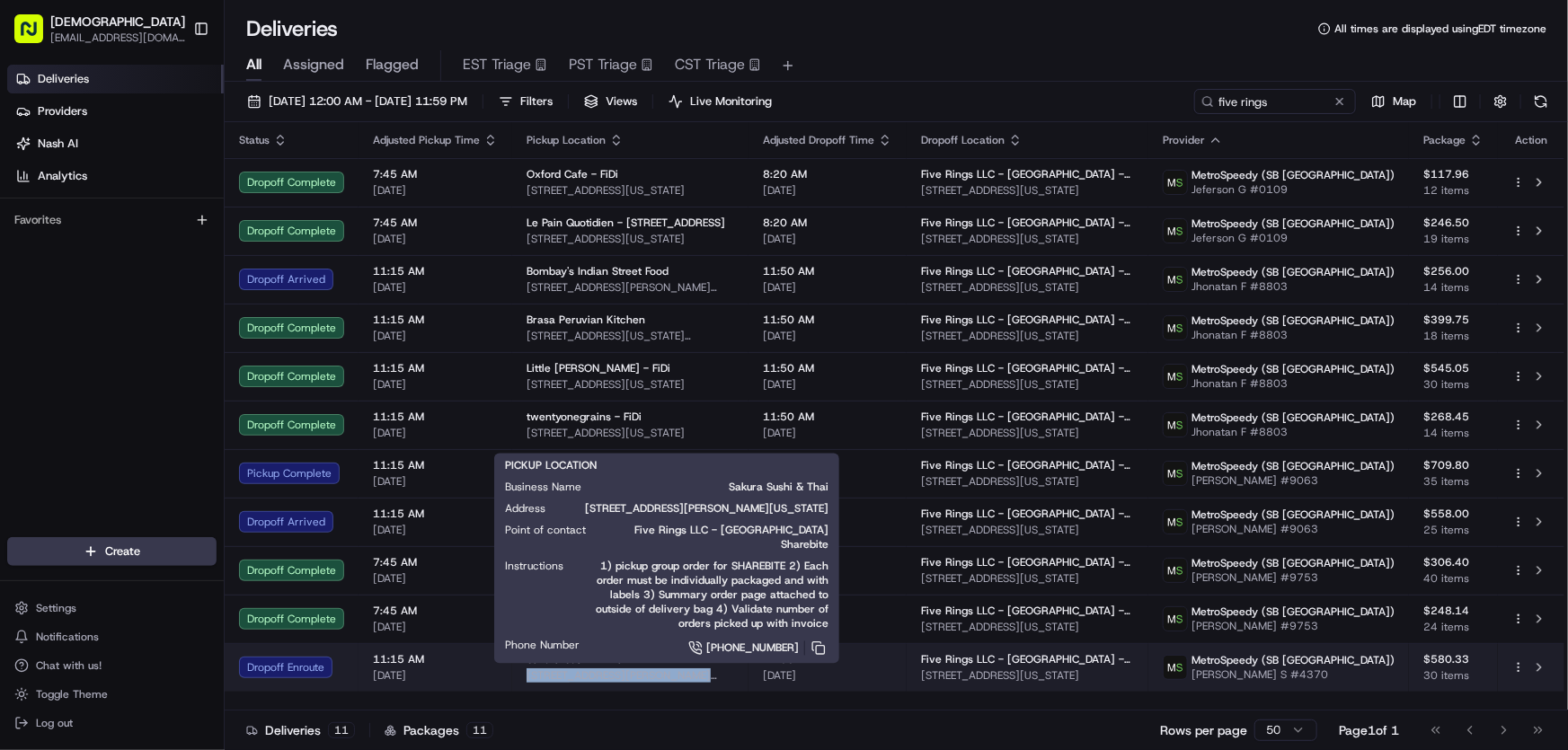
click at [734, 671] on span "273 Mott St, New York, NY 10012, USA" at bounding box center [630, 675] width 208 height 14
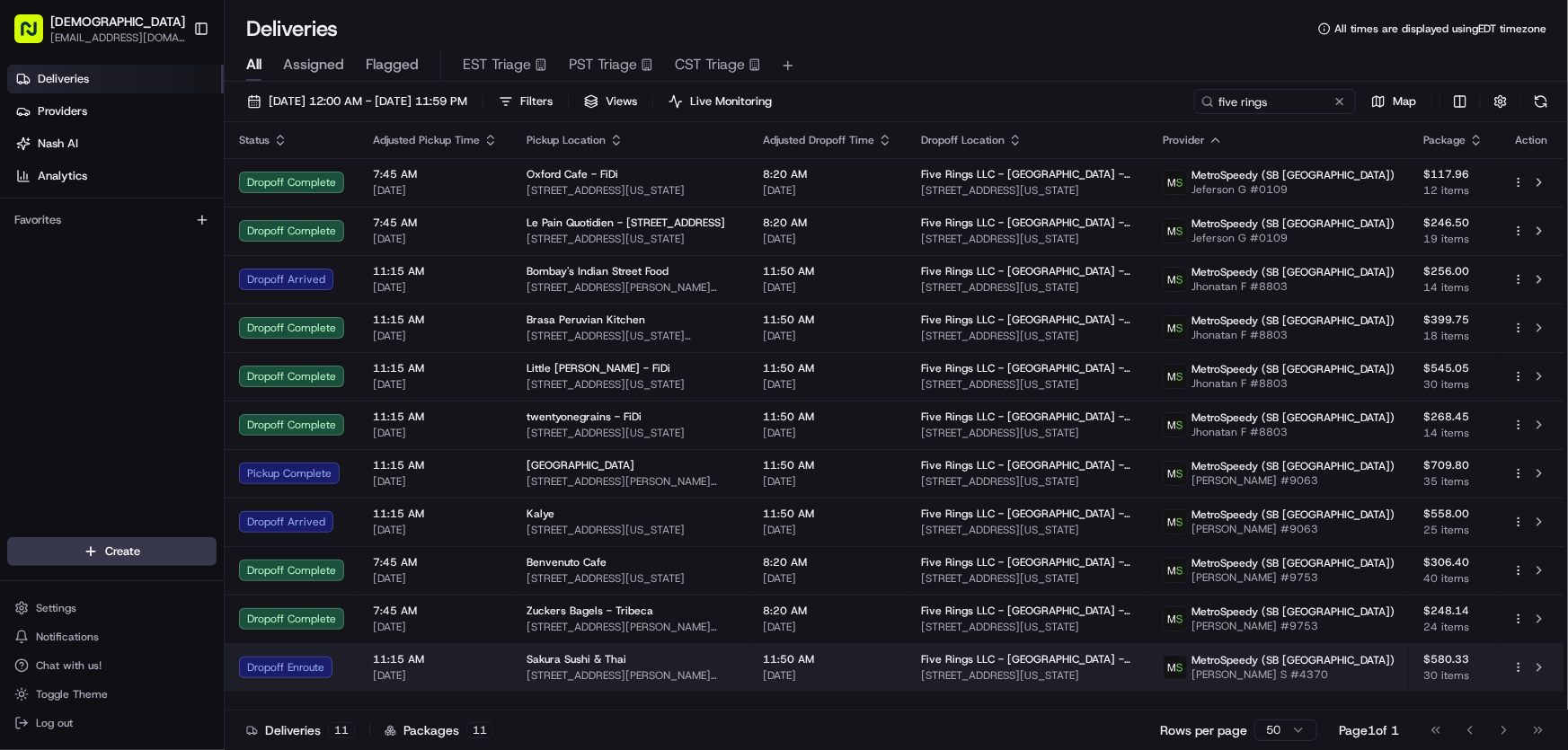
click at [734, 671] on span "273 Mott St, New York, NY 10012, USA" at bounding box center [630, 675] width 208 height 14
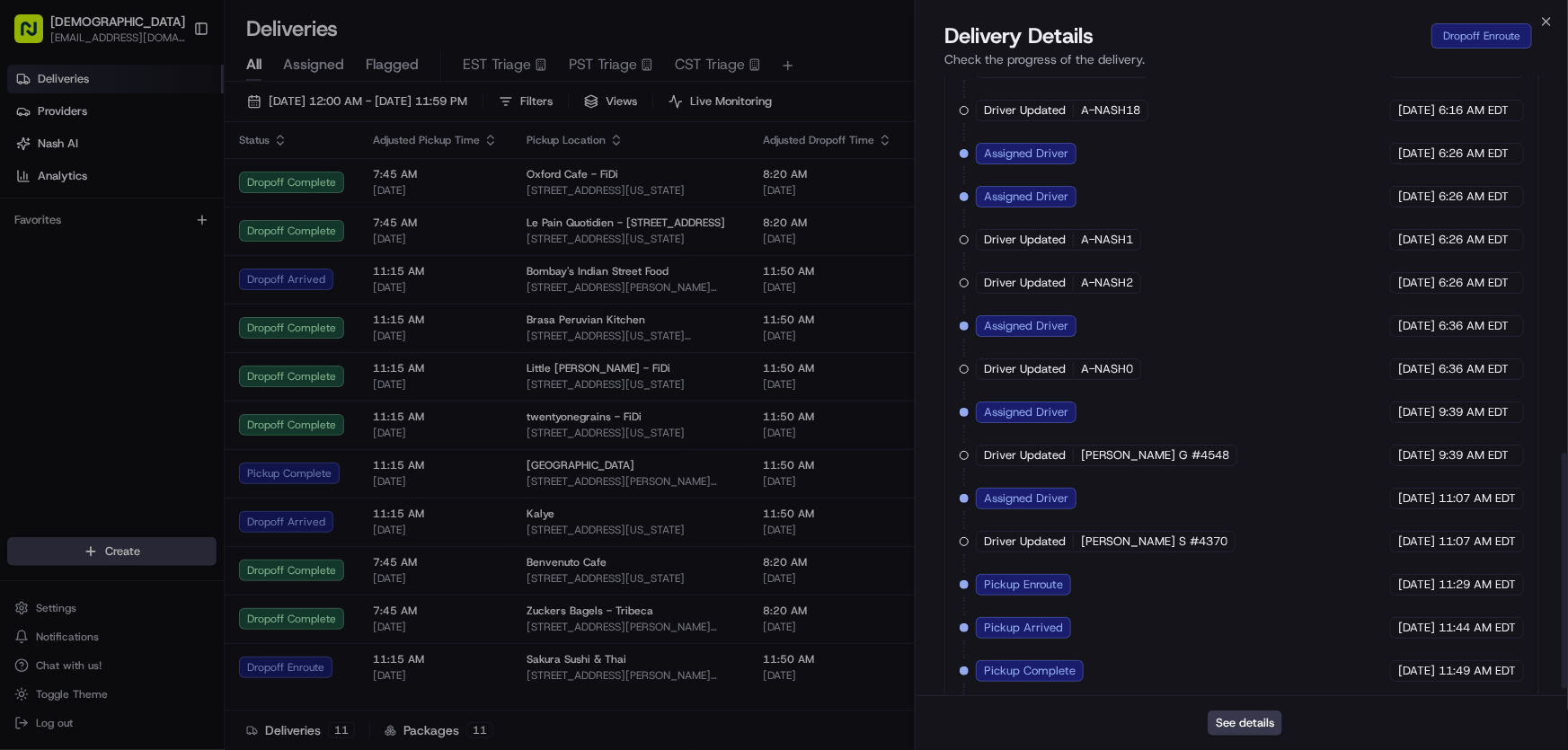
scroll to position [1010, 0]
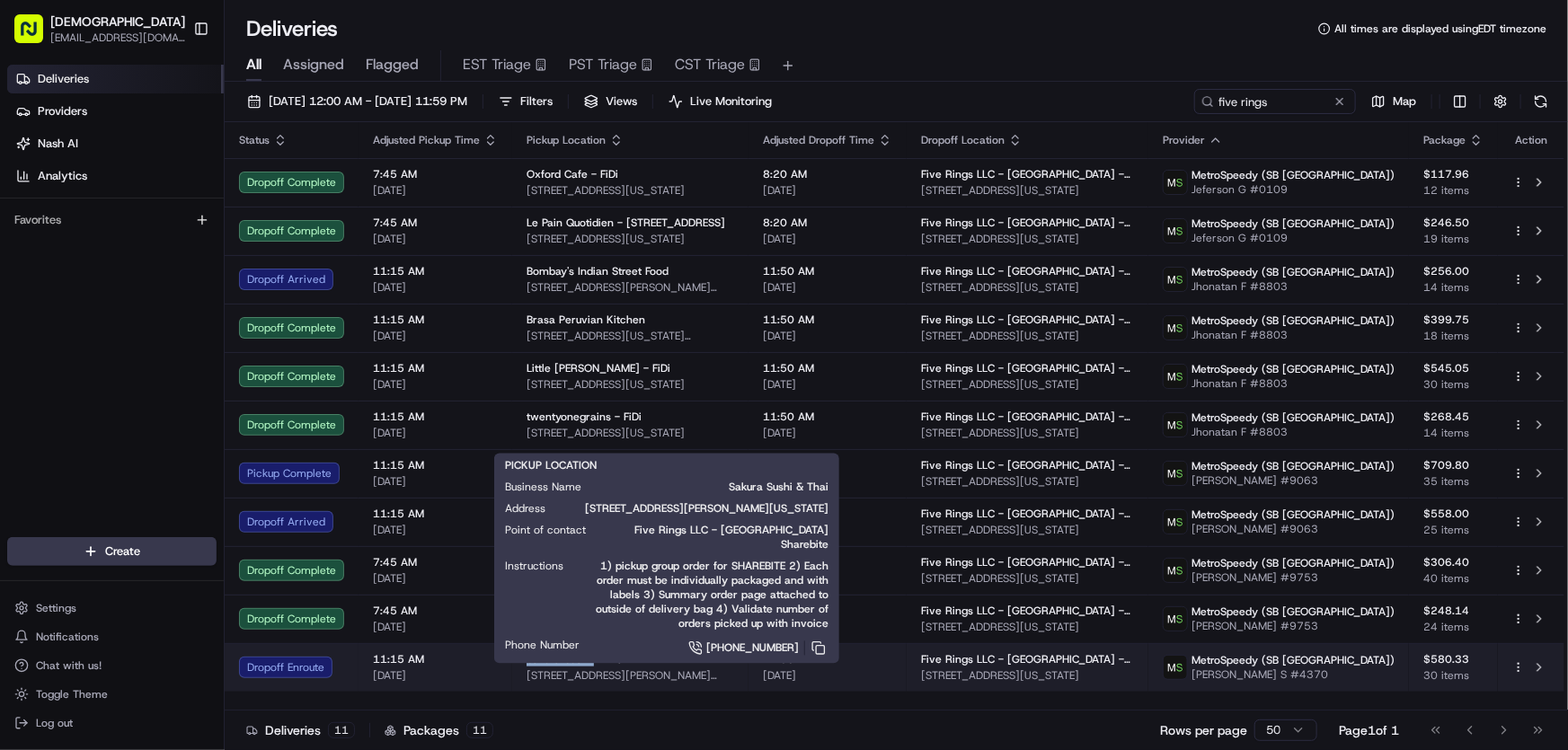
drag, startPoint x: 523, startPoint y: 656, endPoint x: 590, endPoint y: 657, distance: 67.0
click at [590, 657] on td "Sakura Sushi & Thai 273 Mott St, New York, NY 10012, USA" at bounding box center [630, 667] width 237 height 48
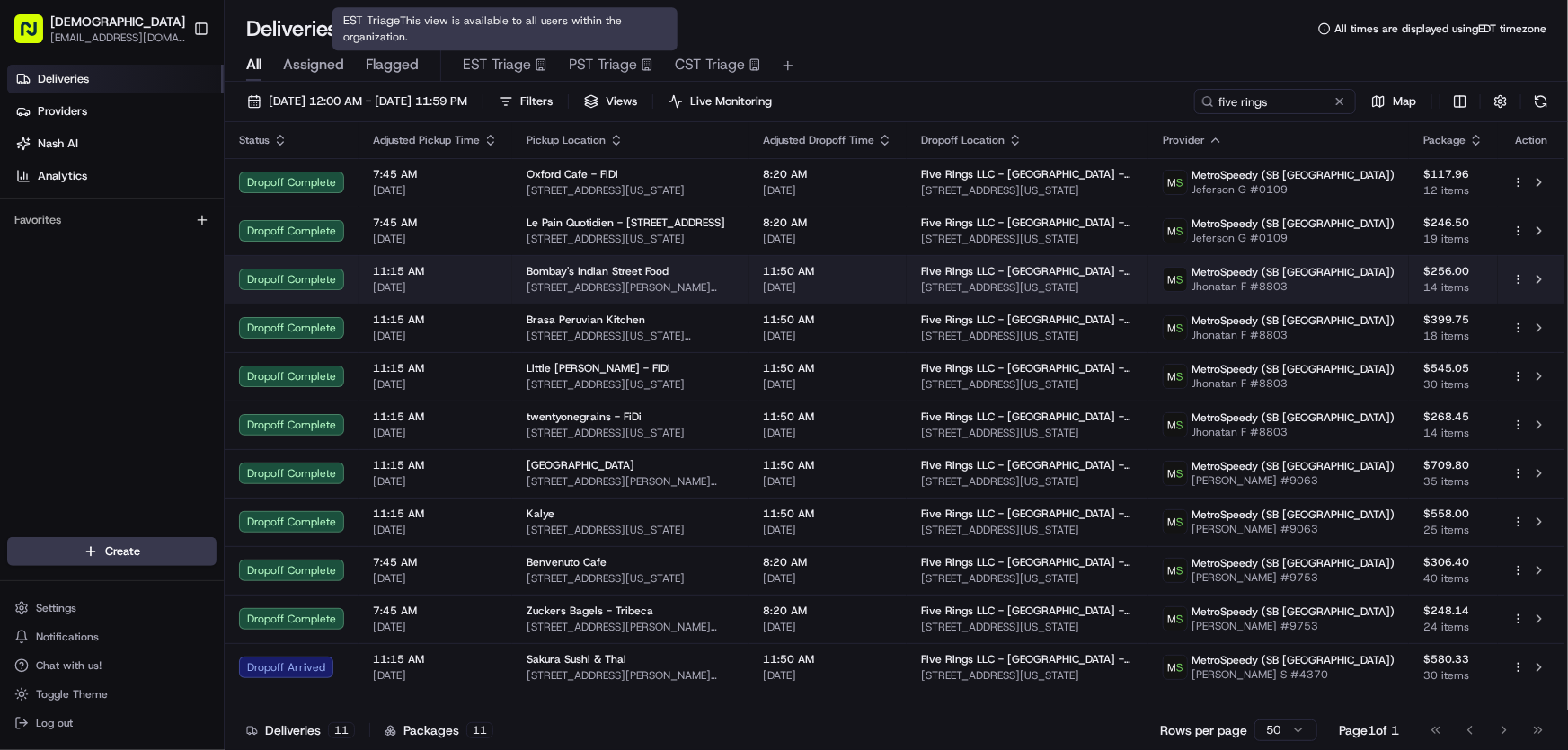
click at [582, 273] on span "Bombay's Indian Street Food" at bounding box center [597, 271] width 142 height 14
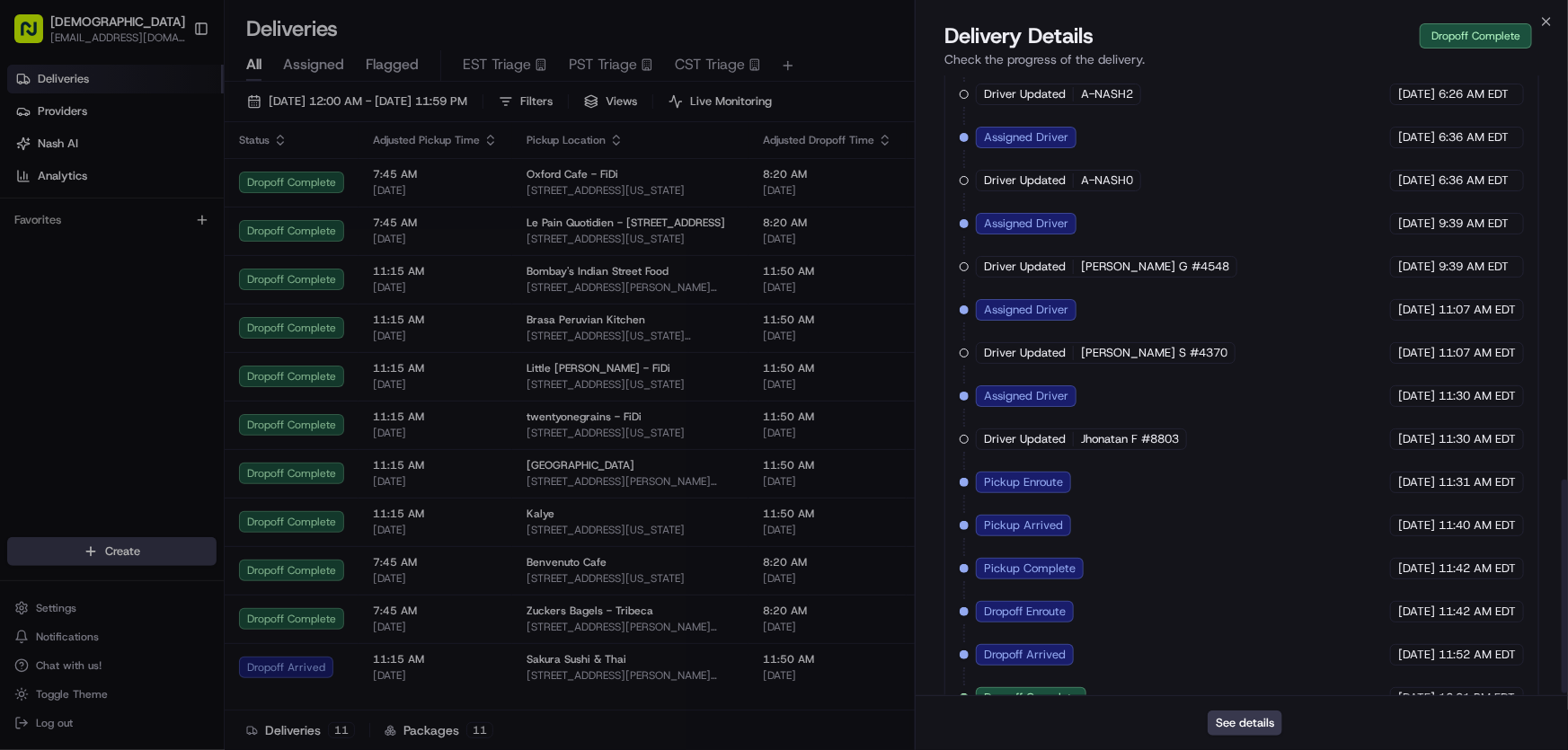
scroll to position [1182, 0]
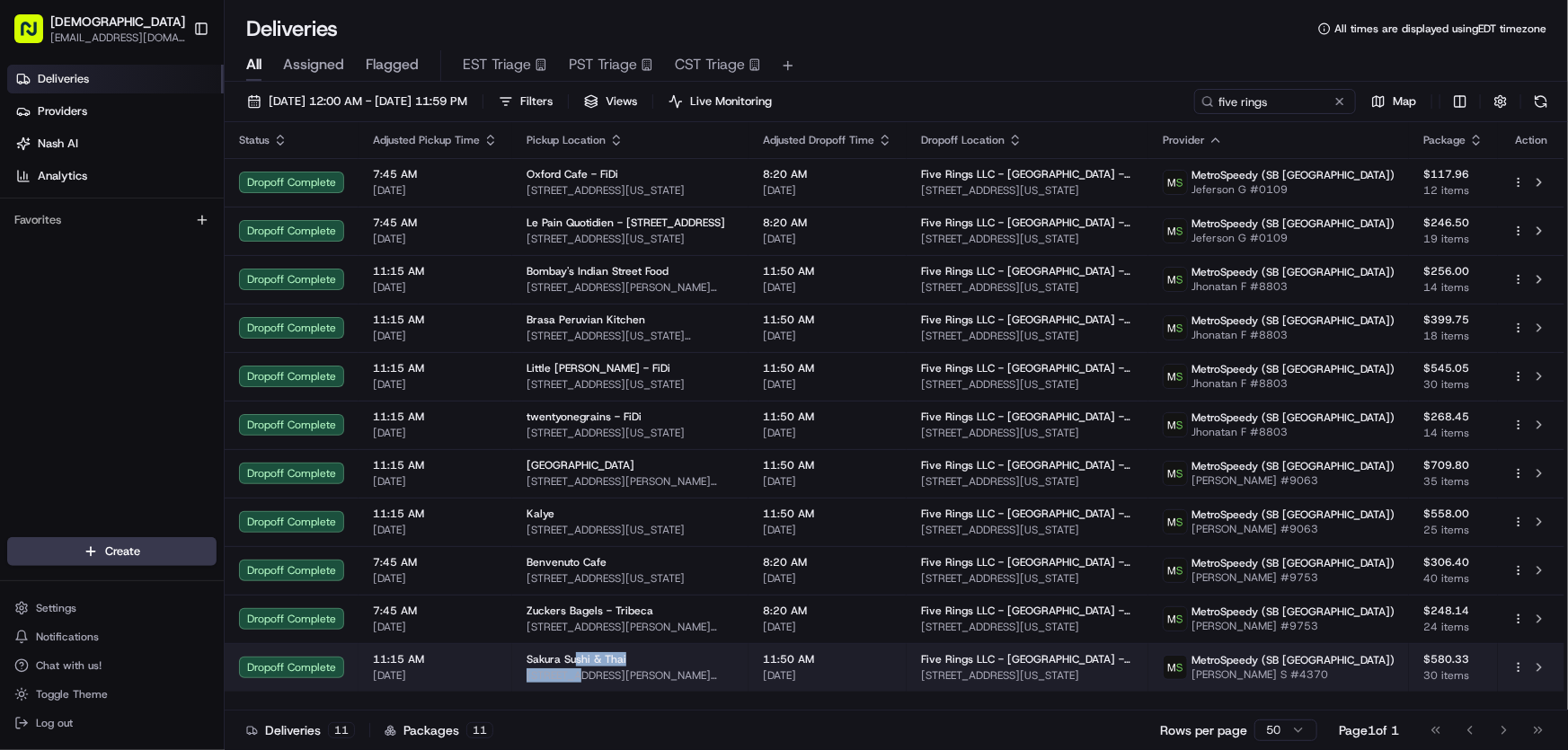
click at [575, 665] on div "Sakura Sushi & Thai 273 Mott St, New York, NY 10012, USA" at bounding box center [630, 667] width 208 height 31
click at [703, 672] on span "273 Mott St, New York, NY 10012, USA" at bounding box center [630, 675] width 208 height 14
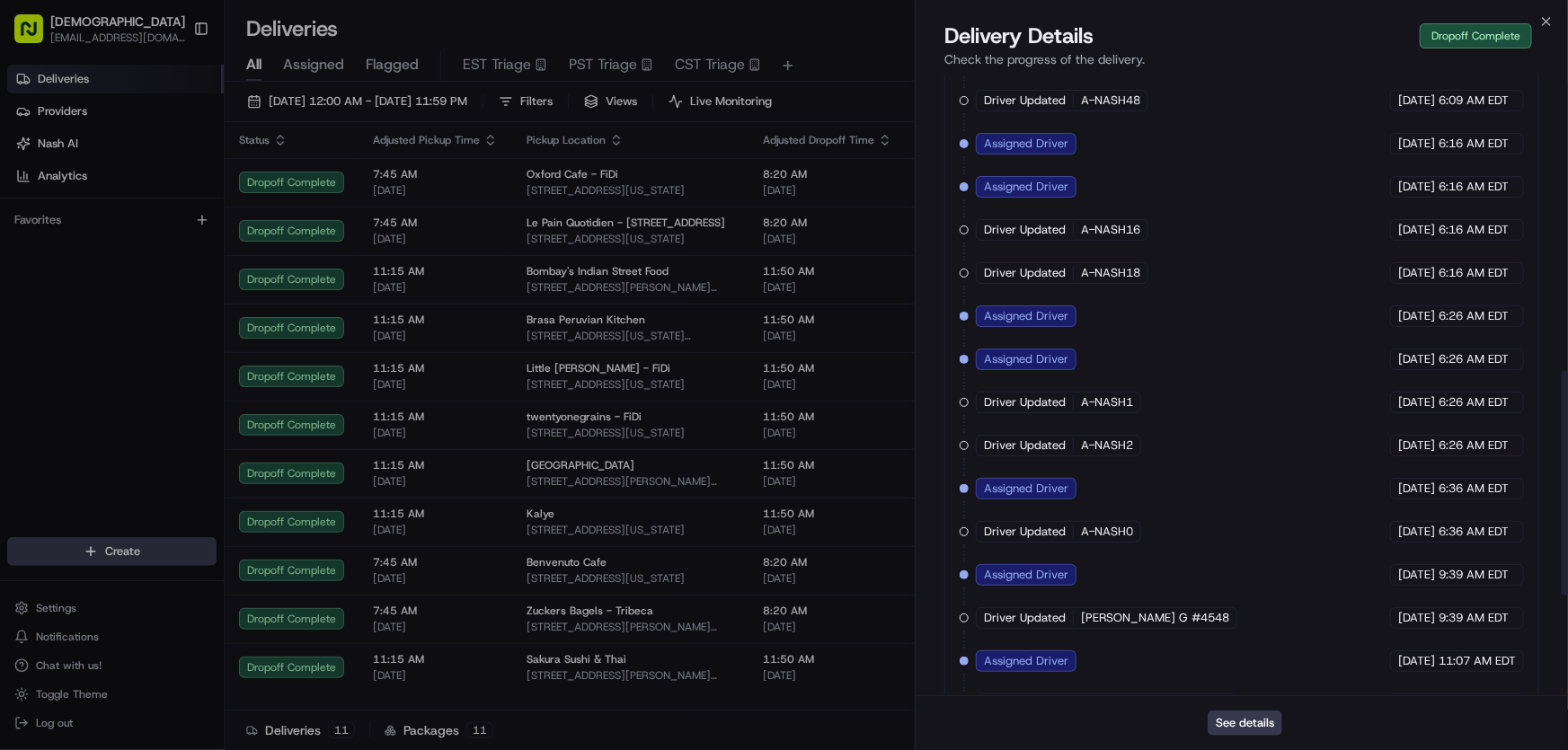
scroll to position [1096, 0]
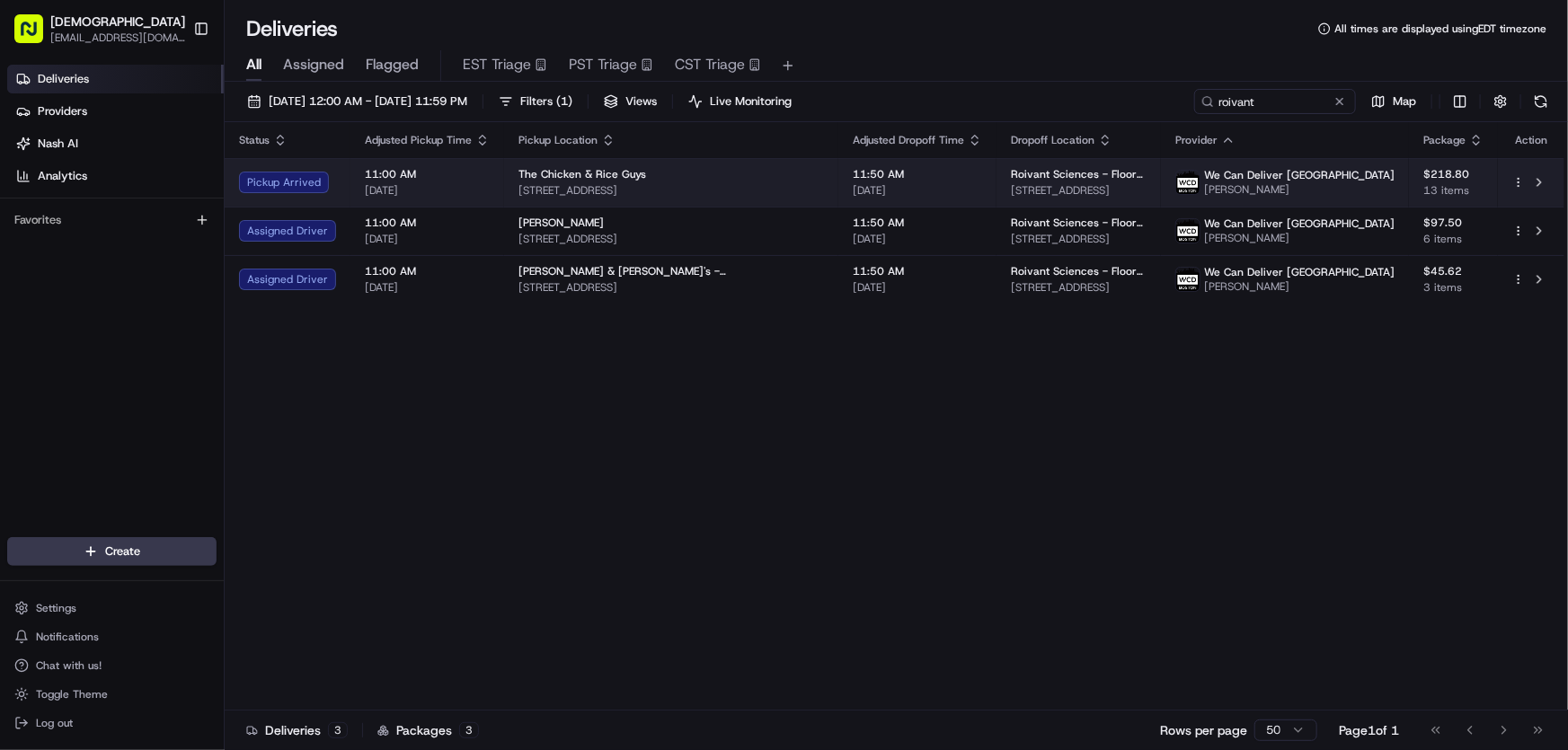
click at [555, 184] on span "[STREET_ADDRESS]" at bounding box center [671, 190] width 306 height 14
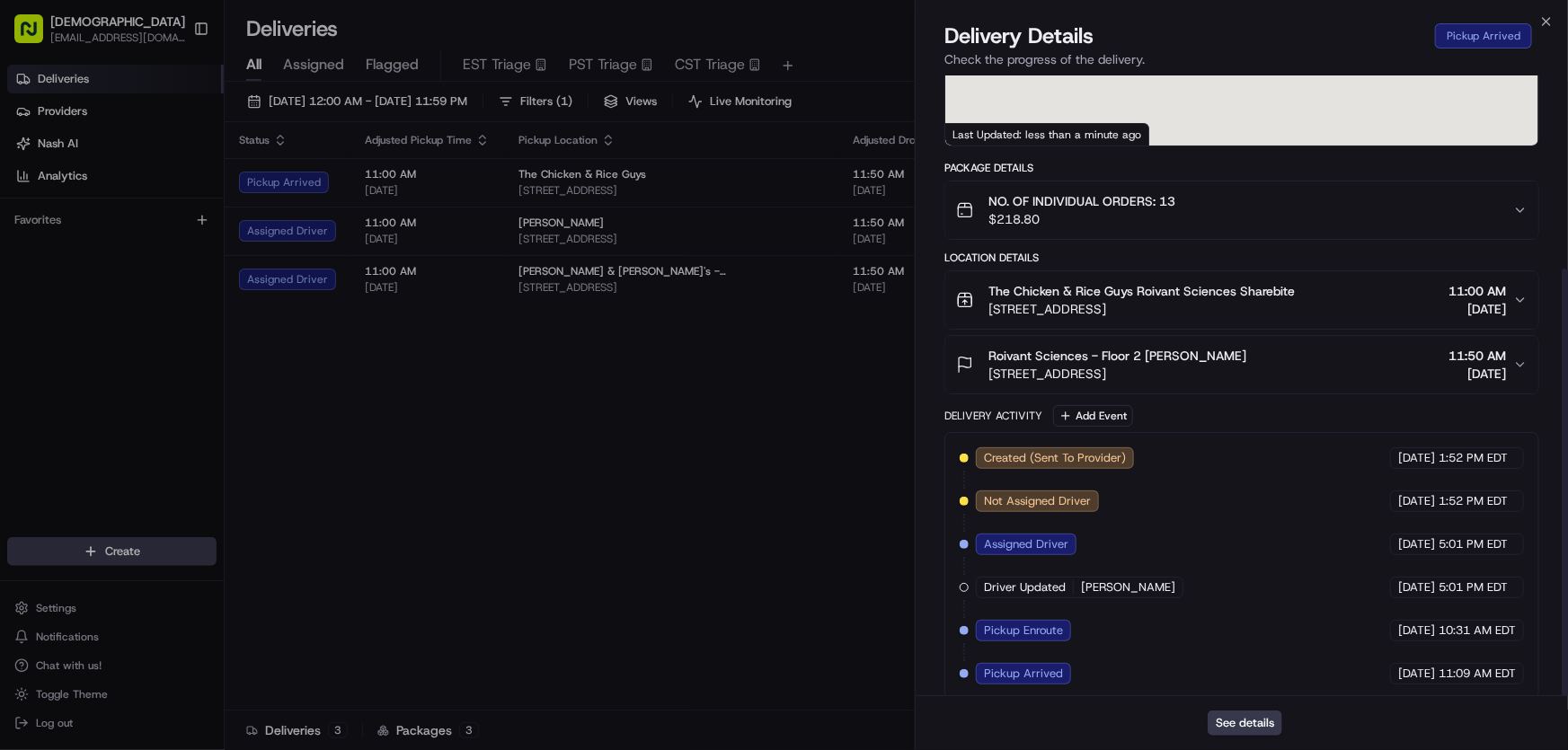
scroll to position [280, 0]
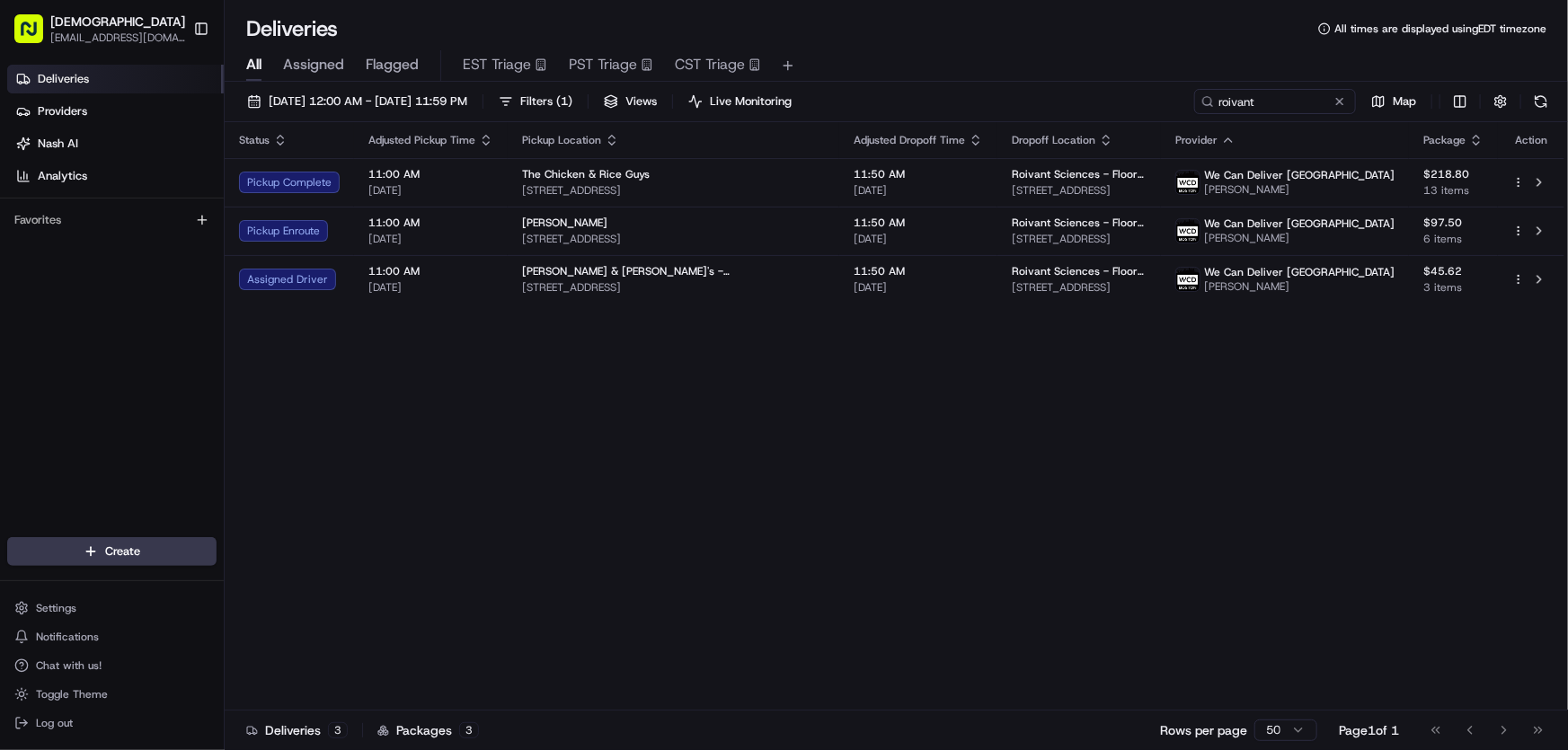
click at [583, 423] on div "Status Adjusted Pickup Time Pickup Location Adjusted Dropoff Time Dropoff Locat…" at bounding box center [895, 416] width 1340 height 588
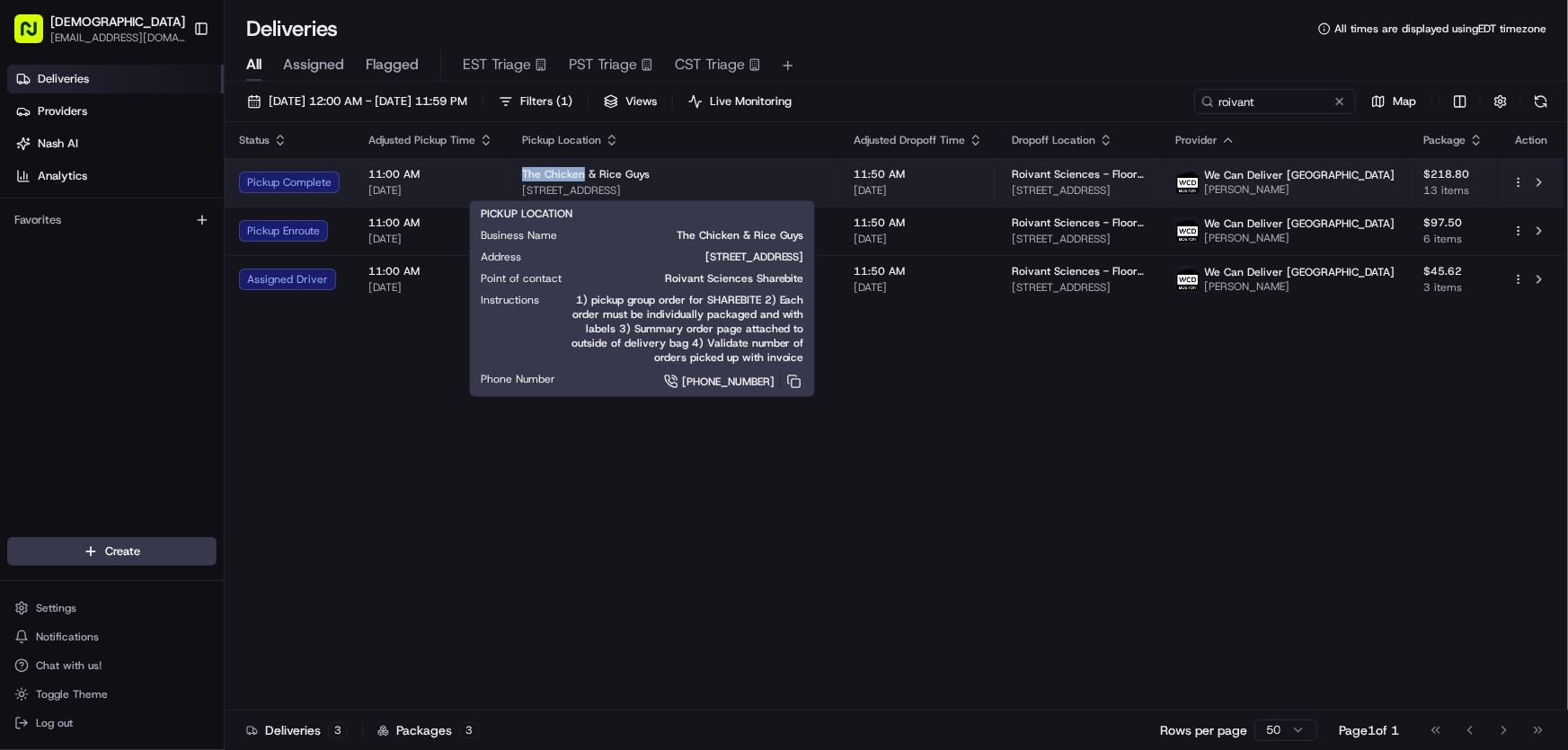
drag, startPoint x: 514, startPoint y: 169, endPoint x: 579, endPoint y: 168, distance: 65.0
click at [579, 168] on td "The Chicken & Rice Guys [STREET_ADDRESS]" at bounding box center [673, 182] width 332 height 48
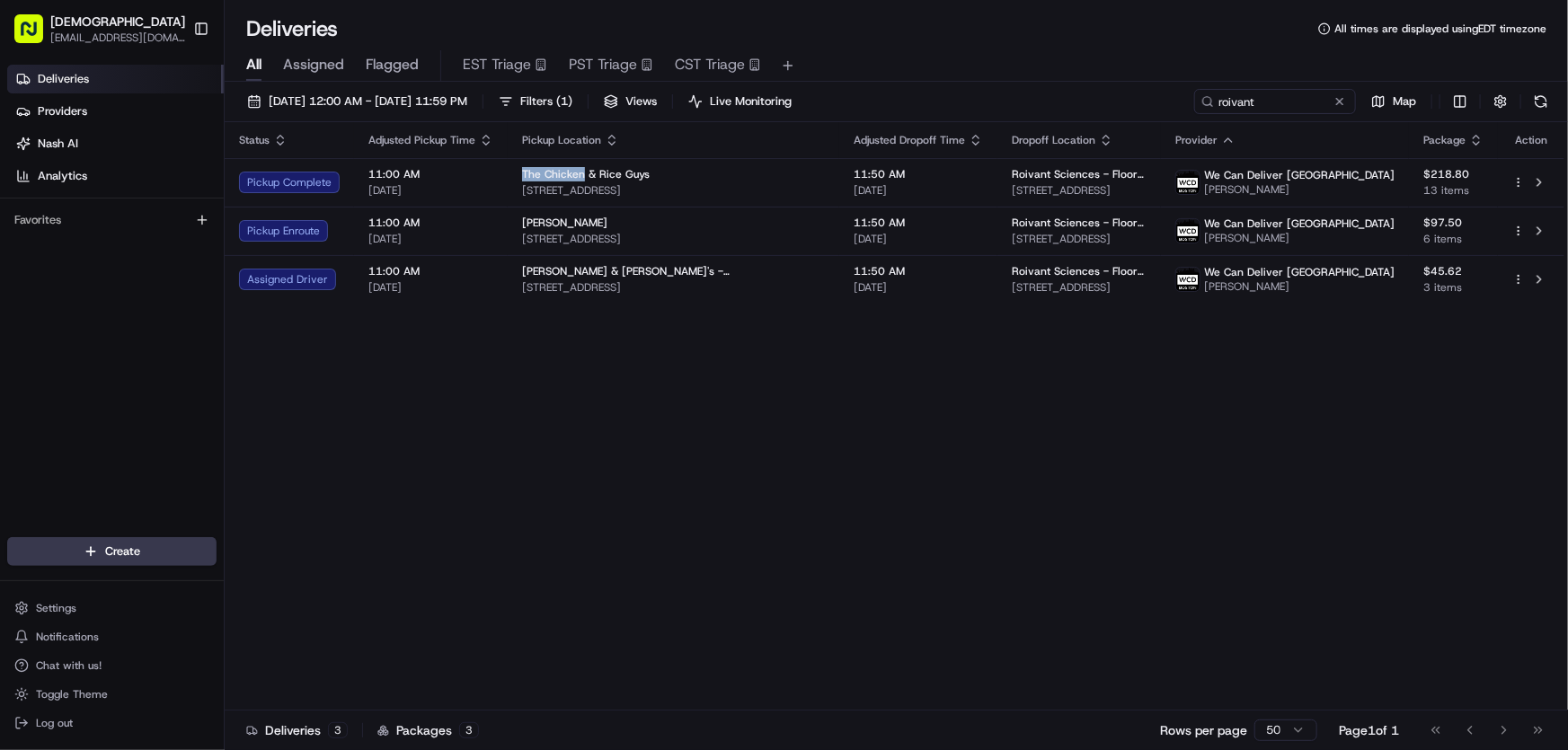
copy span "The Chicken"
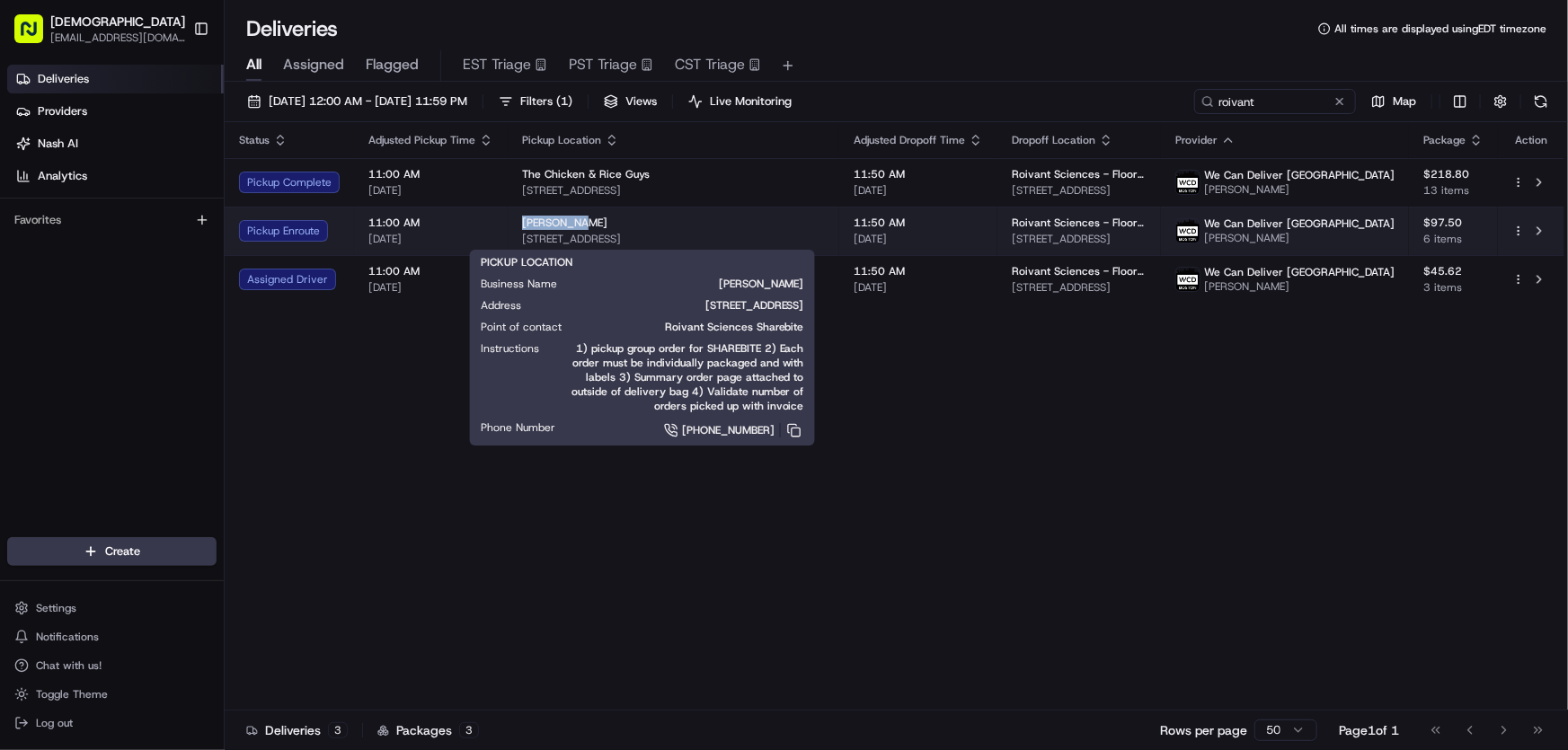
drag, startPoint x: 521, startPoint y: 220, endPoint x: 576, endPoint y: 227, distance: 55.4
click at [576, 227] on span "[PERSON_NAME]" at bounding box center [565, 222] width 86 height 14
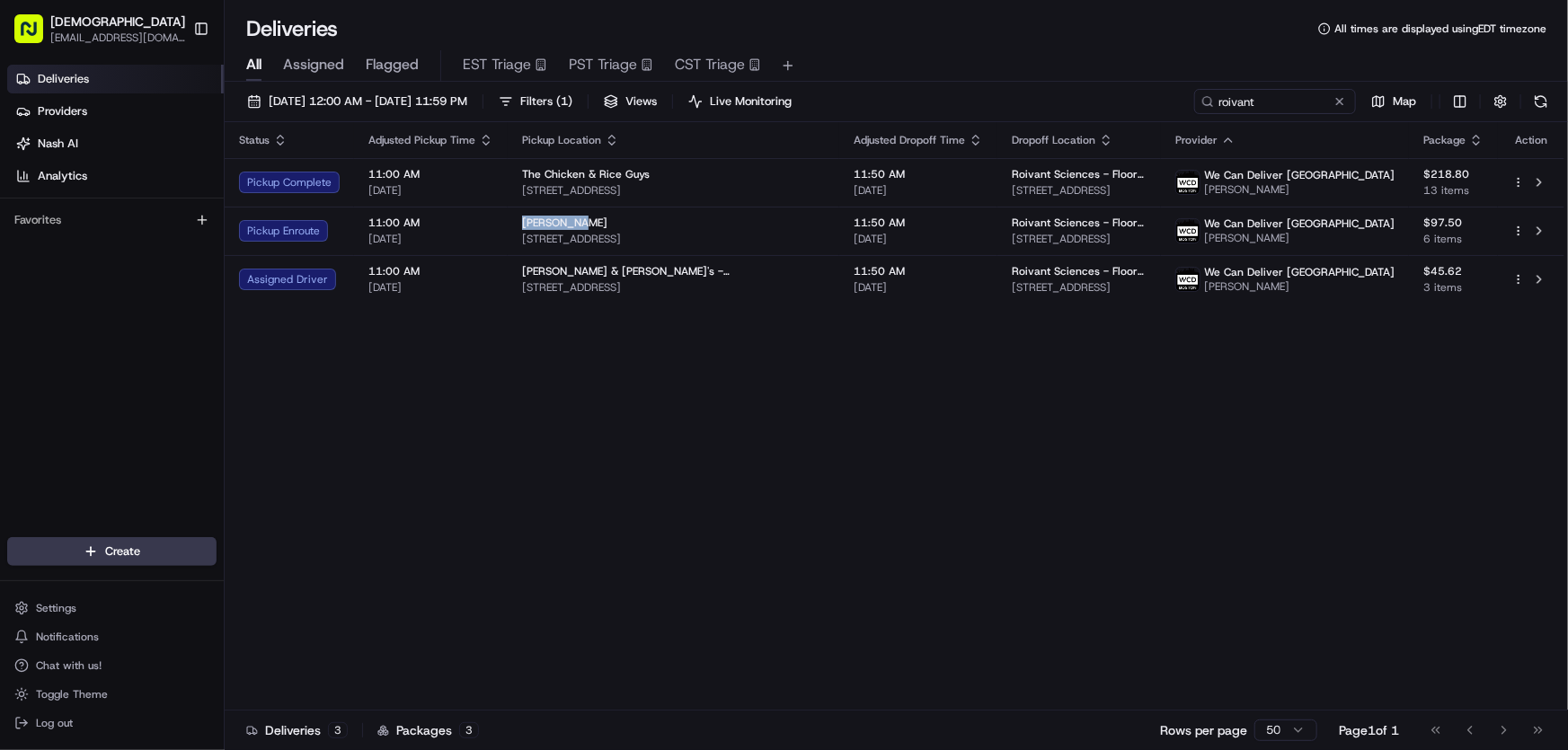
copy span "[PERSON_NAME]"
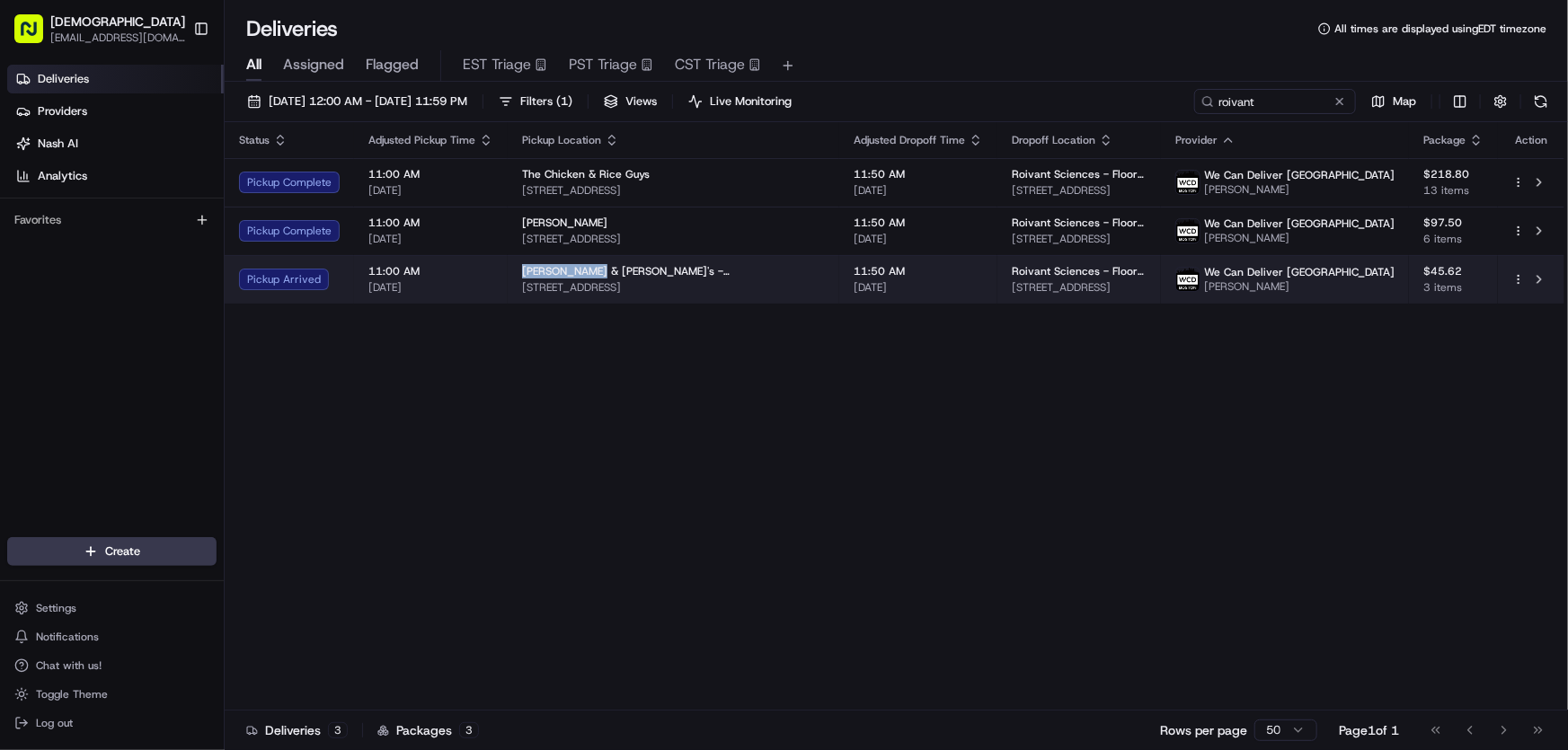
drag, startPoint x: 519, startPoint y: 265, endPoint x: 586, endPoint y: 272, distance: 67.4
click at [586, 272] on span "[PERSON_NAME] & [PERSON_NAME]'s - [GEOGRAPHIC_DATA]" at bounding box center [673, 271] width 303 height 14
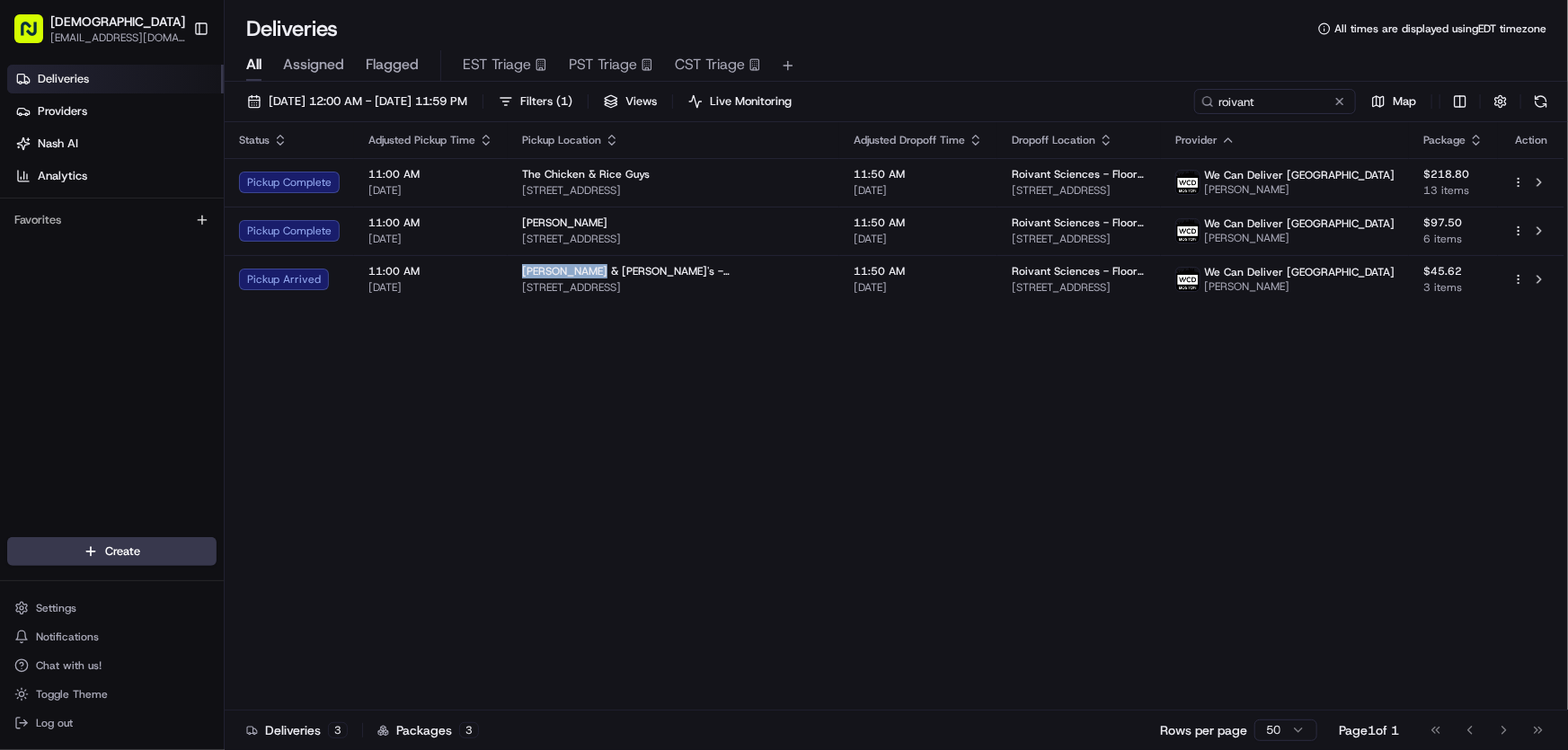
copy span "[PERSON_NAME] & [PERSON_NAME]'"
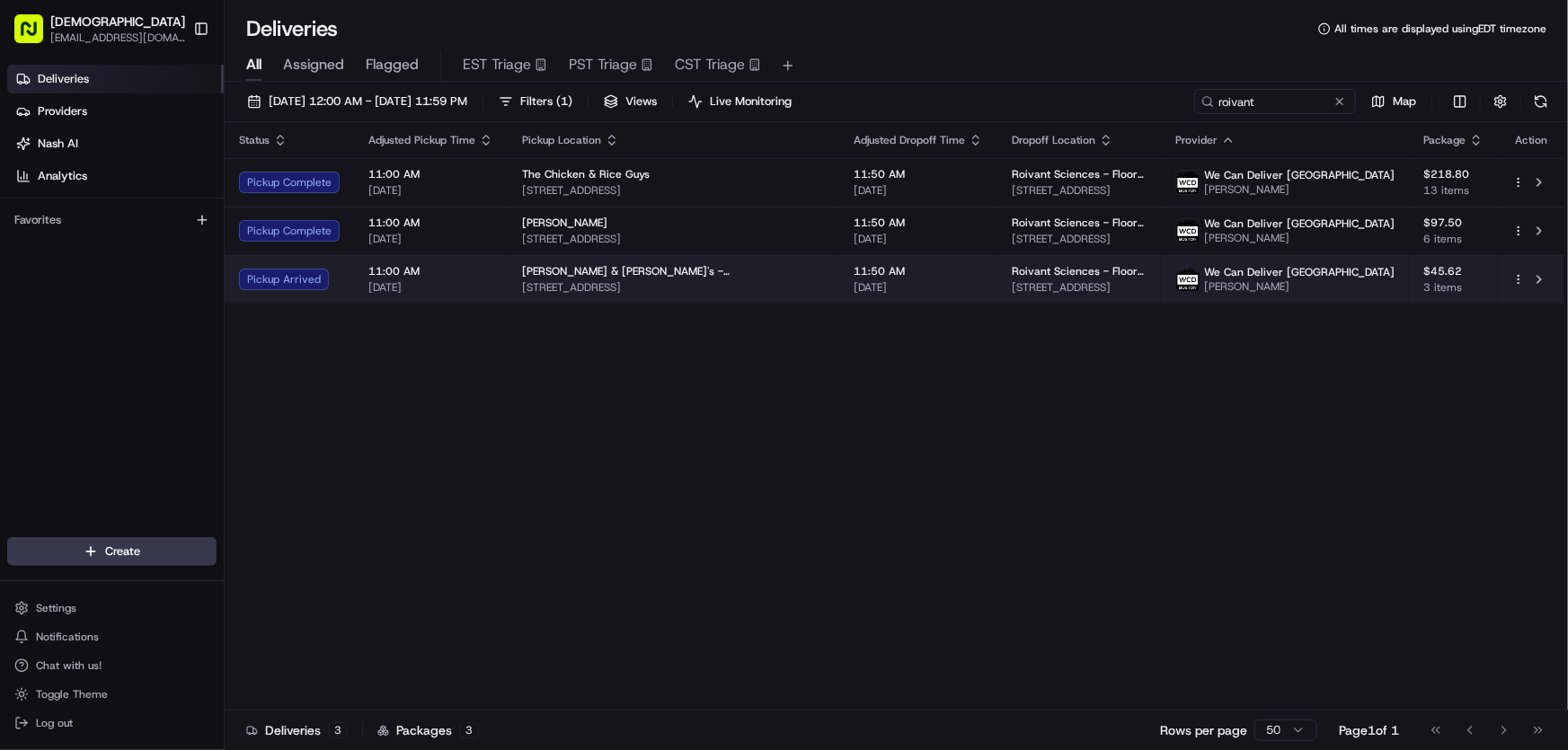
click at [621, 275] on span "[PERSON_NAME] & [PERSON_NAME]'s - [GEOGRAPHIC_DATA]" at bounding box center [673, 271] width 303 height 14
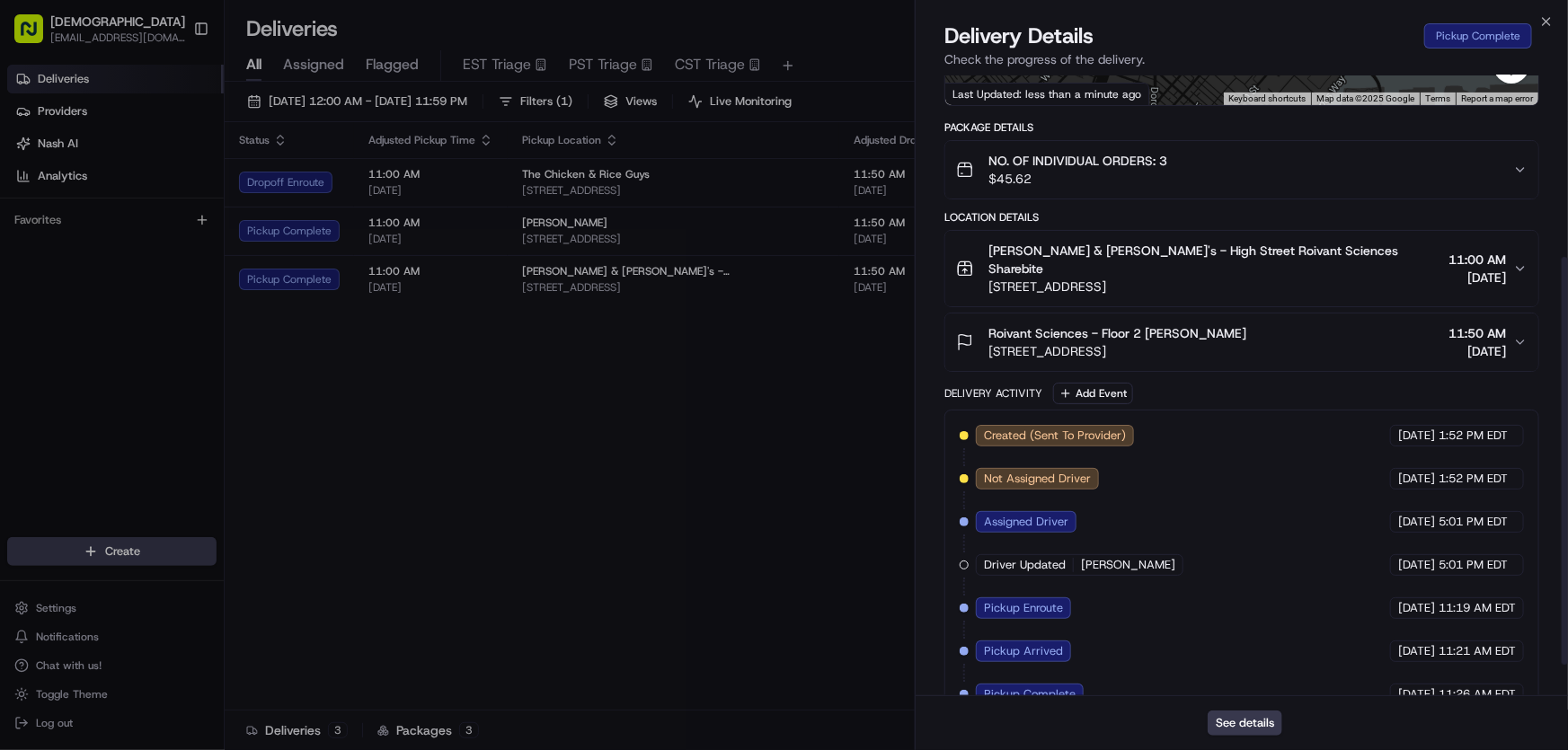
scroll to position [323, 0]
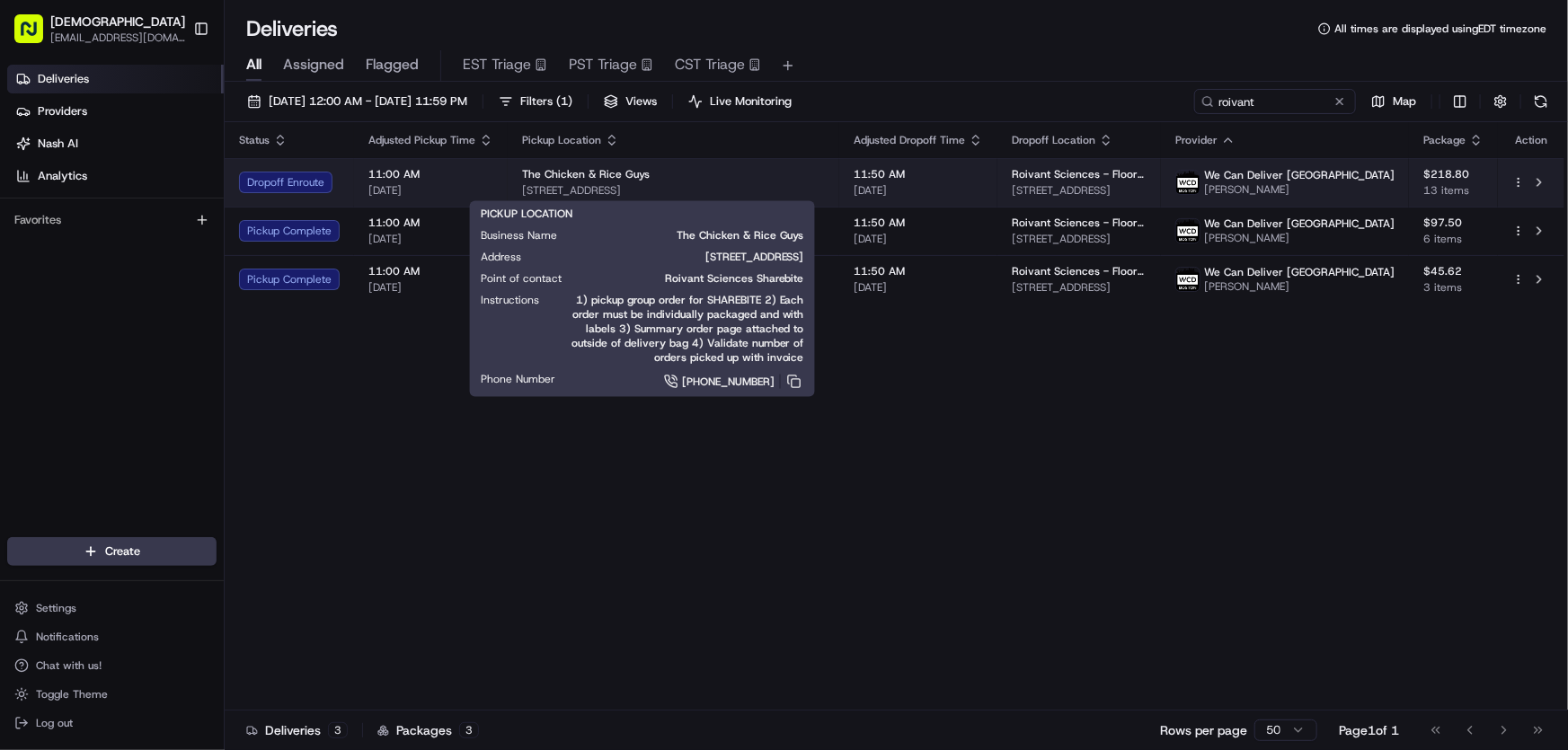
drag, startPoint x: 723, startPoint y: 185, endPoint x: 521, endPoint y: 192, distance: 202.1
click at [522, 192] on span "[STREET_ADDRESS]" at bounding box center [673, 190] width 303 height 14
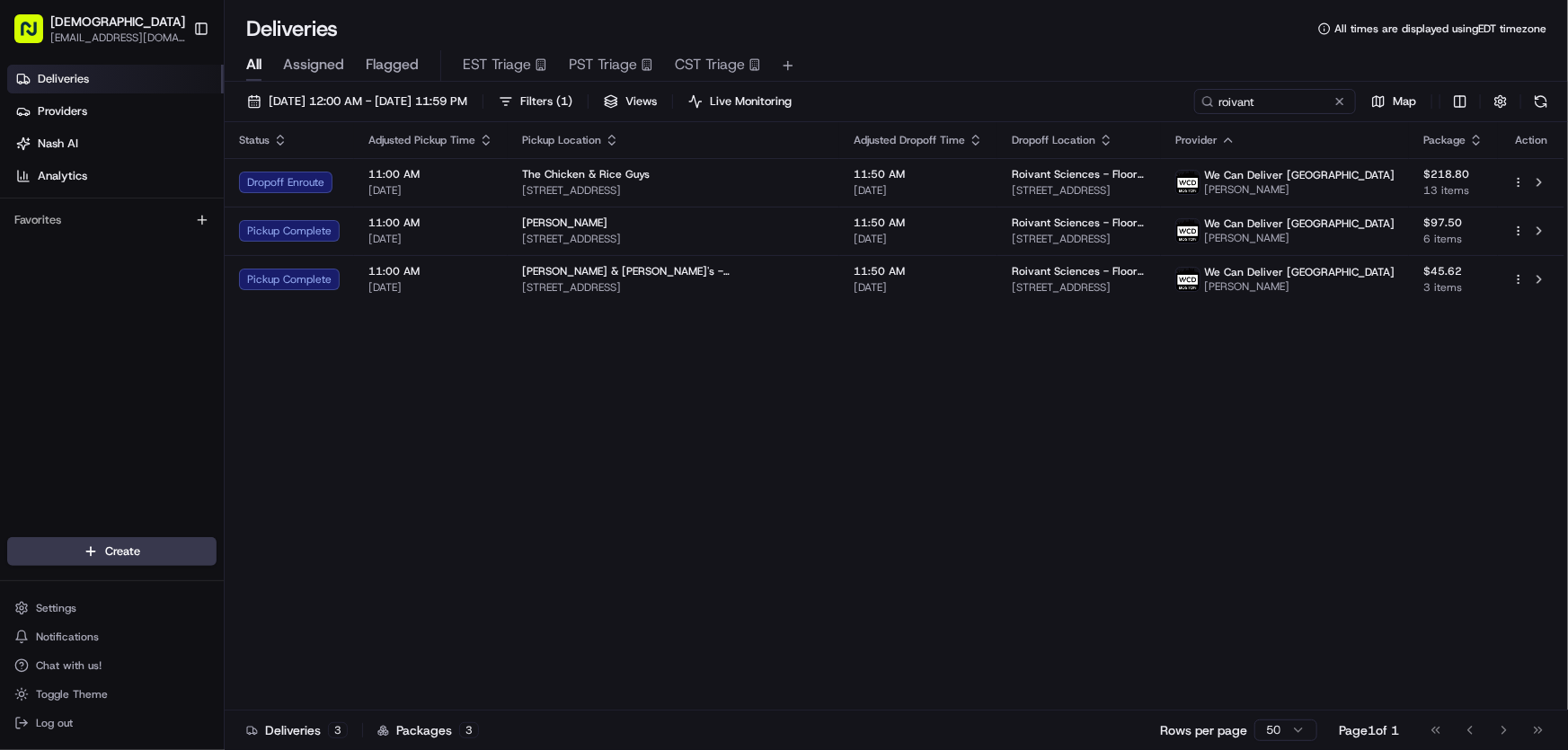
copy span "[STREET_ADDRESS]"
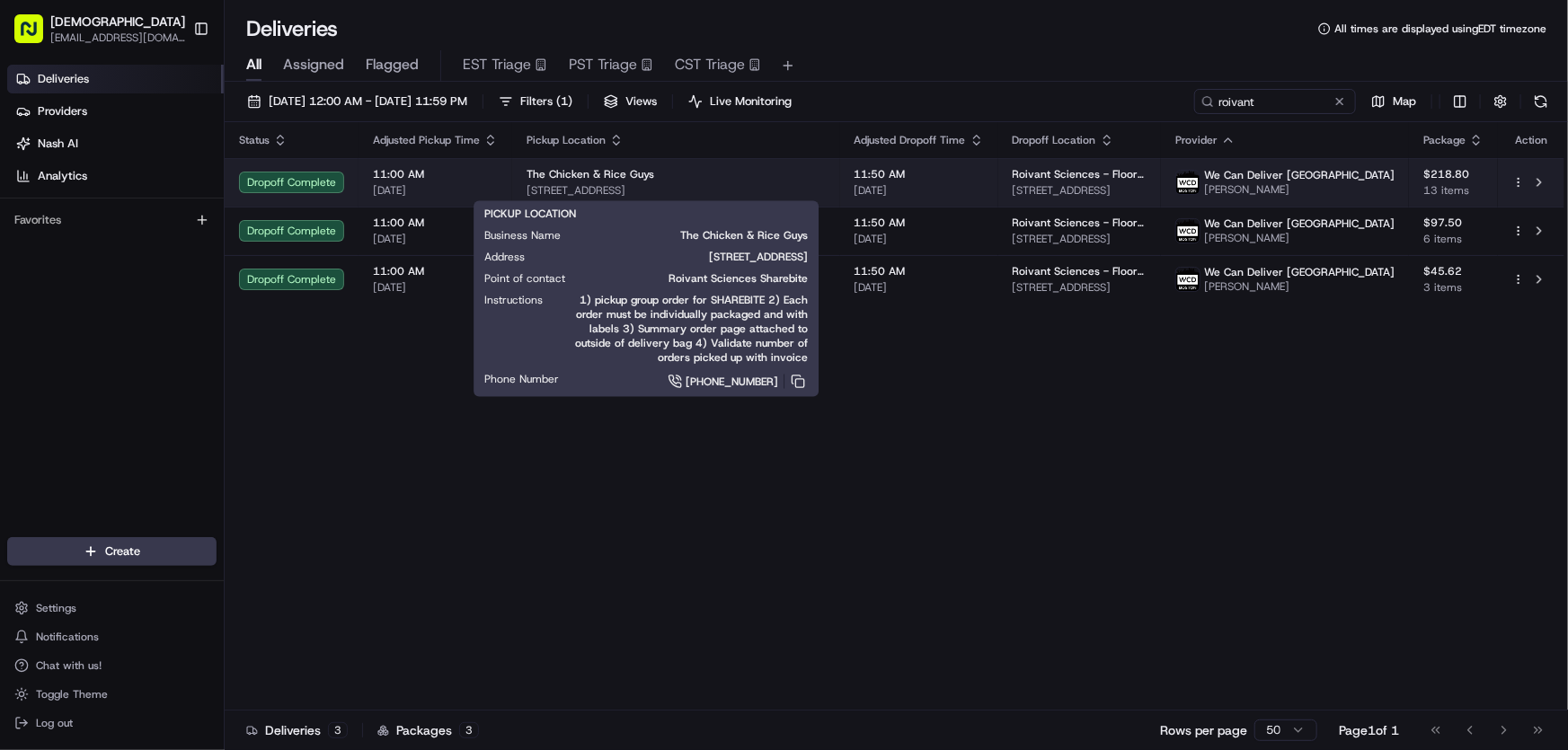
click at [764, 173] on div "The Chicken & Rice Guys" at bounding box center [675, 174] width 299 height 14
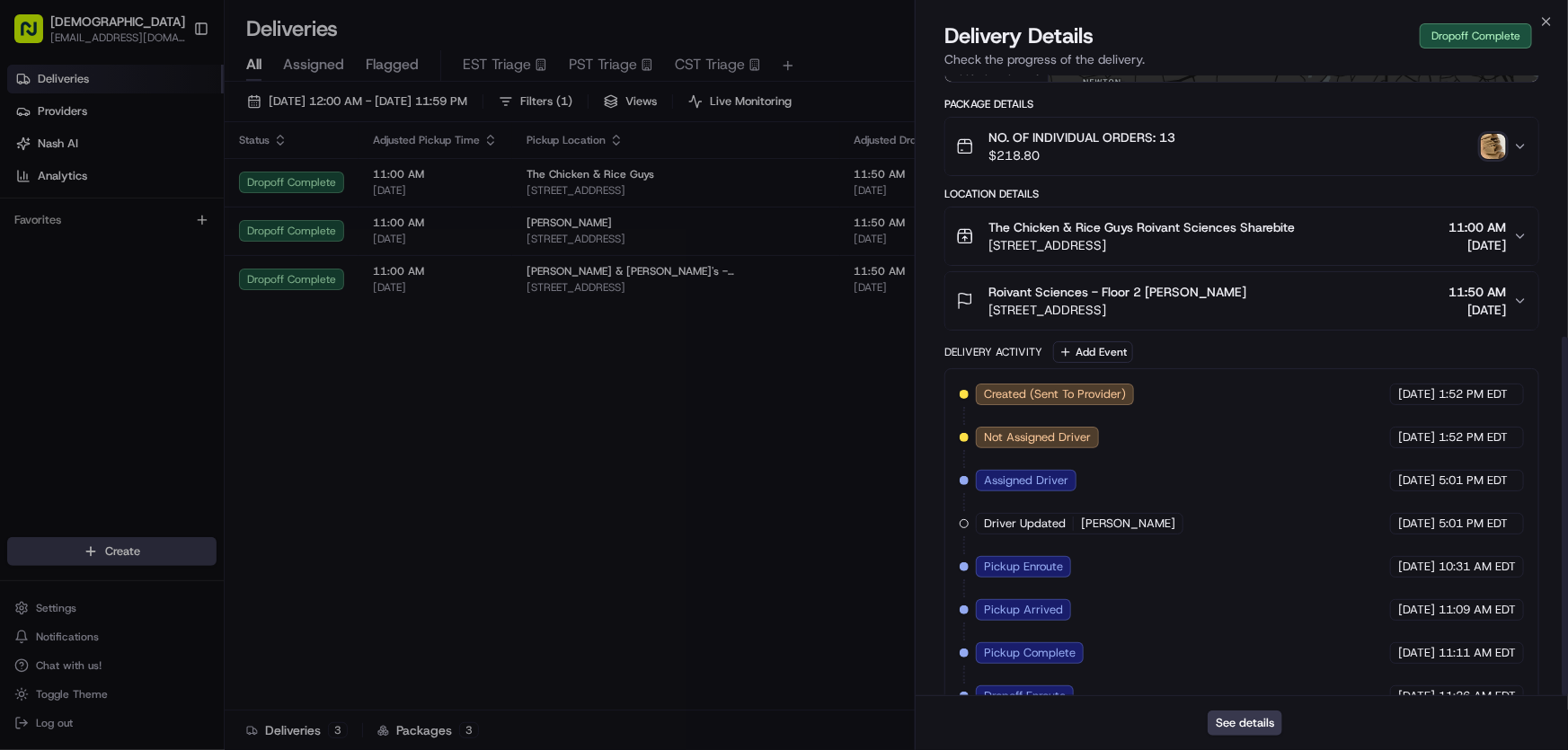
scroll to position [452, 0]
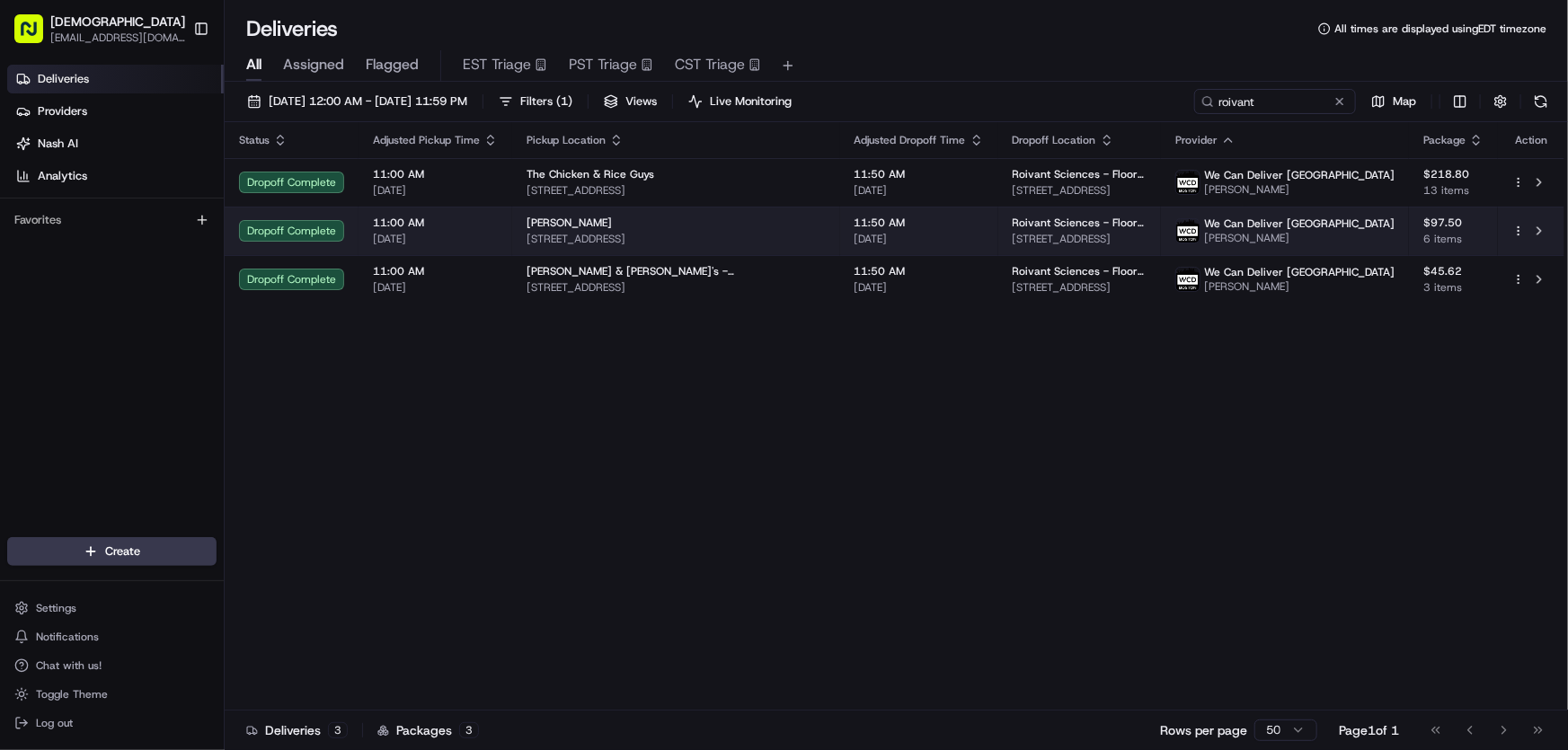
click at [621, 228] on div "Niku Ramen" at bounding box center [675, 222] width 299 height 14
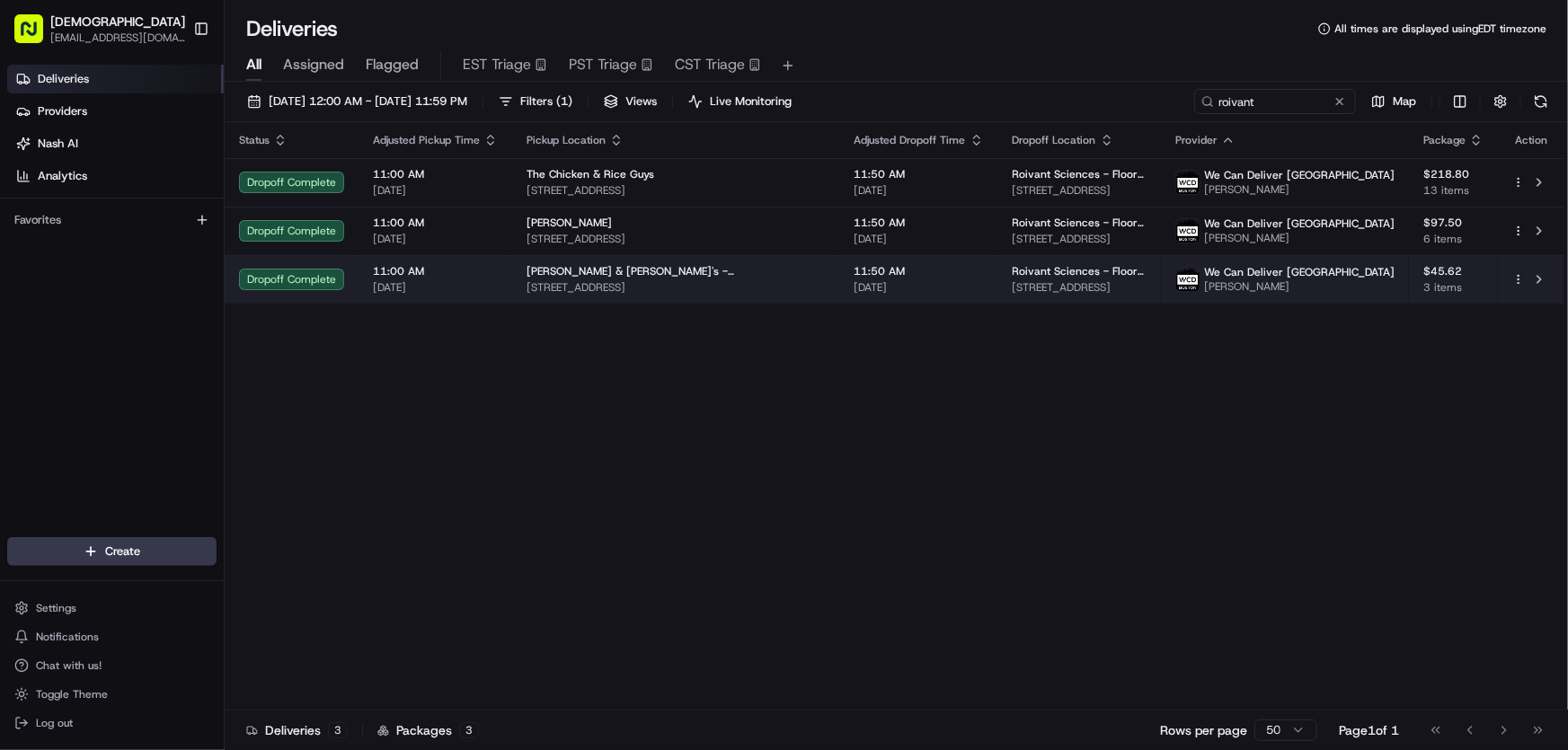
click at [593, 280] on span "100 High St, Boston, MA 02110, USA" at bounding box center [675, 287] width 299 height 14
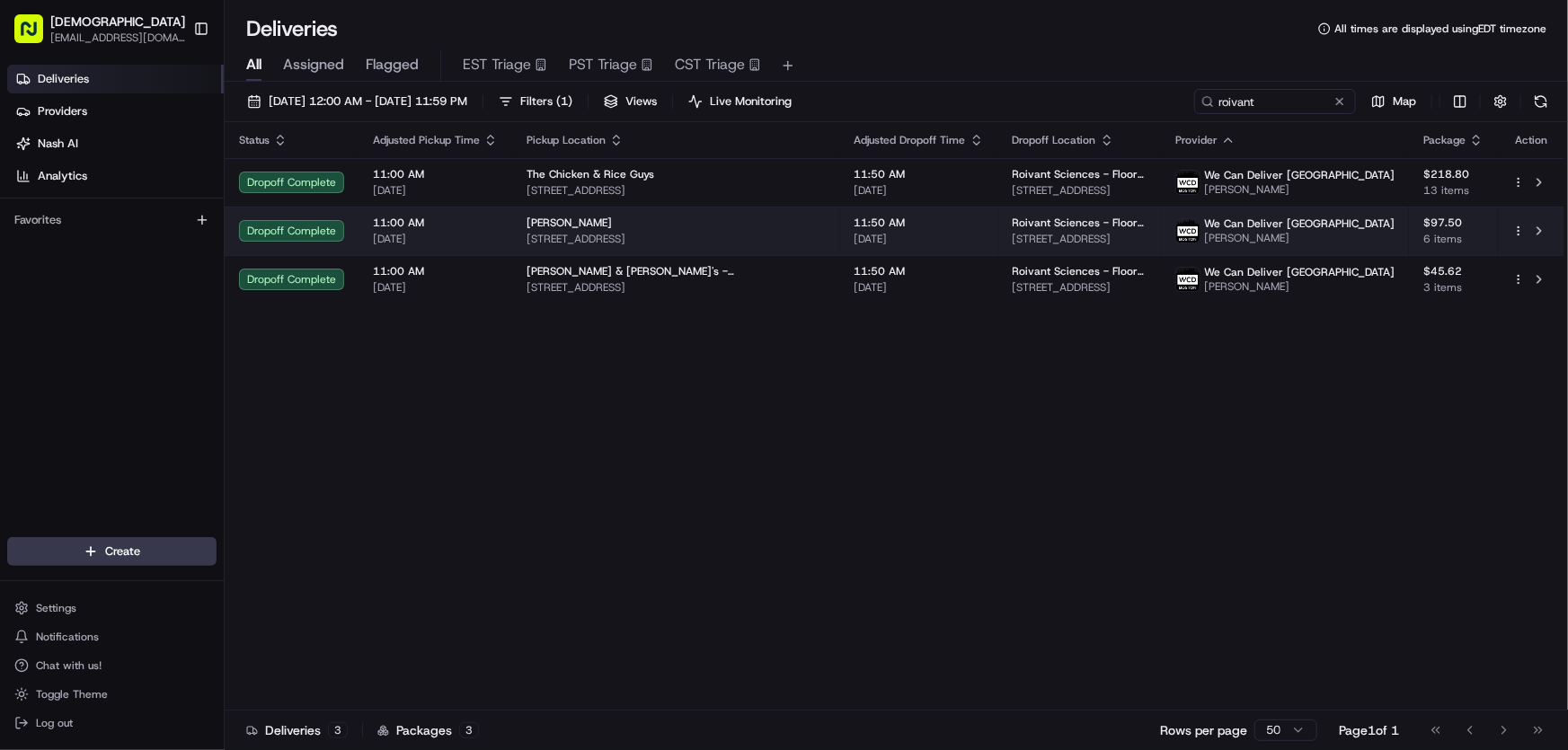
click at [583, 230] on div "Niku Ramen 1 3/4 Broad St, Boston, MA 02109, USA" at bounding box center [675, 231] width 299 height 31
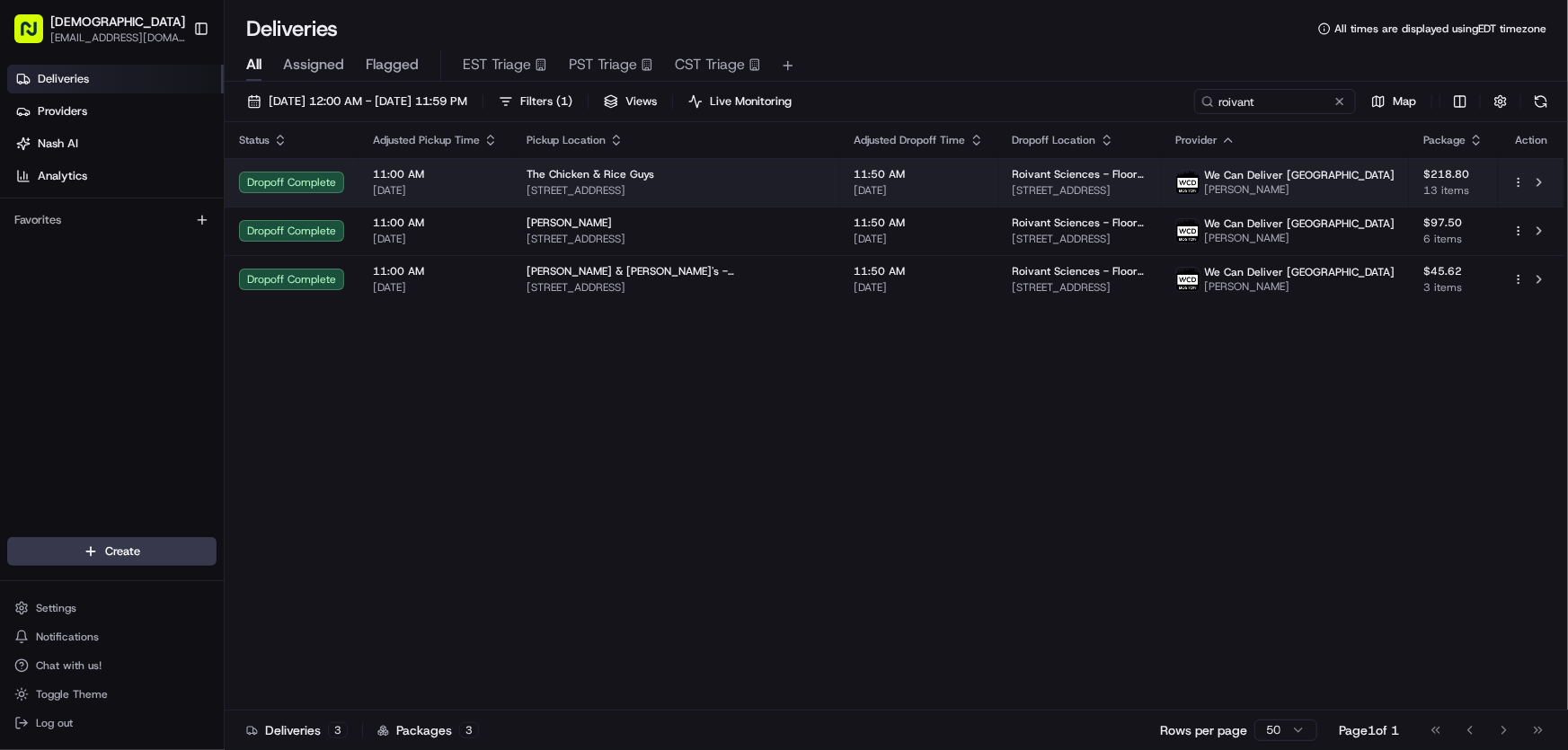
click at [584, 181] on div "The Chicken & Rice Guys 85 Bedford St, Boston, MA 02111, USA" at bounding box center [675, 183] width 299 height 31
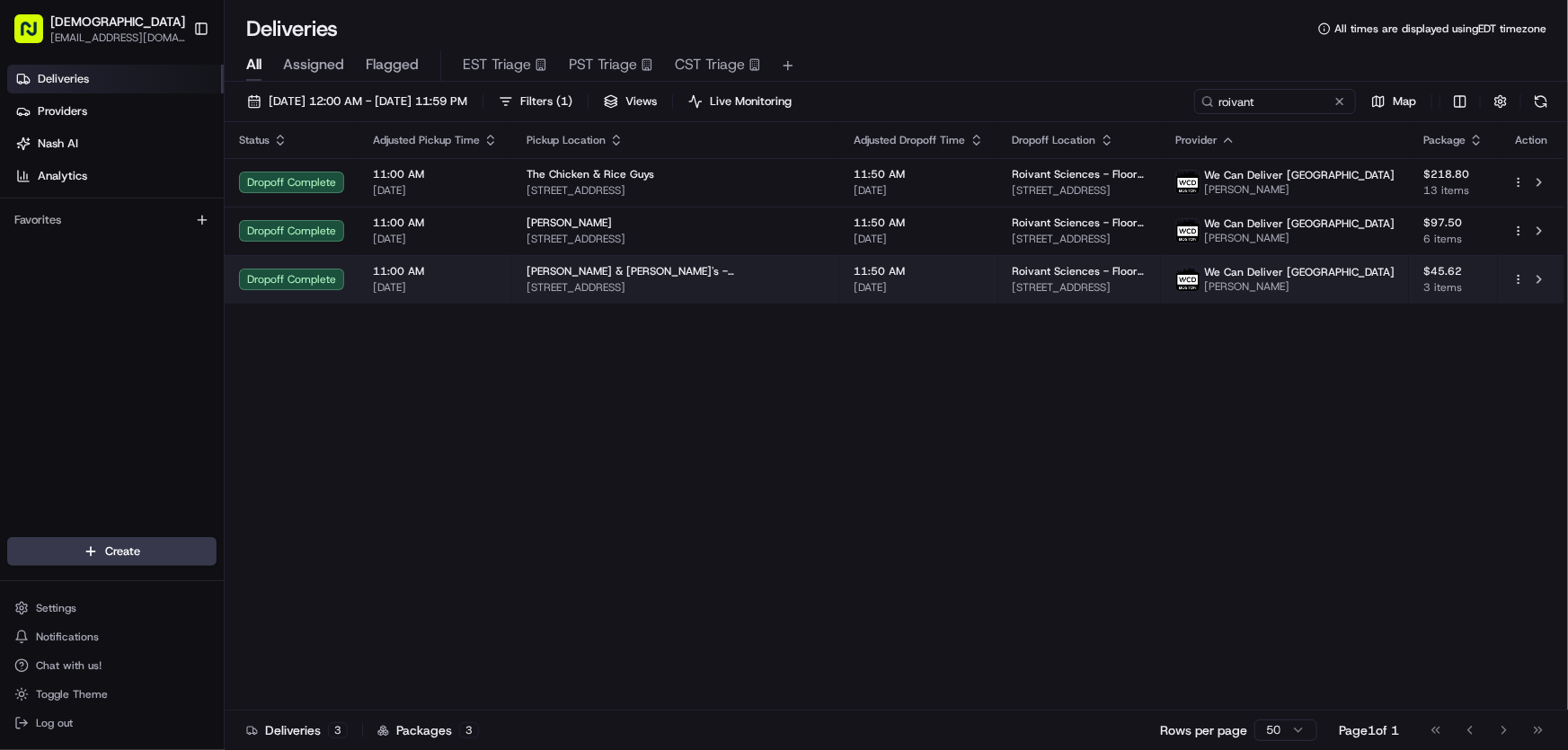
click at [574, 269] on span "Mike & Patty's - High Street" at bounding box center [675, 271] width 299 height 14
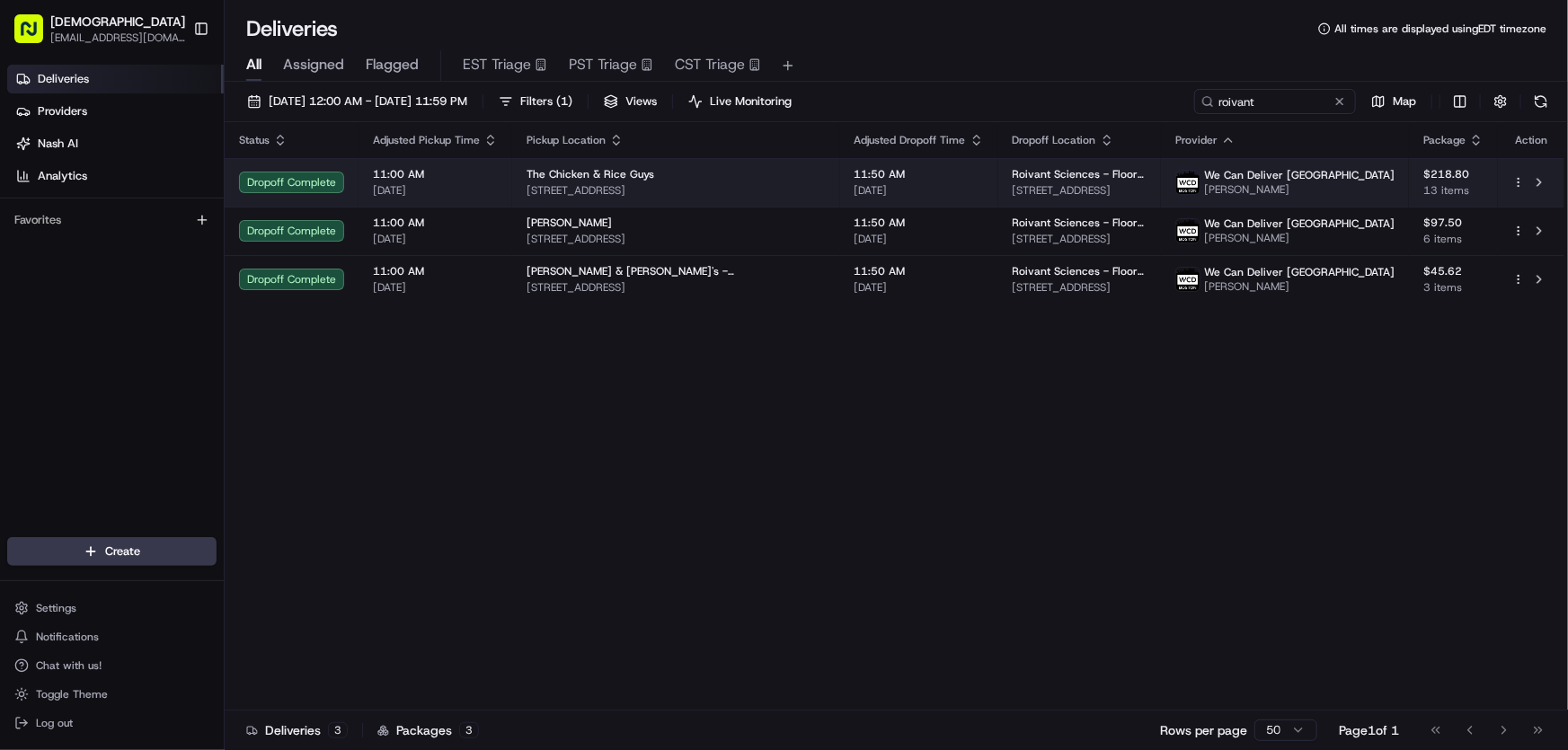
click at [593, 170] on span "The Chicken & Rice Guys" at bounding box center [590, 174] width 128 height 14
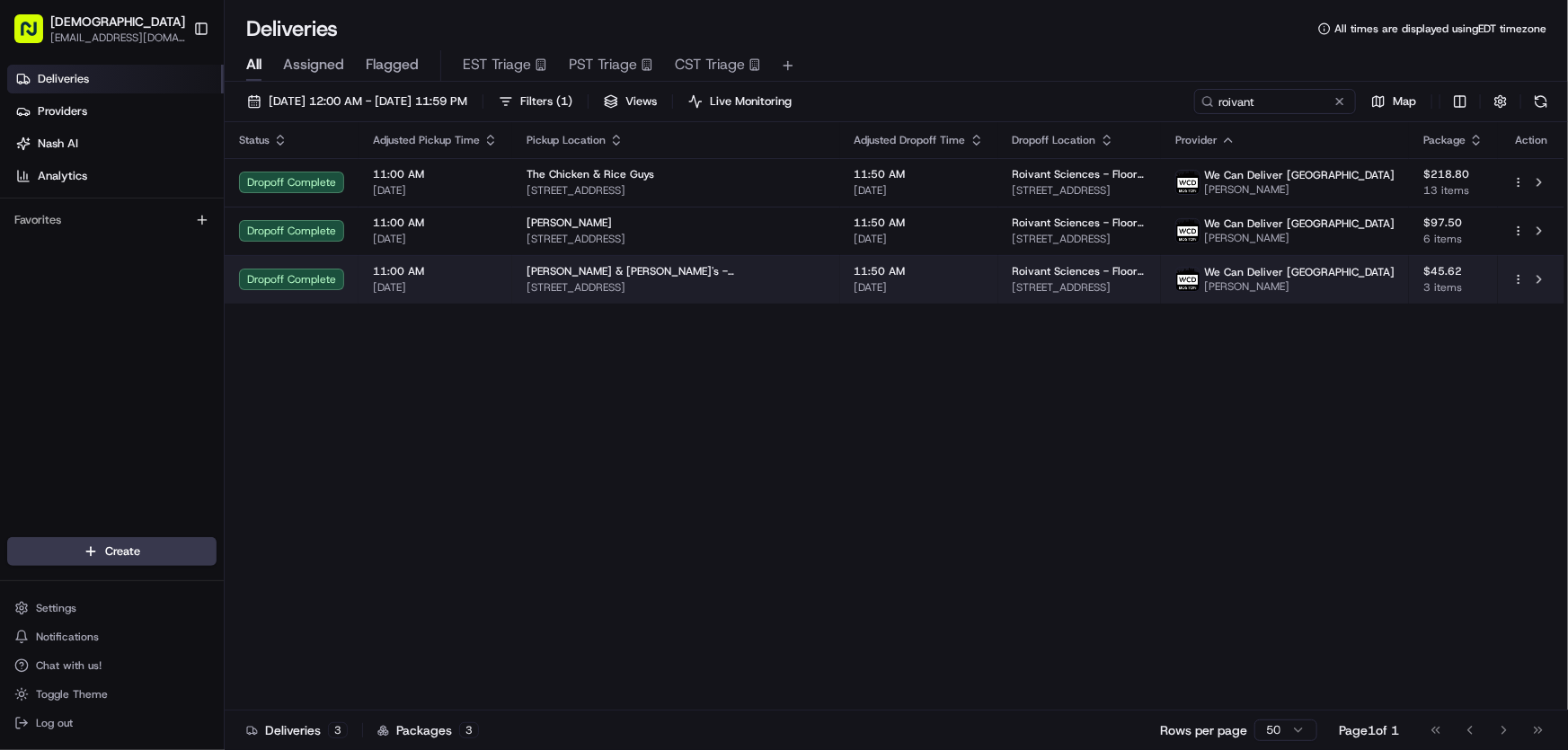
click at [620, 276] on span "Mike & Patty's - High Street" at bounding box center [675, 271] width 299 height 14
click at [583, 265] on span "Mike & Patty's - High Street" at bounding box center [675, 271] width 299 height 14
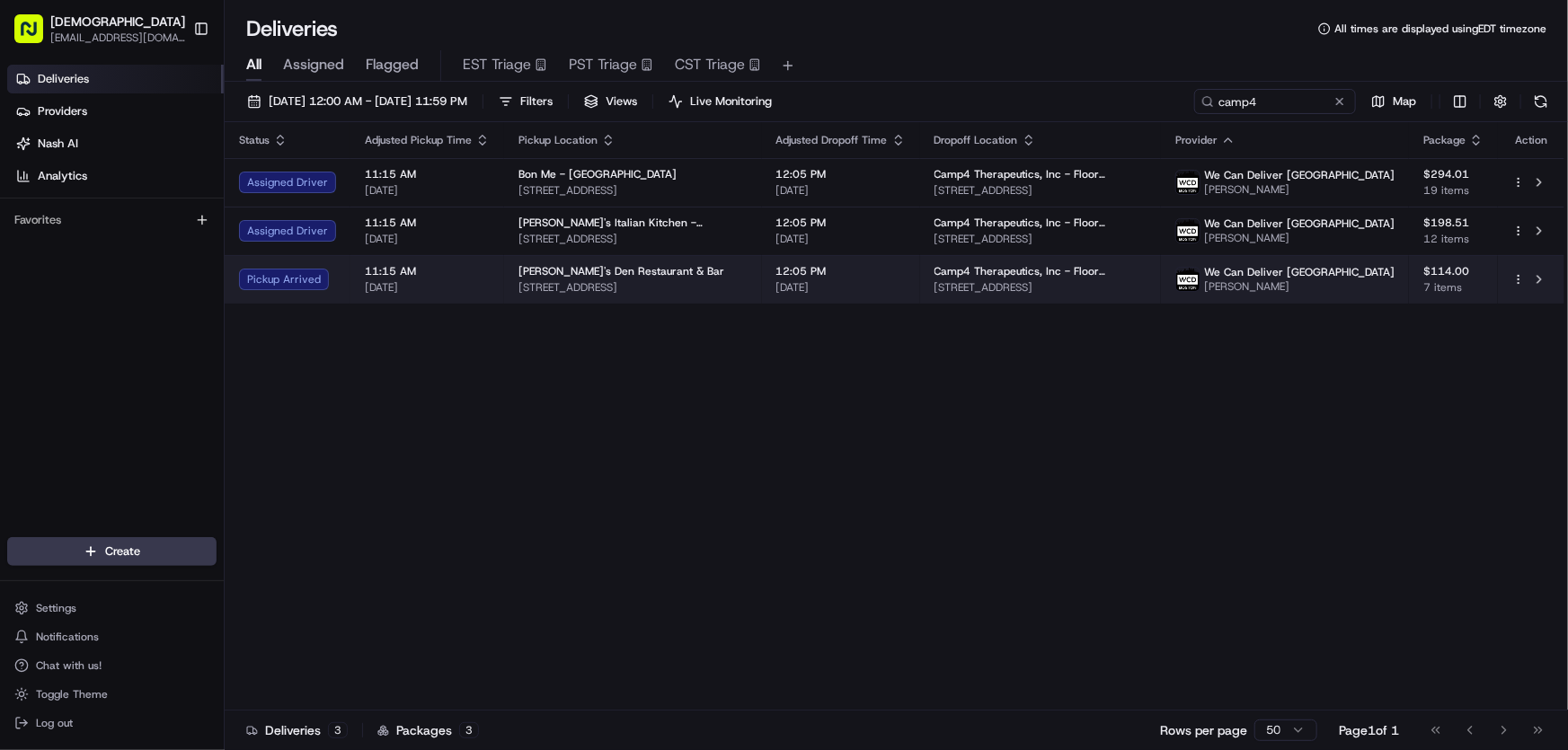
click at [582, 280] on span "[STREET_ADDRESS]" at bounding box center [633, 287] width 229 height 14
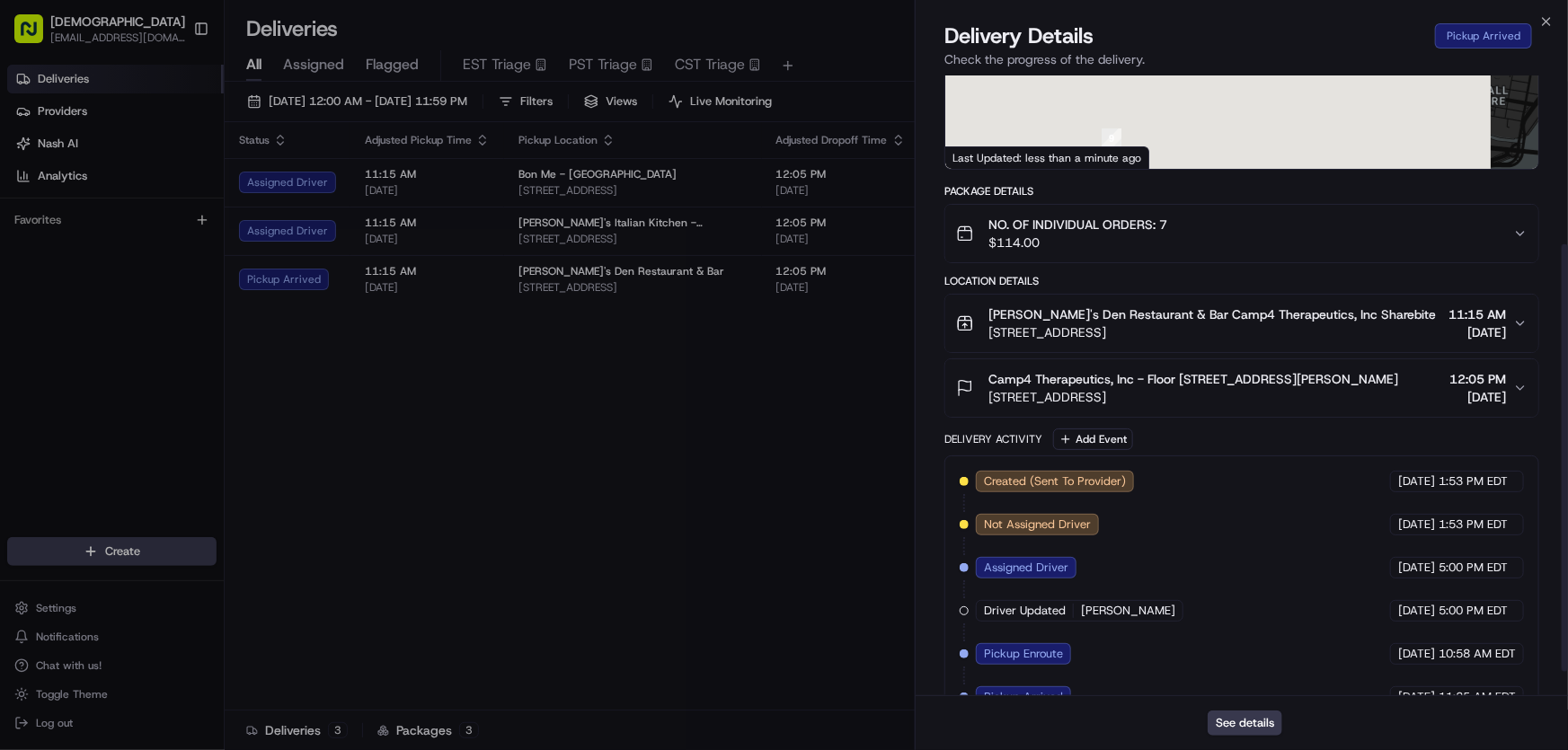
scroll to position [280, 0]
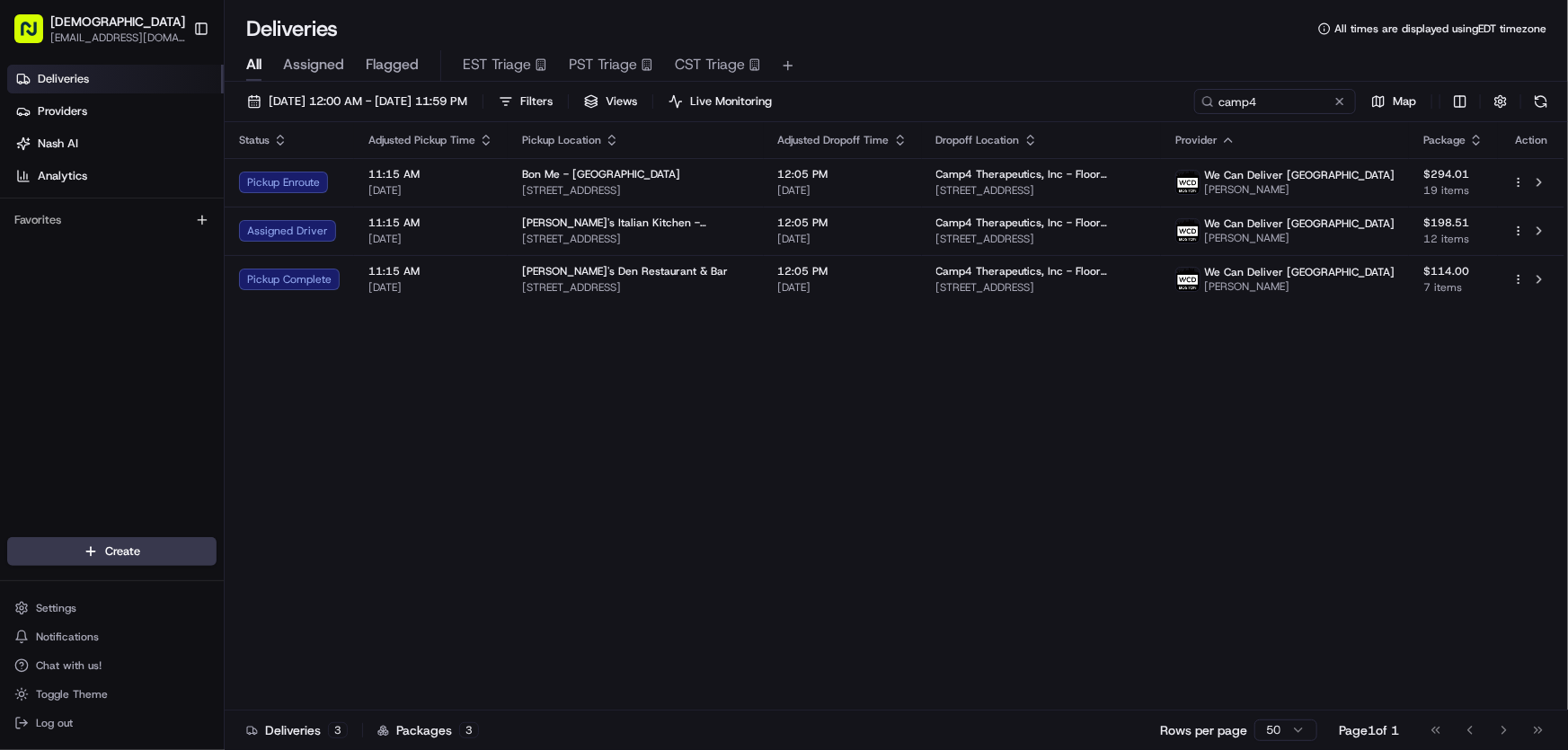
click at [625, 397] on div "Status Adjusted Pickup Time Pickup Location Adjusted Dropoff Time Dropoff Locat…" at bounding box center [895, 416] width 1340 height 588
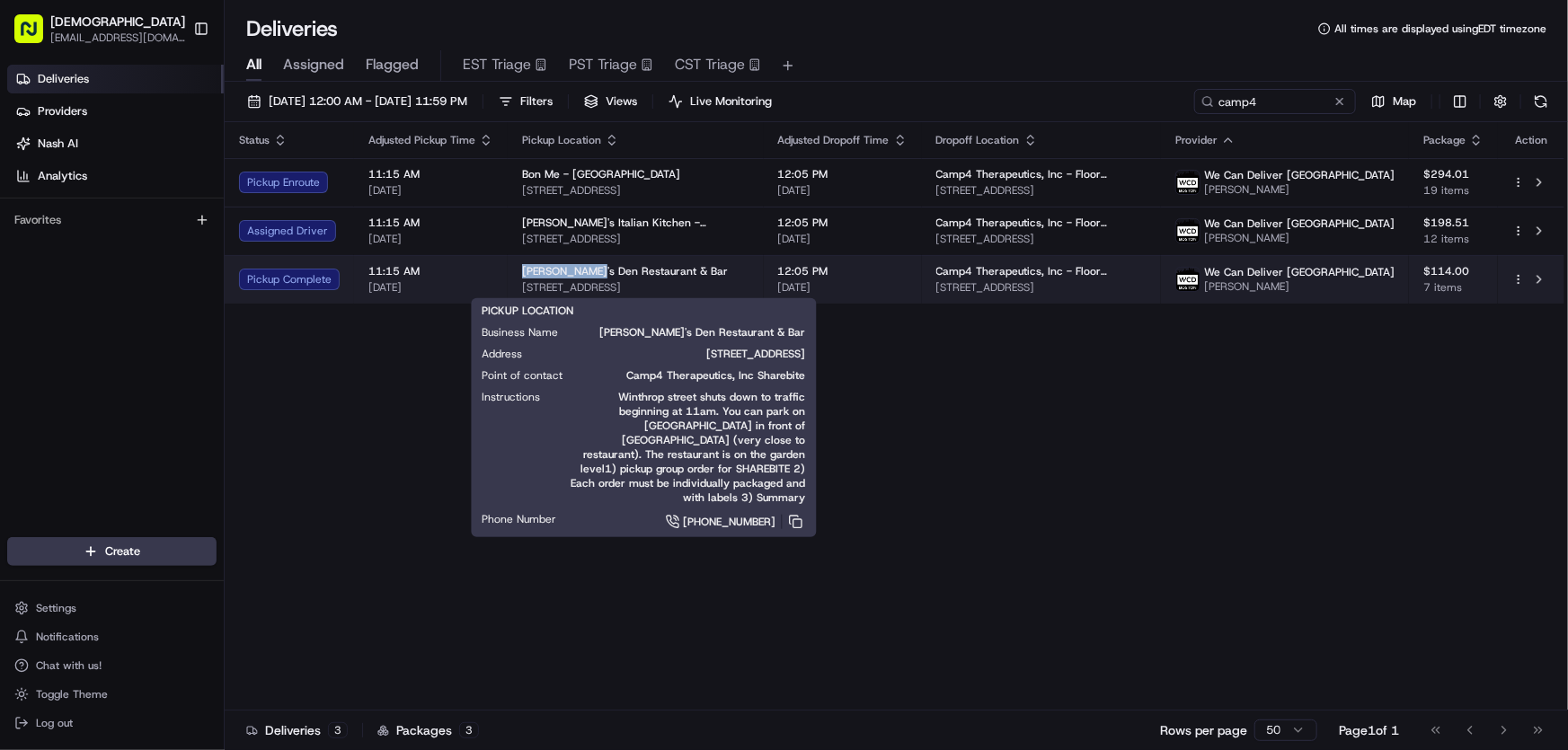
drag, startPoint x: 516, startPoint y: 265, endPoint x: 590, endPoint y: 264, distance: 74.0
click at [590, 264] on td "Grendel's Den Restaurant & Bar 89 Winthrop St, Cambridge, MA 02138, USA" at bounding box center [636, 279] width 256 height 48
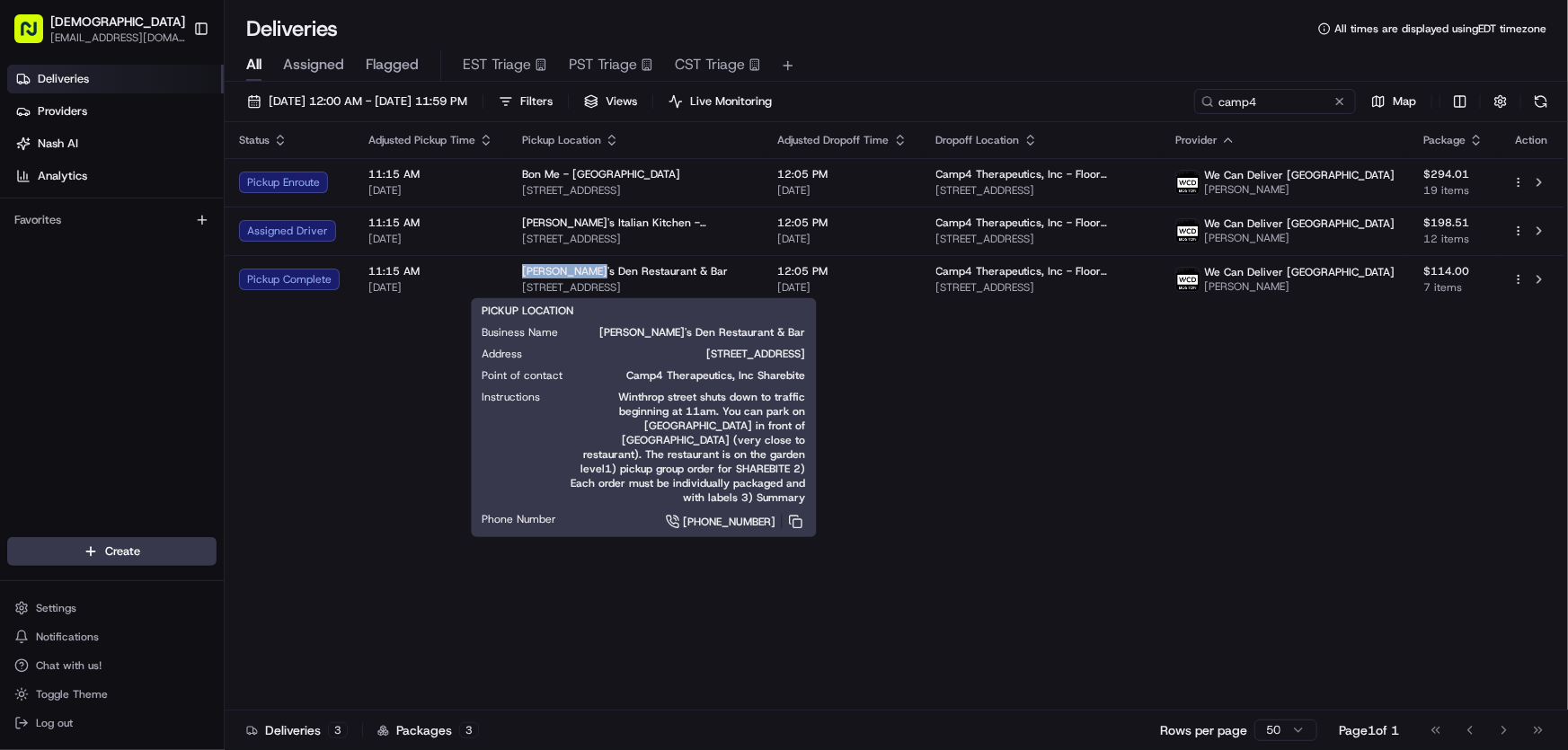
copy span "Grendel's Den"
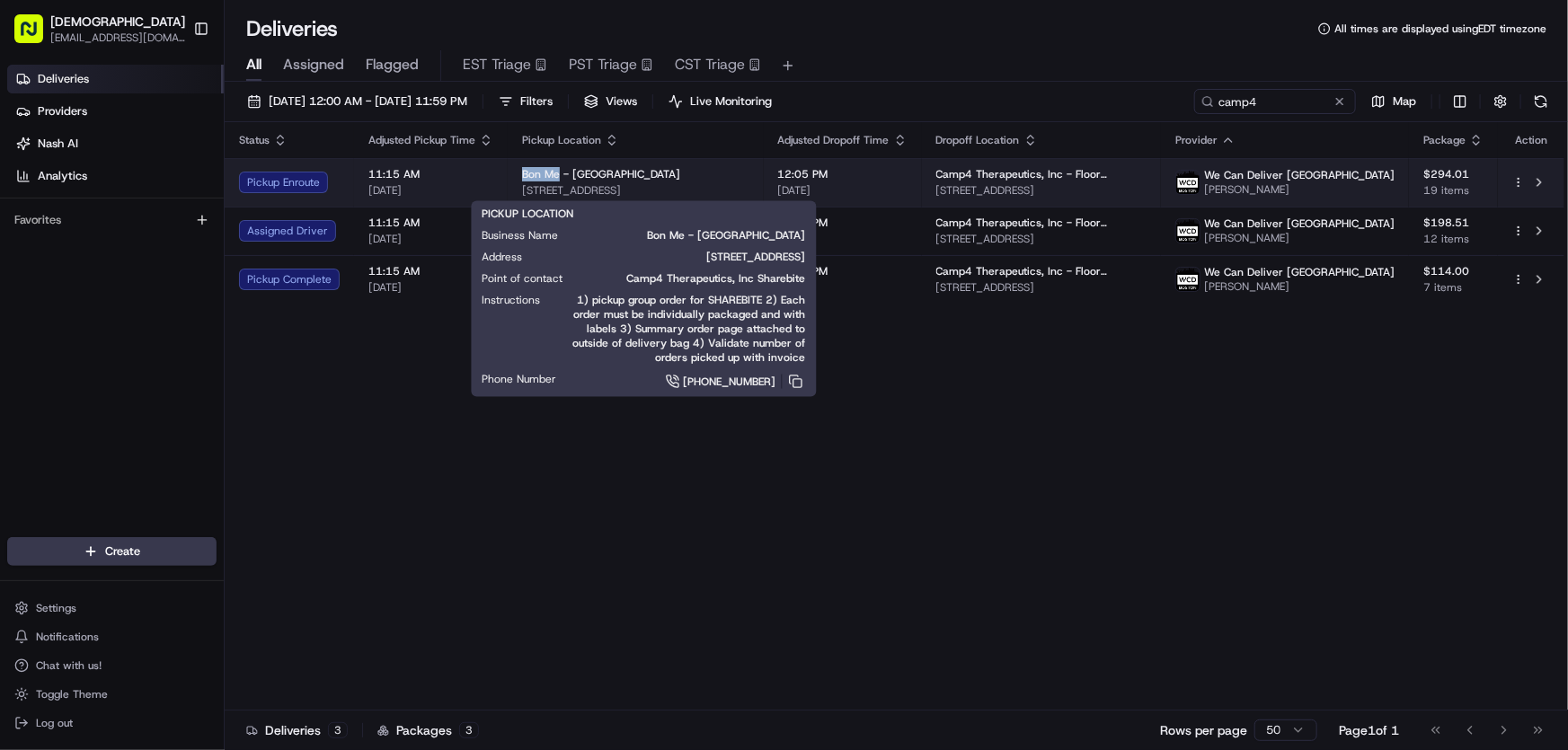
drag, startPoint x: 522, startPoint y: 172, endPoint x: 555, endPoint y: 172, distance: 33.0
click at [555, 172] on td "Bon Me - Cambridge 60 Binney St, Cambridge, MA 02142, USA" at bounding box center [636, 182] width 256 height 48
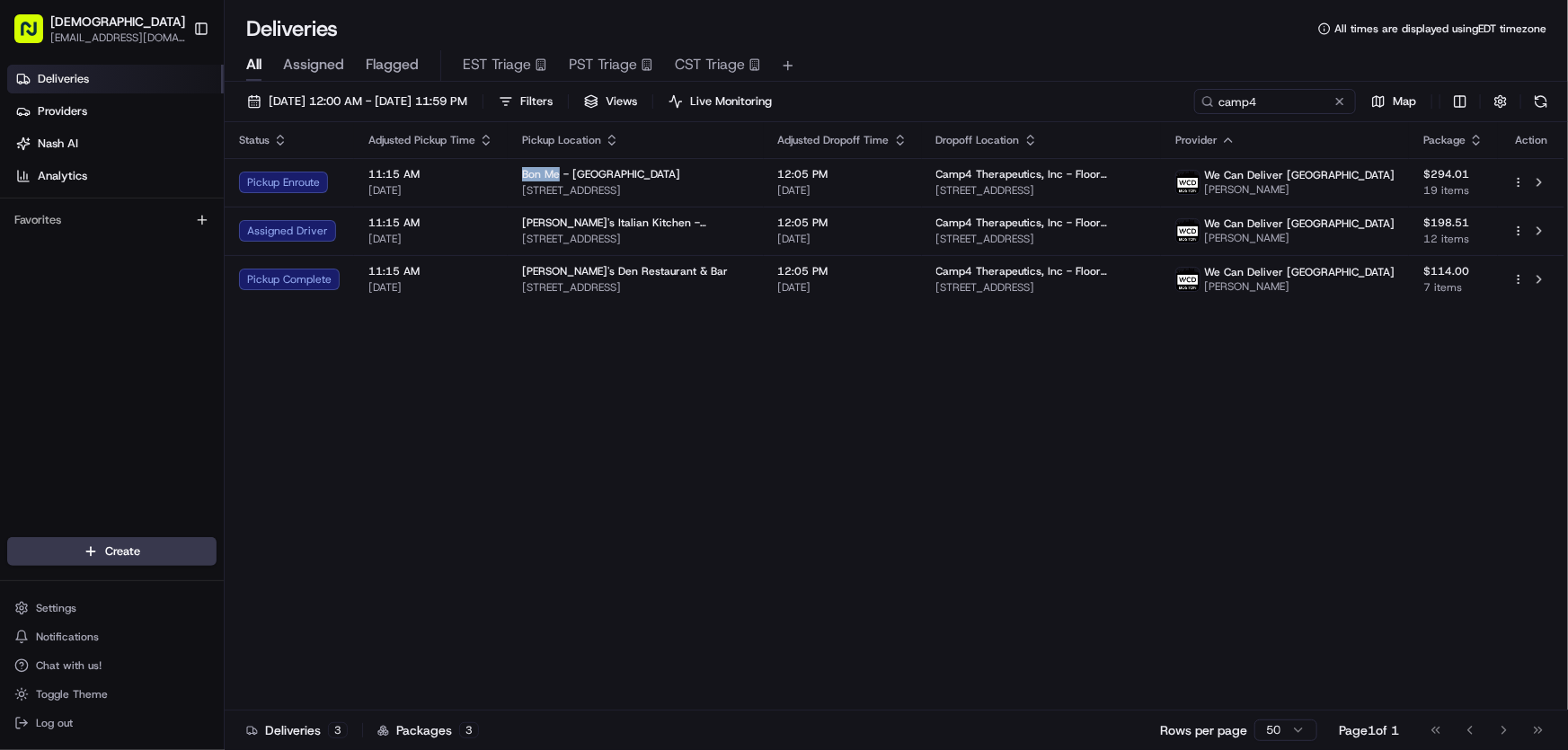
copy span "Bon Me"
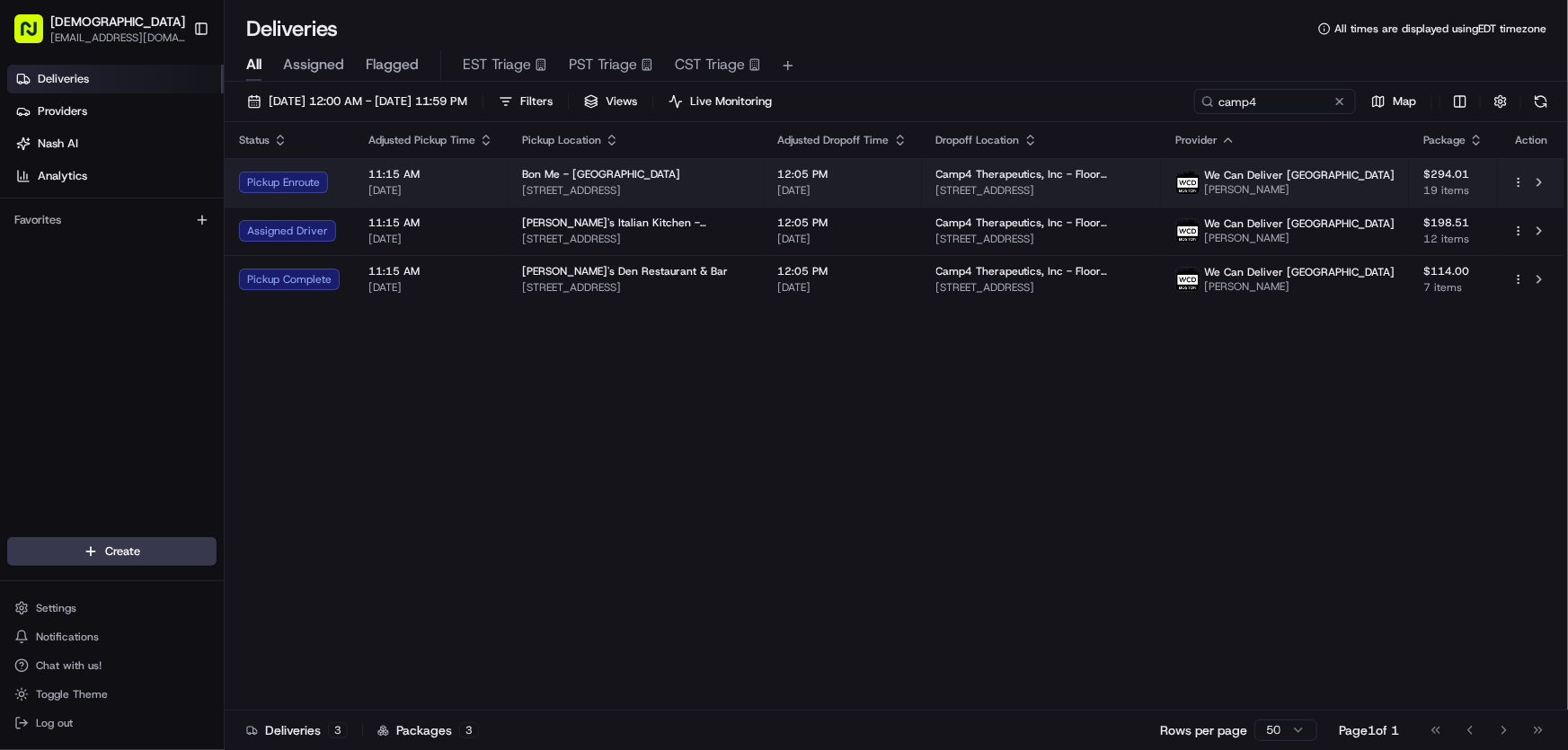
click at [622, 179] on span "Bon Me - Cambridge" at bounding box center [601, 174] width 158 height 14
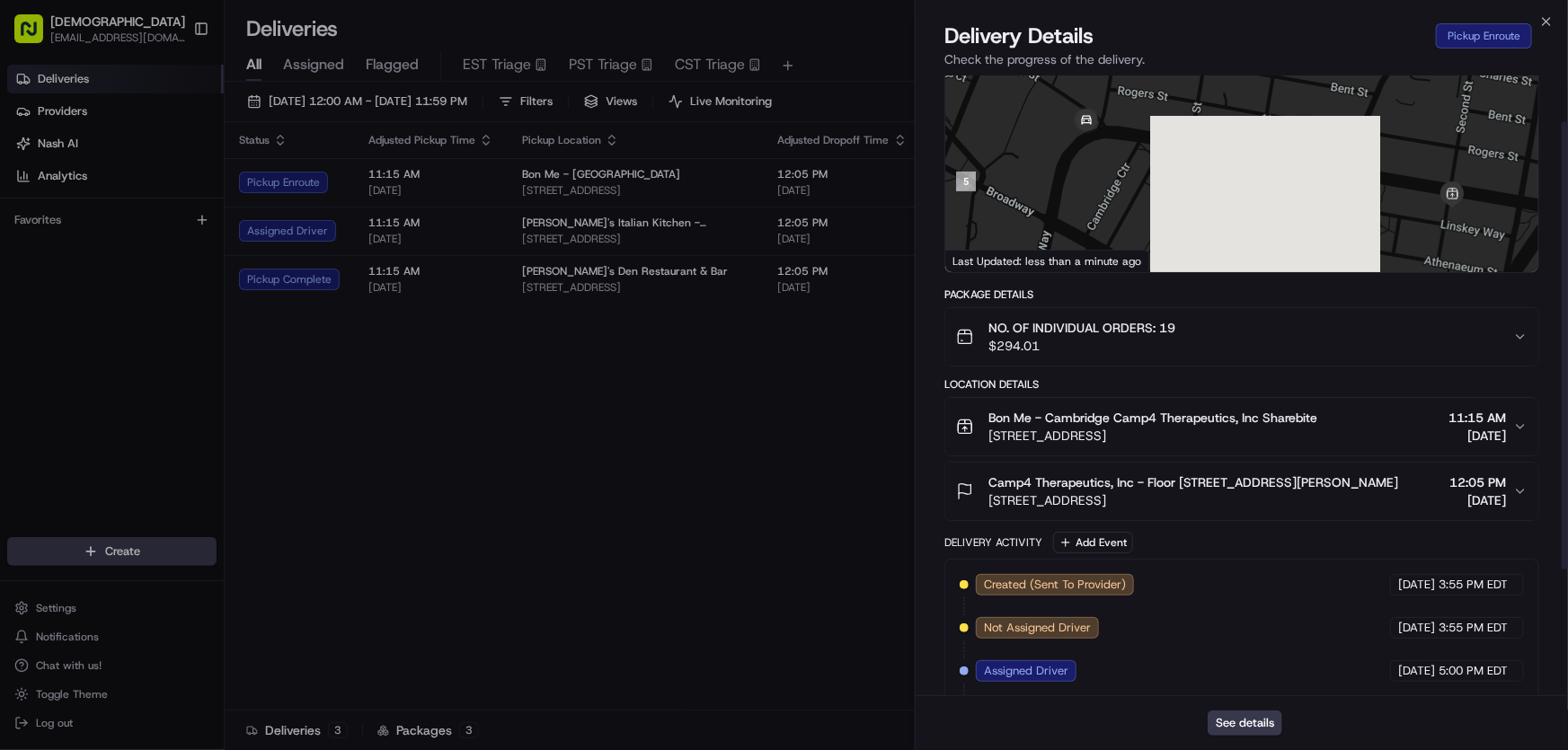
scroll to position [238, 0]
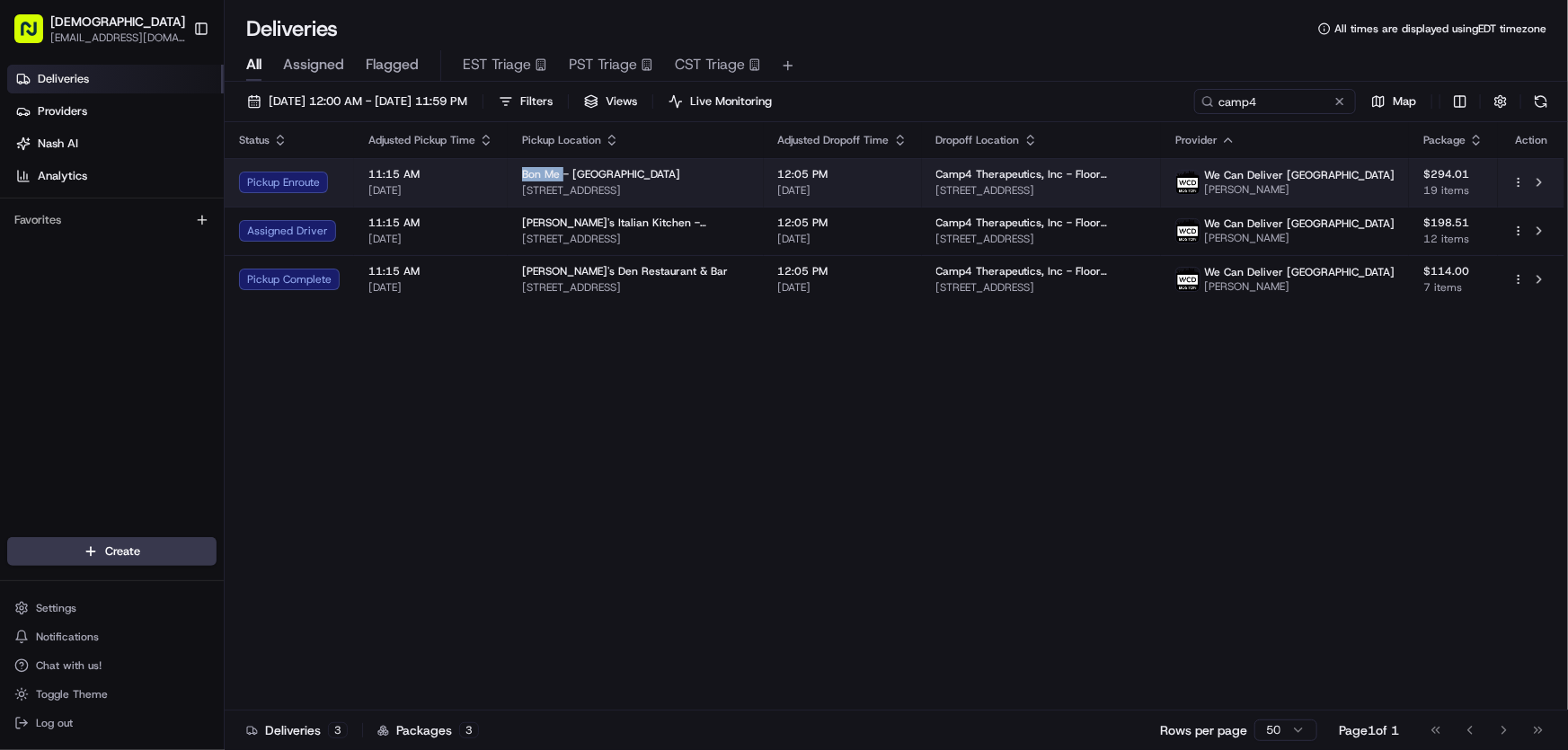
drag, startPoint x: 524, startPoint y: 170, endPoint x: 563, endPoint y: 176, distance: 39.5
click at [563, 176] on span "Bon Me - Cambridge" at bounding box center [601, 174] width 158 height 14
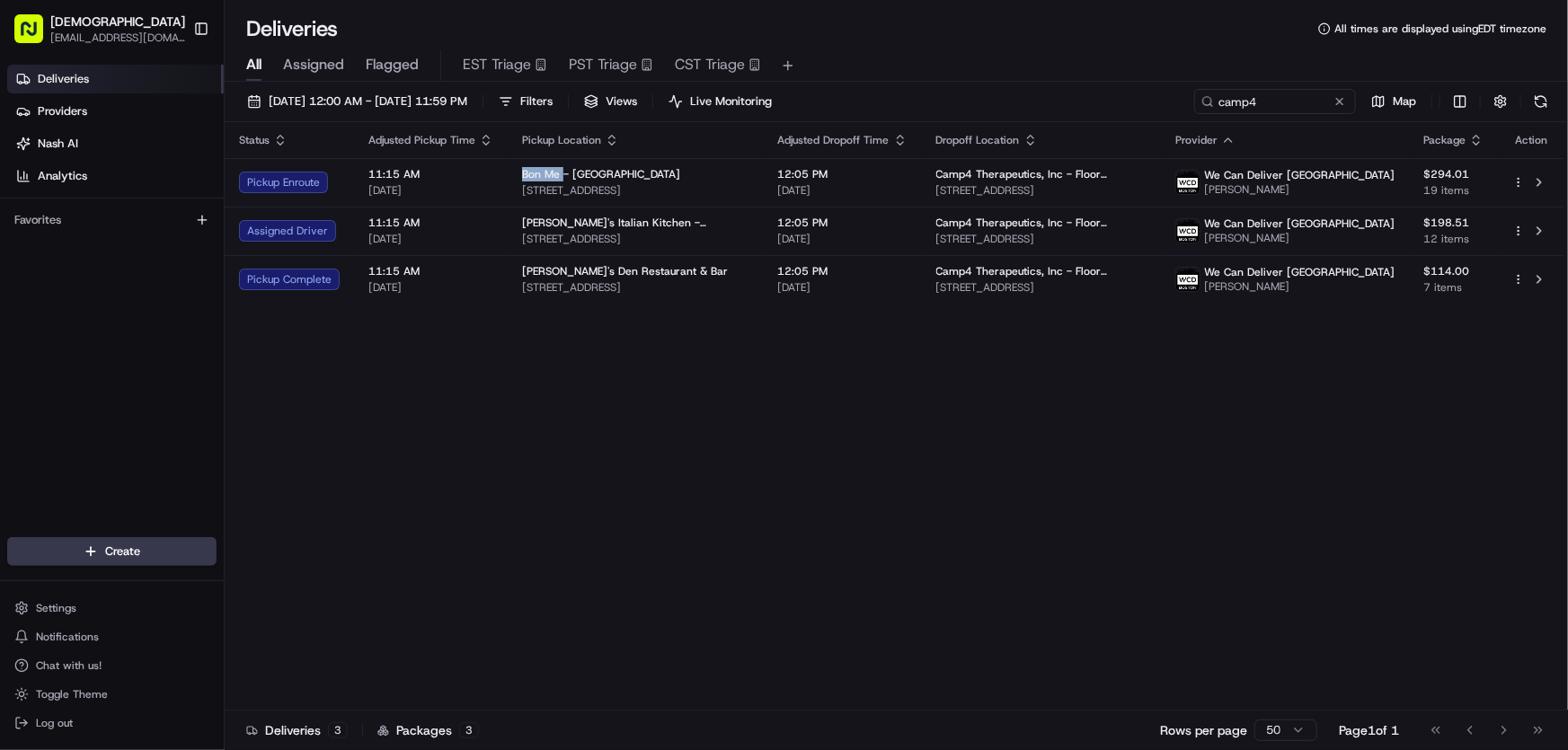
copy span "Bon Me"
click at [440, 356] on div "Status Adjusted Pickup Time Pickup Location Adjusted Dropoff Time Dropoff Locat…" at bounding box center [895, 416] width 1340 height 588
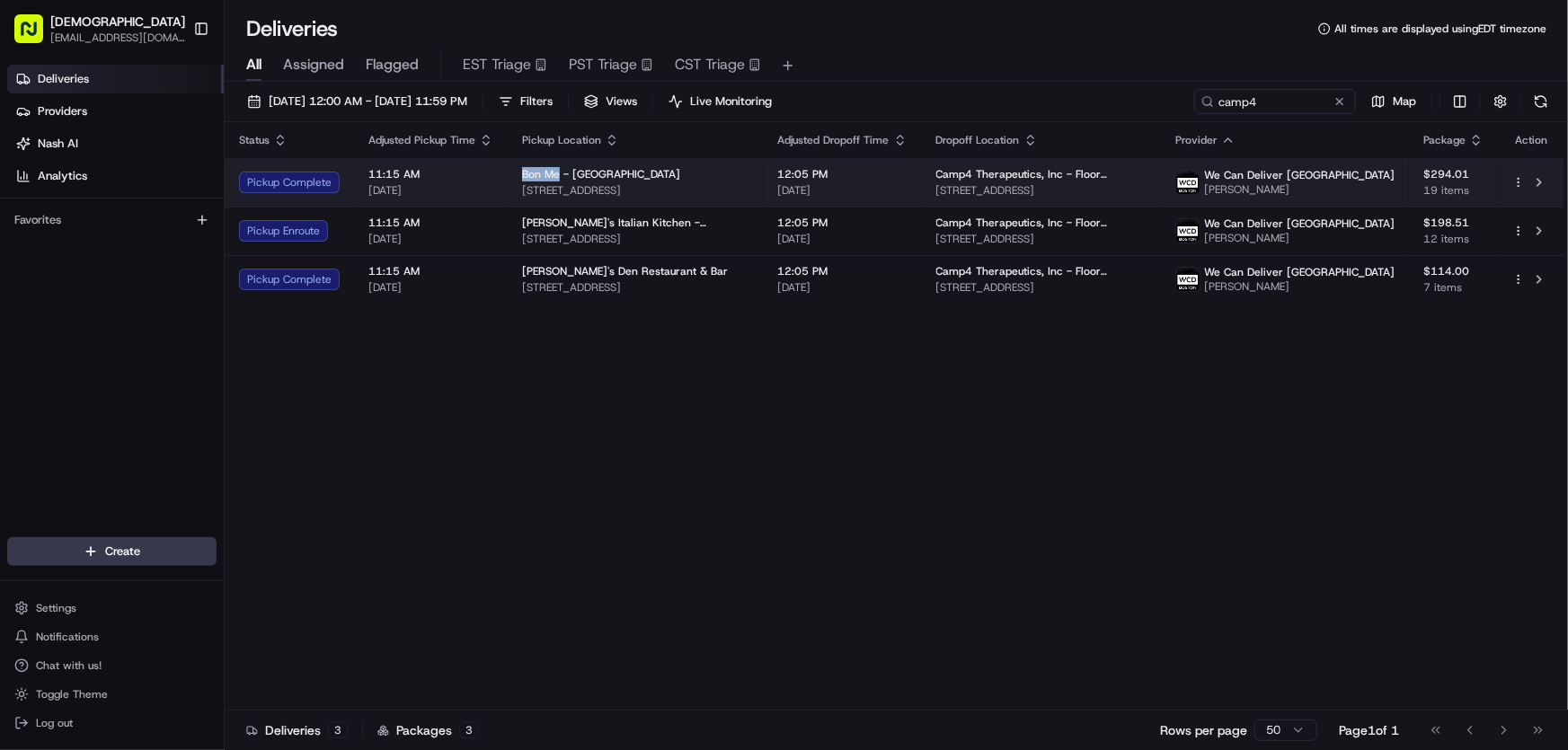
drag, startPoint x: 519, startPoint y: 172, endPoint x: 557, endPoint y: 177, distance: 38.3
click at [557, 177] on span "Bon Me - Cambridge" at bounding box center [601, 174] width 158 height 14
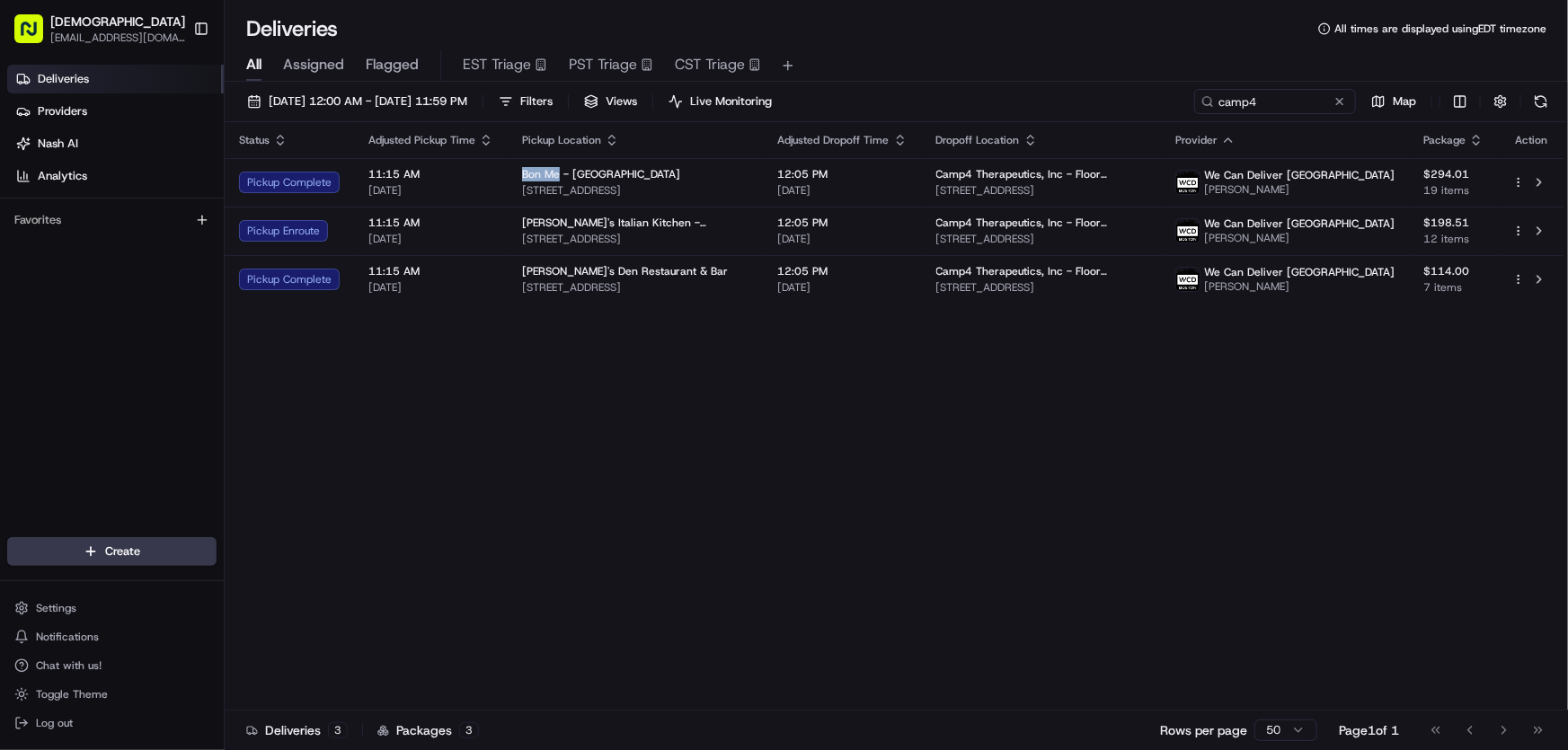
copy span "Bon Me"
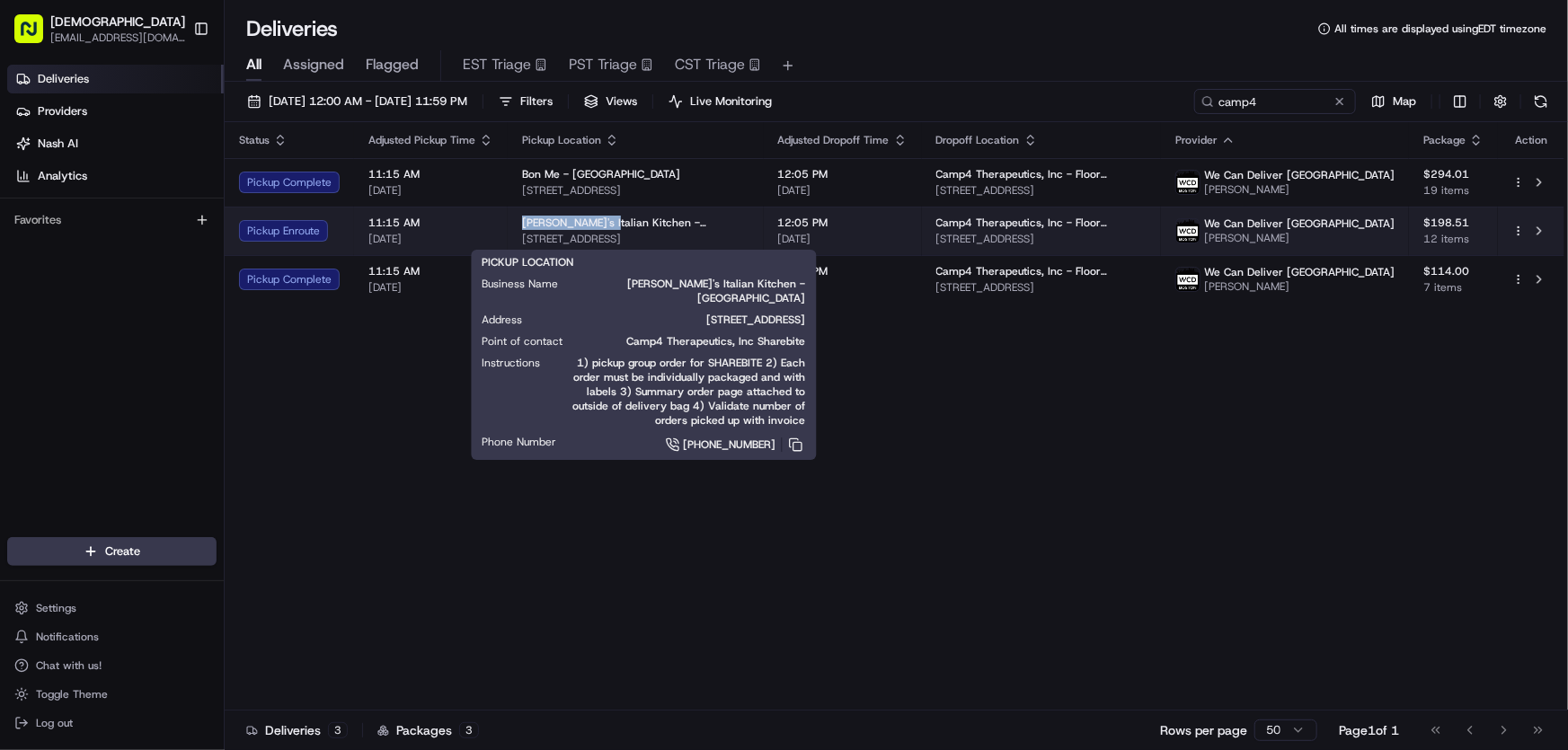
drag, startPoint x: 514, startPoint y: 224, endPoint x: 594, endPoint y: 227, distance: 80.1
click at [594, 227] on td "Alfredo's Italian Kitchen - Cambridge 691 Cambridge St, Cambridge, MA 02141, USA" at bounding box center [636, 231] width 256 height 48
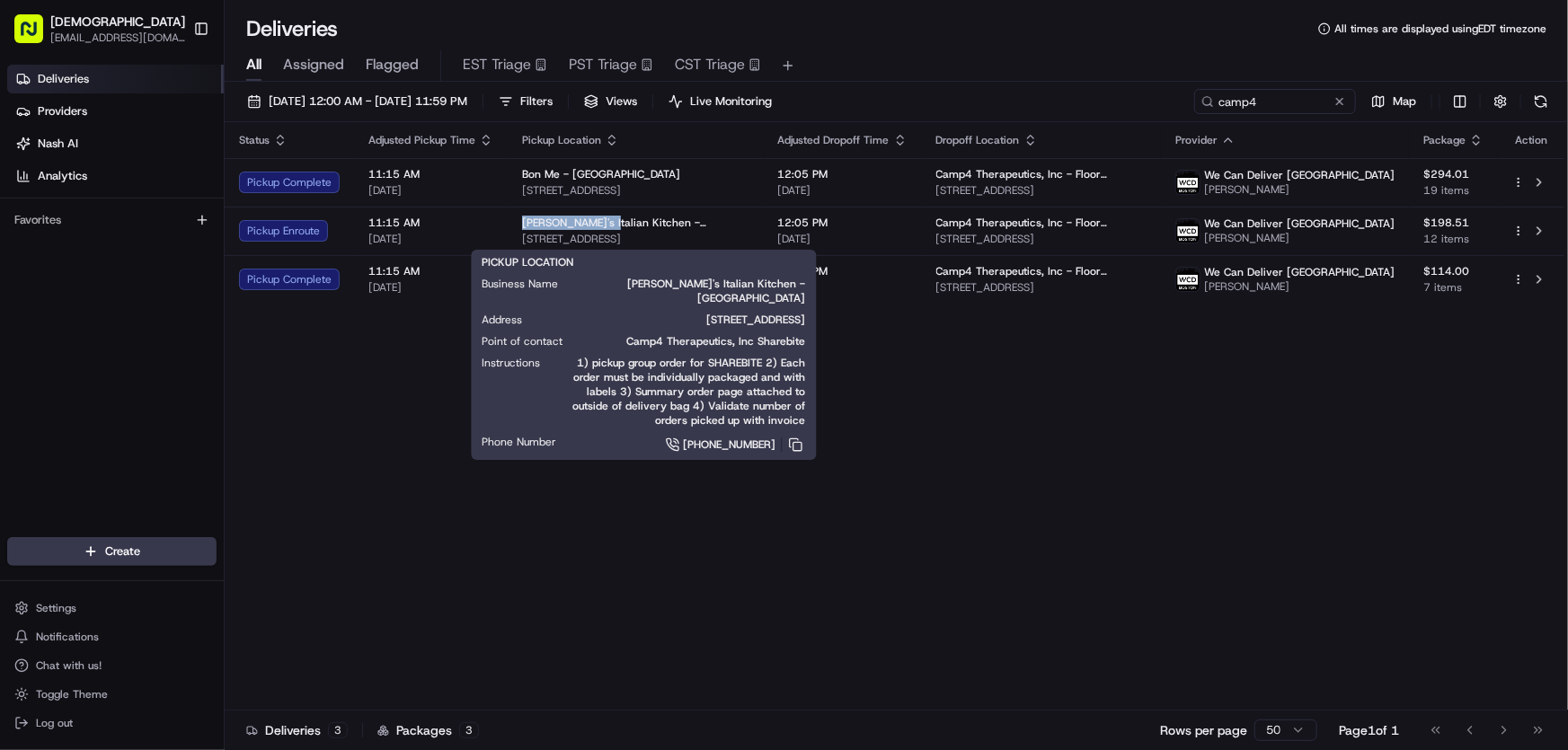
copy span "Alfredo's Italian"
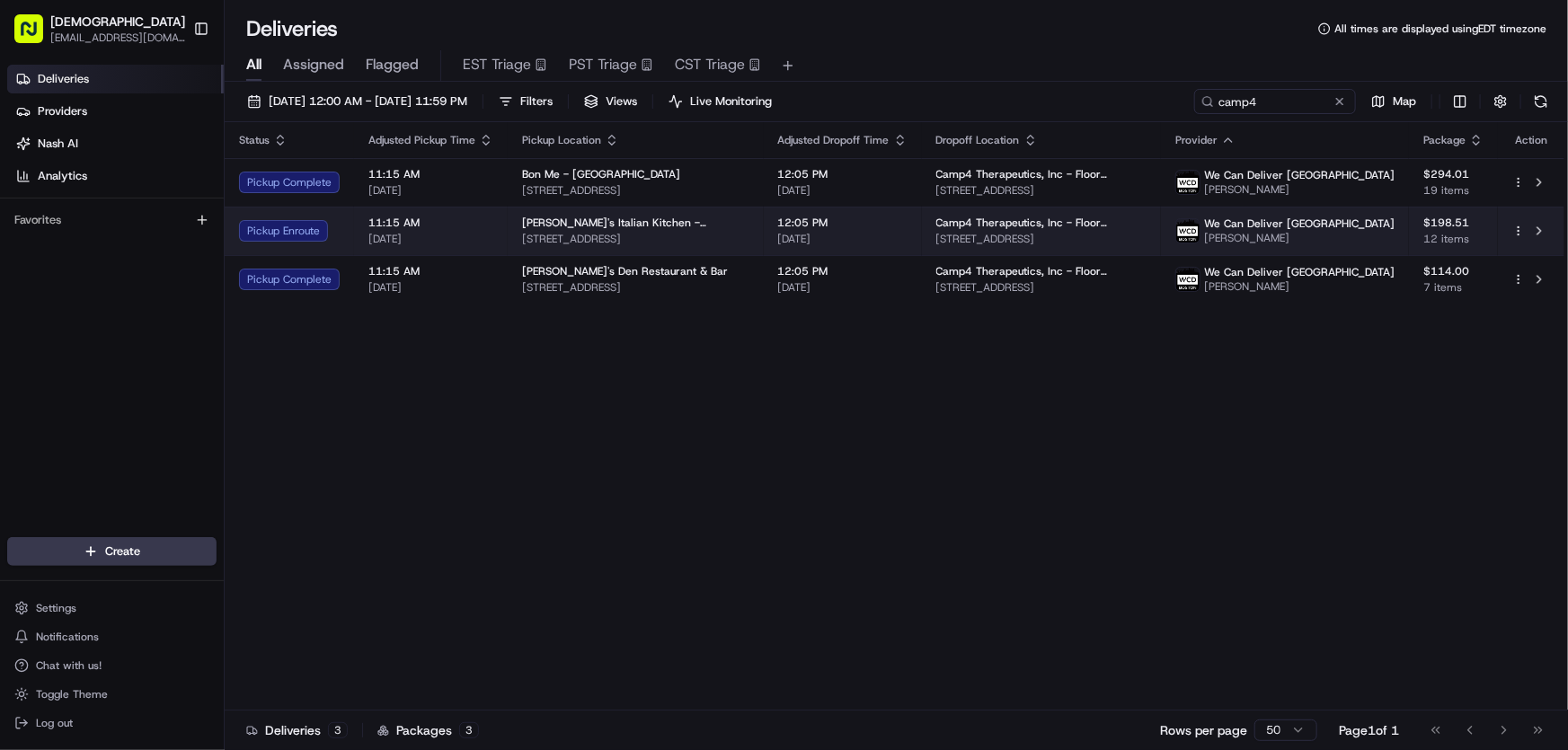
click at [696, 232] on span "691 Cambridge St, Cambridge, MA 02141, USA" at bounding box center [636, 238] width 227 height 14
click at [629, 225] on span "Alfredo's Italian Kitchen - Cambridge" at bounding box center [636, 222] width 227 height 14
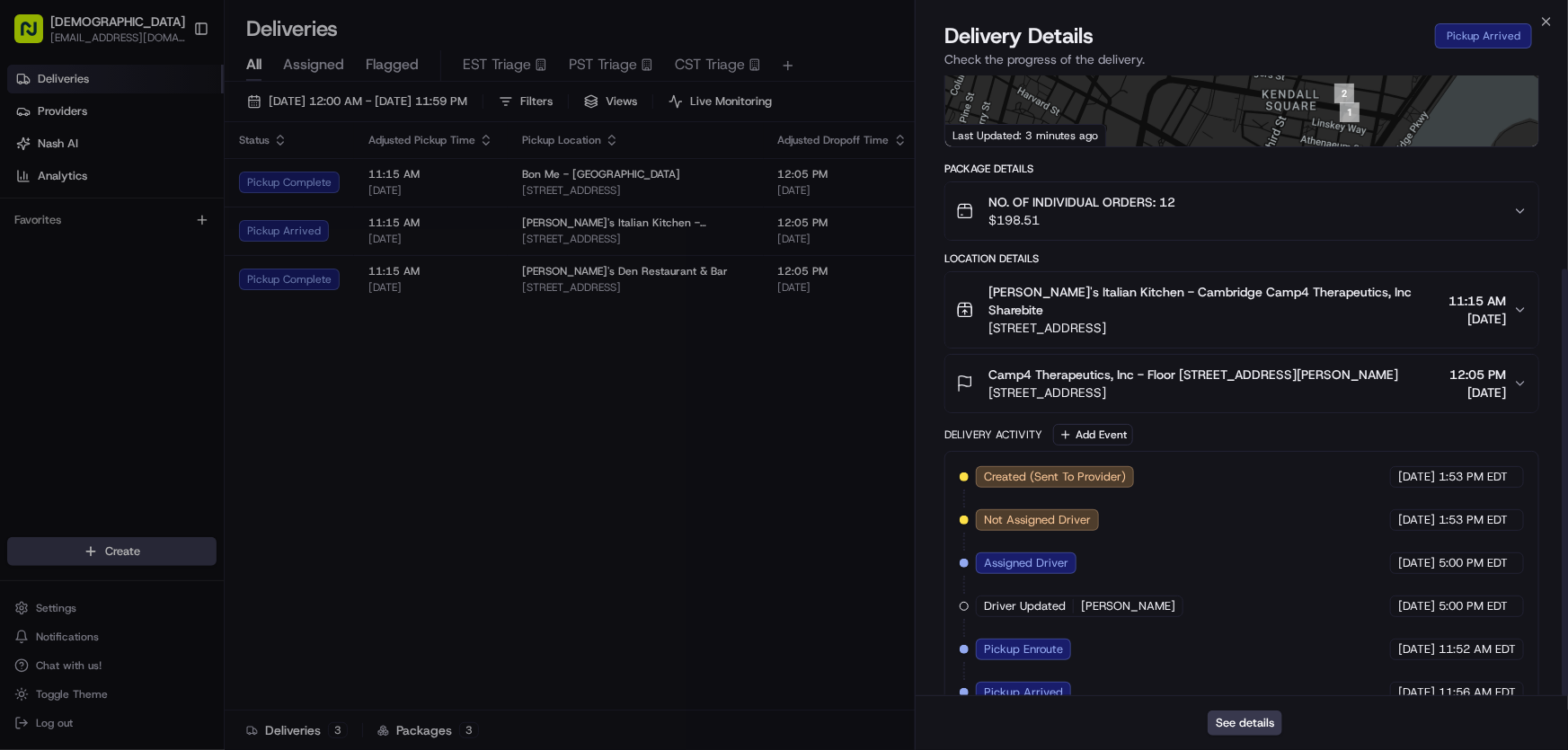
scroll to position [280, 0]
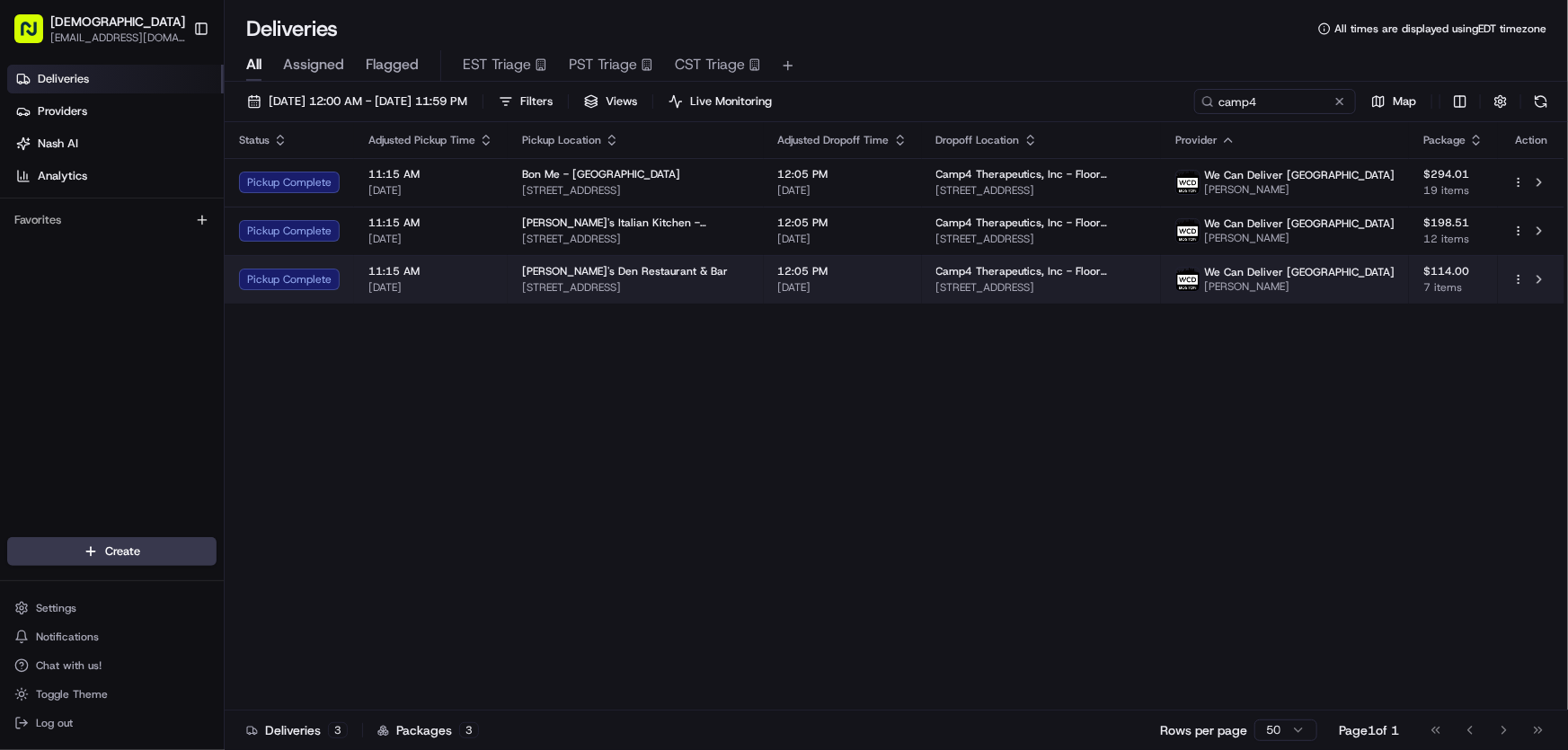
drag, startPoint x: 746, startPoint y: 287, endPoint x: 519, endPoint y: 291, distance: 227.0
click at [522, 291] on span "89 Winthrop St, Cambridge, MA 02138, USA" at bounding box center [636, 287] width 227 height 14
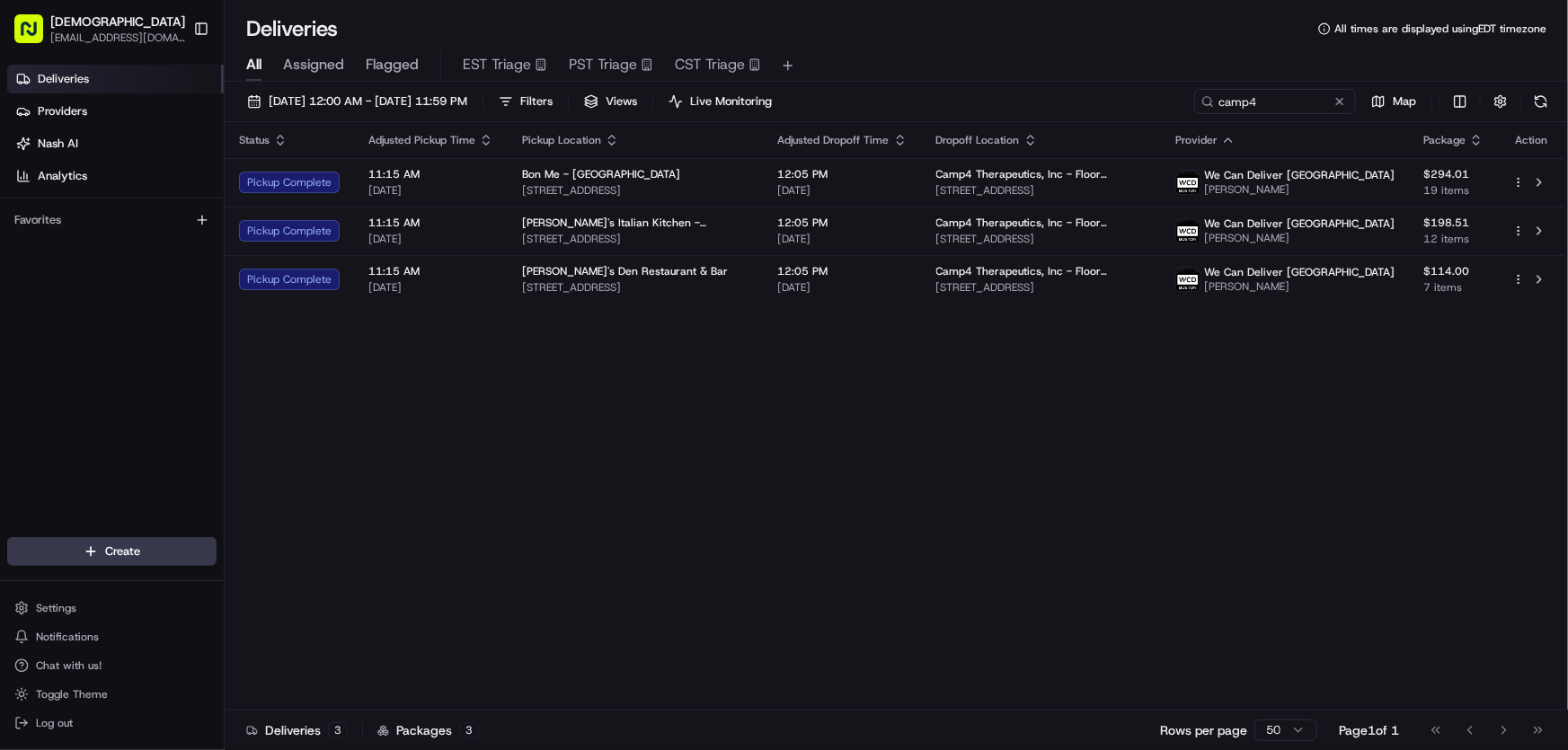
copy span "89 Winthrop St, Cambridge, MA 02138, USA"
click at [580, 428] on div "Status Adjusted Pickup Time Pickup Location Adjusted Dropoff Time Dropoff Locat…" at bounding box center [895, 416] width 1340 height 588
click at [592, 408] on div "Status Adjusted Pickup Time Pickup Location Adjusted Dropoff Time Dropoff Locat…" at bounding box center [895, 416] width 1340 height 588
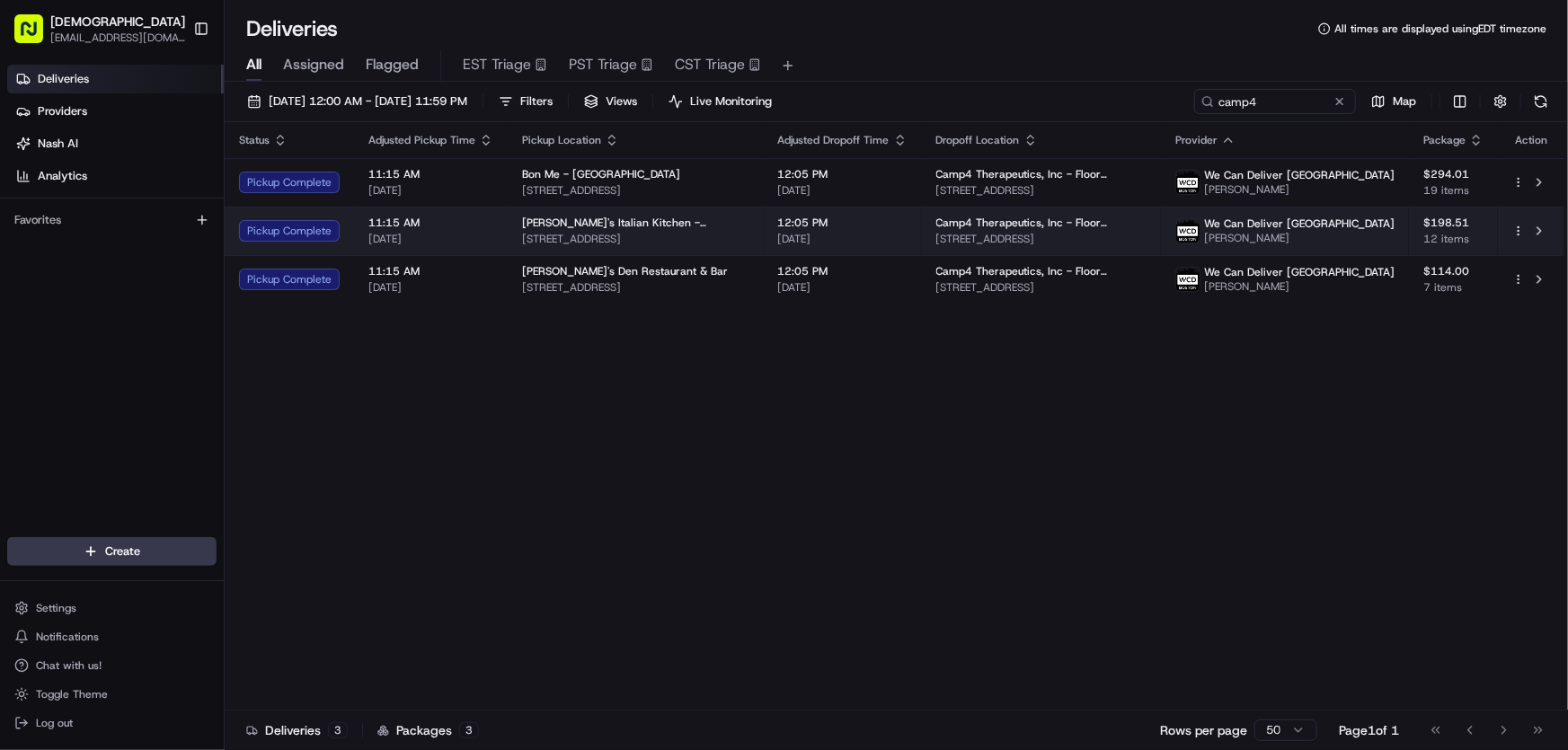
click at [574, 232] on span "691 Cambridge St, Cambridge, MA 02141, USA" at bounding box center [636, 238] width 227 height 14
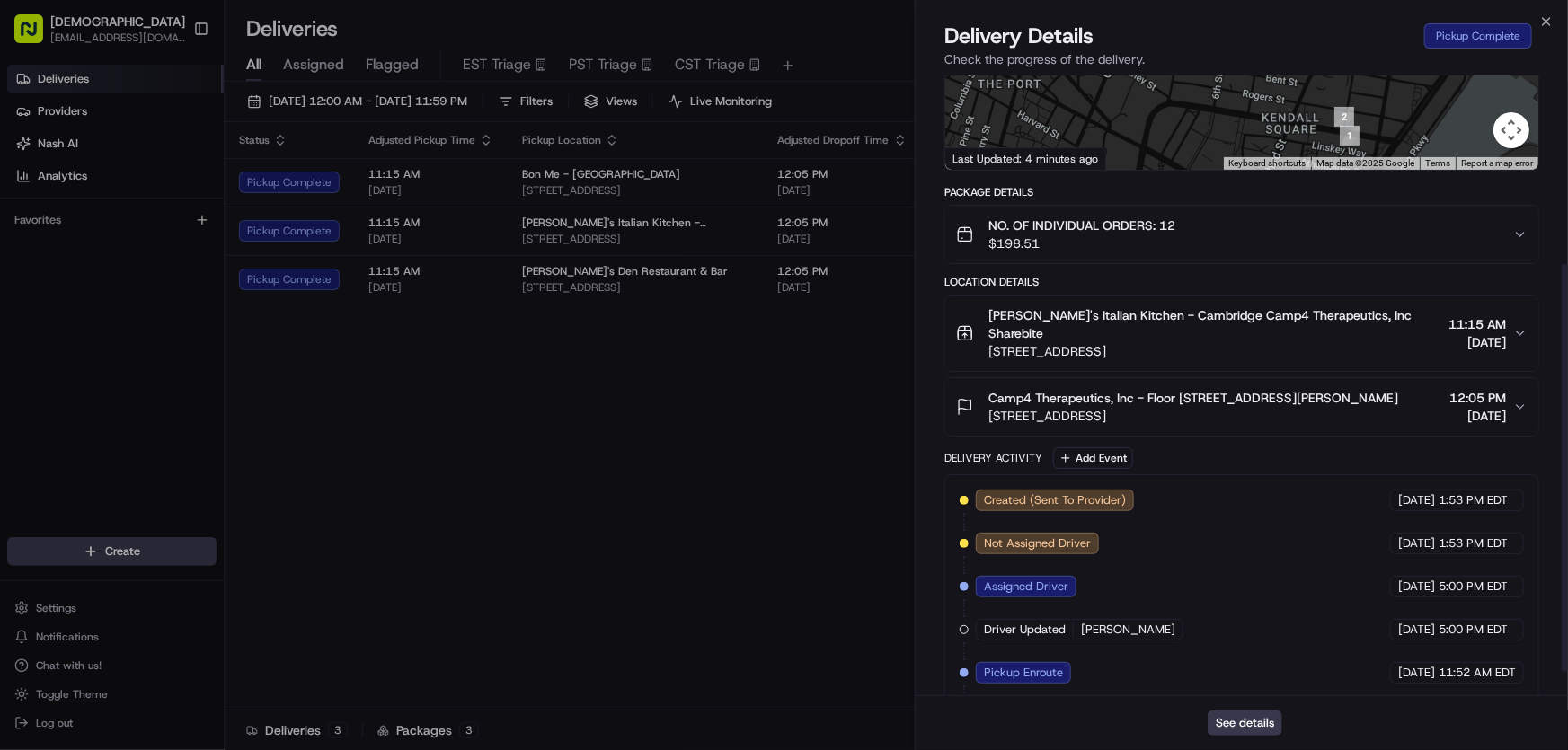
scroll to position [323, 0]
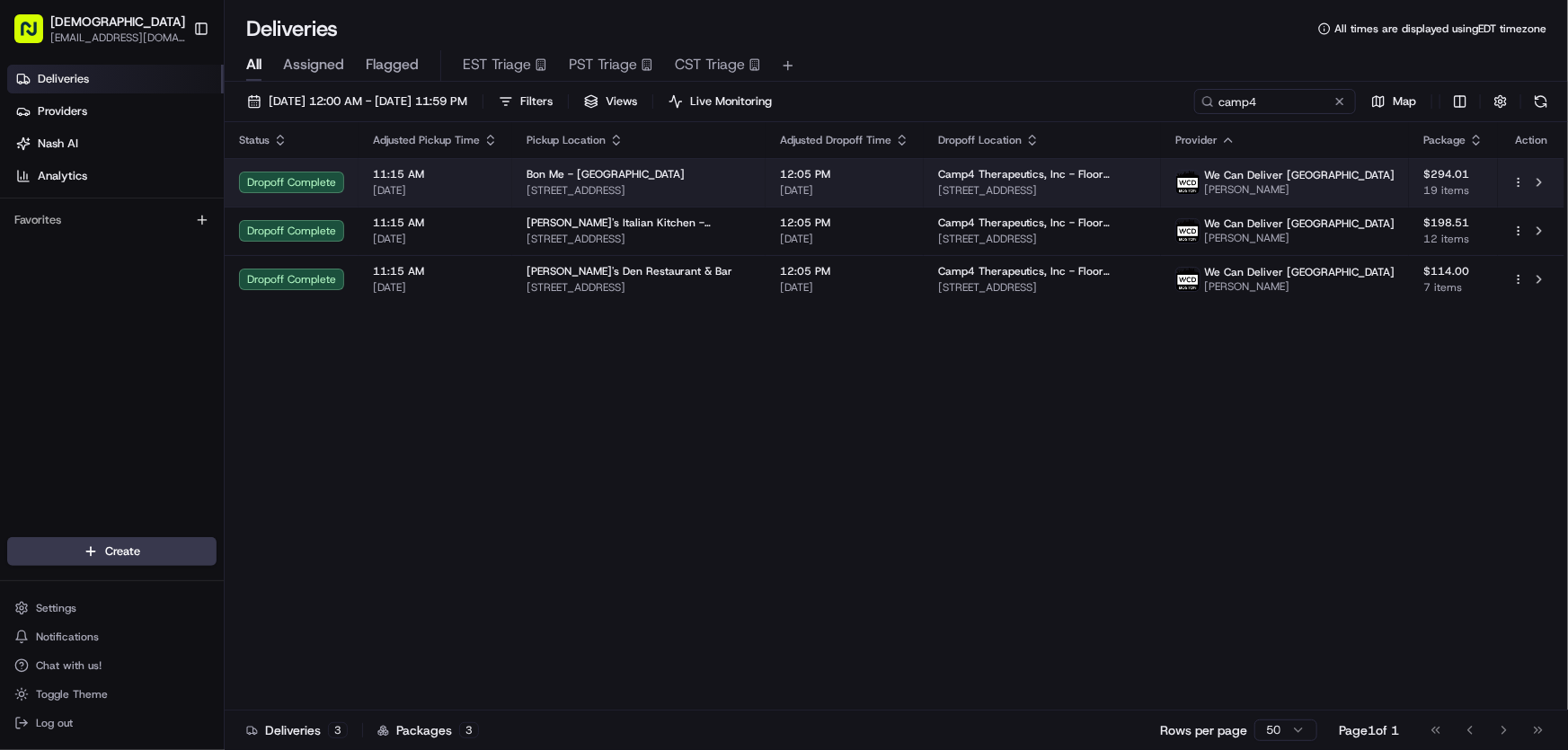
click at [611, 180] on div "Bon Me - Cambridge 60 Binney St, Cambridge, MA 02142, USA" at bounding box center [639, 183] width 225 height 31
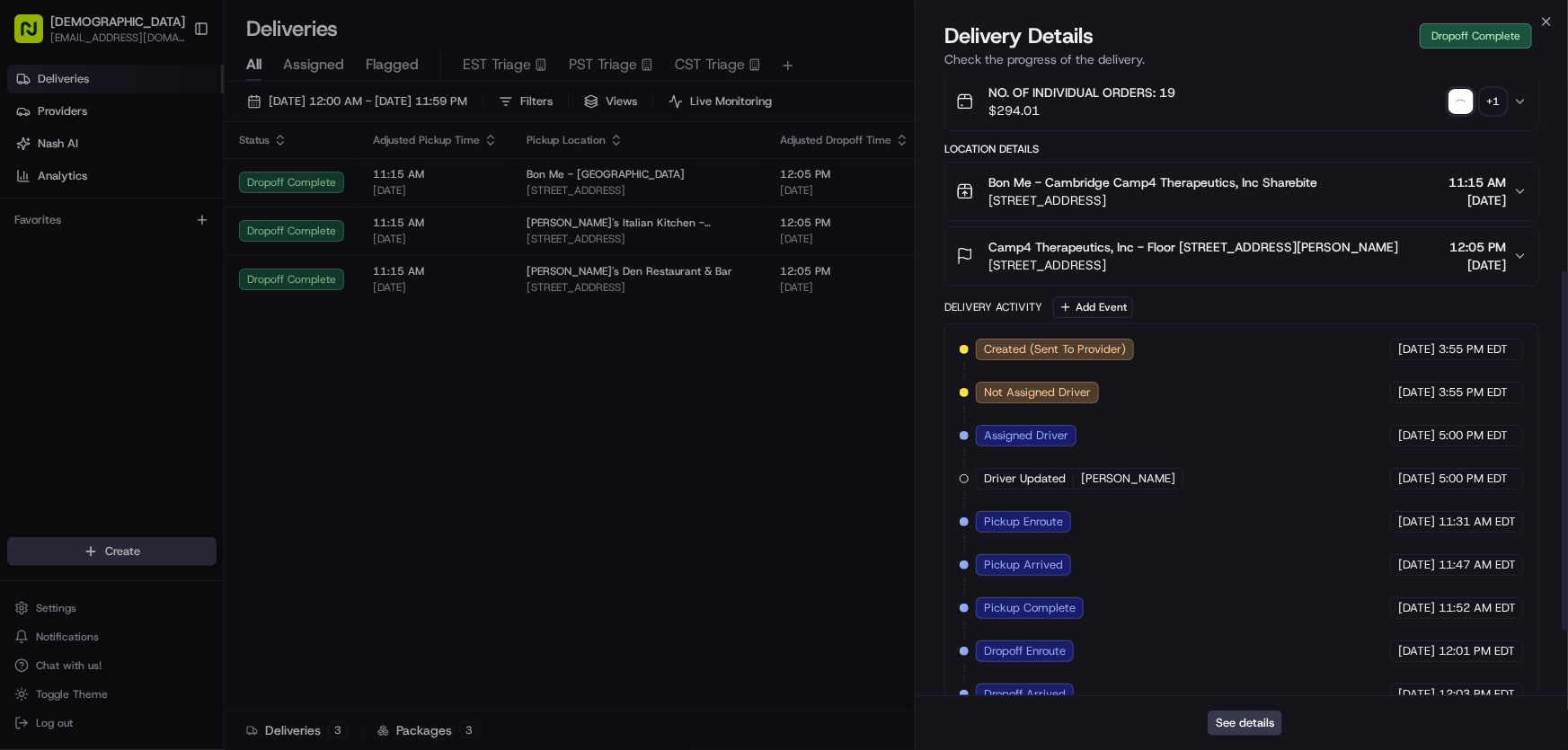
scroll to position [452, 0]
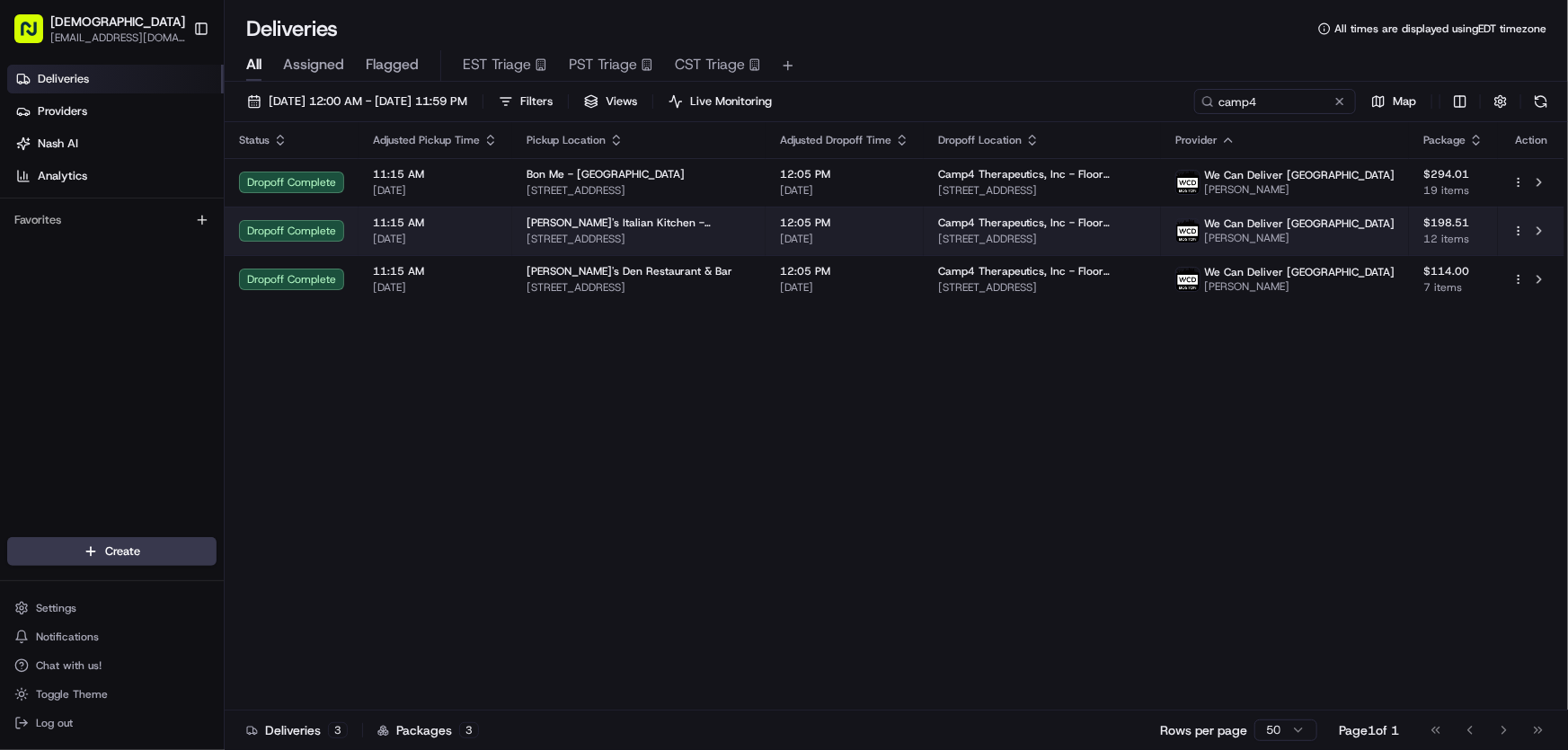
click at [634, 225] on span "Alfredo's Italian Kitchen - Cambridge" at bounding box center [639, 222] width 225 height 14
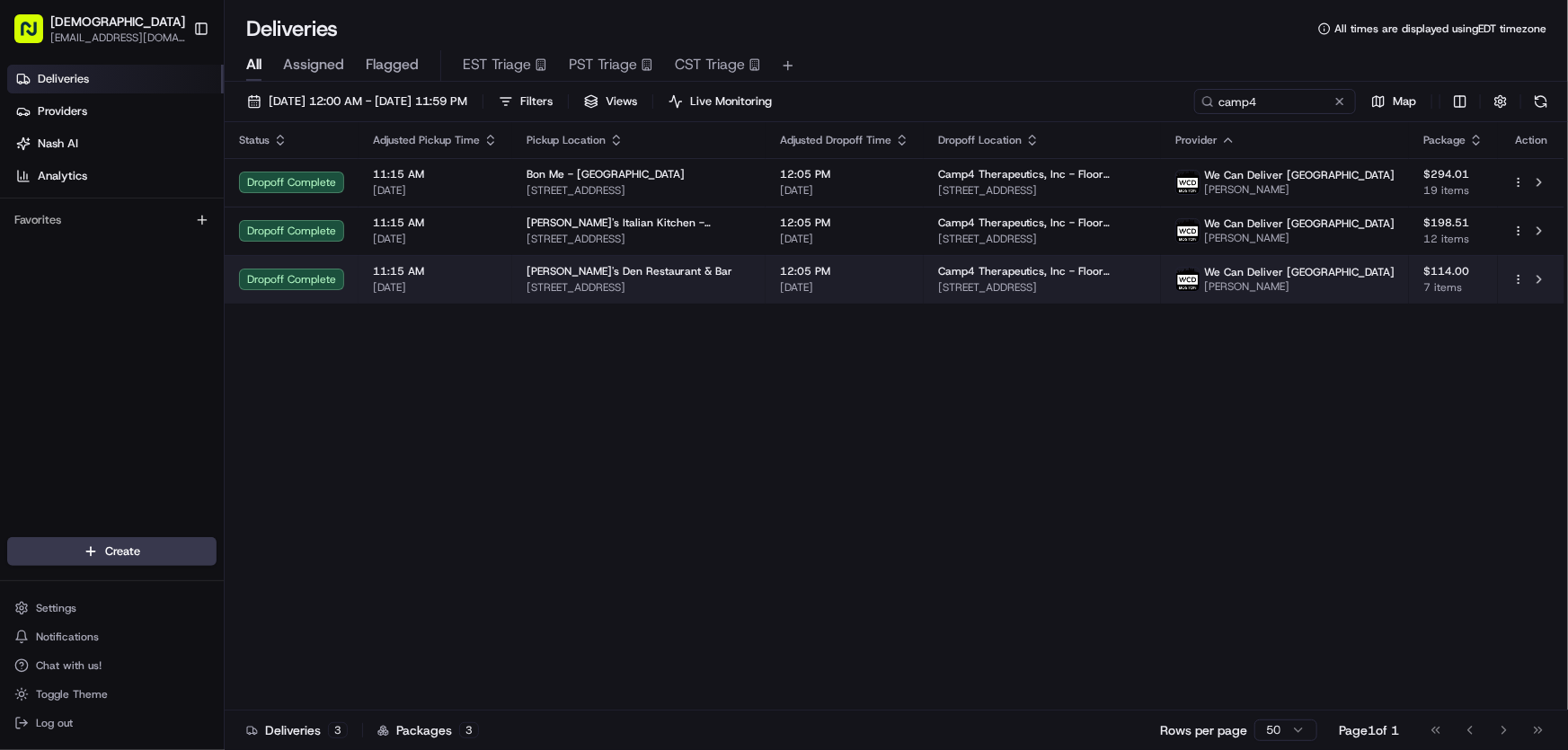
click at [674, 288] on span "89 Winthrop St, Cambridge, MA 02138, USA" at bounding box center [639, 287] width 225 height 14
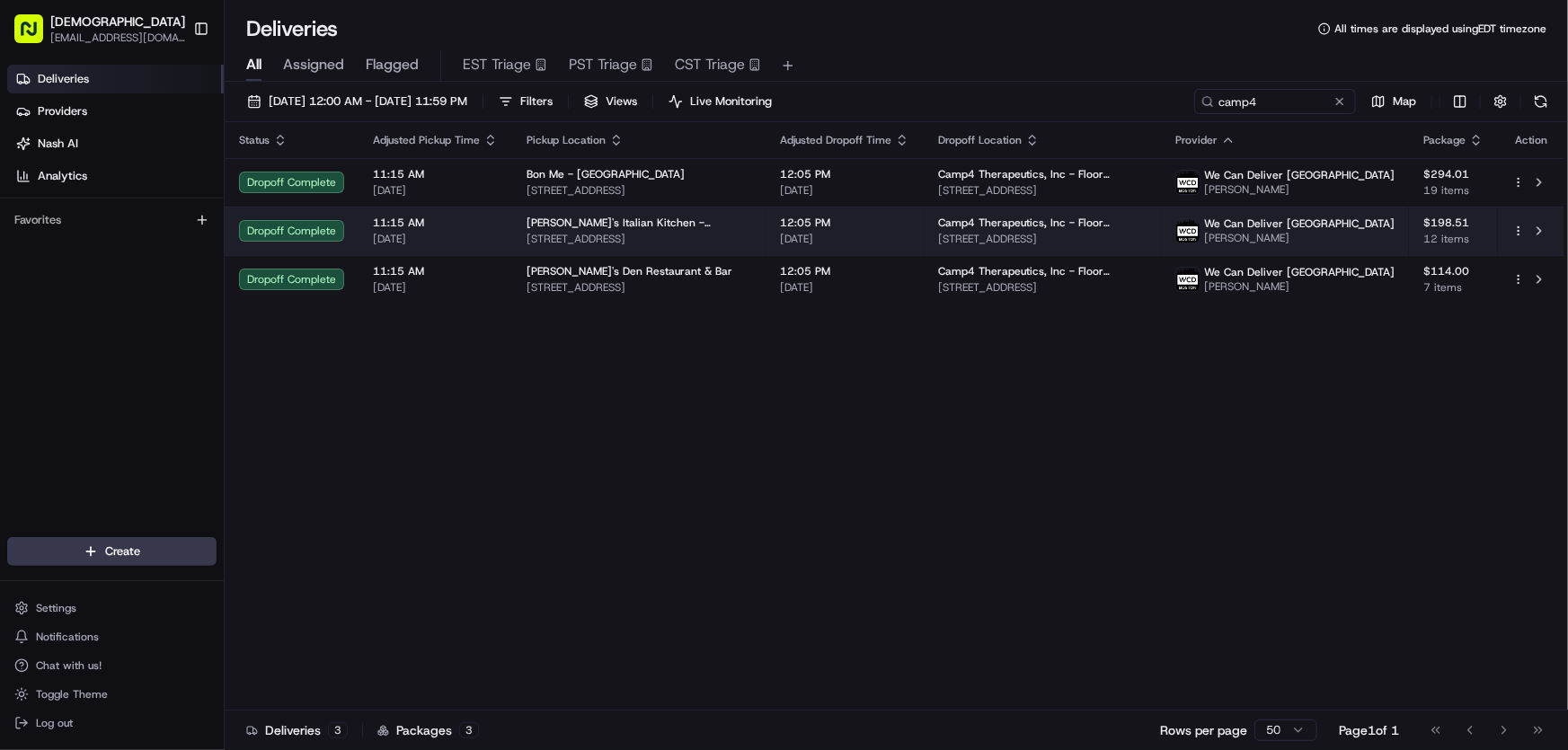
click at [646, 218] on span "Alfredo's Italian Kitchen - Cambridge" at bounding box center [639, 222] width 225 height 14
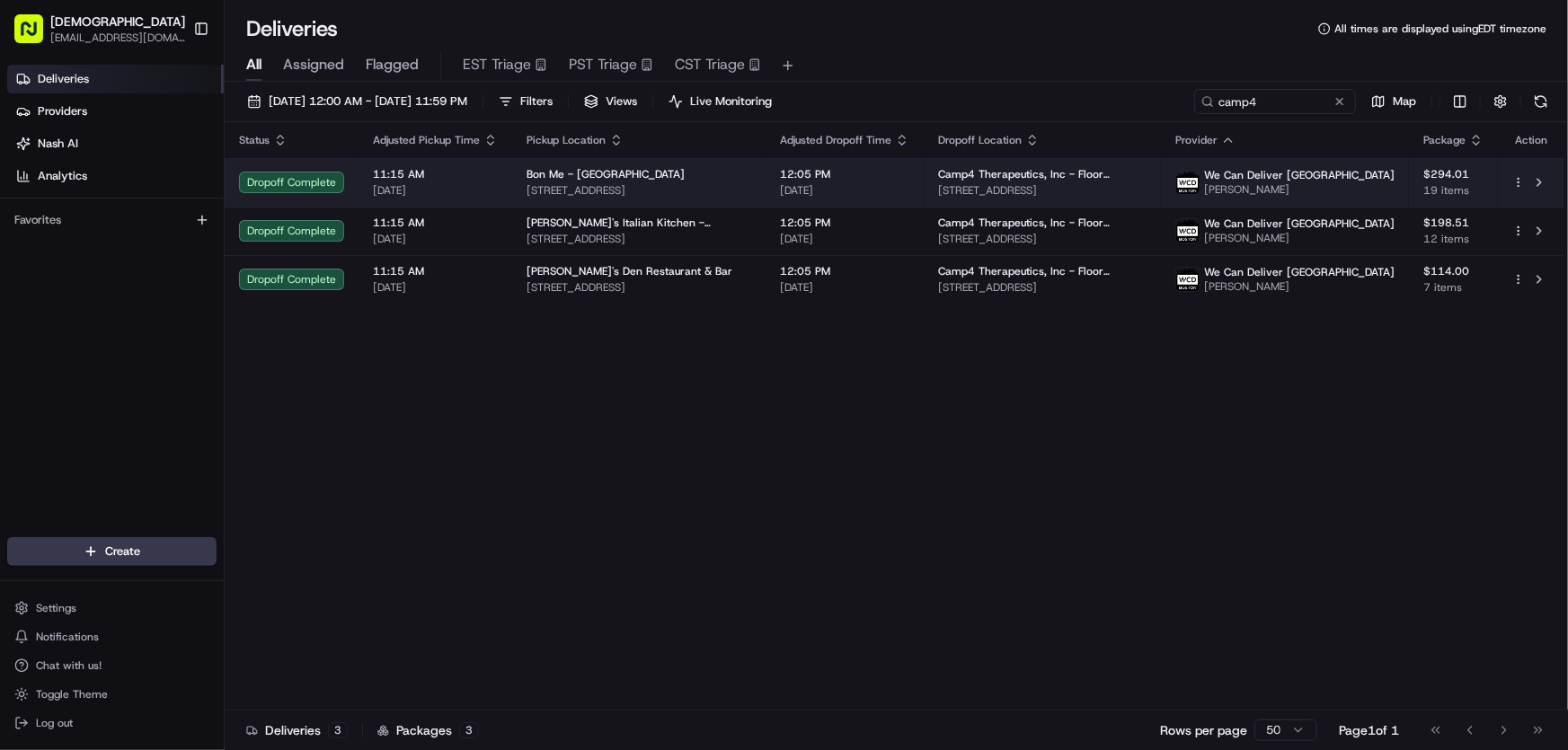
click at [578, 180] on span "Bon Me - Cambridge" at bounding box center [605, 174] width 158 height 14
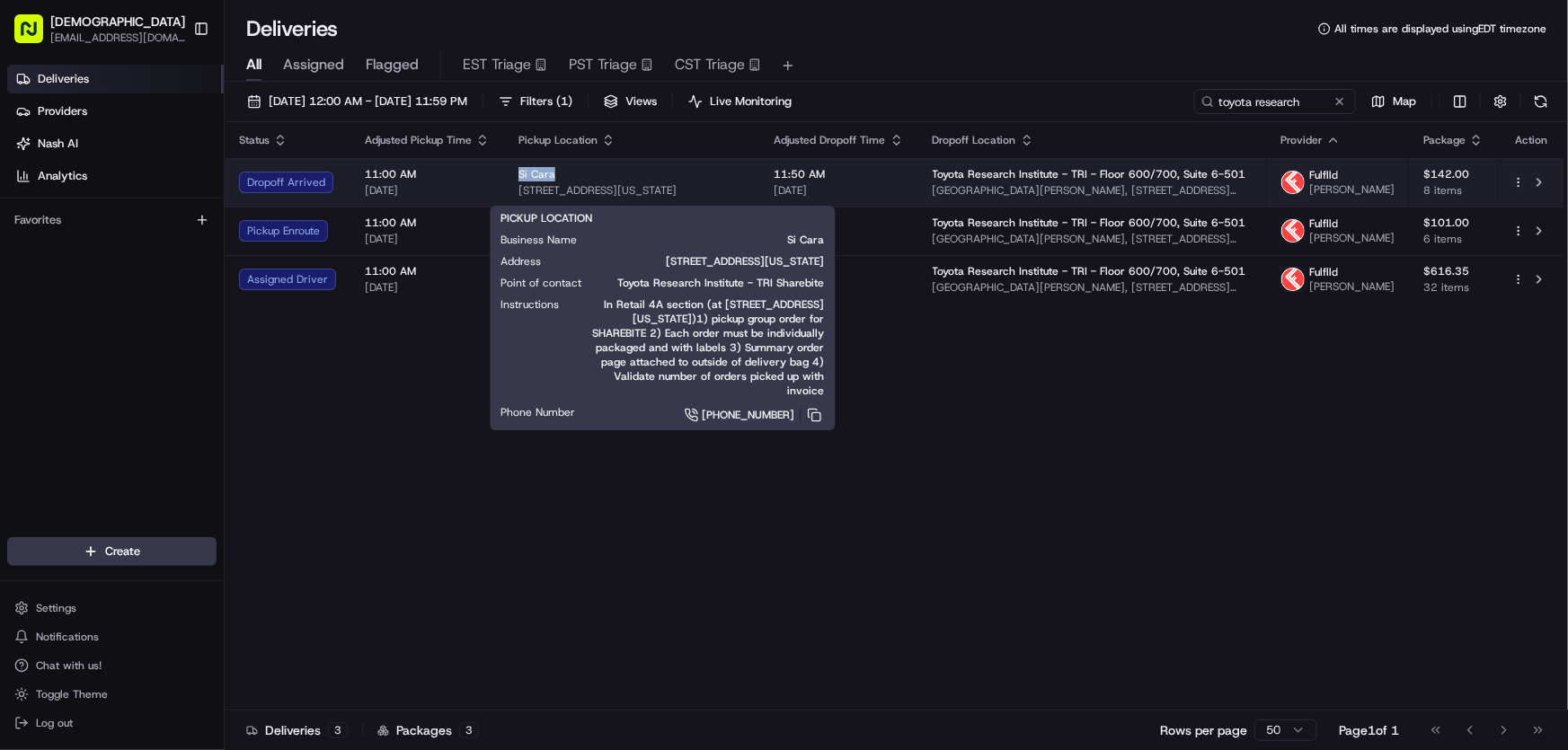
drag, startPoint x: 512, startPoint y: 175, endPoint x: 549, endPoint y: 179, distance: 37.2
click at [549, 179] on td "Si Cara [STREET_ADDRESS][US_STATE]" at bounding box center [632, 182] width 256 height 48
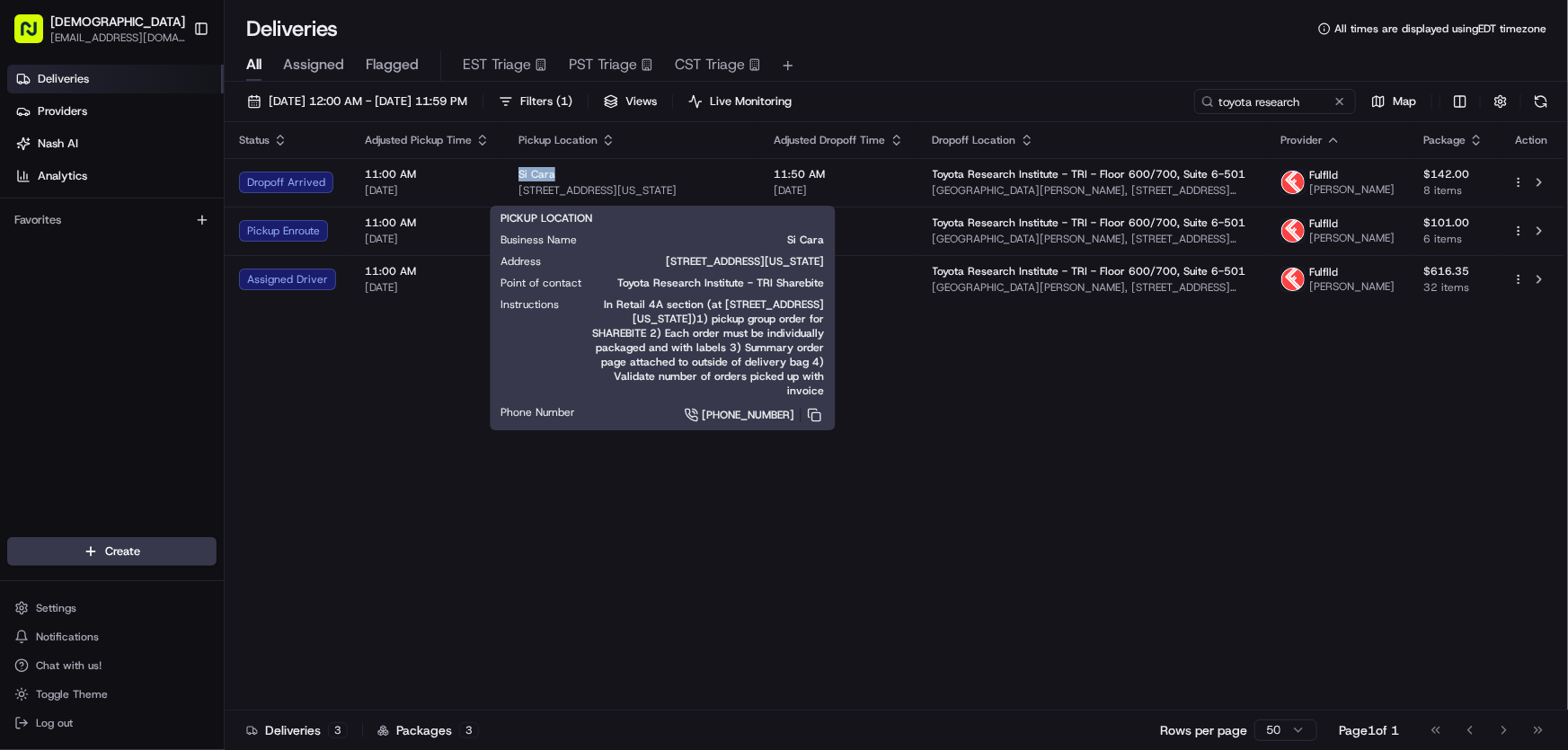
copy span "Si Cara"
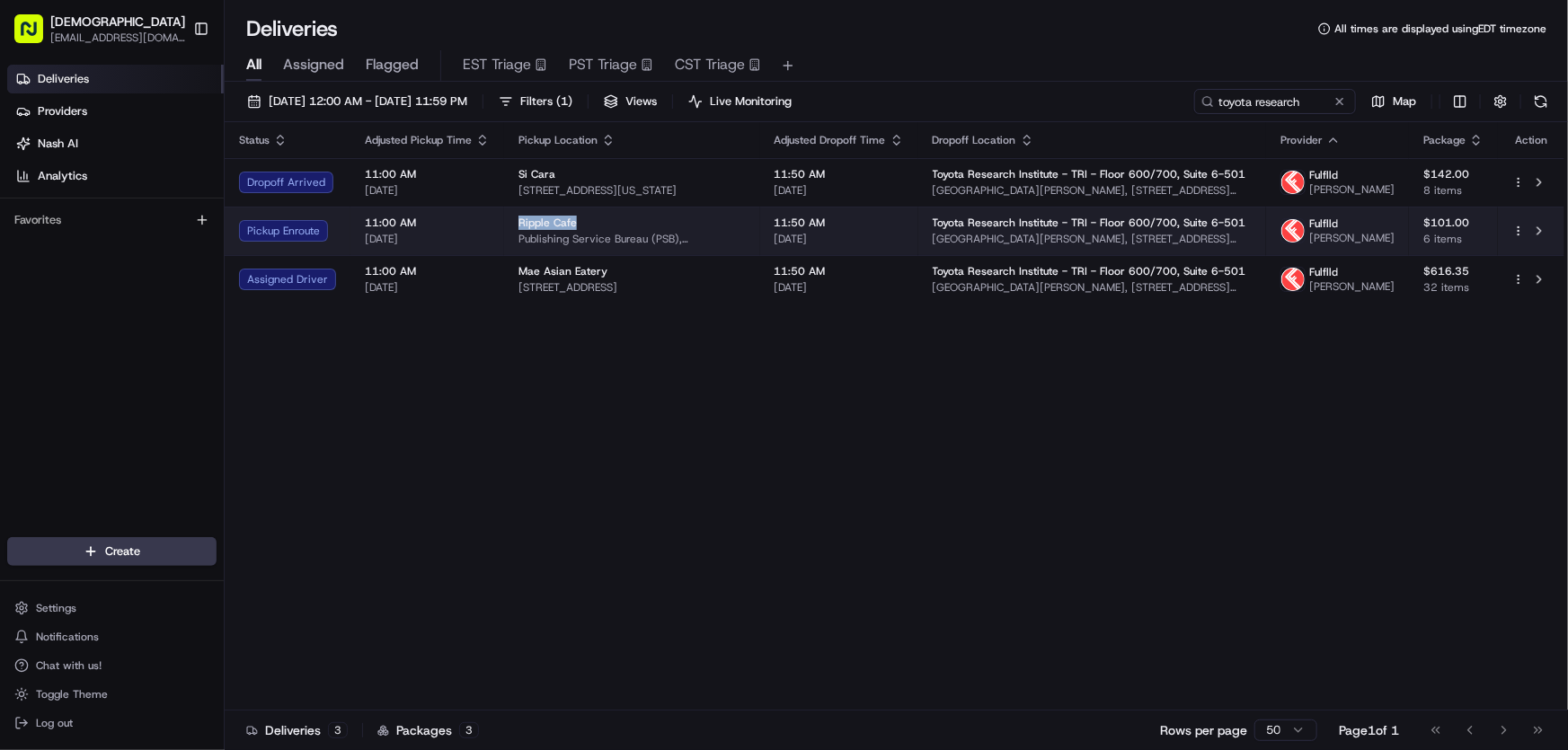
drag, startPoint x: 508, startPoint y: 236, endPoint x: 574, endPoint y: 240, distance: 66.1
click at [574, 240] on td "Ripple Cafe Publishing Service Bureau (PSB), 314 Main St, Cambridge, MA 02142, …" at bounding box center [632, 231] width 256 height 48
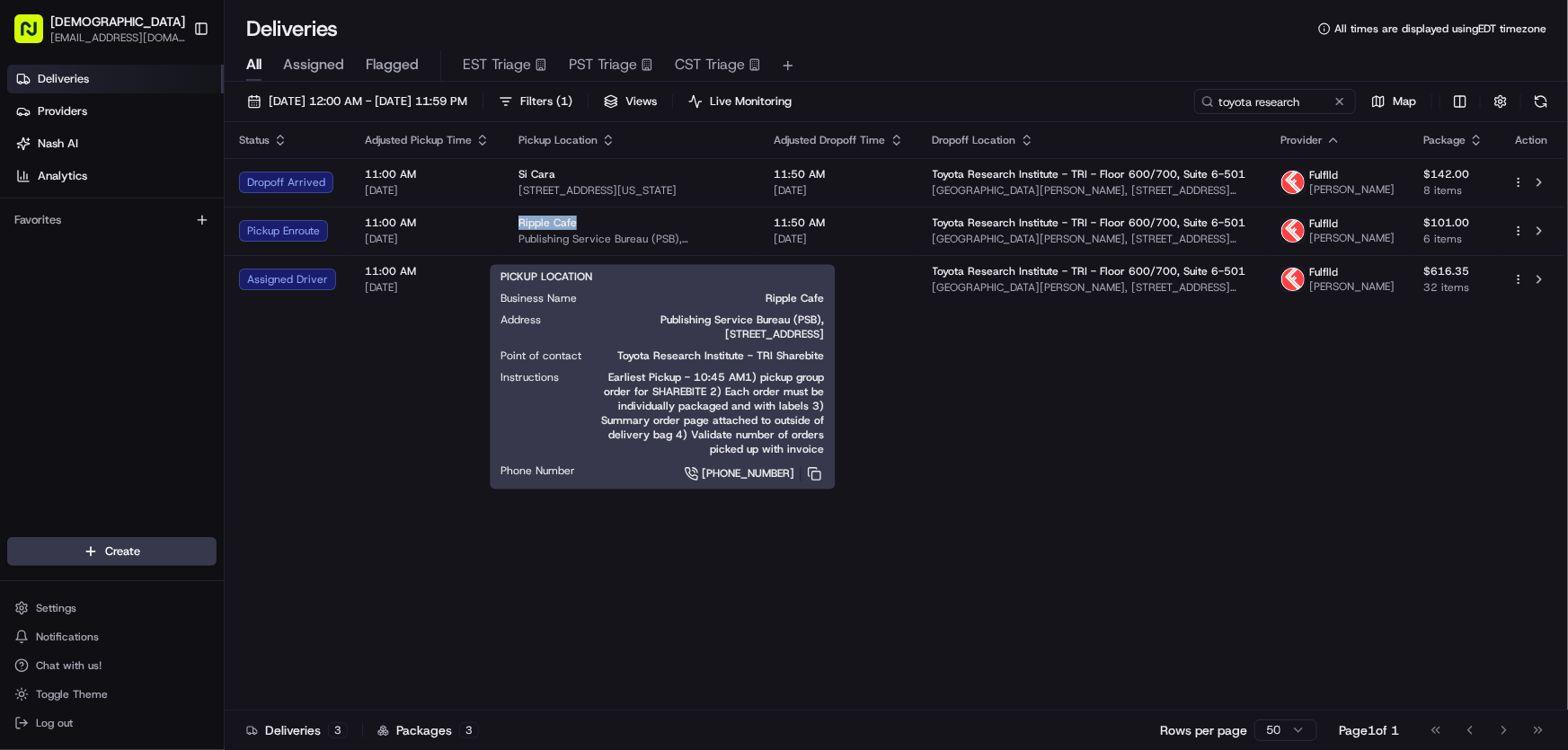
copy span "Ripple Cafe"
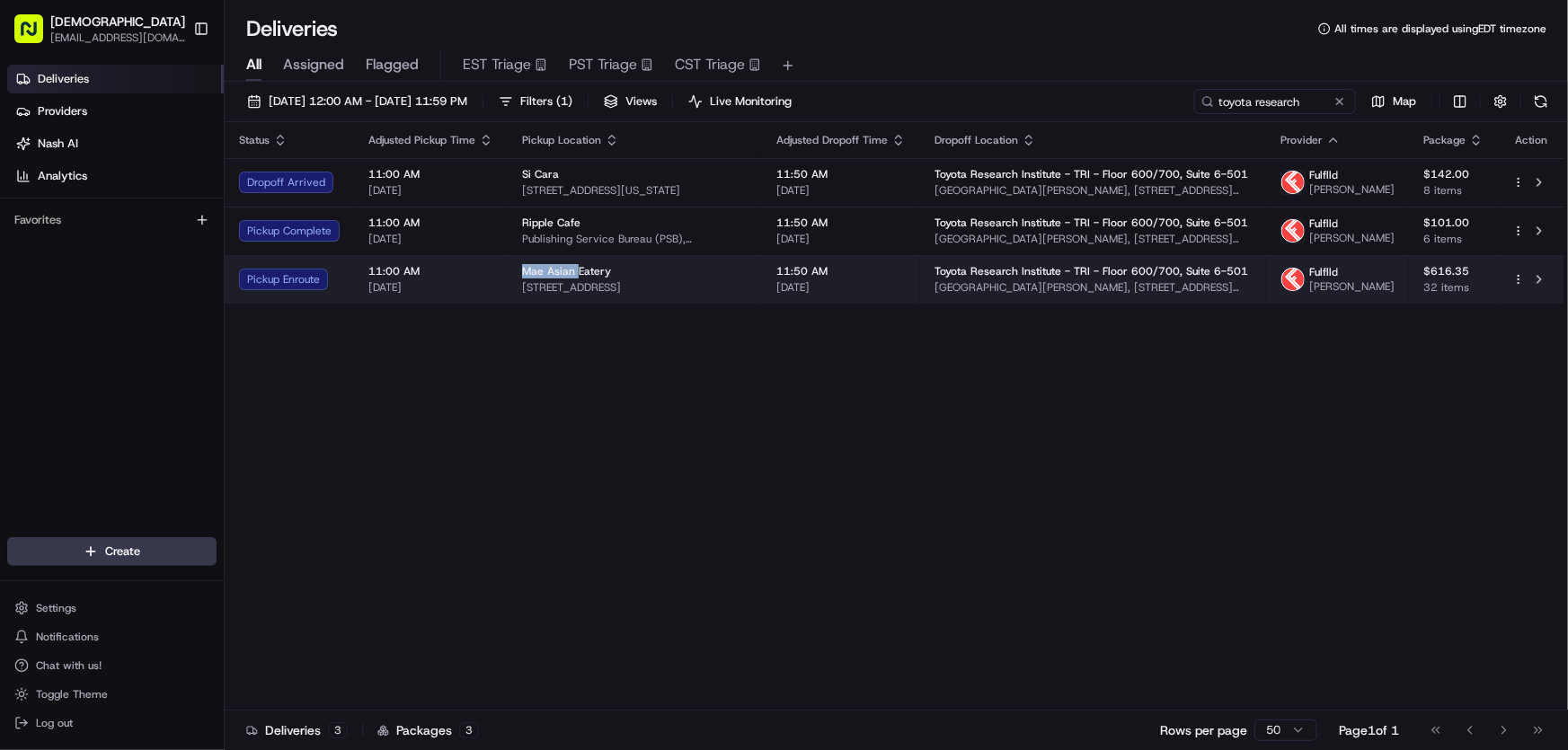
drag, startPoint x: 515, startPoint y: 294, endPoint x: 572, endPoint y: 295, distance: 57.0
click at [572, 295] on td "Mae Asian Eatery 781 Main St, Cambridge, MA 02139, USA" at bounding box center [635, 279] width 254 height 48
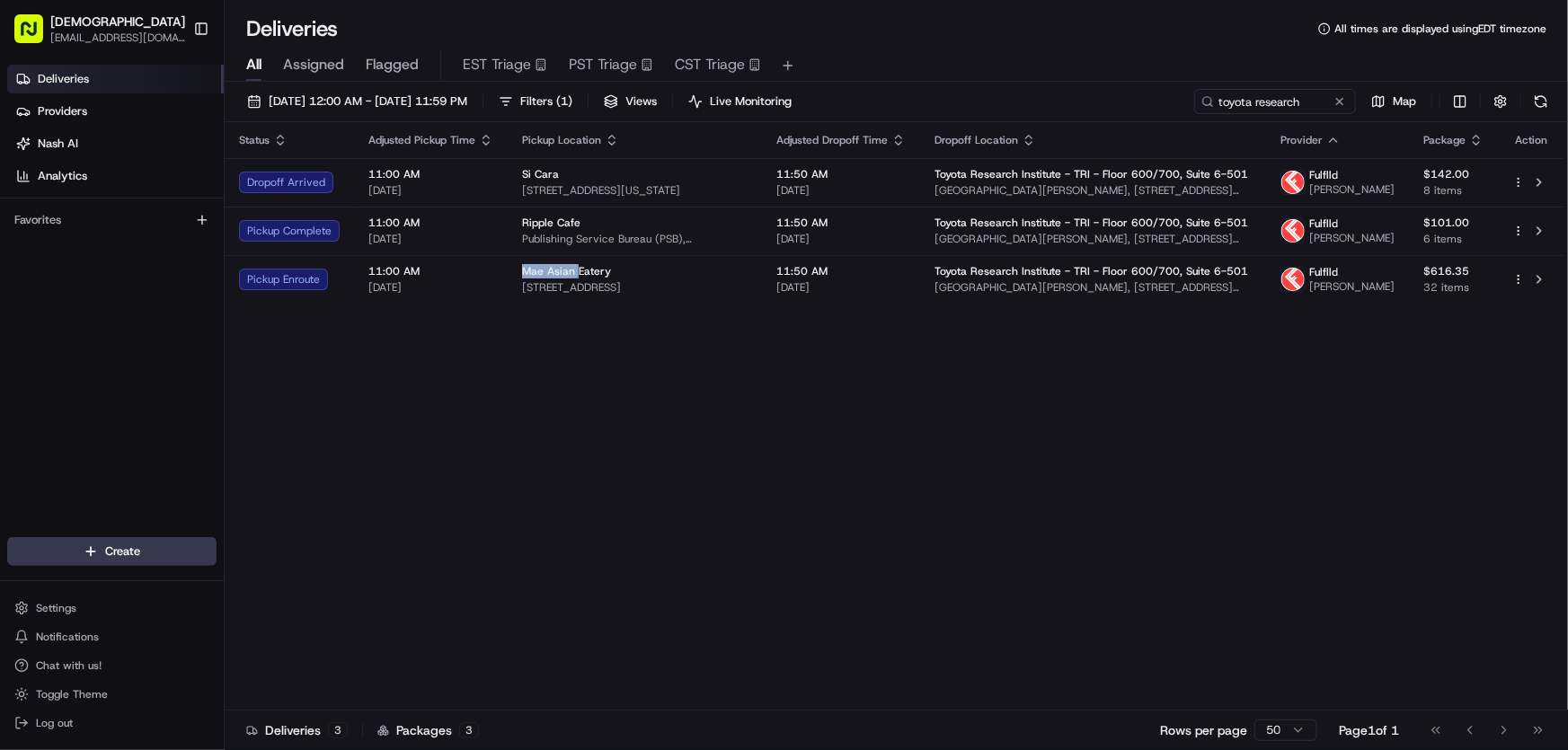
copy span "Mae Asian"
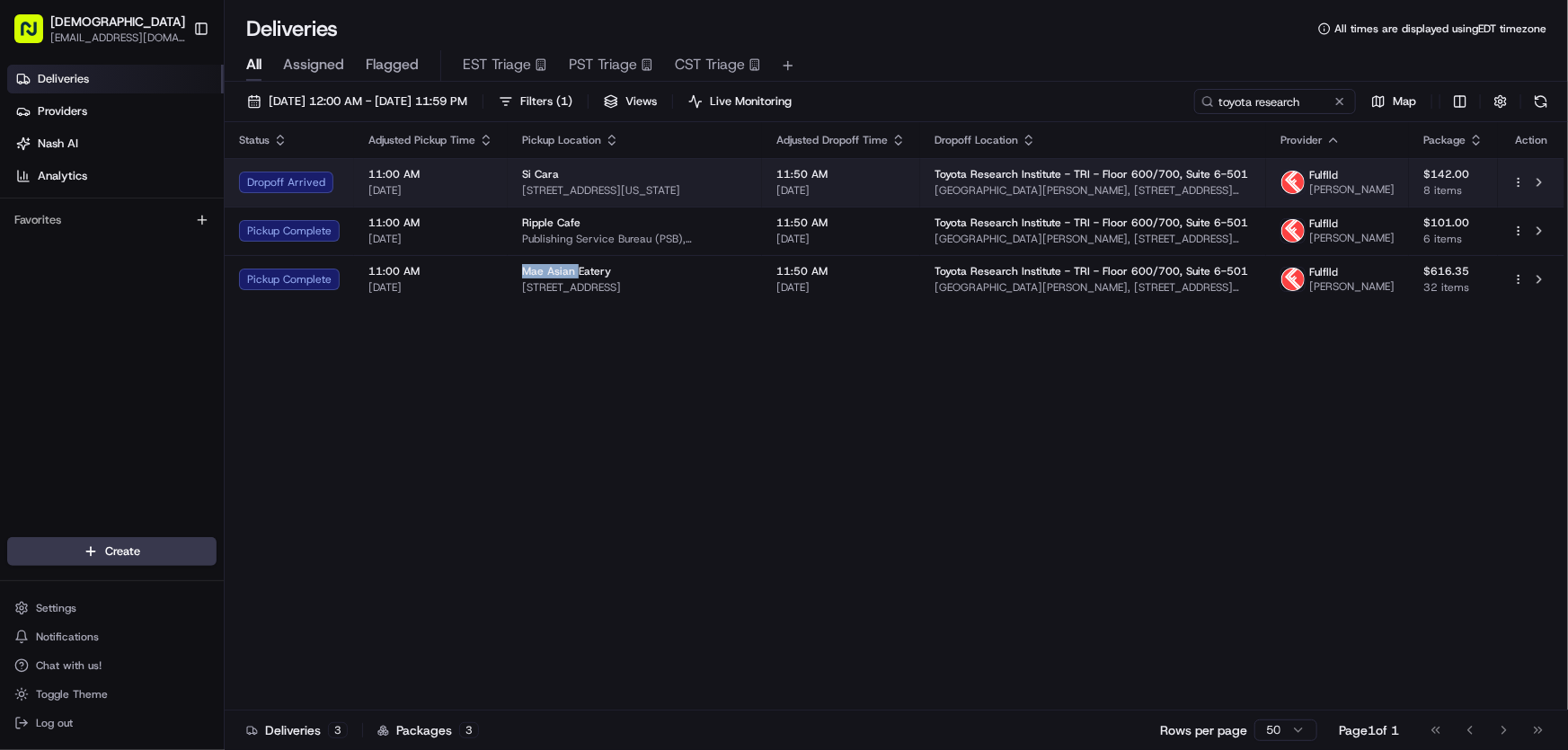
drag, startPoint x: 790, startPoint y: 194, endPoint x: 521, endPoint y: 210, distance: 269.5
click at [521, 207] on td "Si Cara 425 Massachusetts Ave, Cambridge, MA 02139, USA" at bounding box center [635, 182] width 254 height 48
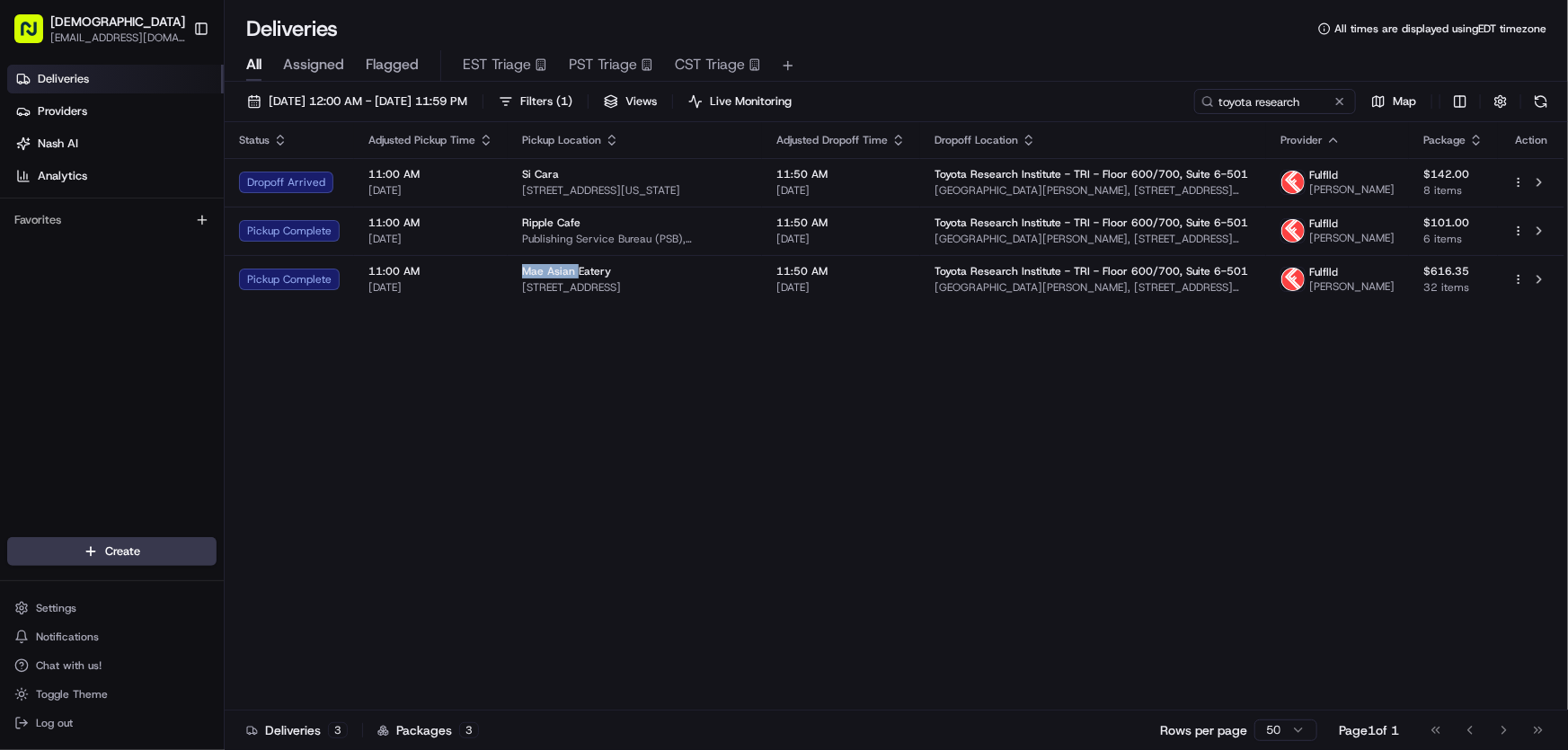
copy span "425 Massachusetts Ave, Cambridge, MA 02139, USA"
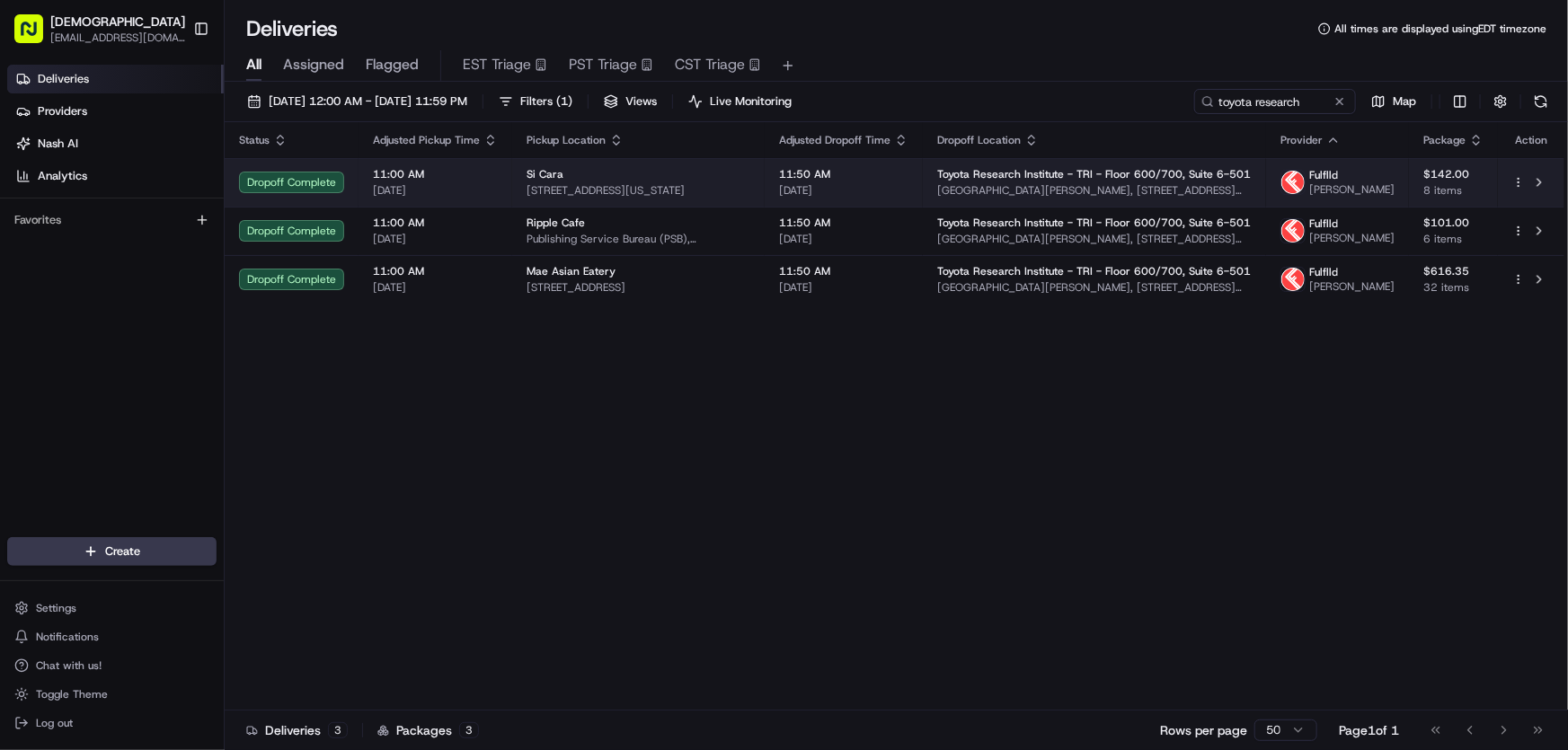
click at [647, 182] on div "Si Cara" at bounding box center [638, 174] width 224 height 14
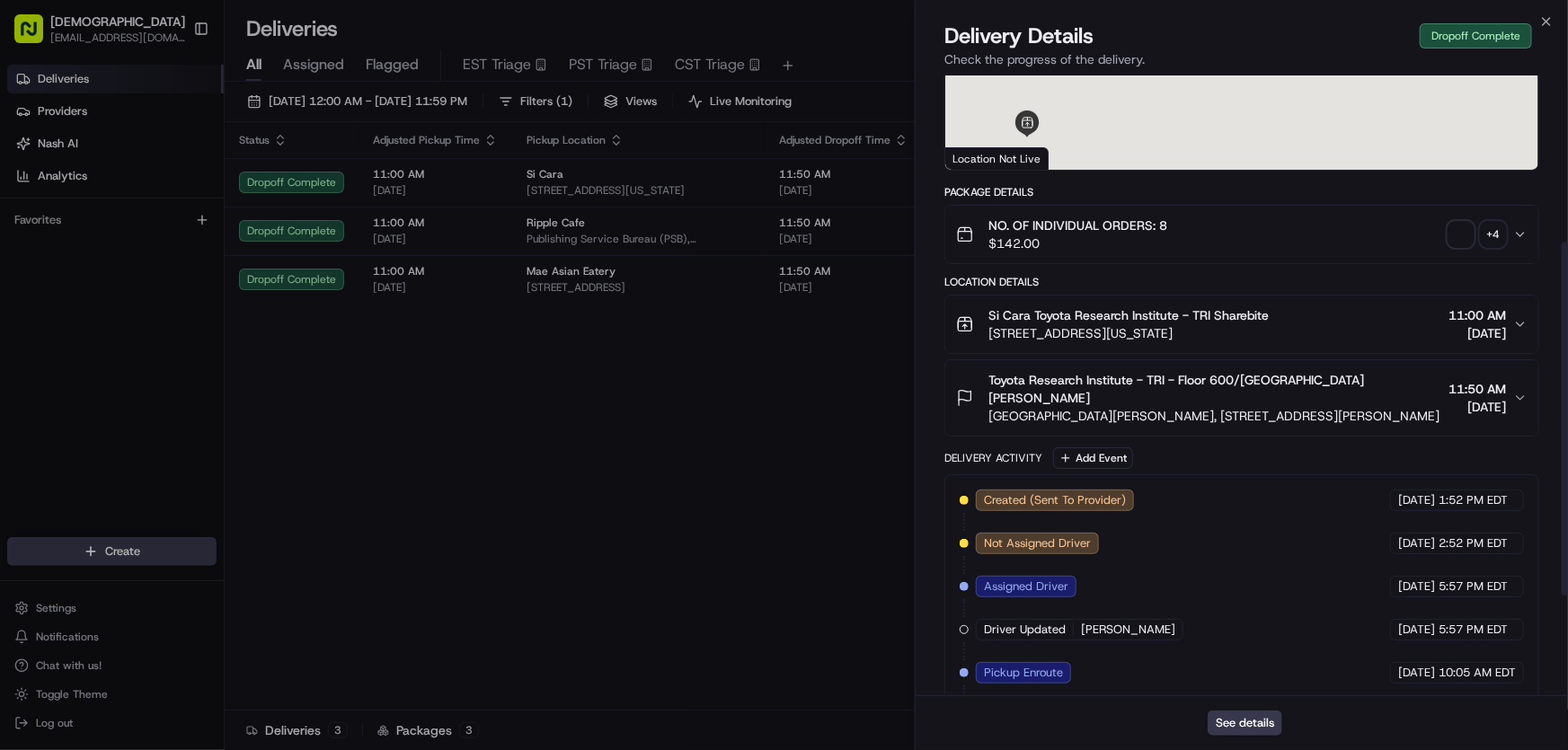
scroll to position [467, 0]
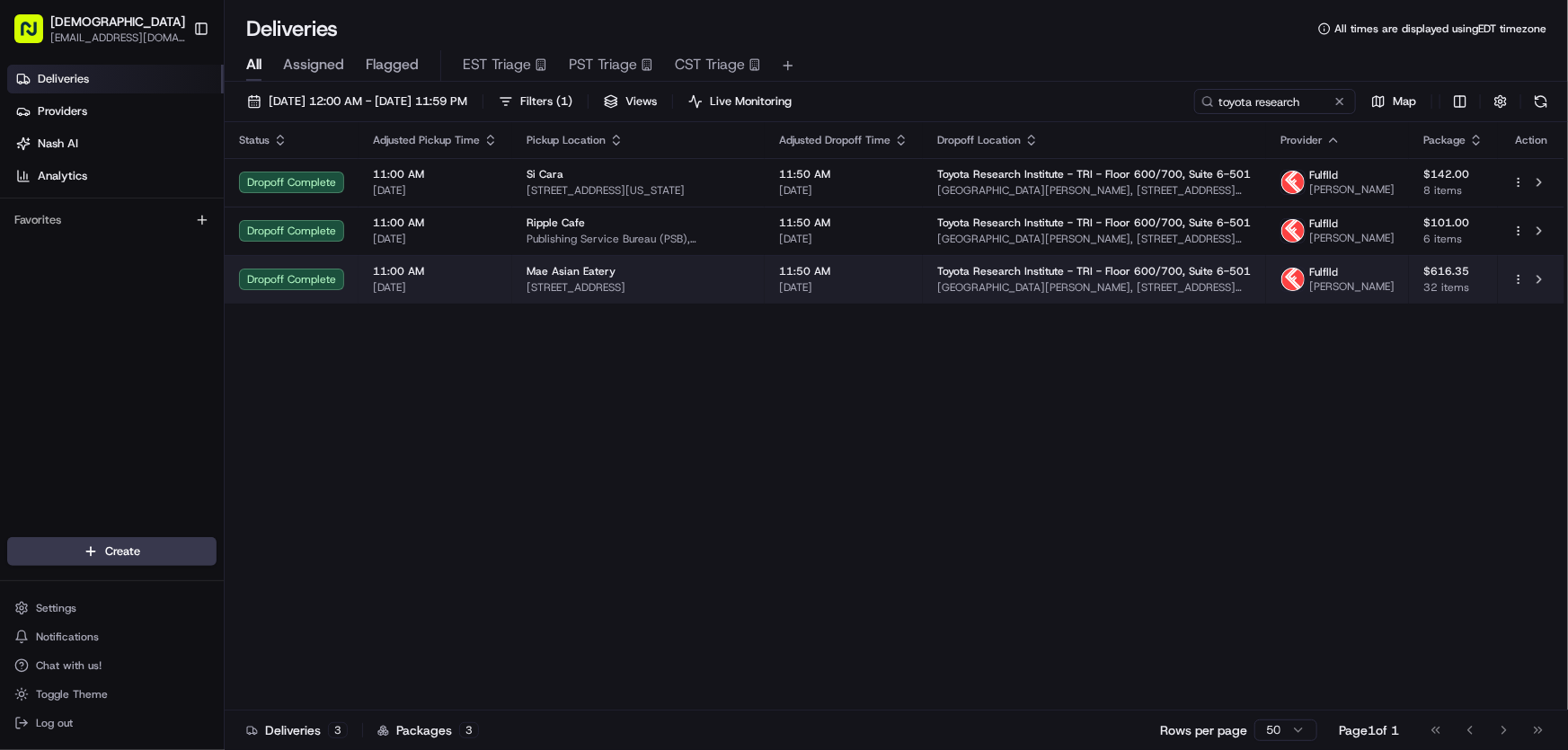
click at [623, 294] on span "781 Main St, Cambridge, MA 02139, USA" at bounding box center [638, 287] width 224 height 14
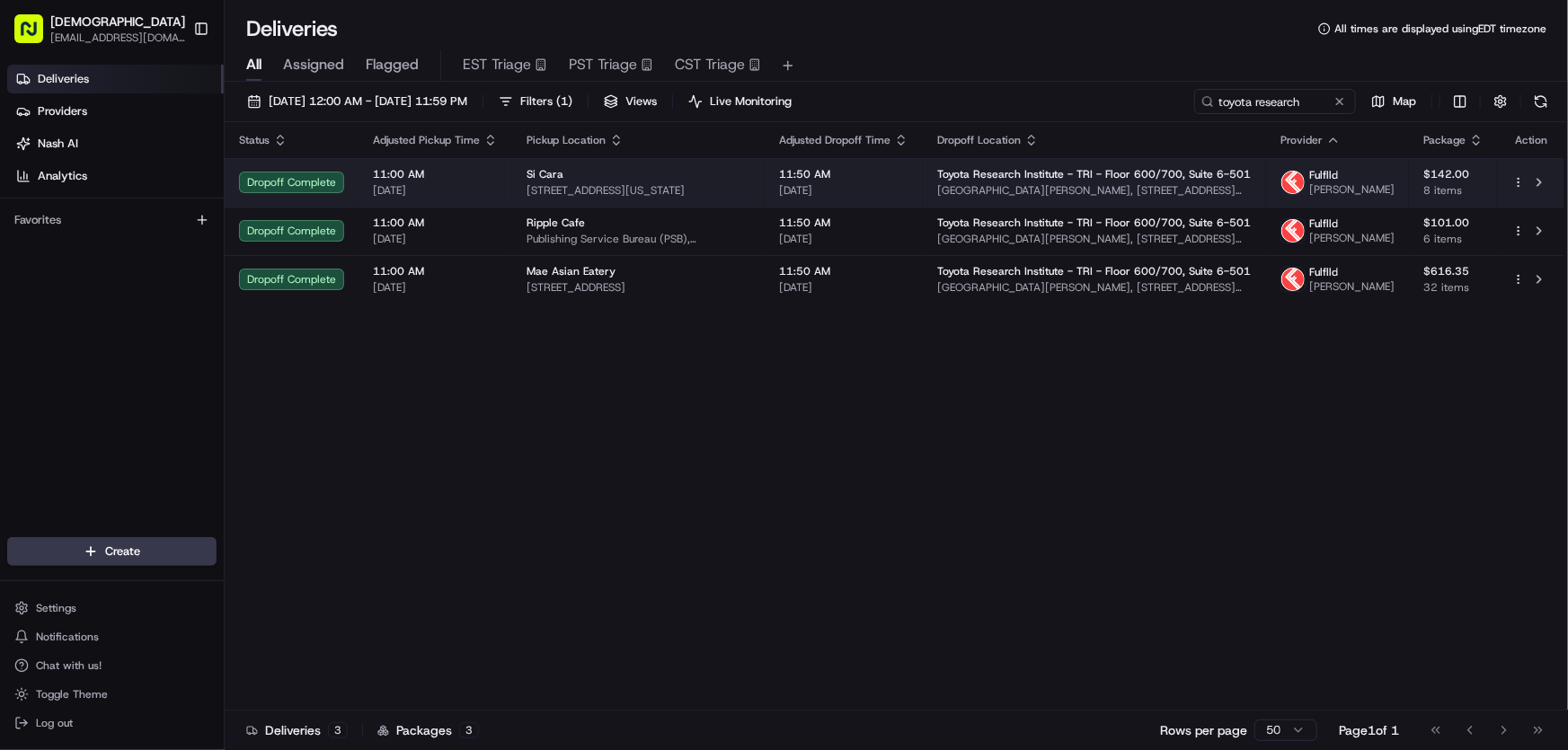
click at [640, 194] on span "425 Massachusetts Ave, Cambridge, MA 02139, USA" at bounding box center [638, 190] width 224 height 14
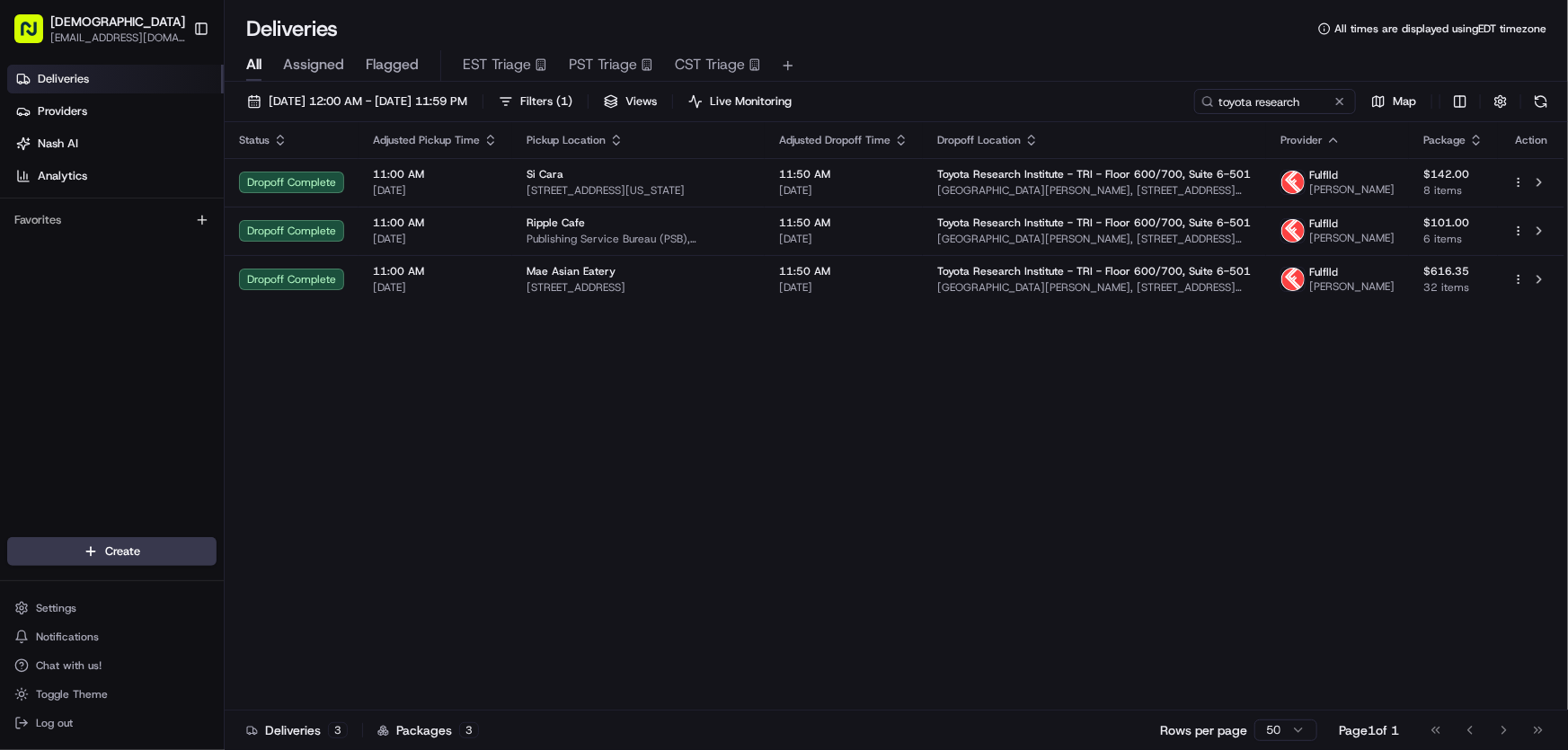
drag, startPoint x: 700, startPoint y: 413, endPoint x: 670, endPoint y: 348, distance: 71.6
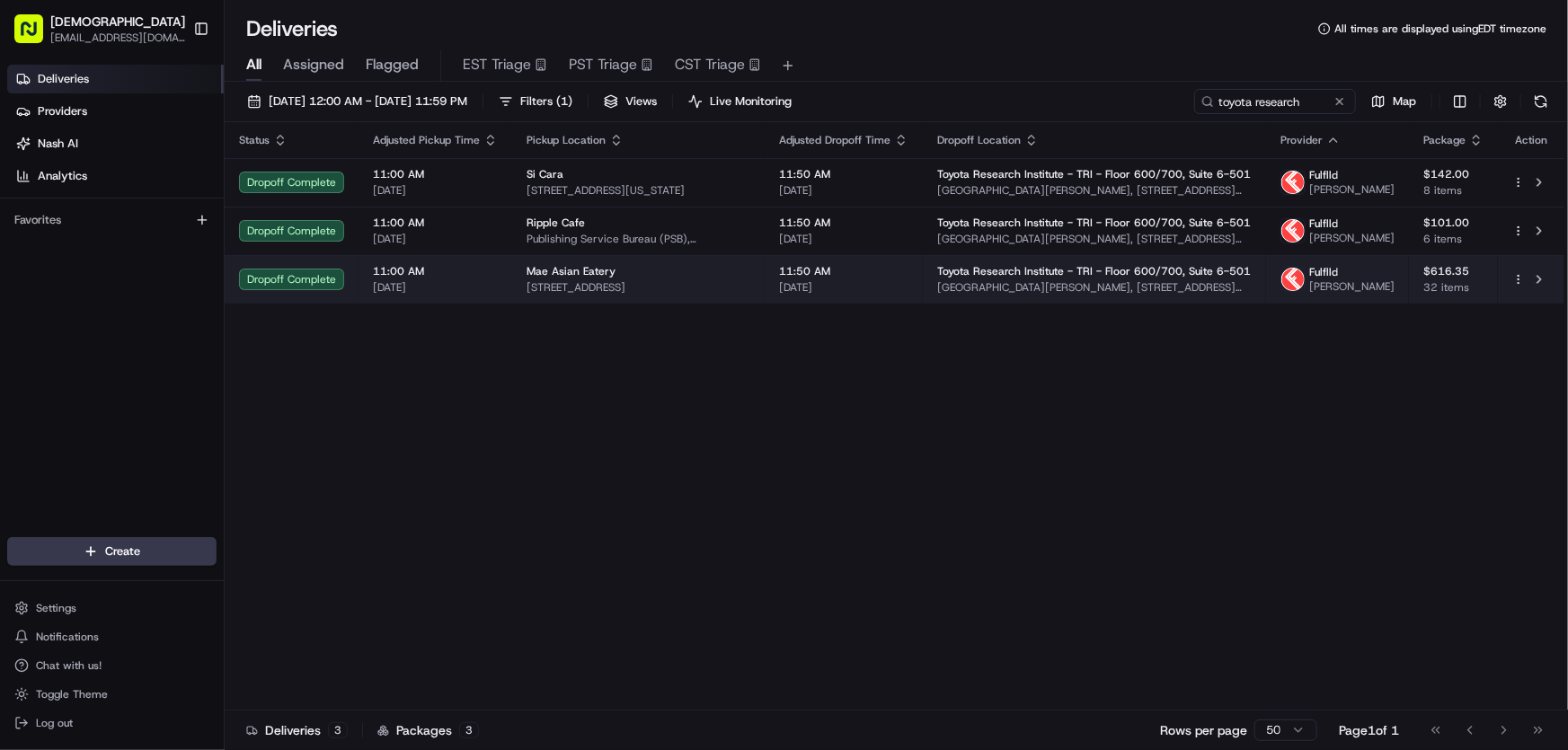
click at [644, 279] on div "Mae Asian Eatery" at bounding box center [638, 271] width 224 height 14
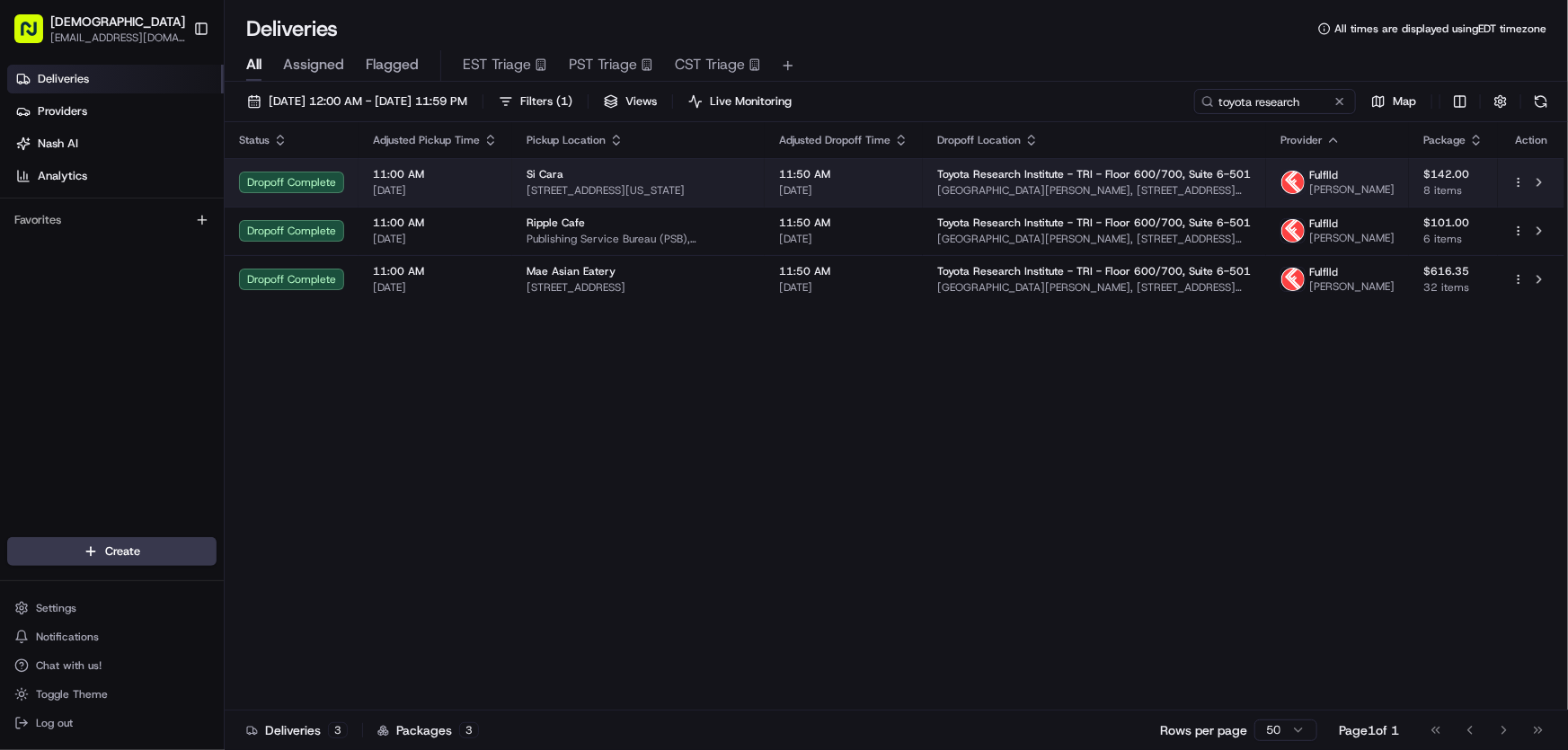
click at [617, 207] on td "Si Cara 425 Massachusetts Ave, Cambridge, MA 02139, USA" at bounding box center [638, 182] width 252 height 48
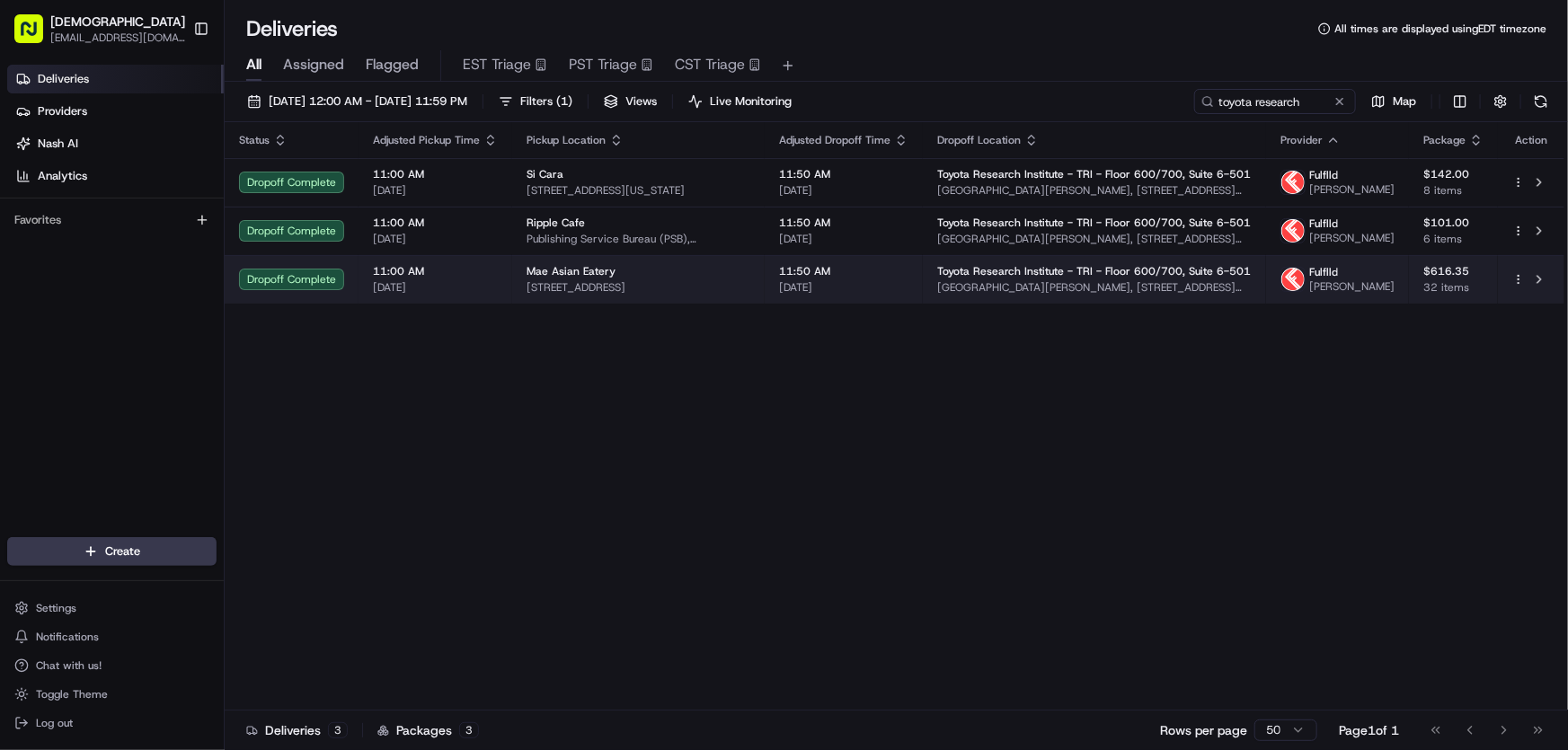
click at [693, 279] on div "Mae Asian Eatery" at bounding box center [638, 271] width 224 height 14
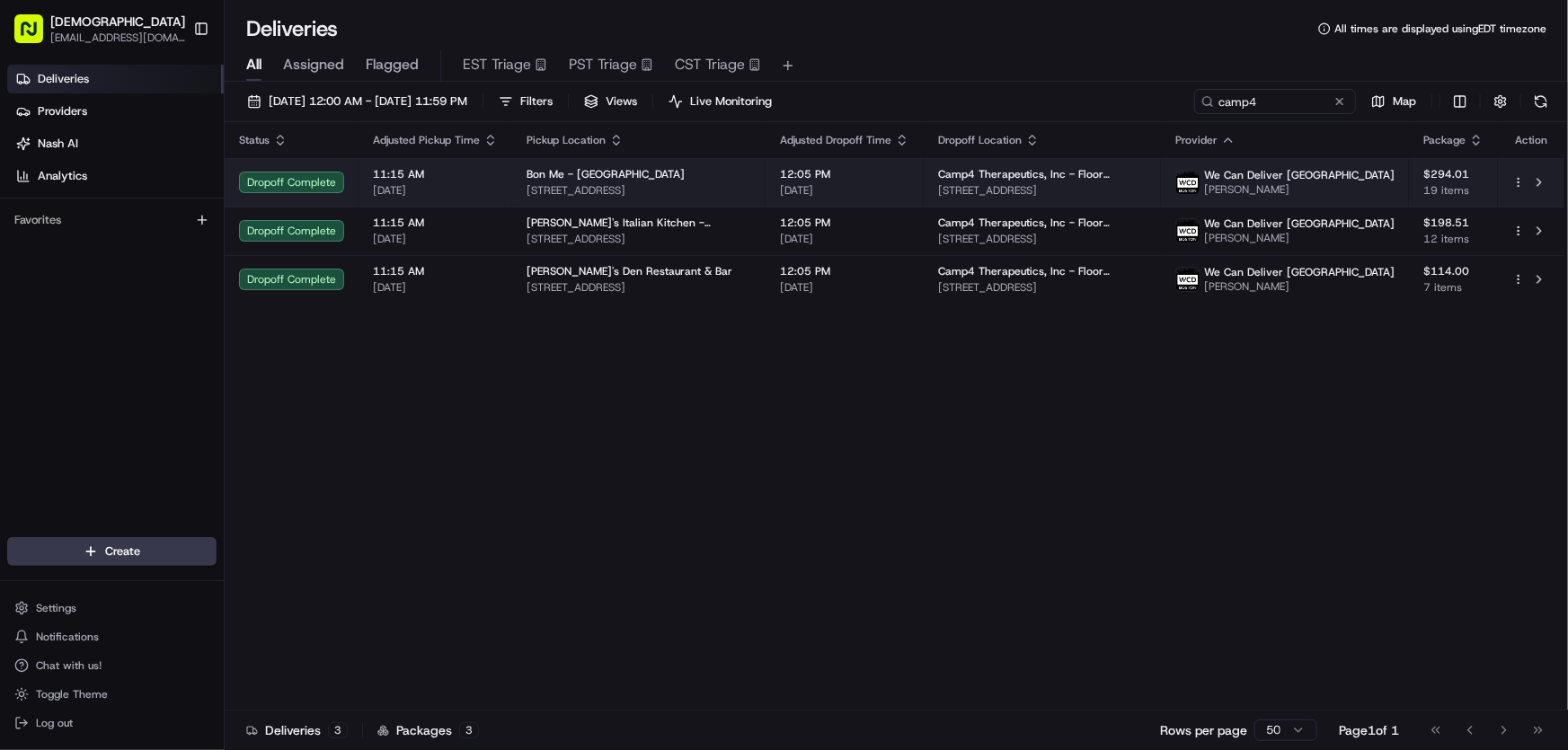
click at [615, 180] on span "Bon Me - [GEOGRAPHIC_DATA]" at bounding box center [605, 174] width 158 height 14
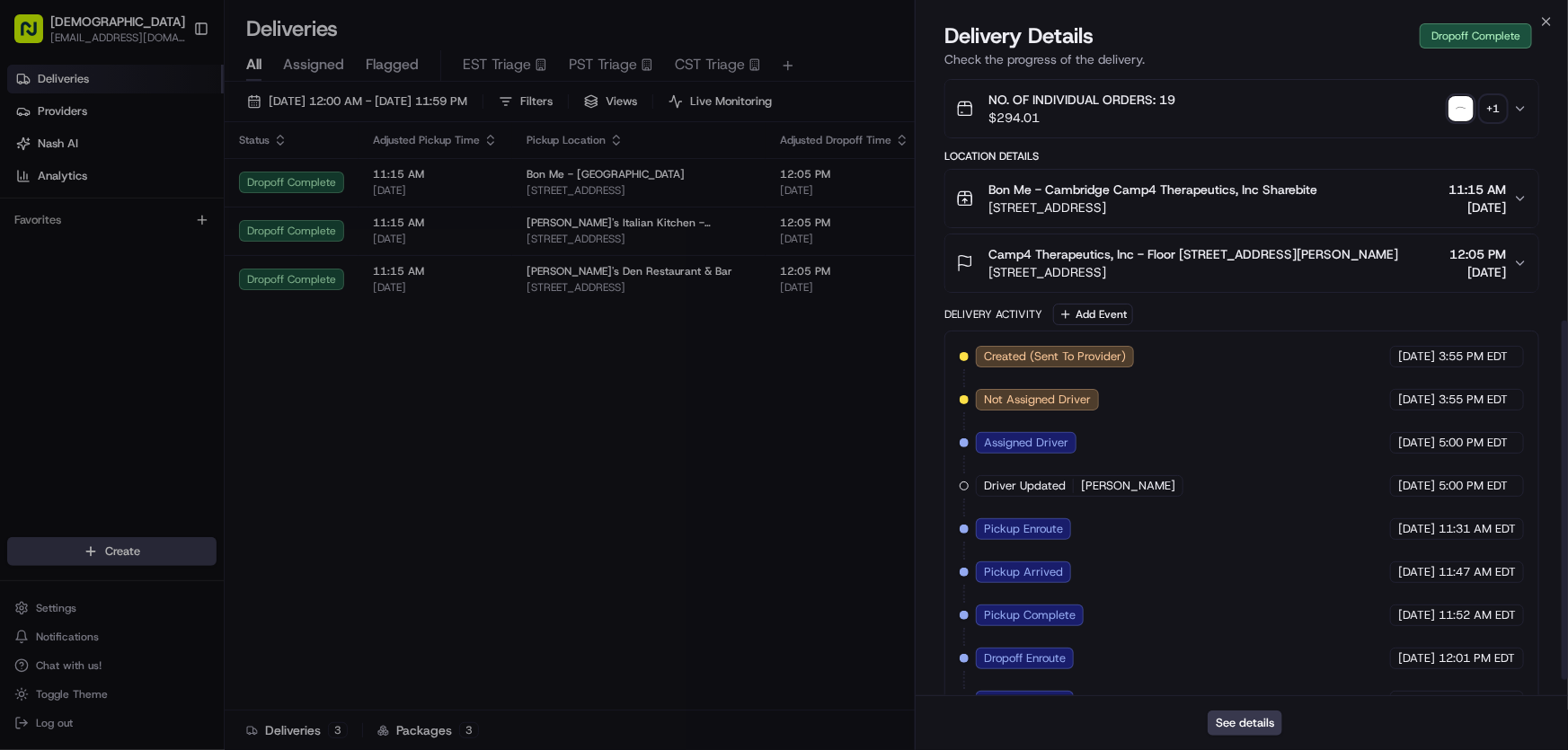
scroll to position [452, 0]
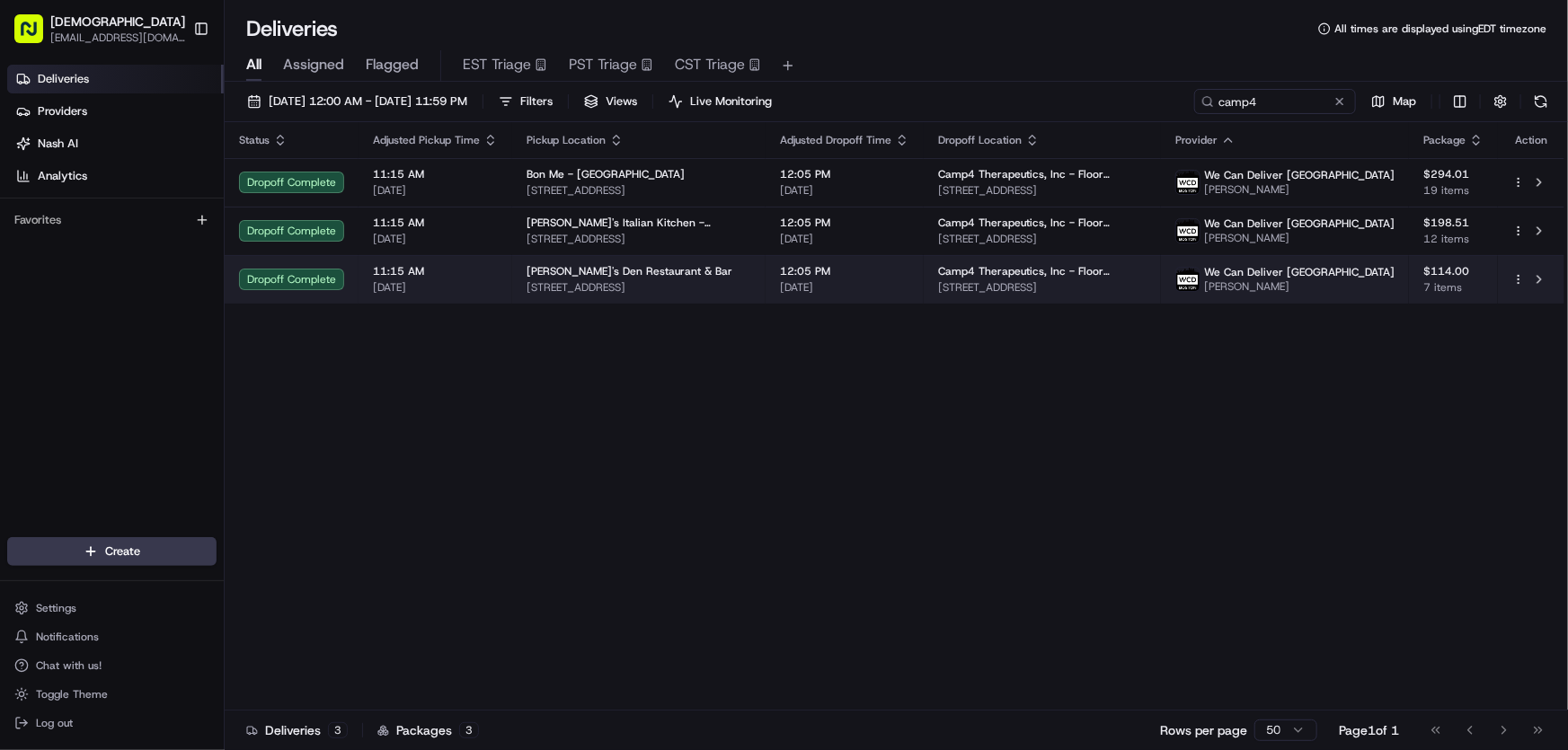
click at [630, 283] on span "89 Winthrop St, Cambridge, MA 02138, USA" at bounding box center [639, 287] width 225 height 14
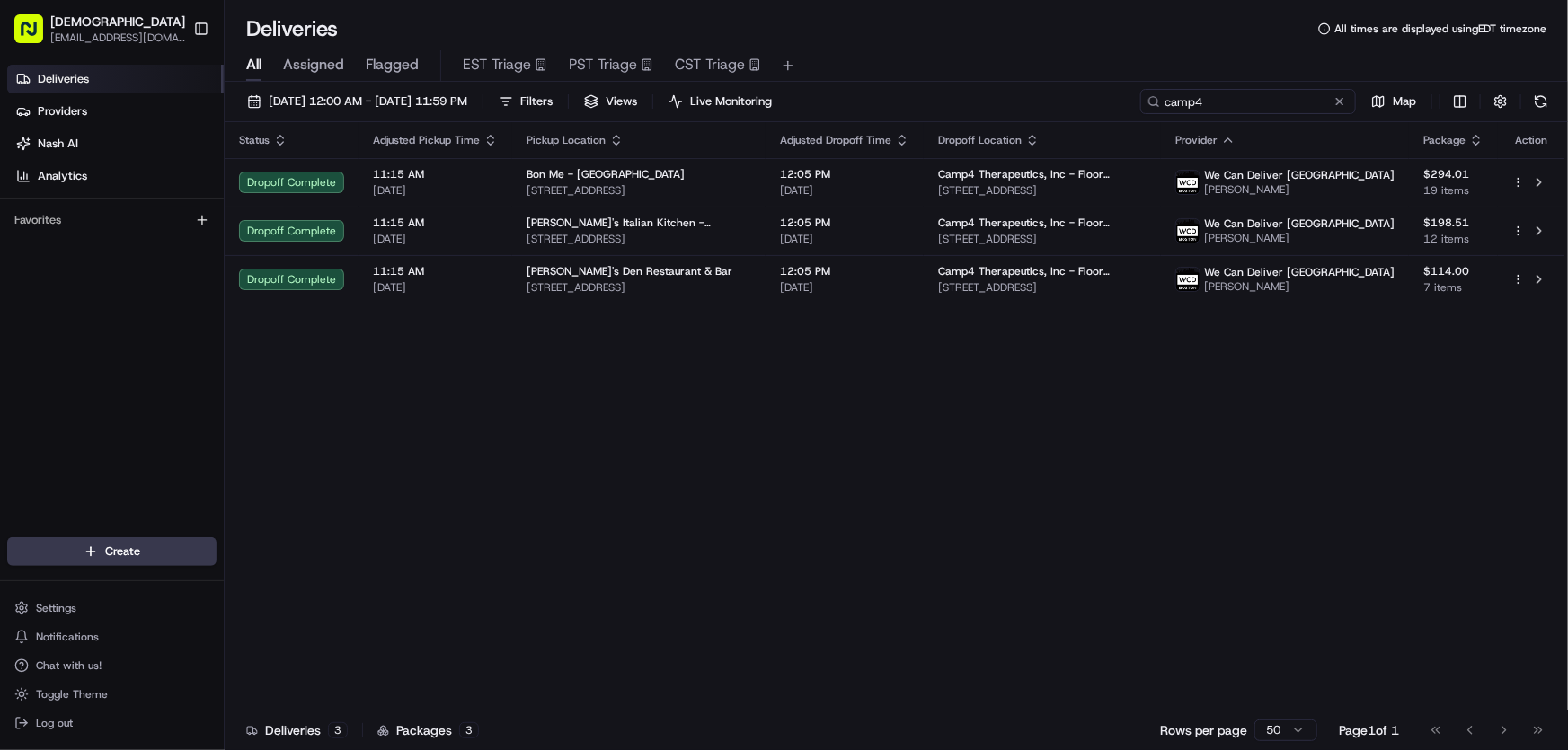
drag, startPoint x: 1270, startPoint y: 102, endPoint x: 1104, endPoint y: 116, distance: 166.6
click at [1104, 116] on div "08/21/2025 12:00 AM - 08/21/2025 11:59 PM Filters Views Live Monitoring camp4 M…" at bounding box center [897, 105] width 1343 height 34
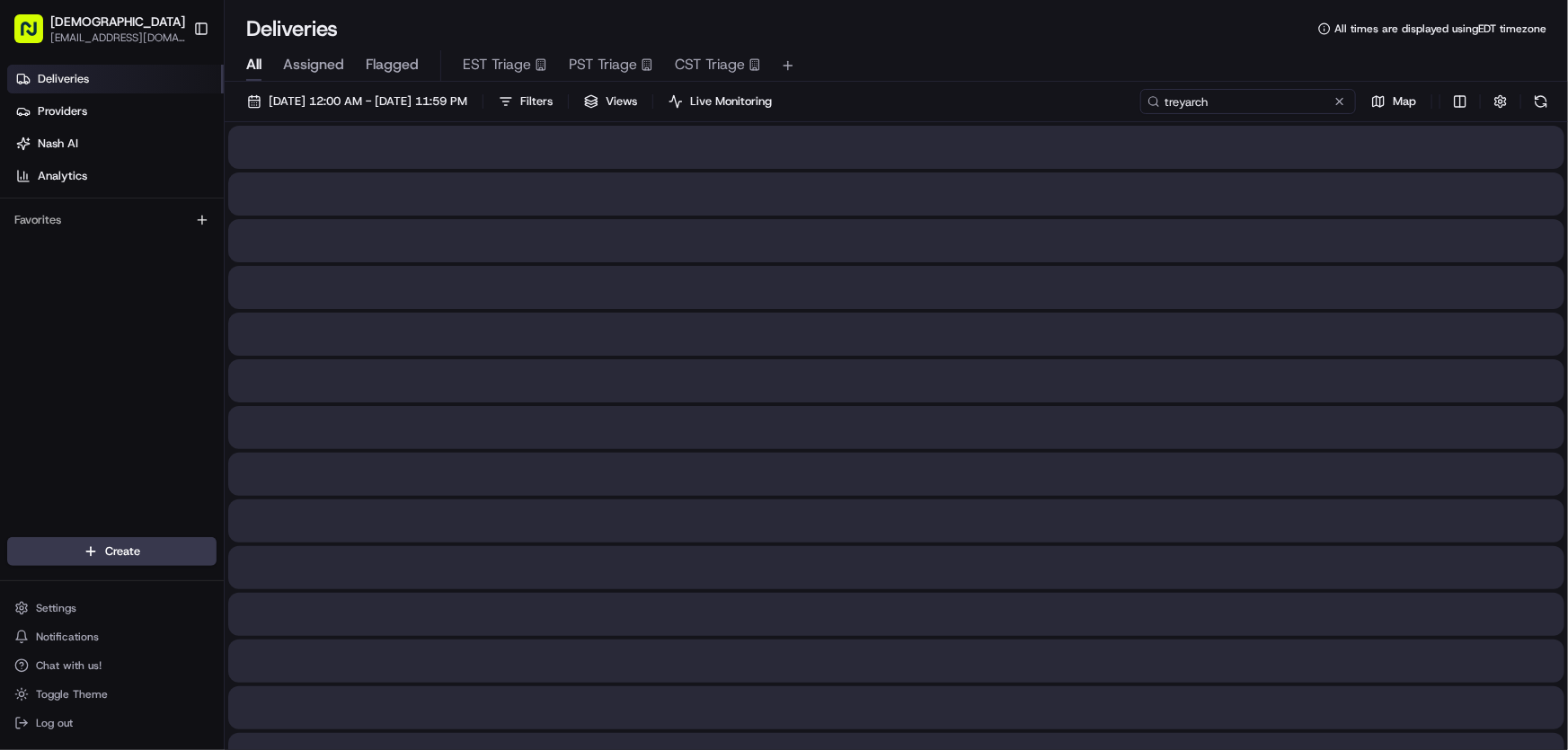
type input "treyarch"
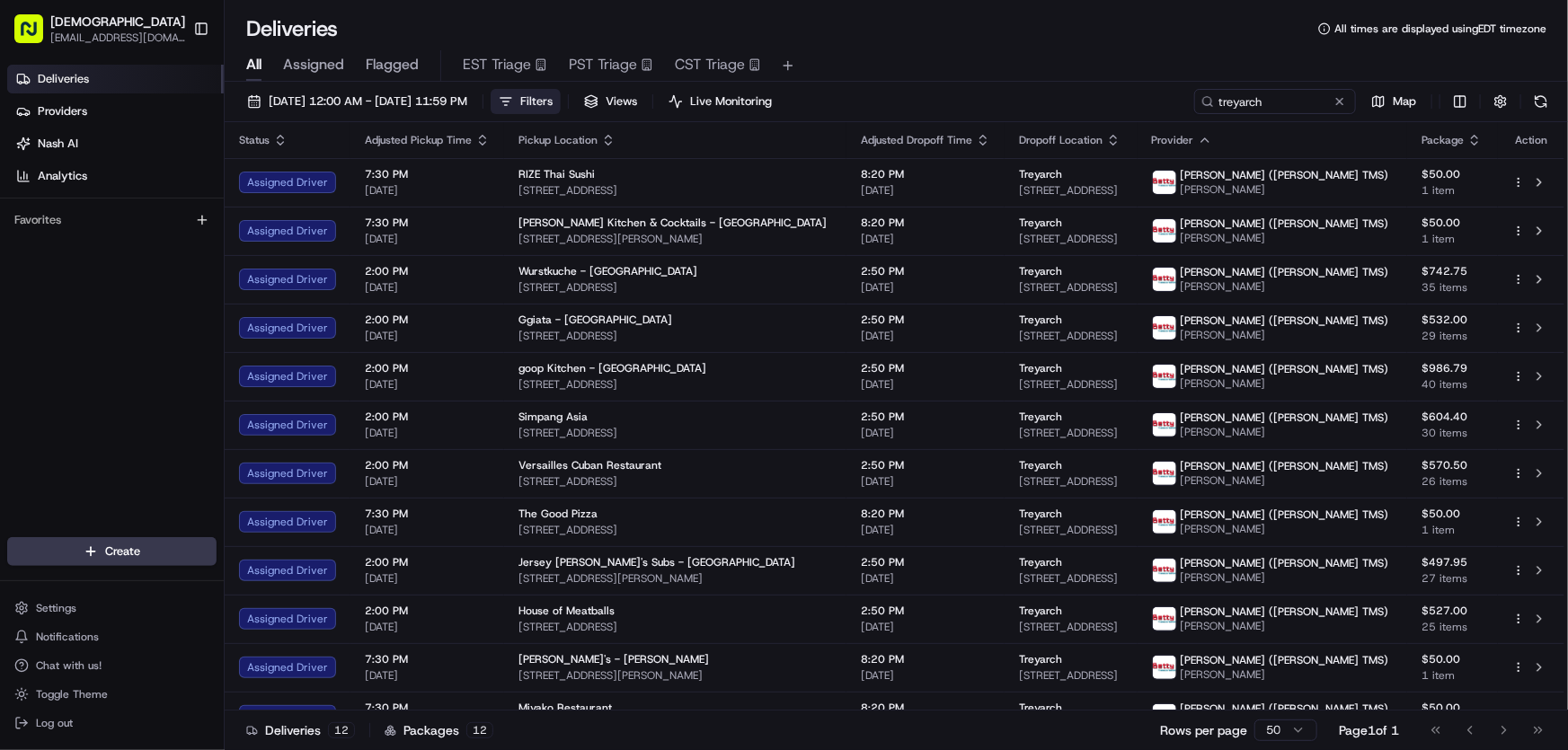
click at [552, 97] on span "Filters" at bounding box center [537, 101] width 33 height 16
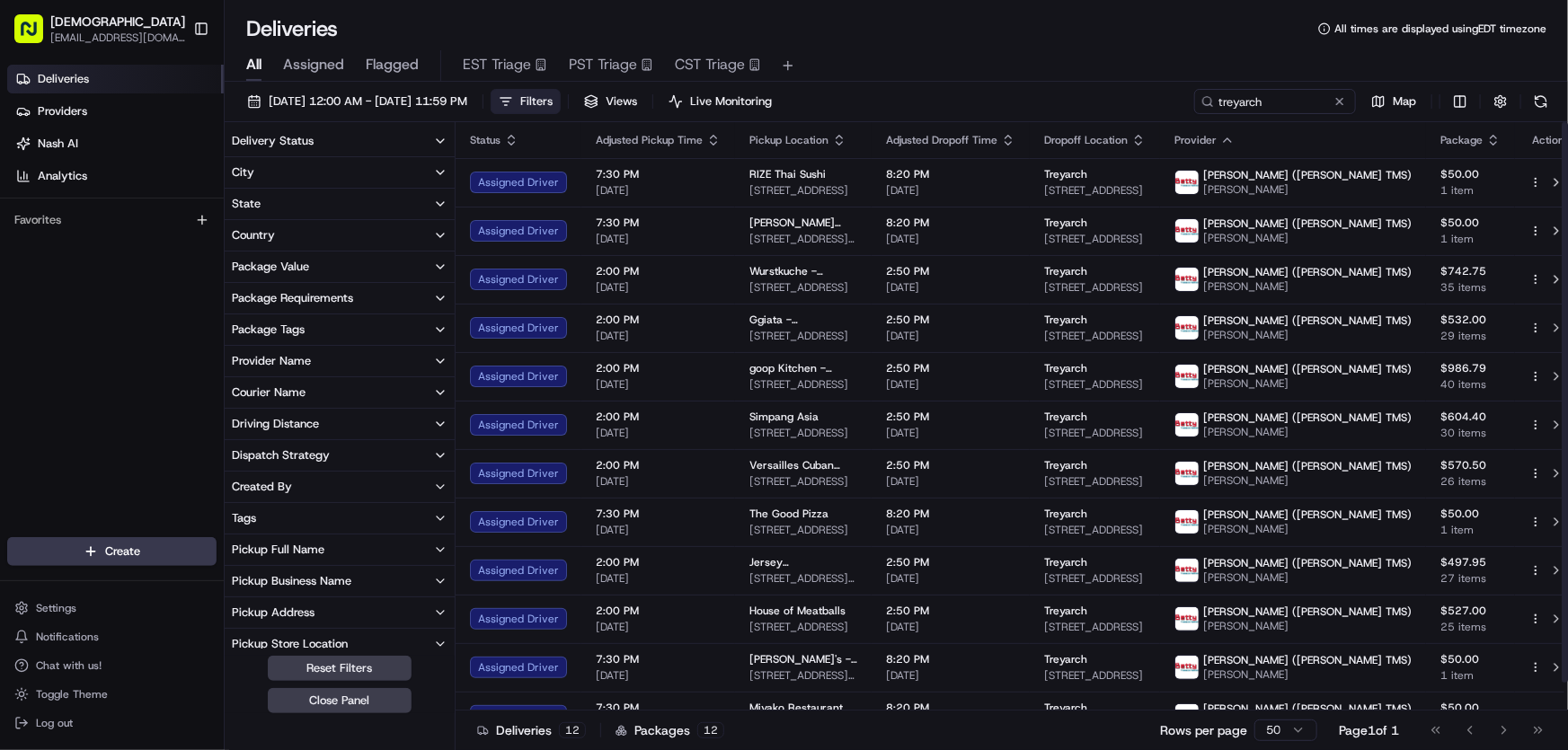
scroll to position [162, 0]
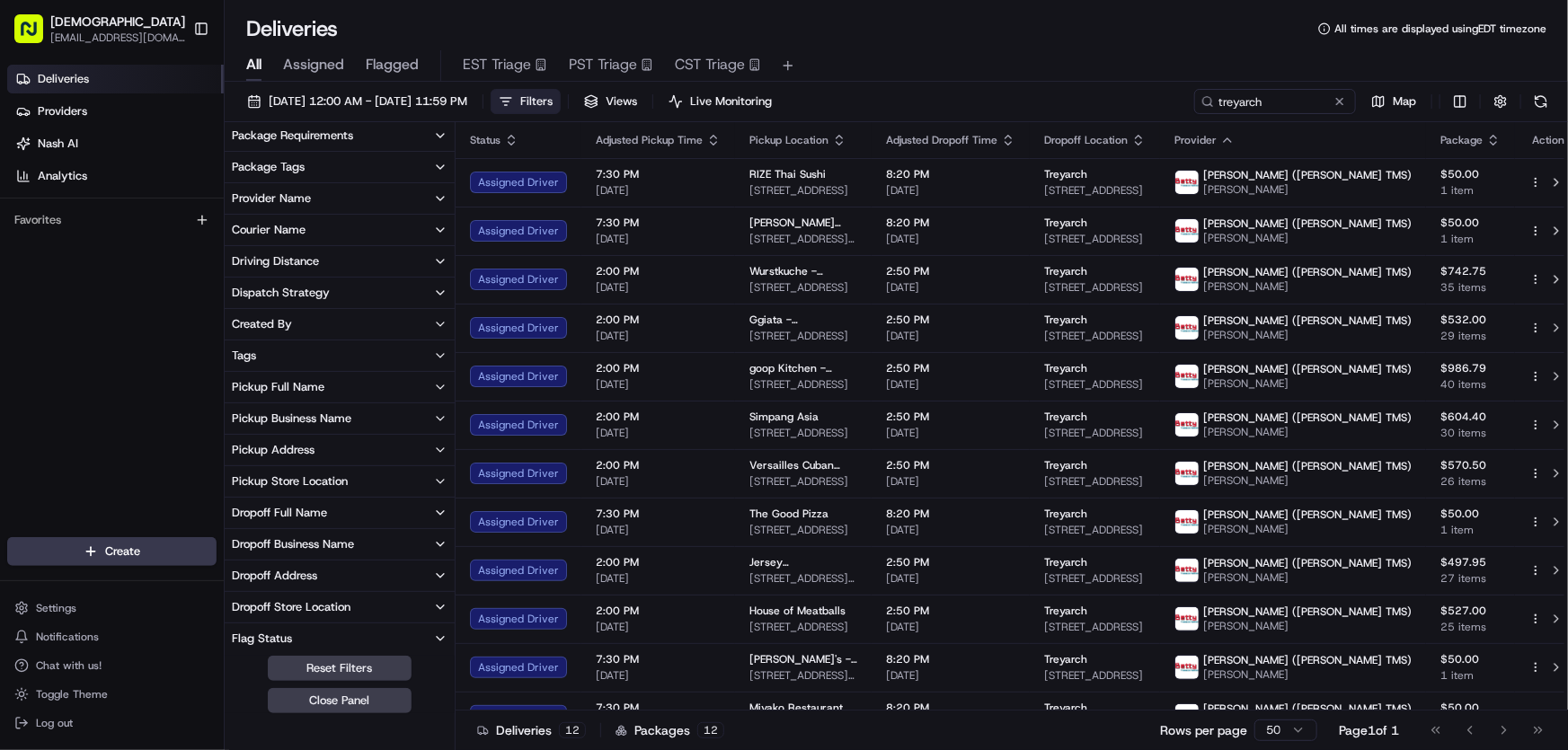
click at [283, 565] on button "Dropoff Address" at bounding box center [340, 576] width 230 height 31
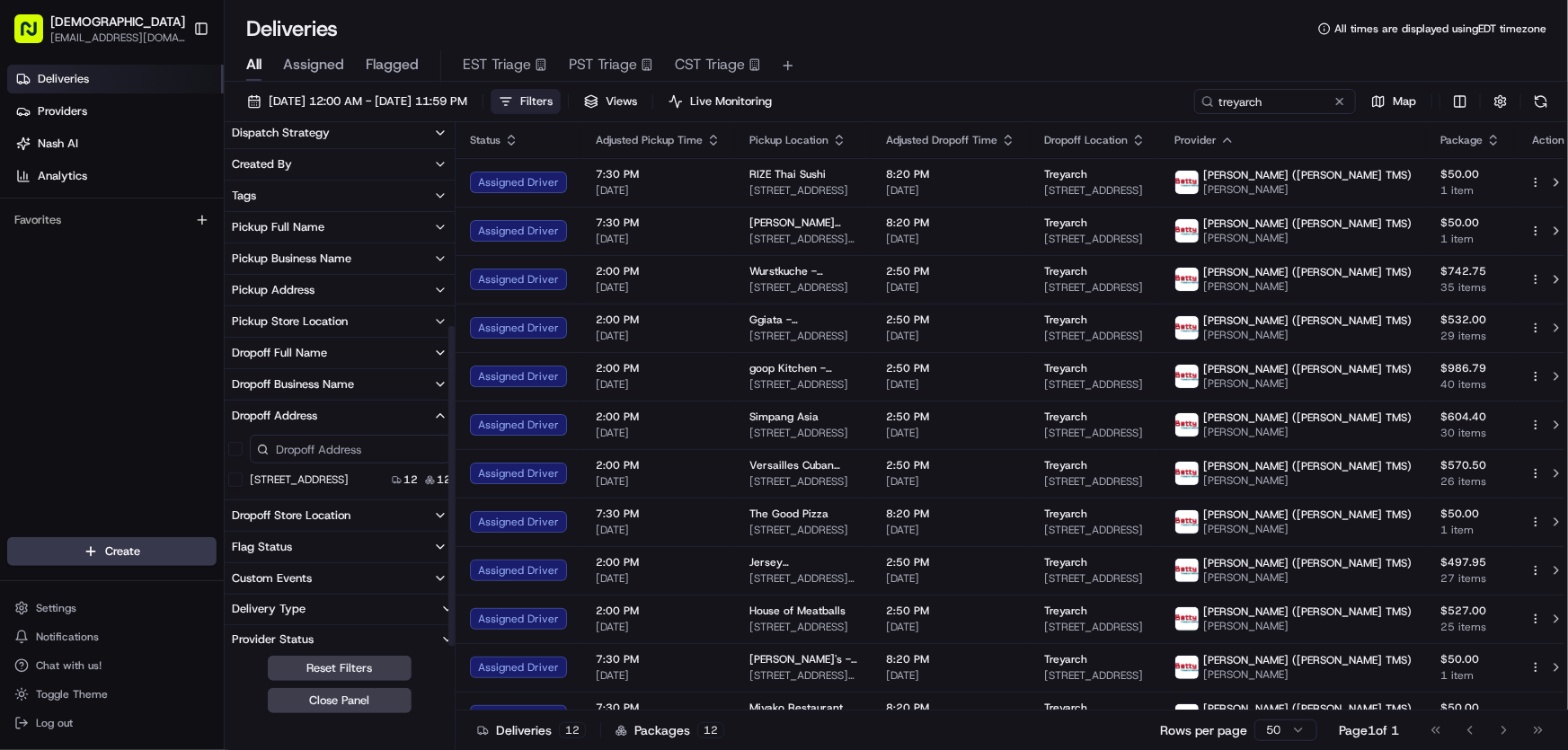
scroll to position [325, 0]
click at [235, 475] on USA "5454 Beethoven St, Los Angeles, CA 90066, USA" at bounding box center [235, 476] width 14 height 14
click at [572, 100] on span "Filters ( 1 )" at bounding box center [546, 101] width 52 height 16
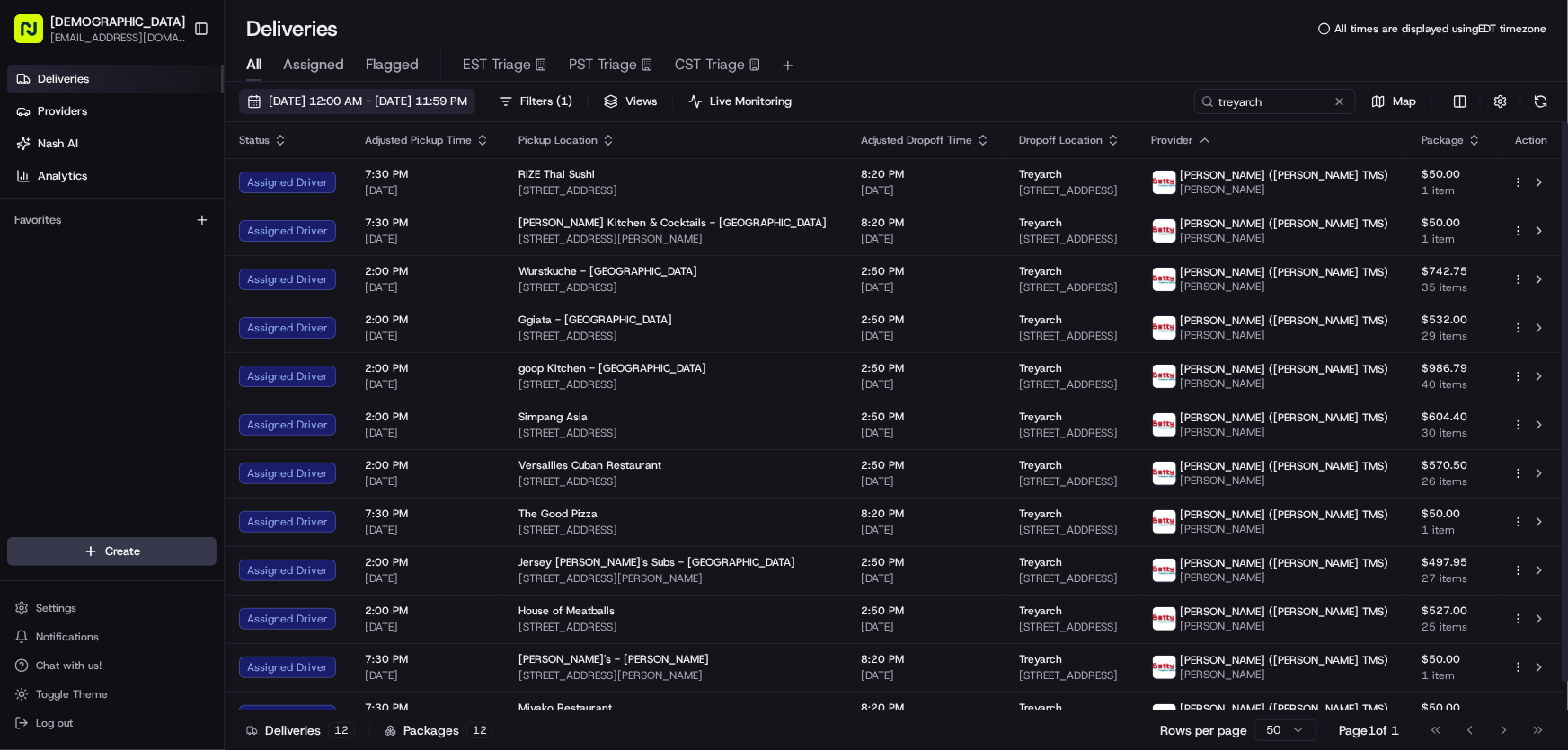
click at [424, 93] on span "[DATE] 12:00 AM - [DATE] 11:59 PM" at bounding box center [367, 101] width 198 height 16
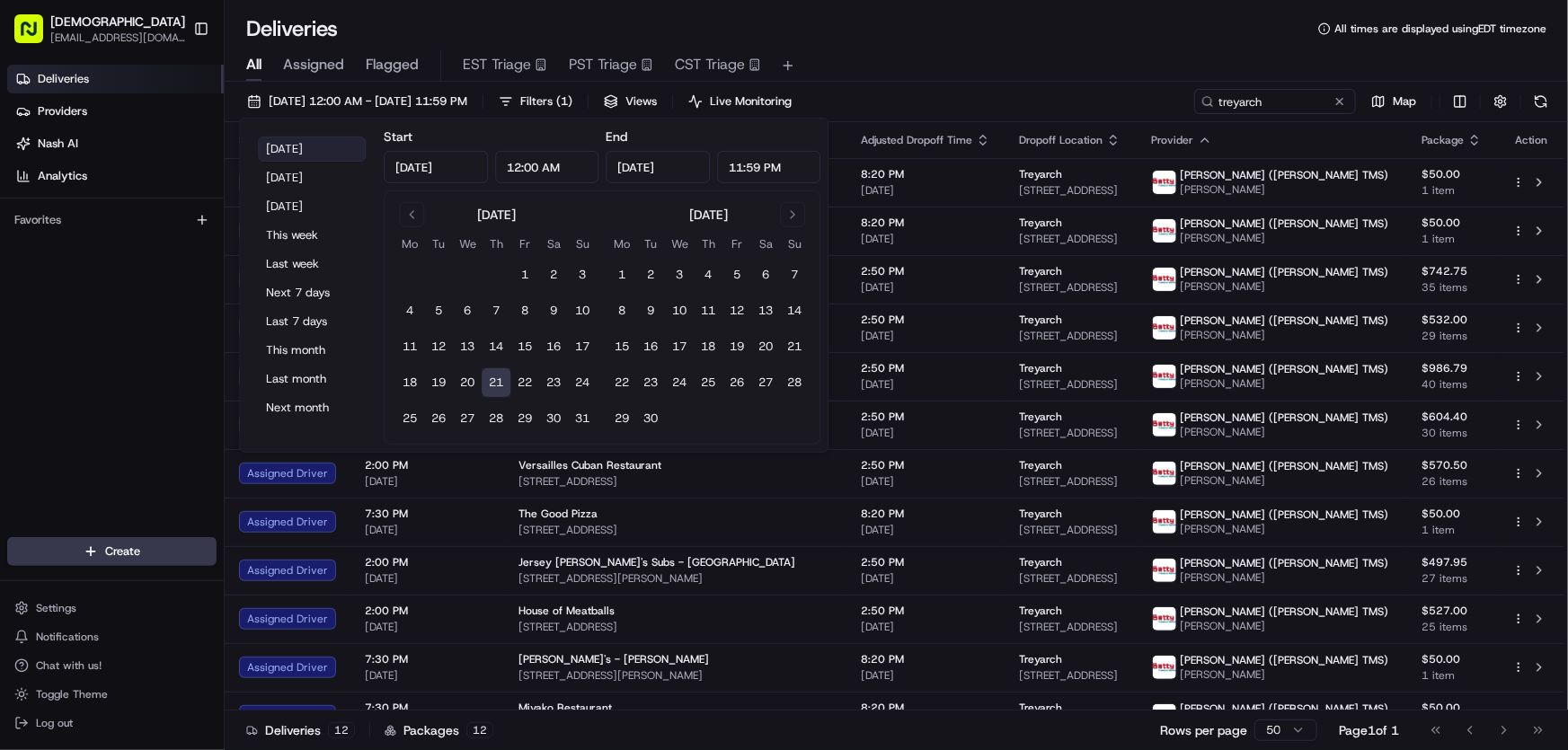
click at [307, 146] on button "Today" at bounding box center [312, 149] width 108 height 25
click at [1033, 45] on div "All Assigned Flagged EST Triage PST Triage CST Triage" at bounding box center [897, 62] width 1343 height 38
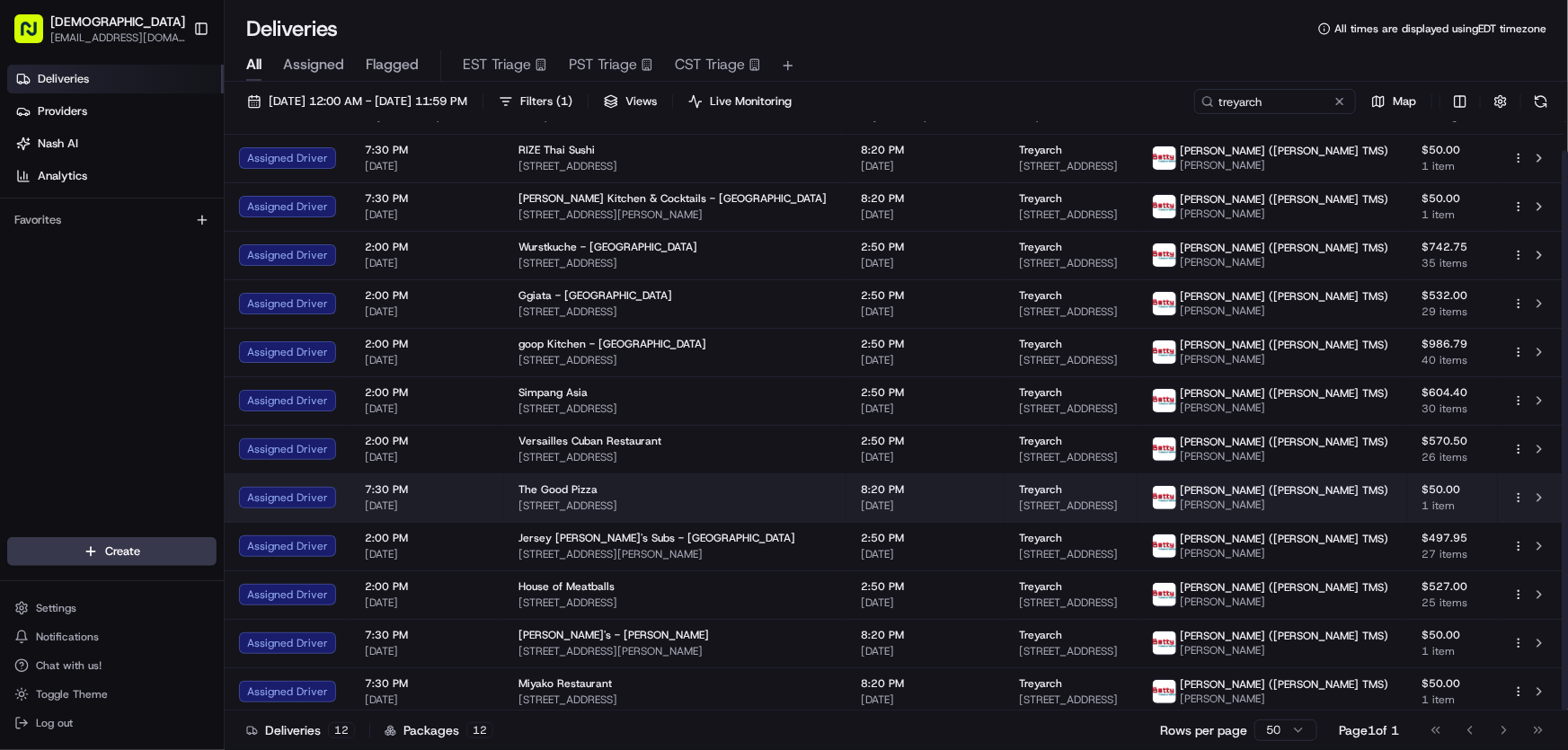
scroll to position [29, 0]
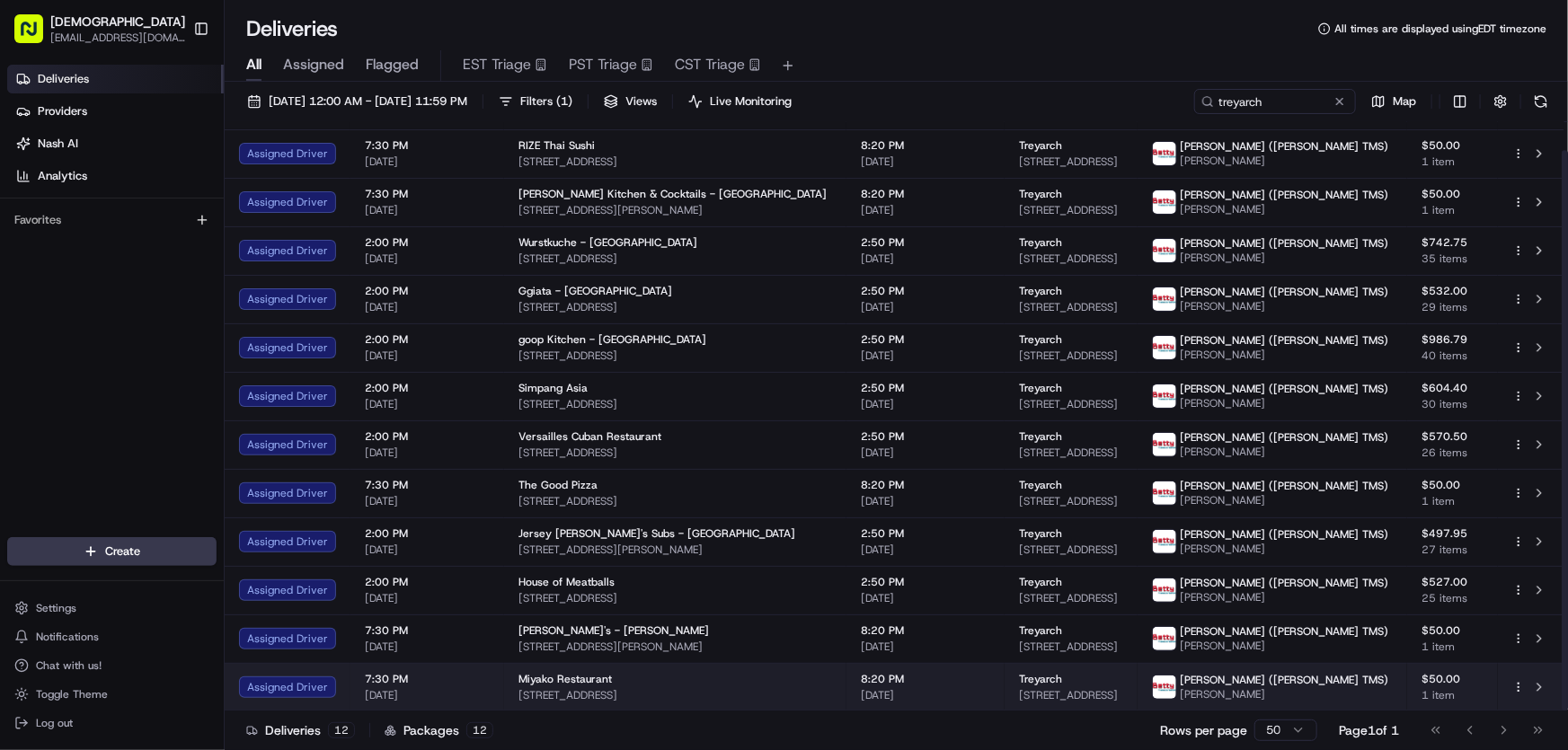
drag, startPoint x: 987, startPoint y: 693, endPoint x: 1235, endPoint y: 701, distance: 248.1
click at [1137, 701] on td "Treyarch 5454 Beethoven St, Los Angeles, CA 90066, USA" at bounding box center [1070, 687] width 132 height 48
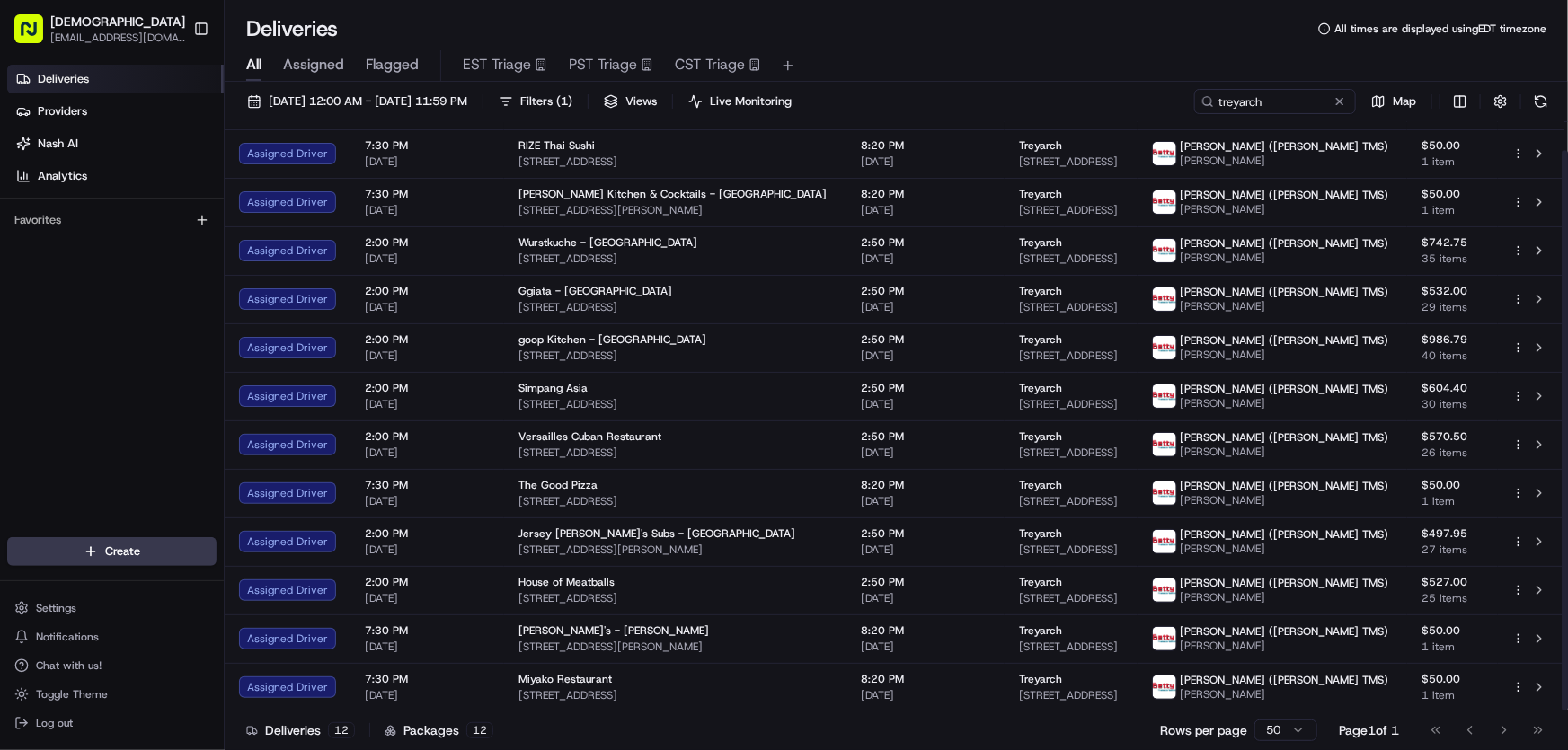
copy span "5454 Beethoven St, Los Angeles, CA 90066, USA"
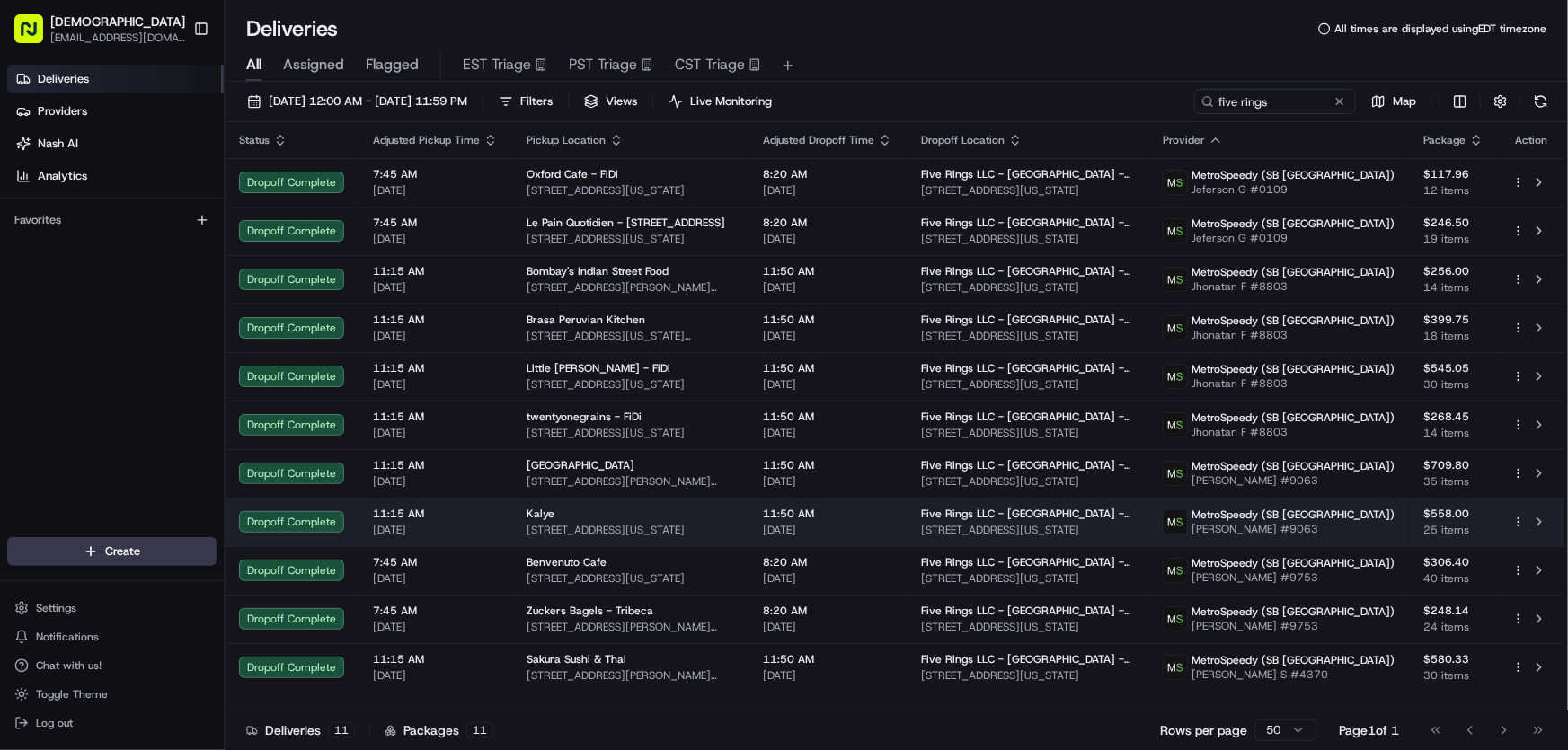
click at [565, 523] on span "[STREET_ADDRESS][US_STATE]" at bounding box center [630, 530] width 208 height 14
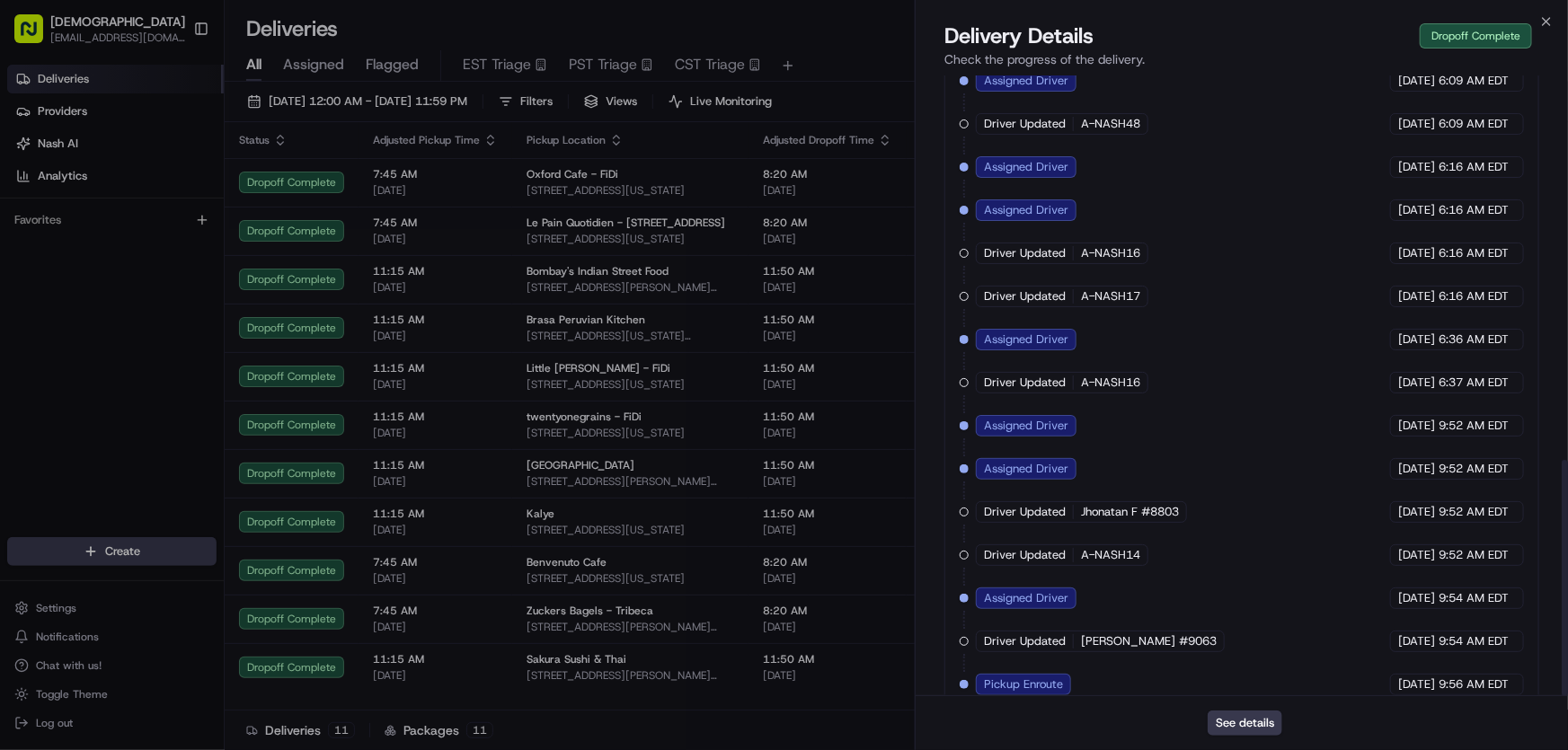
scroll to position [1010, 0]
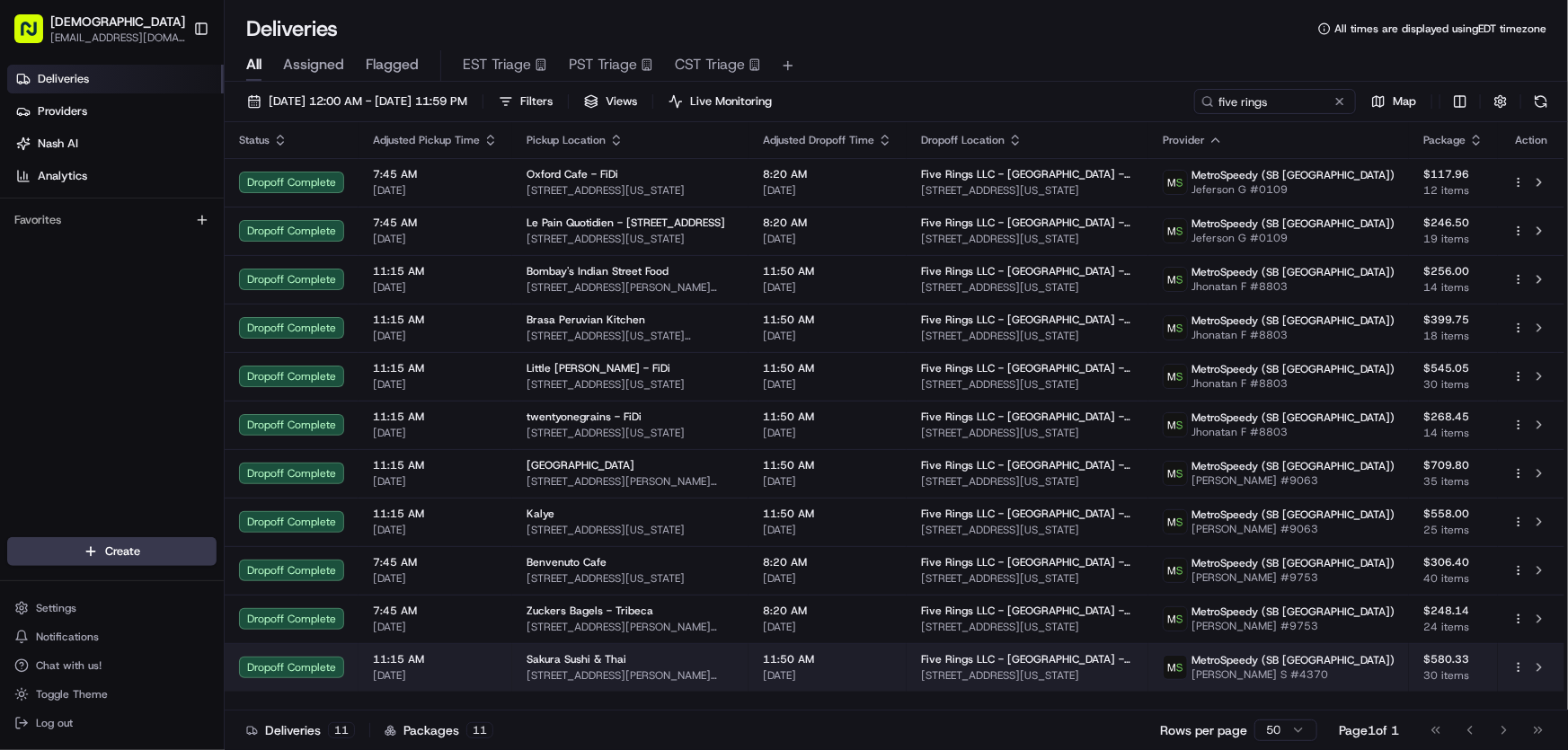
click at [604, 673] on span "[STREET_ADDRESS][PERSON_NAME][US_STATE]" at bounding box center [630, 675] width 208 height 14
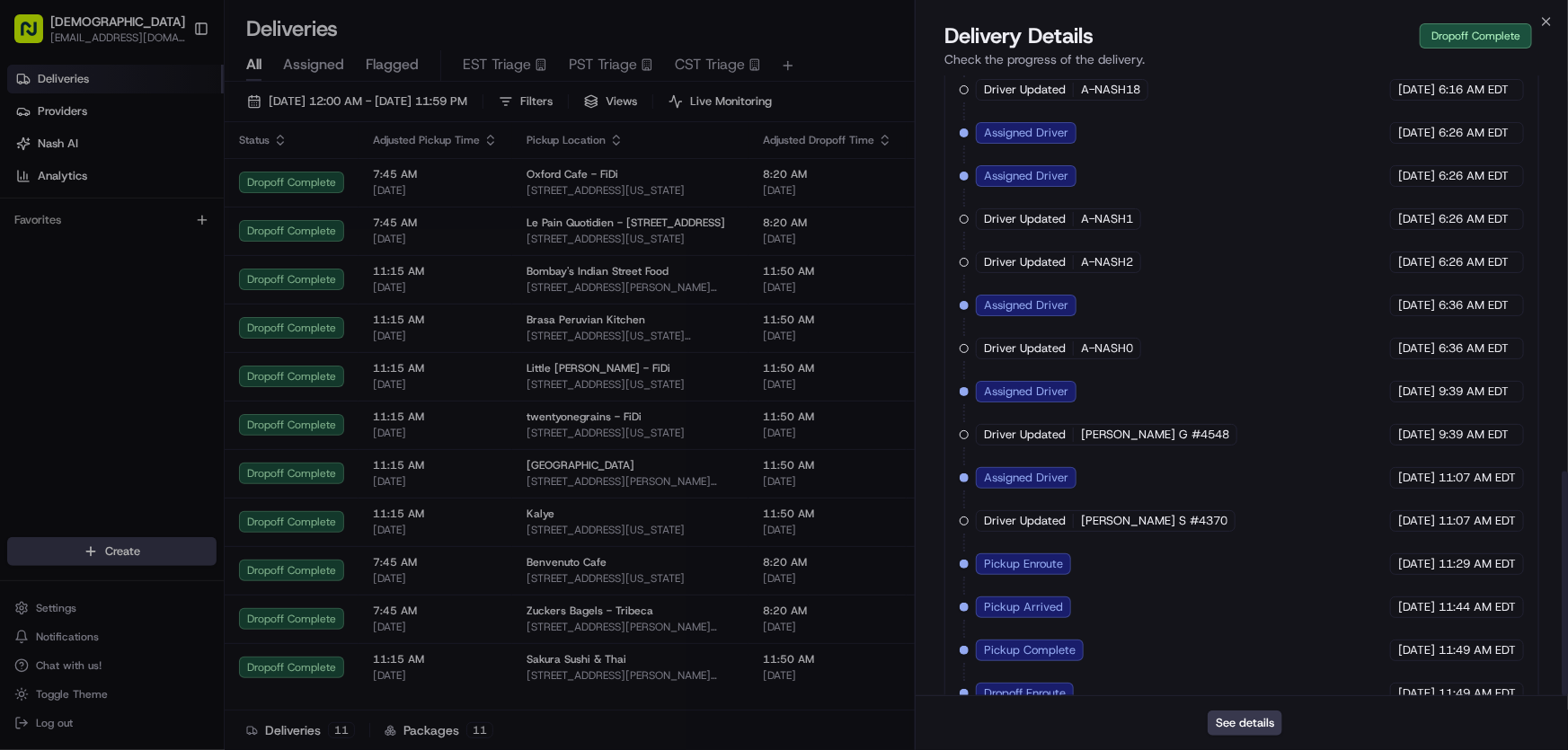
scroll to position [1096, 0]
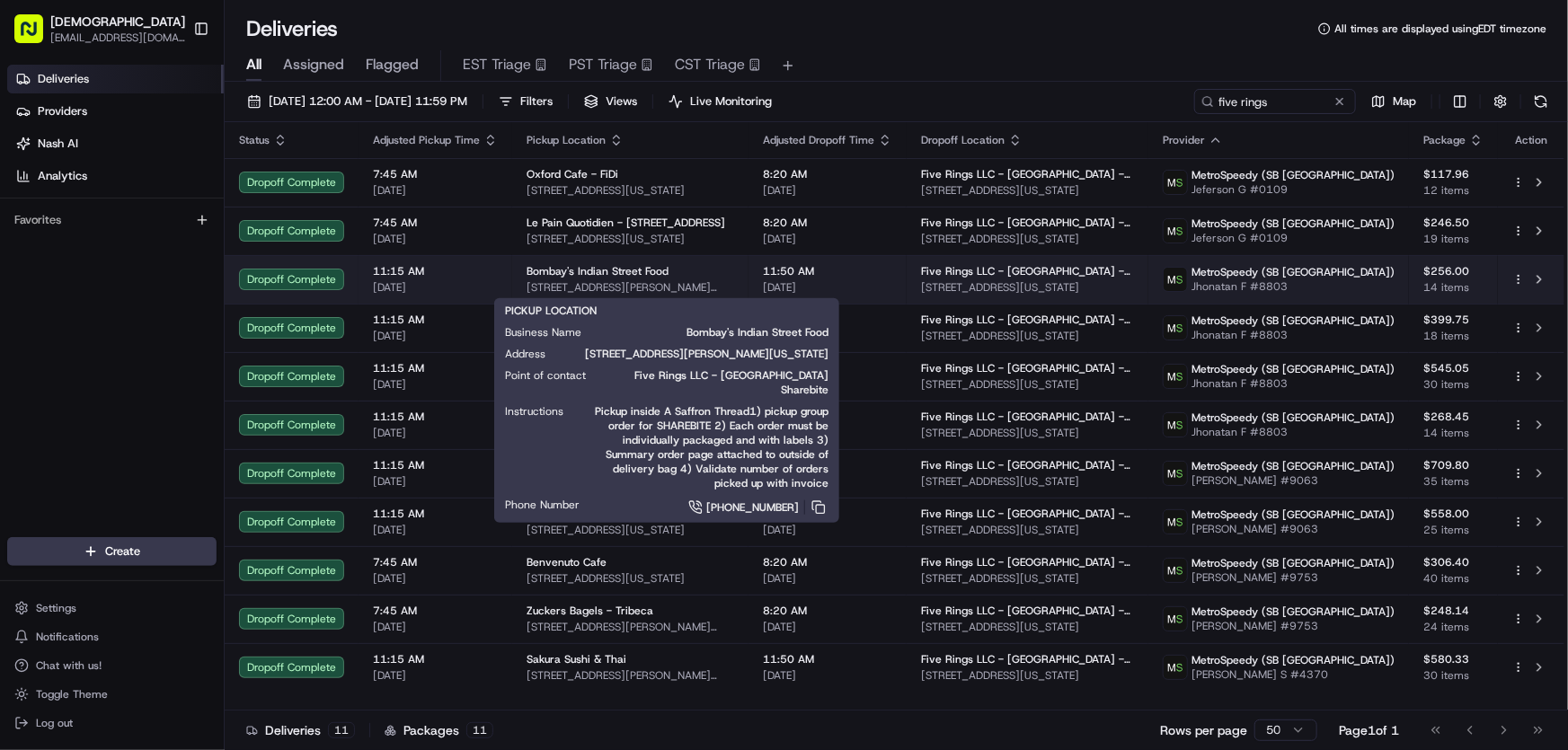
click at [593, 270] on span "Bombay's Indian Street Food" at bounding box center [597, 271] width 142 height 14
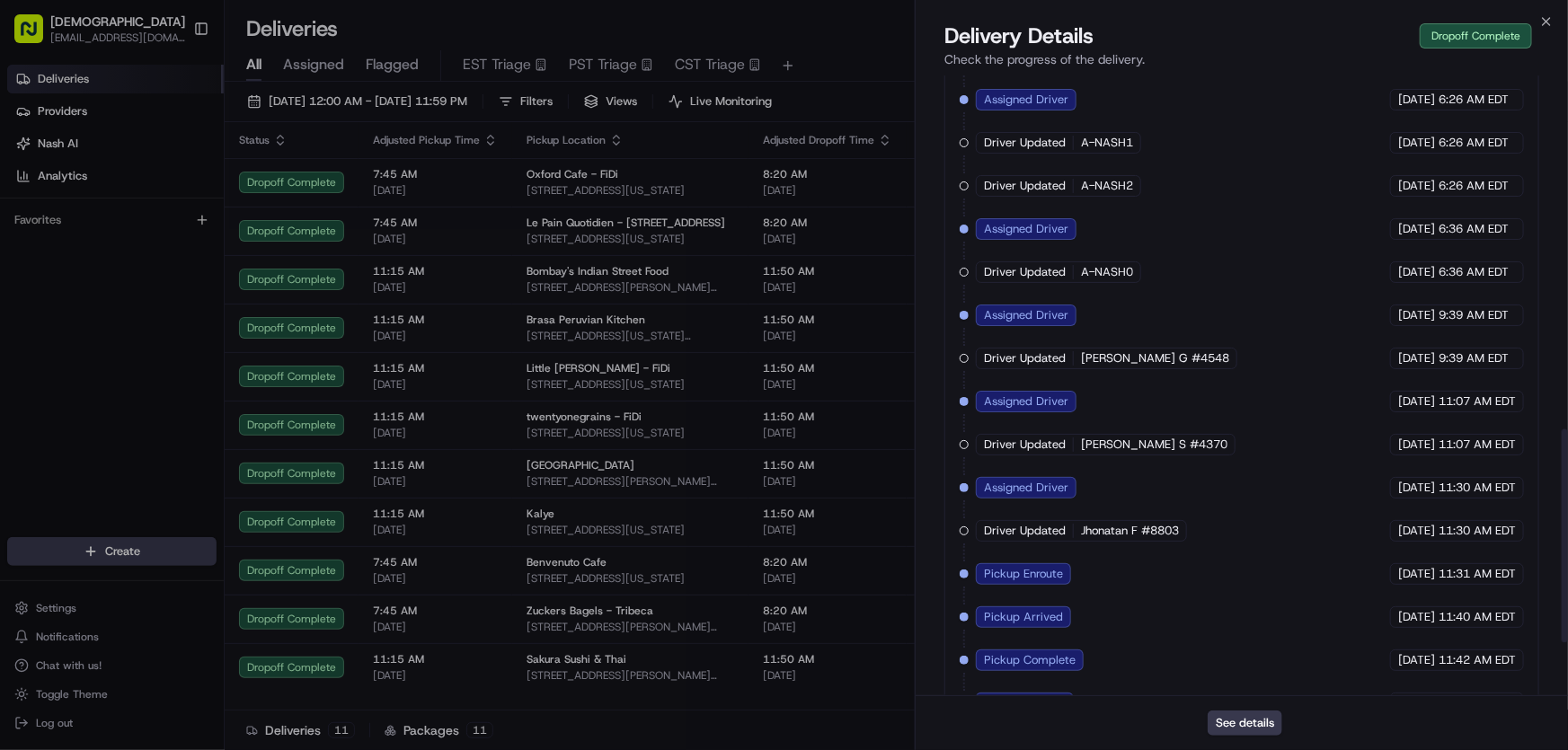
scroll to position [1182, 0]
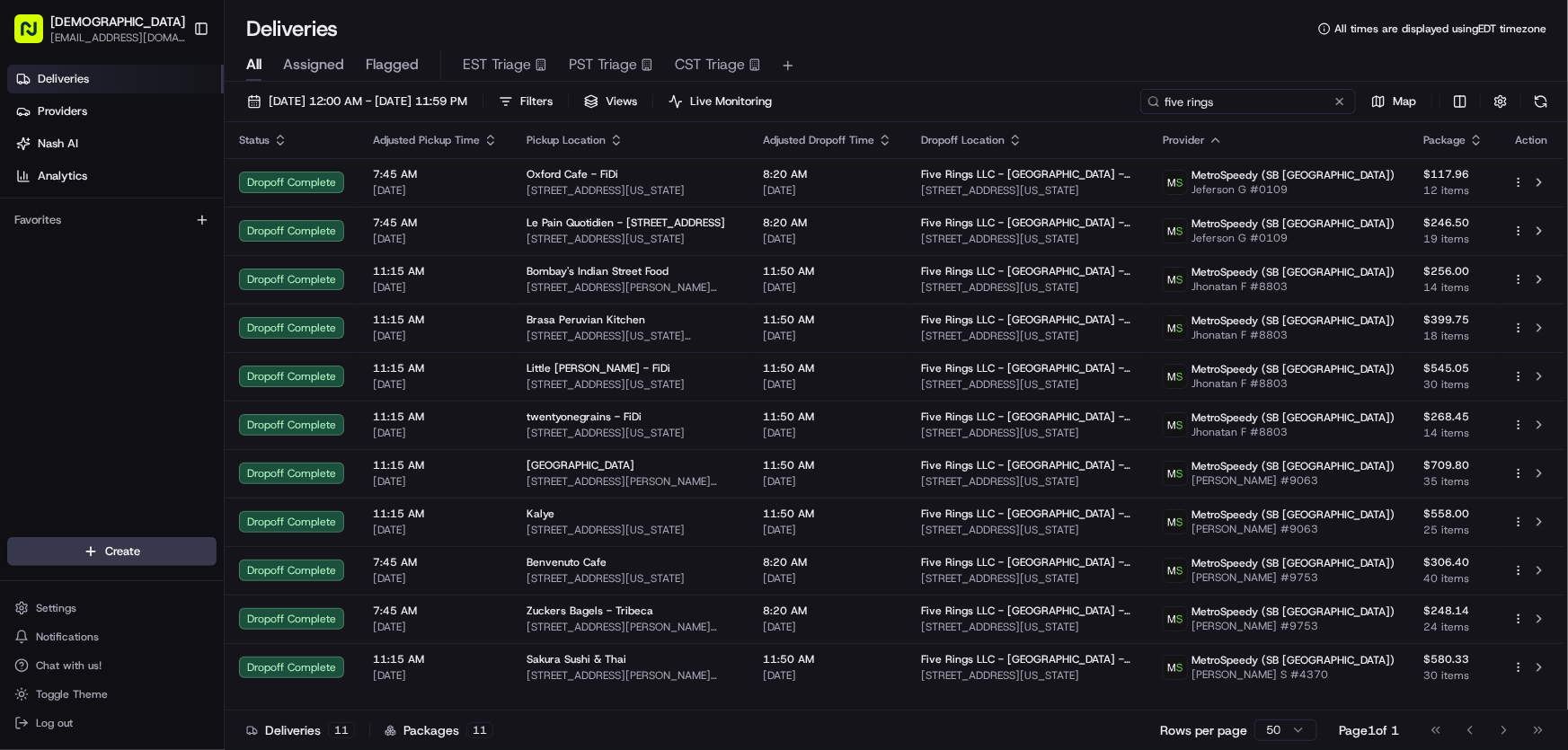
drag, startPoint x: 1268, startPoint y: 103, endPoint x: 1094, endPoint y: 101, distance: 174.0
click at [1094, 101] on div "[DATE] 12:00 AM - [DATE] 11:59 PM Filters Views Live Monitoring five rings Map" at bounding box center [897, 105] width 1343 height 34
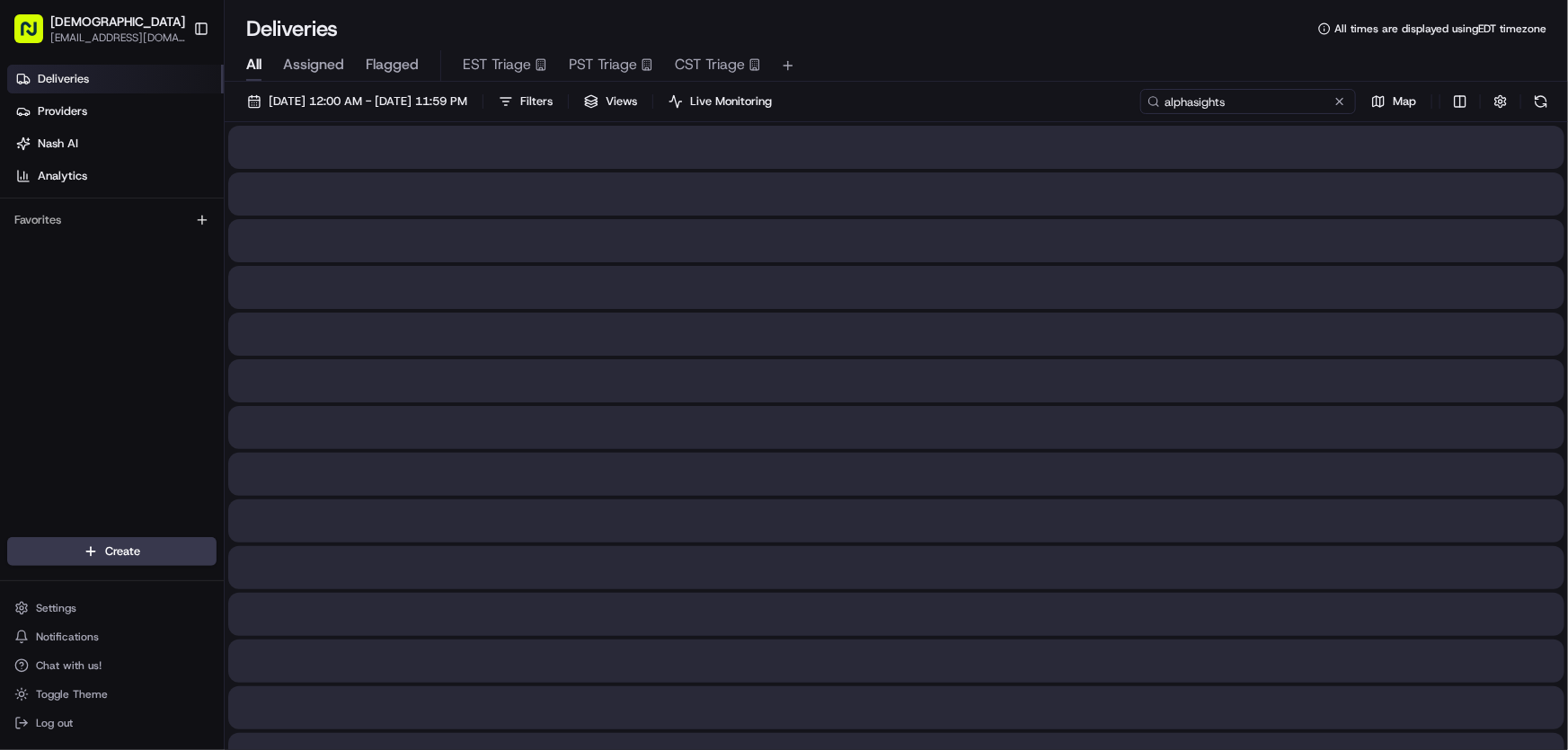
type input "alphasights"
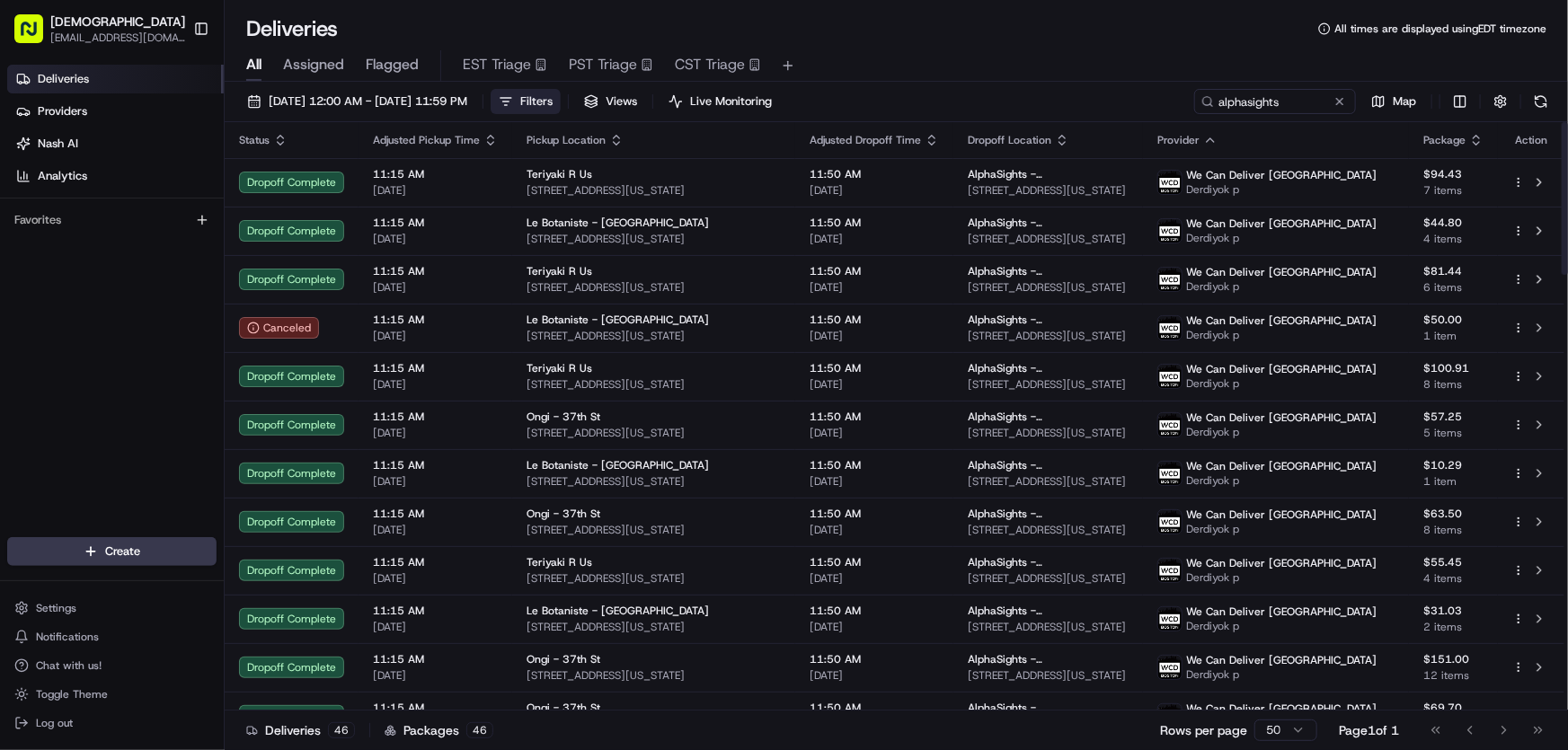
click at [552, 98] on span "Filters" at bounding box center [537, 101] width 33 height 16
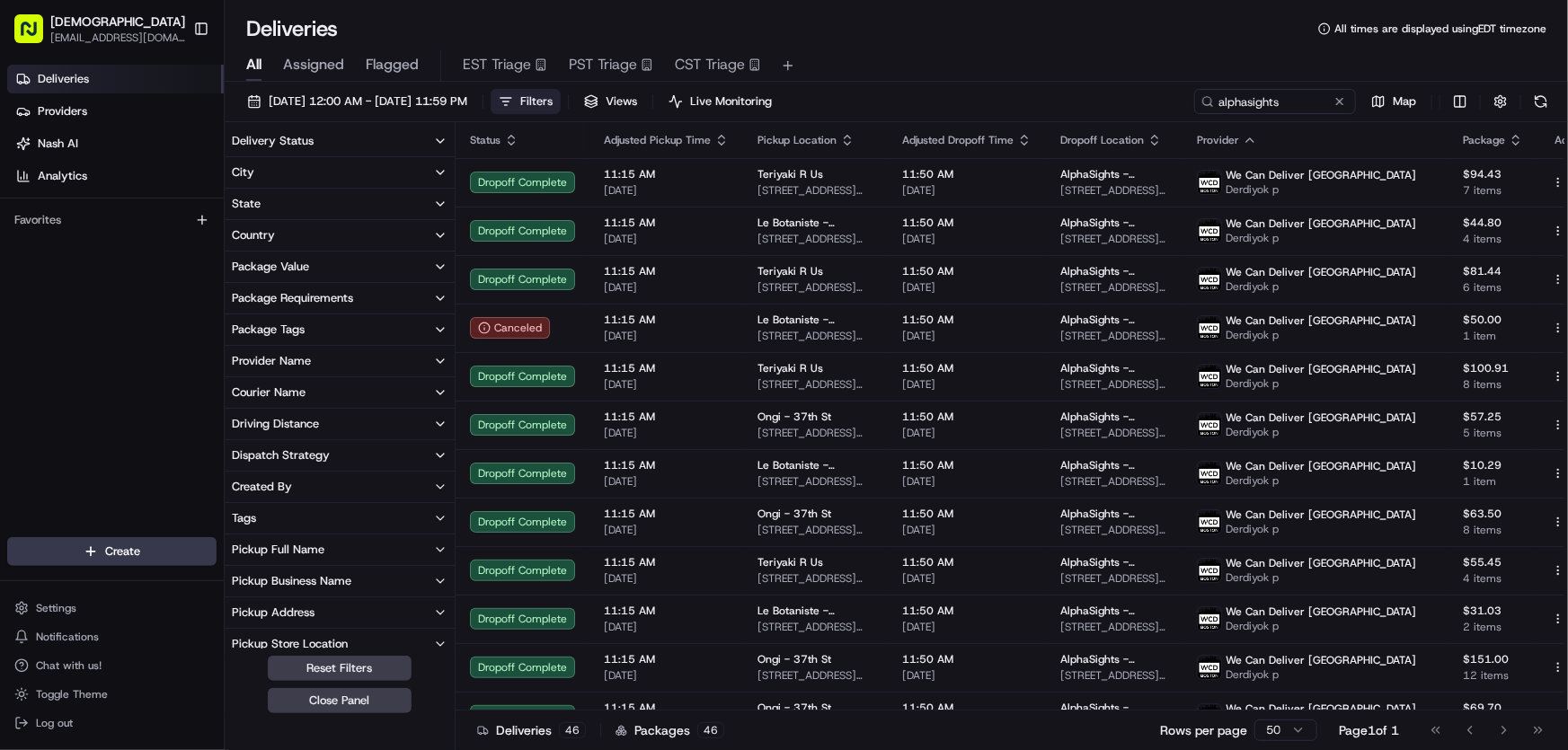
scroll to position [244, 0]
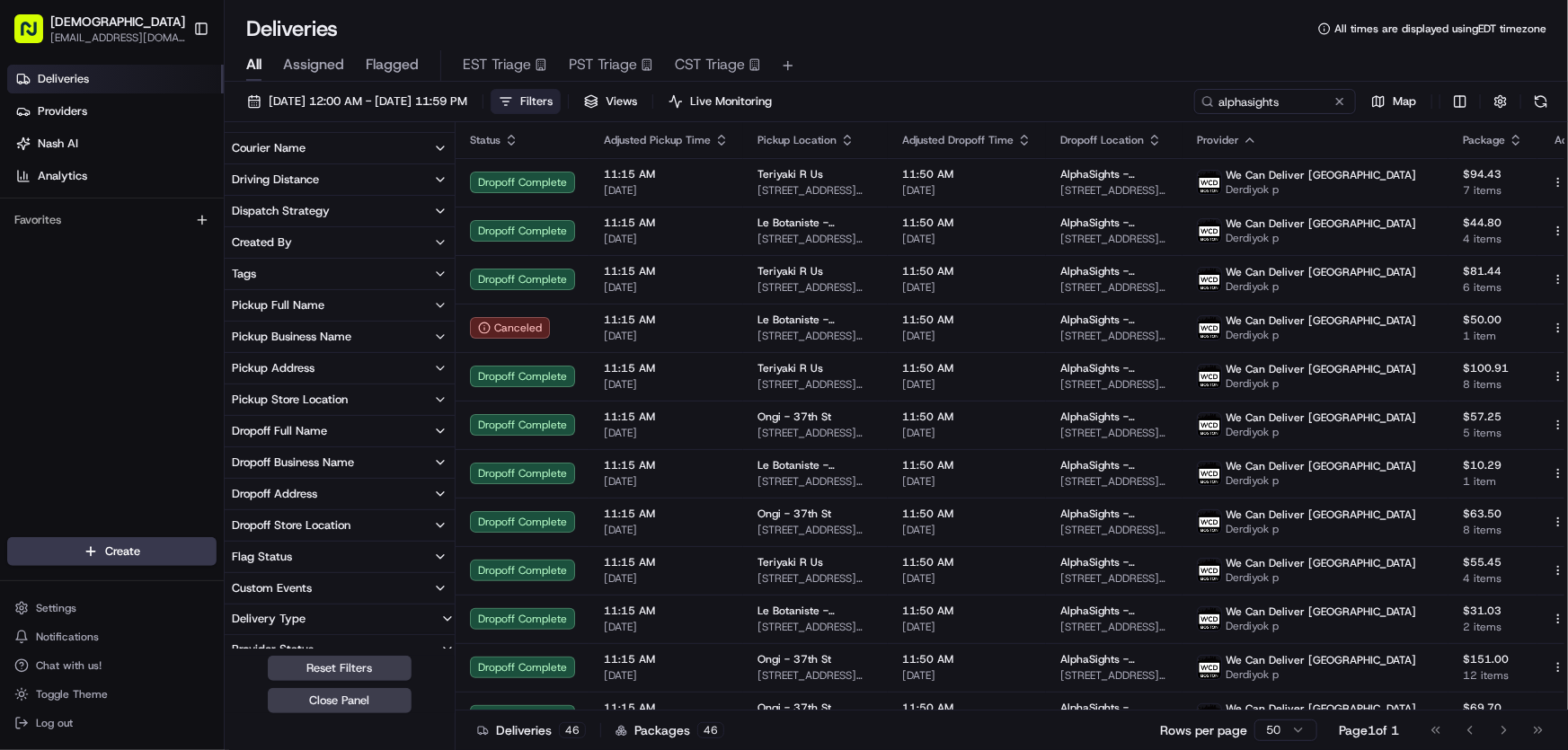
click at [288, 460] on div "Dropoff Business Name" at bounding box center [292, 462] width 122 height 16
click at [236, 522] on 11 "AlphaSights - [GEOGRAPHIC_DATA] - Floor 11" at bounding box center [235, 526] width 14 height 14
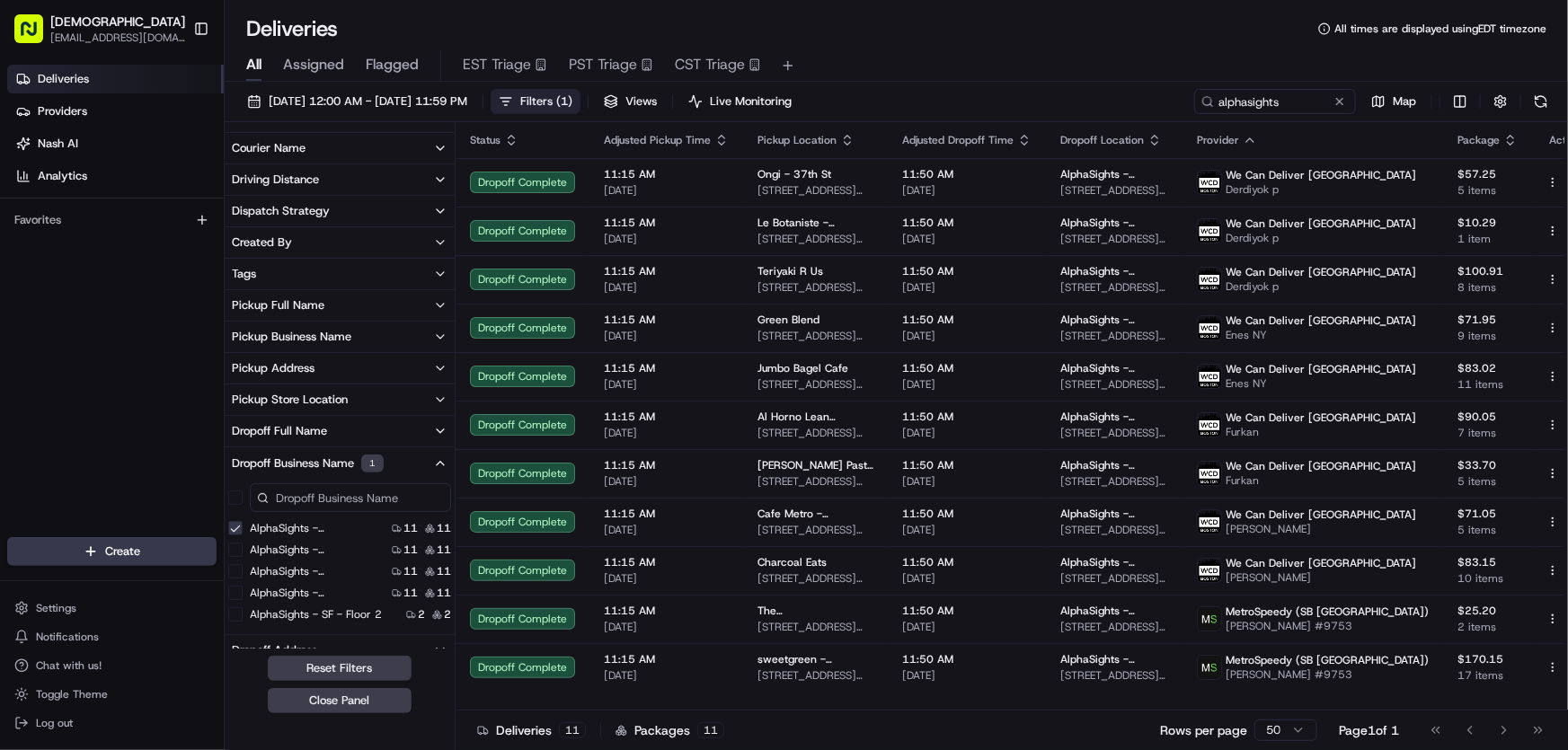
click at [235, 524] on 11 "AlphaSights - [GEOGRAPHIC_DATA] - Floor 11" at bounding box center [235, 528] width 14 height 14
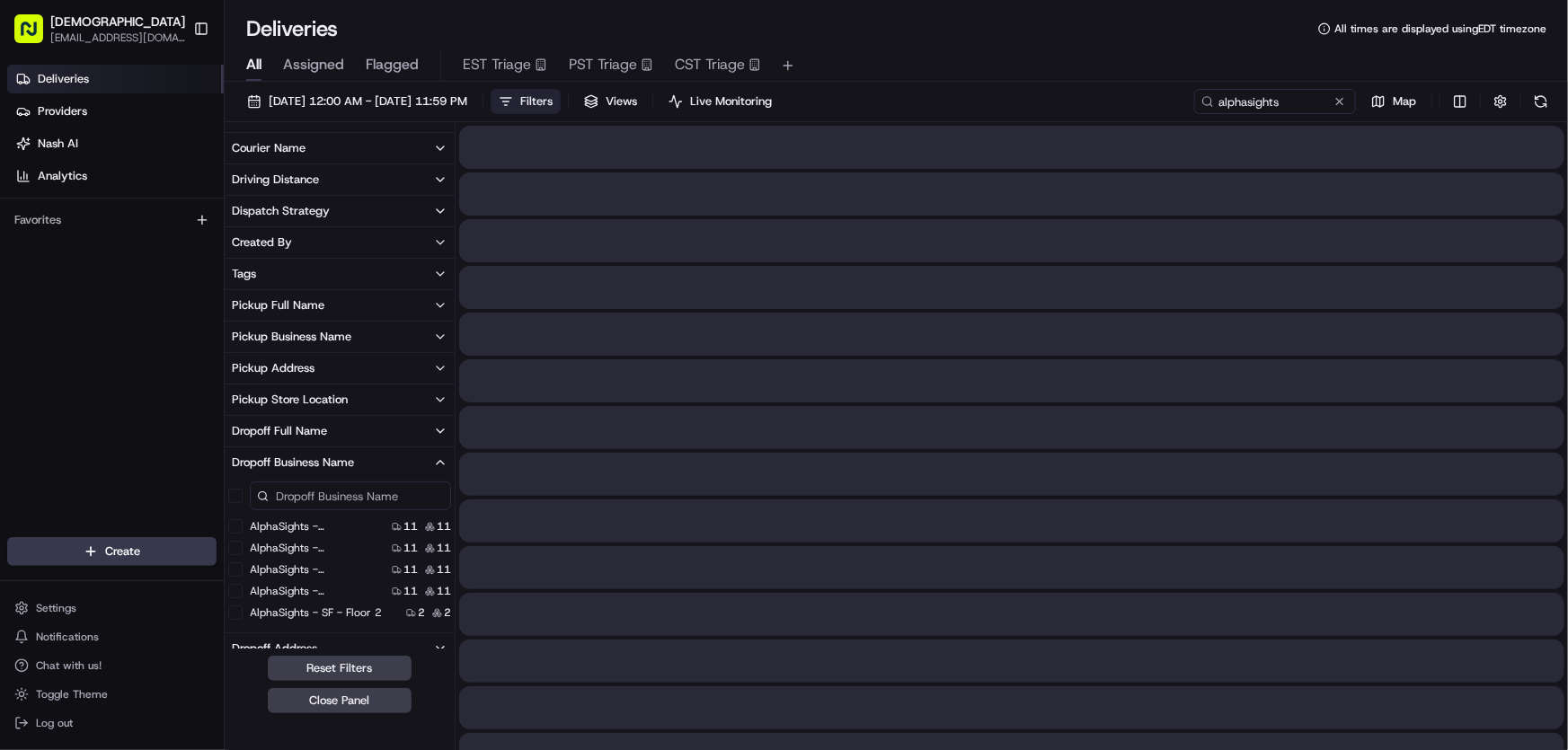
click at [235, 611] on 2 "AlphaSights - SF - Floor 2" at bounding box center [235, 612] width 14 height 14
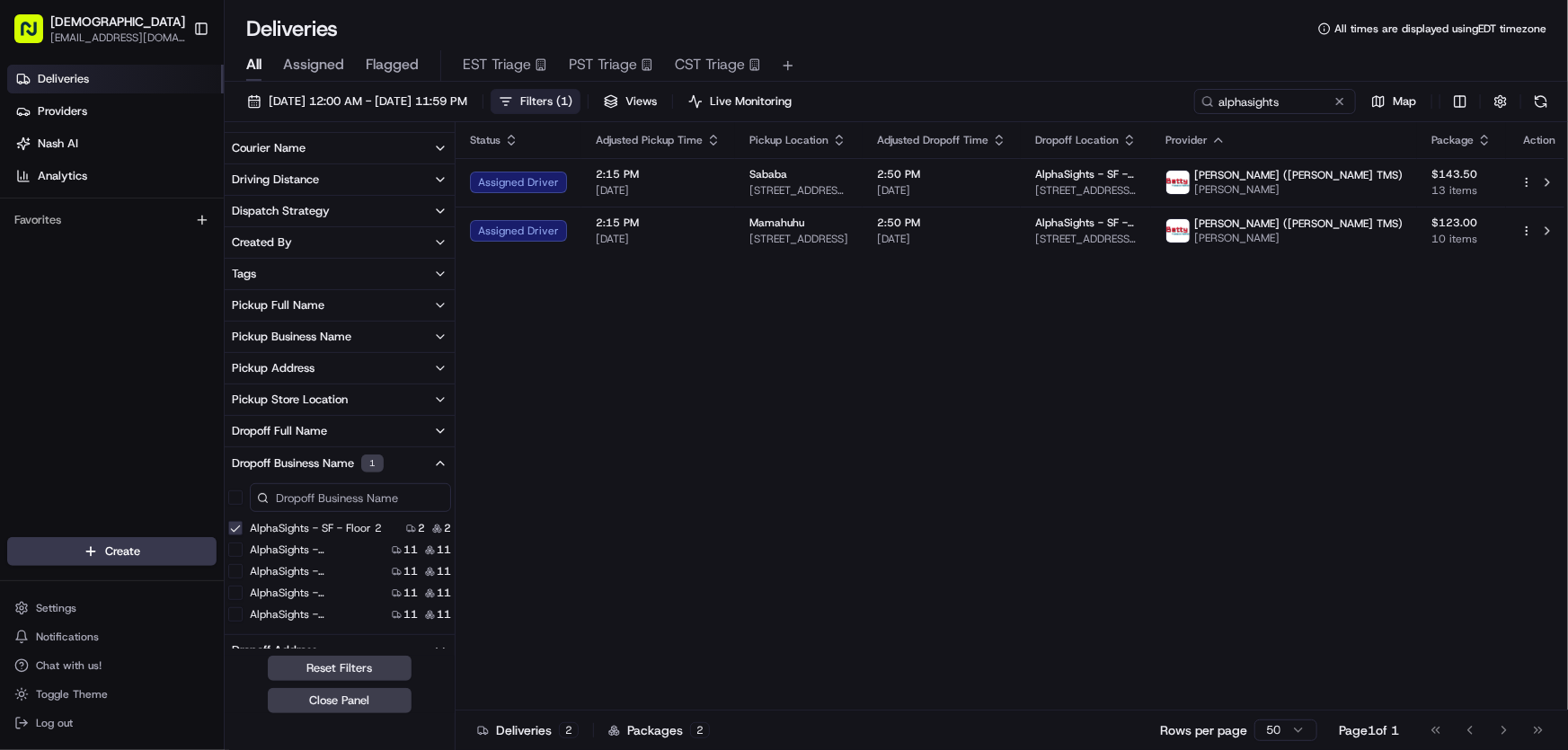
click at [572, 93] on span "( 1 )" at bounding box center [564, 101] width 16 height 16
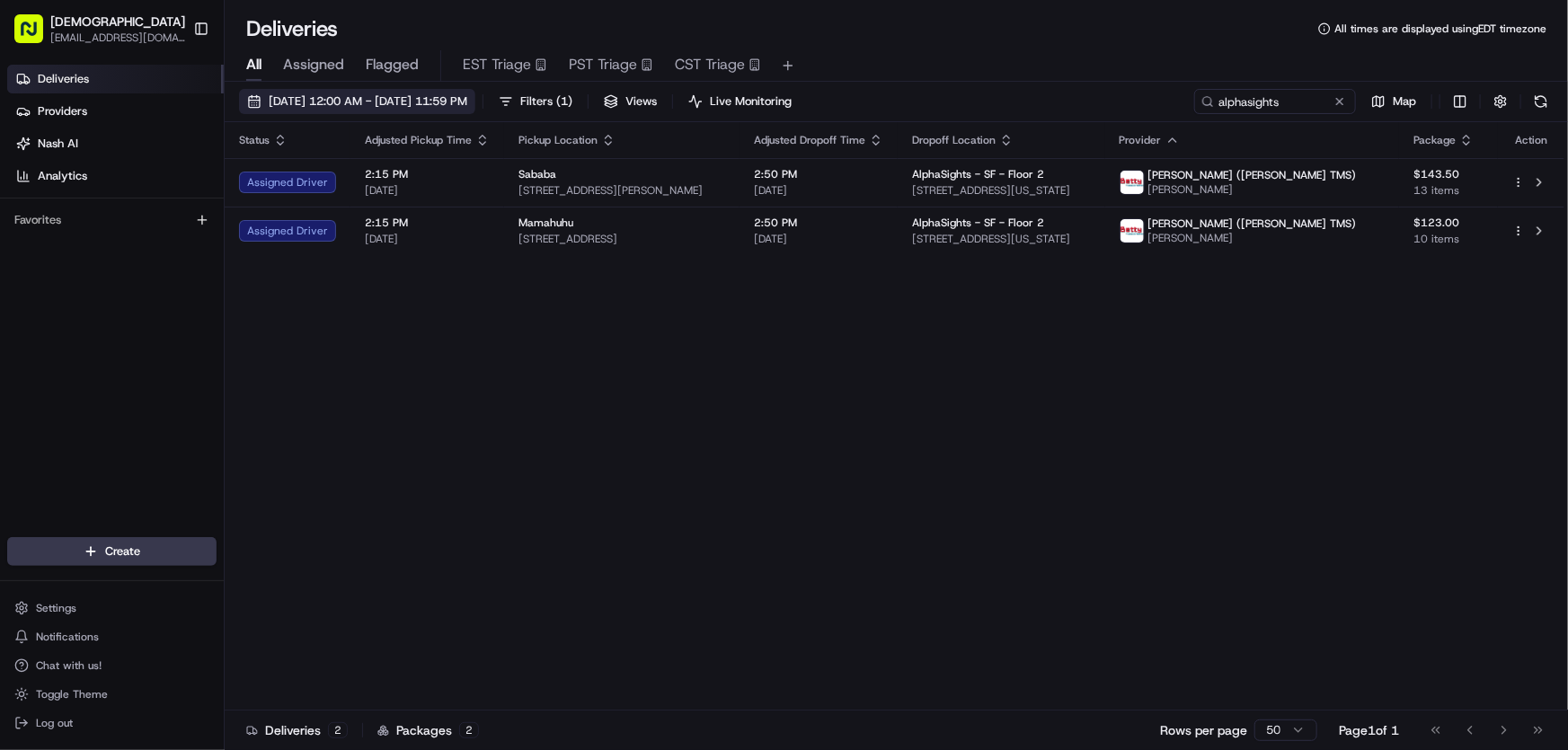
click at [375, 94] on span "[DATE] 12:00 AM - [DATE] 11:59 PM" at bounding box center [367, 101] width 198 height 16
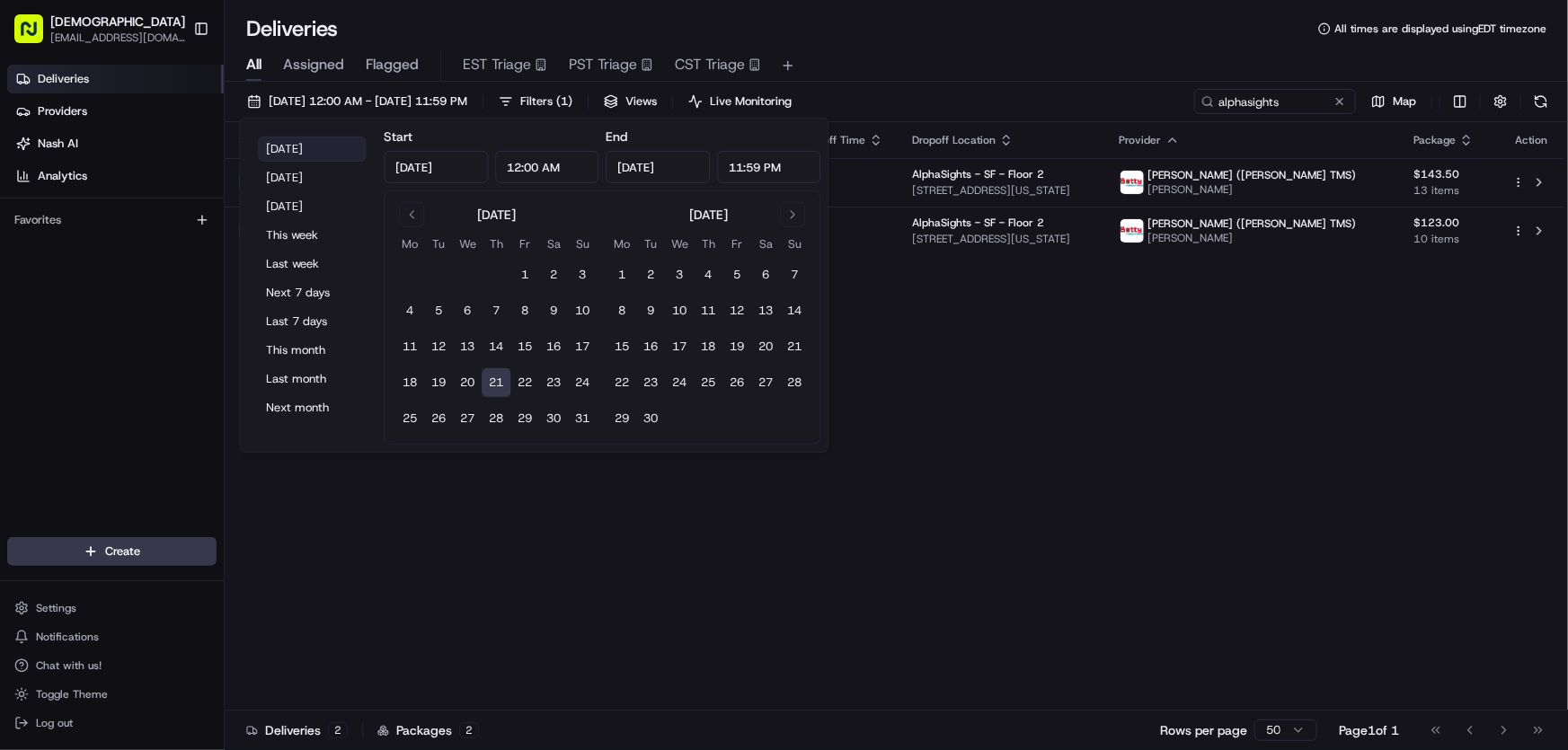
click at [288, 143] on button "[DATE]" at bounding box center [312, 149] width 108 height 25
click at [1033, 367] on div "Status Adjusted Pickup Time Pickup Location Adjusted Dropoff Time Dropoff Locat…" at bounding box center [895, 416] width 1340 height 588
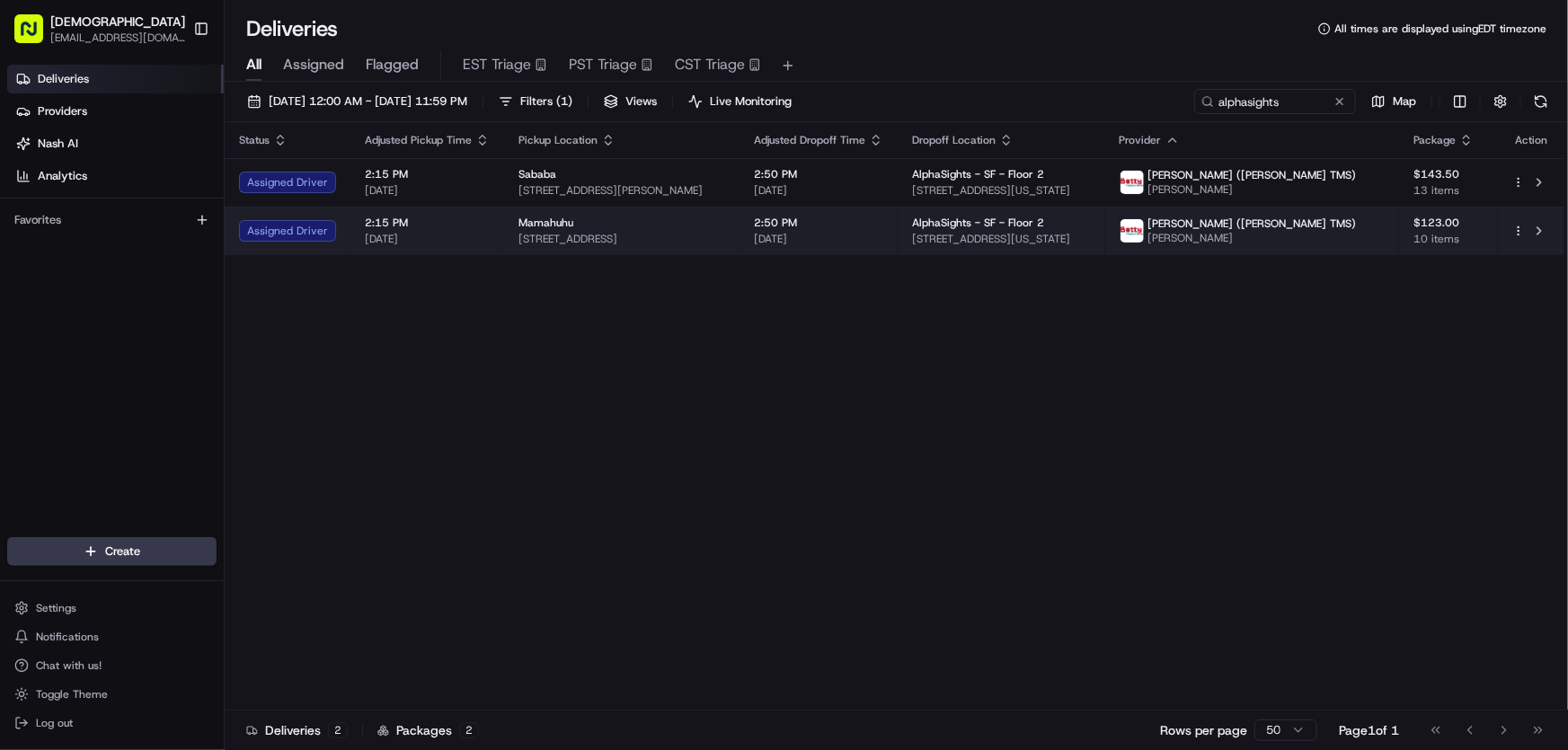
drag, startPoint x: 960, startPoint y: 235, endPoint x: 1216, endPoint y: 247, distance: 256.3
click at [1104, 247] on td "AlphaSights - SF - Floor 2 [STREET_ADDRESS][US_STATE]" at bounding box center [1000, 231] width 207 height 48
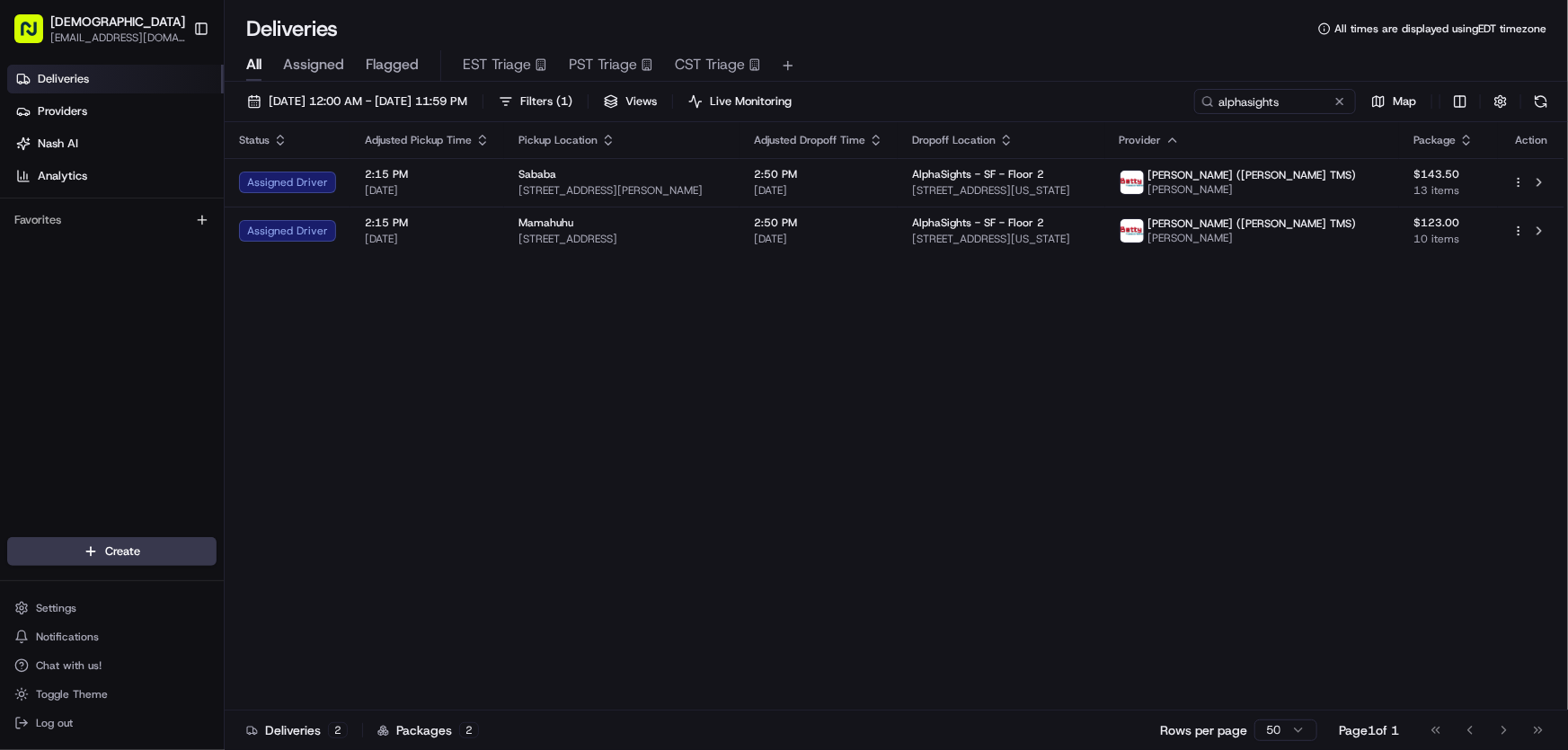
copy span "[STREET_ADDRESS][US_STATE]"
click at [880, 412] on div "Status Adjusted Pickup Time Pickup Location Adjusted Dropoff Time Dropoff Locat…" at bounding box center [895, 416] width 1340 height 588
